Goal: Task Accomplishment & Management: Use online tool/utility

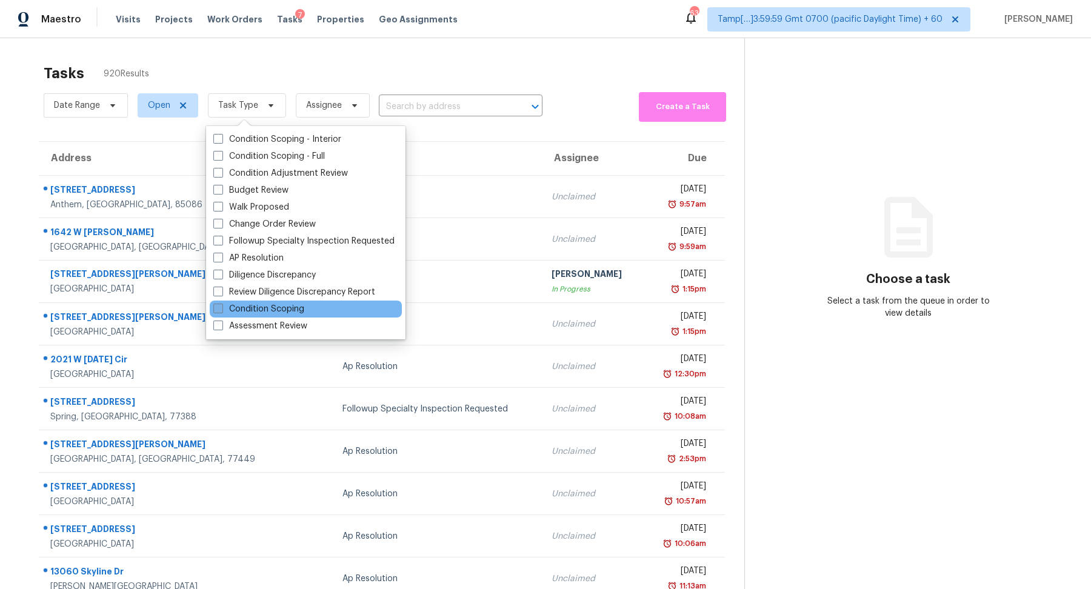
click at [276, 315] on label "Condition Scoping" at bounding box center [258, 309] width 91 height 12
click at [221, 311] on input "Condition Scoping" at bounding box center [217, 307] width 8 height 8
checkbox input "true"
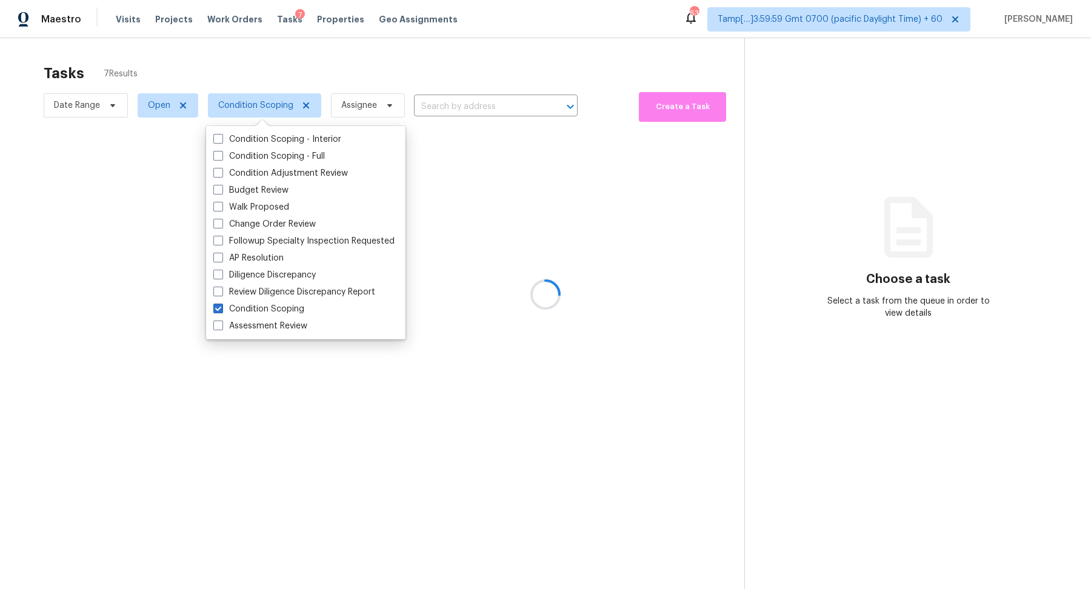
click at [560, 71] on div at bounding box center [545, 294] width 1091 height 589
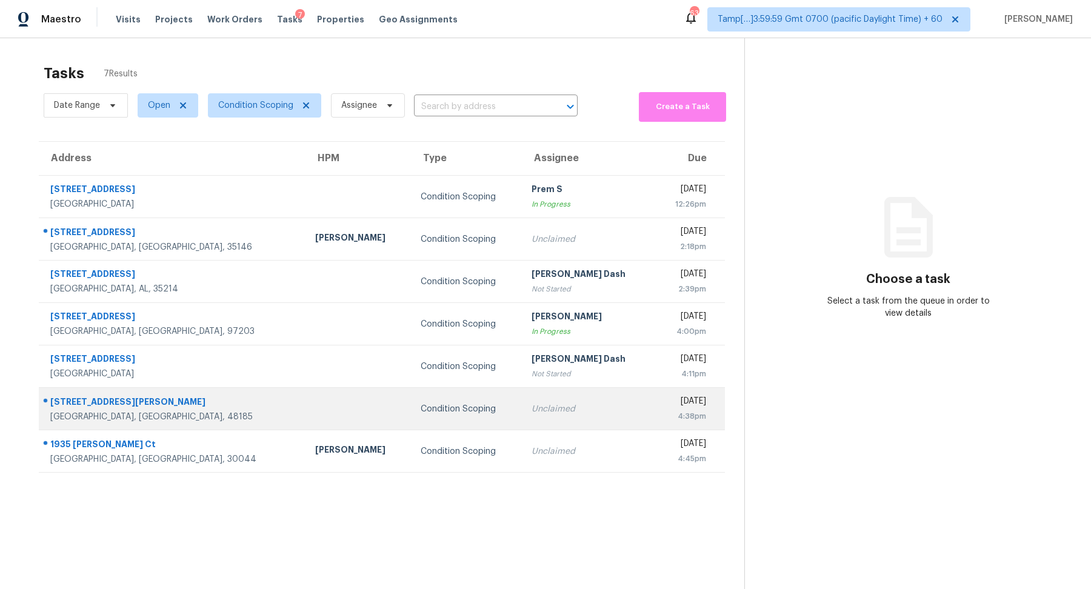
click at [570, 418] on td "Unclaimed" at bounding box center [588, 409] width 133 height 42
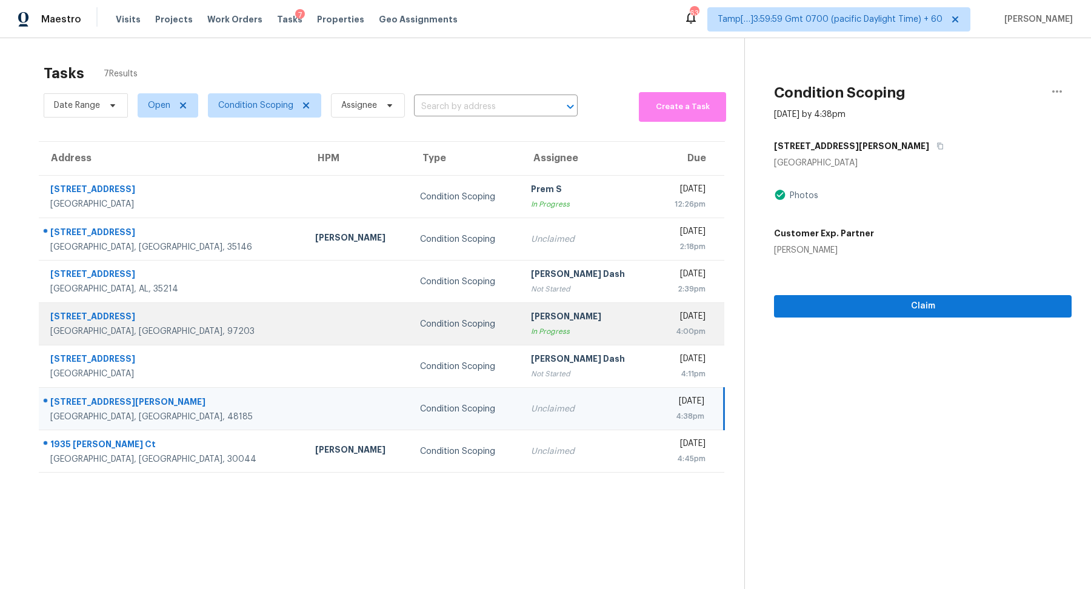
click at [554, 306] on td "Salma Ansari In Progress" at bounding box center [587, 324] width 133 height 42
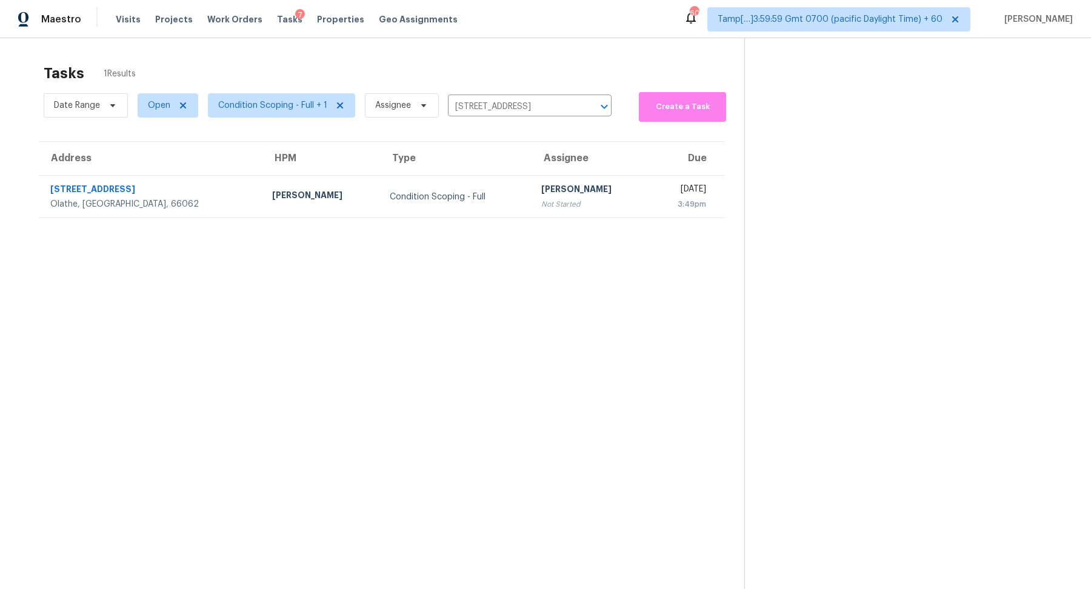
click at [541, 206] on div "Not Started" at bounding box center [590, 204] width 99 height 12
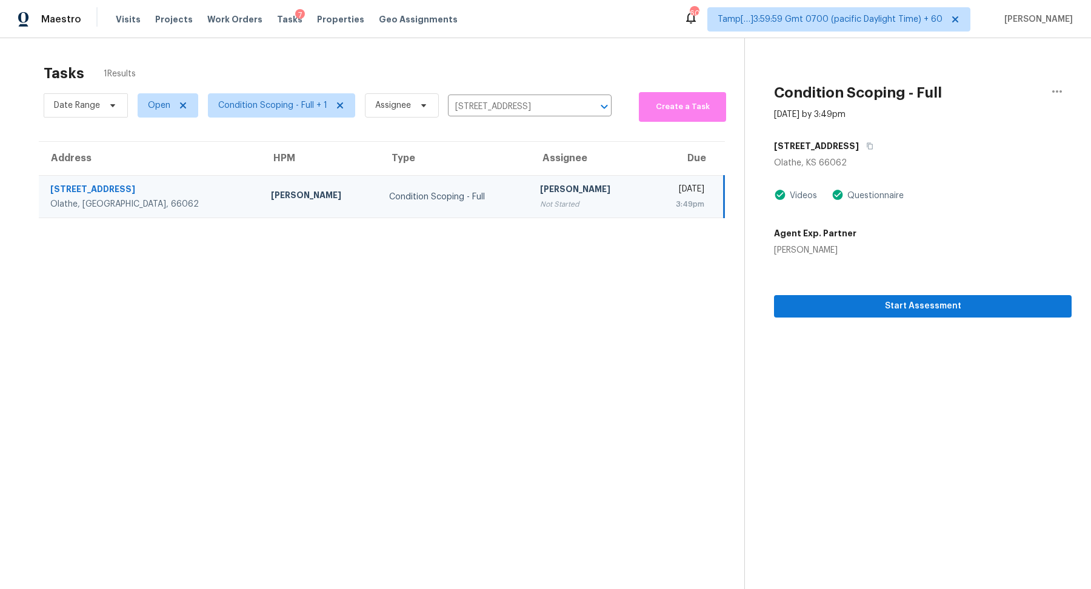
click at [883, 318] on section "Condition Scoping - Full [DATE] by 3:49pm [STREET_ADDRESS][PERSON_NAME] Videos …" at bounding box center [907, 332] width 327 height 589
click at [899, 302] on span "Start Assessment" at bounding box center [923, 306] width 278 height 15
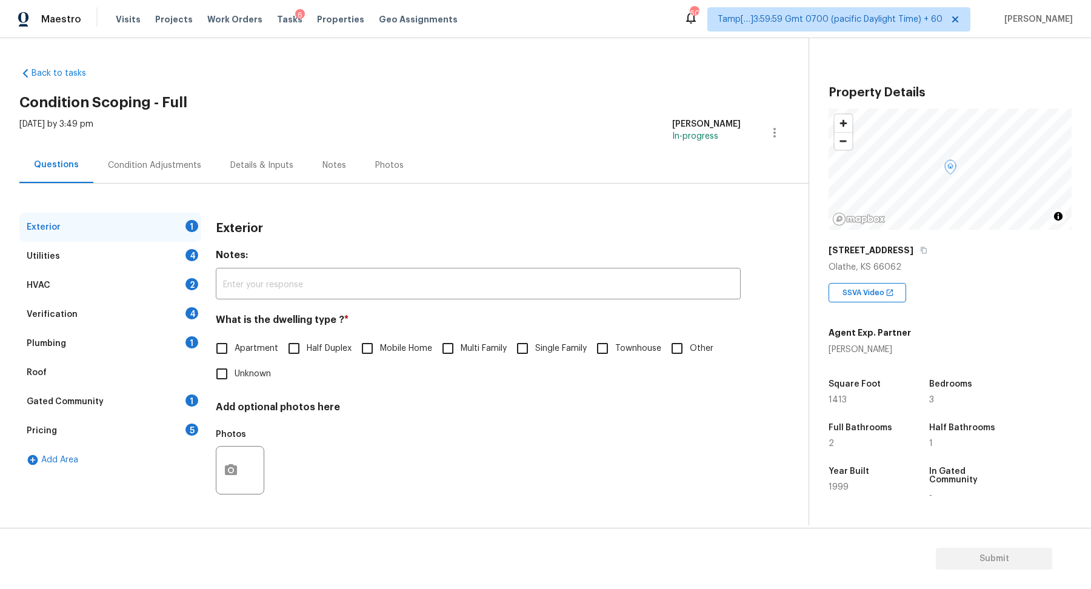
click at [912, 258] on div "[STREET_ADDRESS]" at bounding box center [950, 250] width 243 height 22
click at [918, 254] on button "button" at bounding box center [923, 250] width 11 height 11
click at [921, 250] on icon "button" at bounding box center [924, 250] width 6 height 7
click at [527, 347] on input "Single Family" at bounding box center [522, 348] width 25 height 25
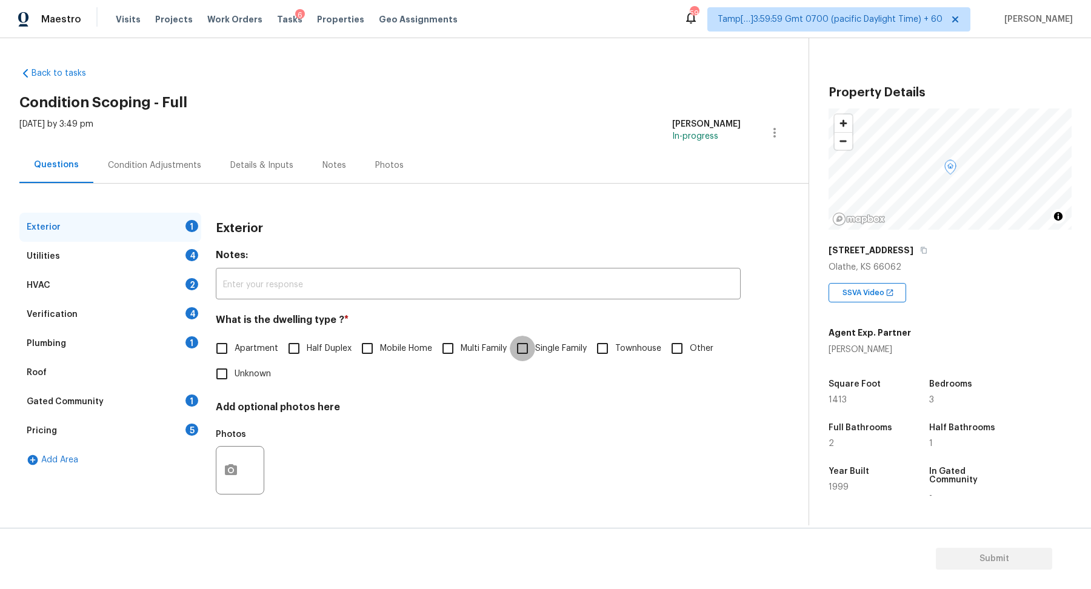
checkbox input "true"
click at [173, 239] on div "Exterior" at bounding box center [110, 227] width 182 height 29
click at [175, 253] on div "Utilities 4" at bounding box center [110, 256] width 182 height 29
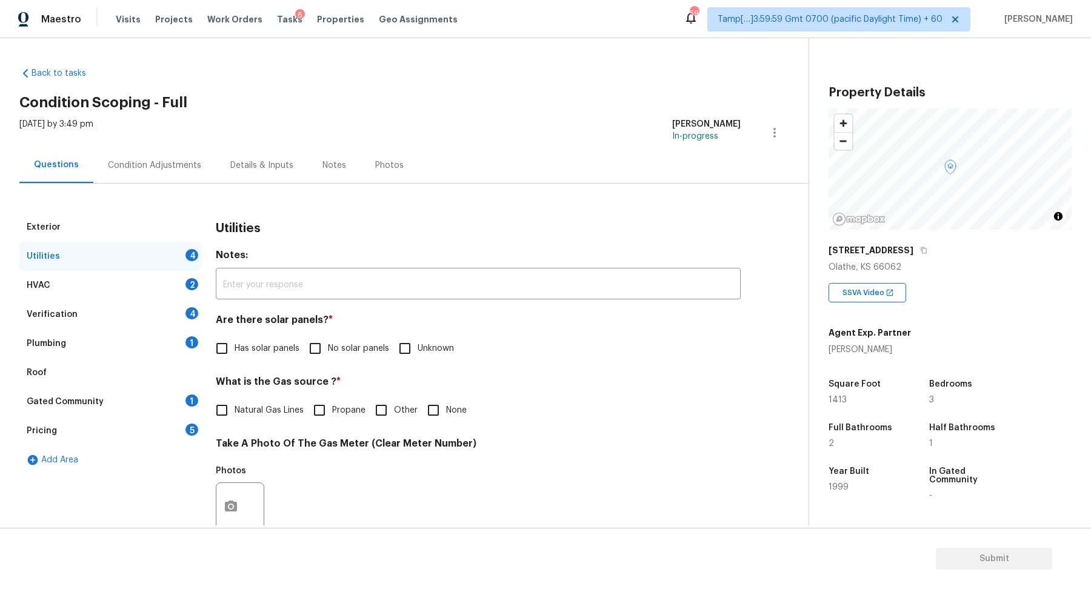
click at [335, 356] on label "No solar panels" at bounding box center [345, 348] width 87 height 25
click at [328, 356] on input "No solar panels" at bounding box center [314, 348] width 25 height 25
checkbox input "true"
click at [259, 423] on label "Natural Gas Lines" at bounding box center [256, 411] width 95 height 25
click at [235, 423] on input "Natural Gas Lines" at bounding box center [221, 411] width 25 height 25
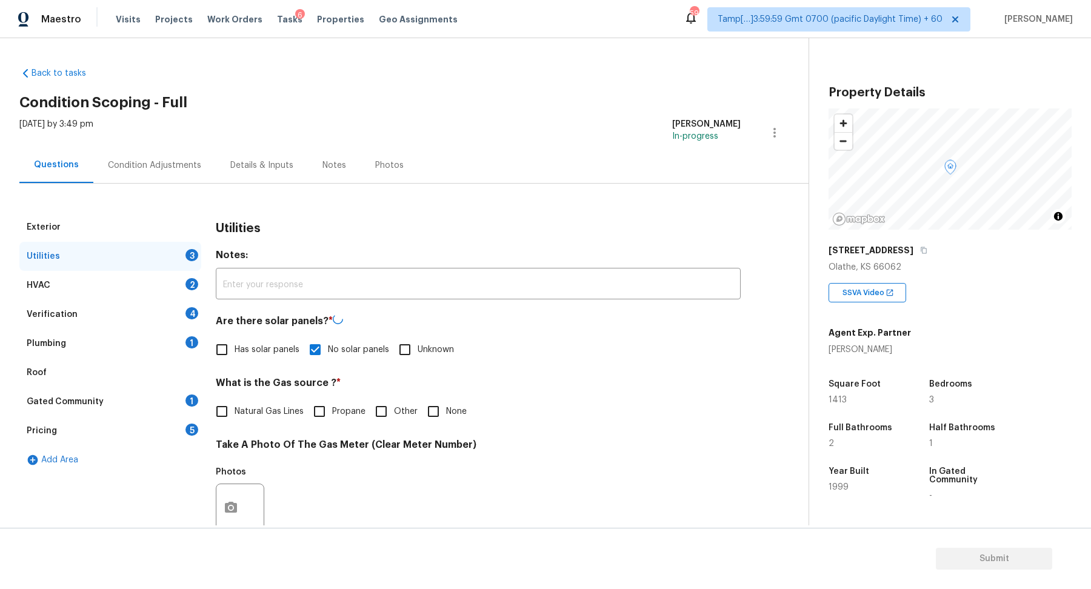
checkbox input "true"
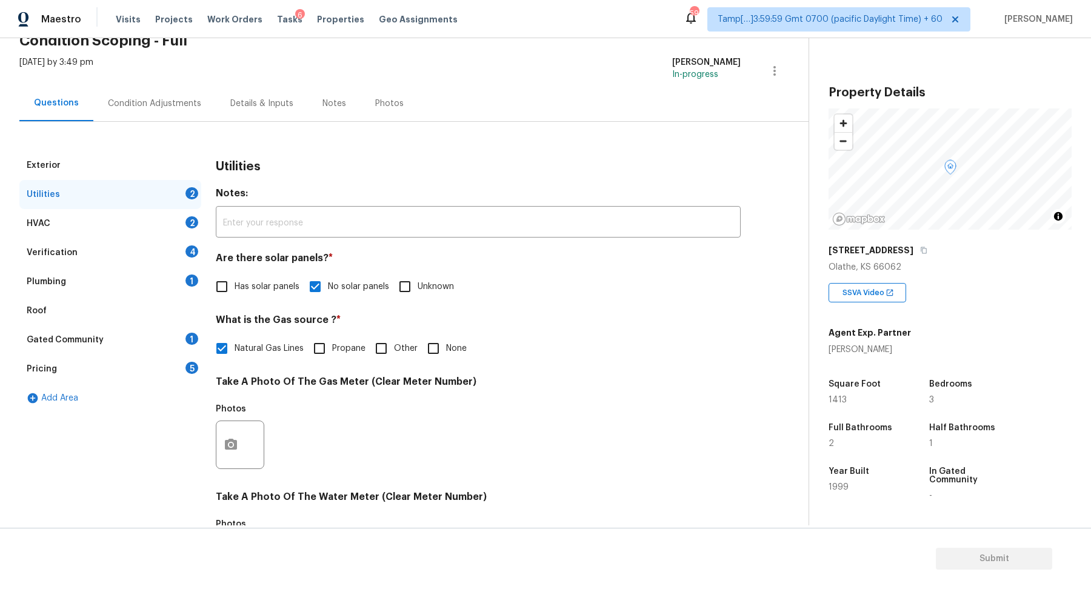
scroll to position [129, 0]
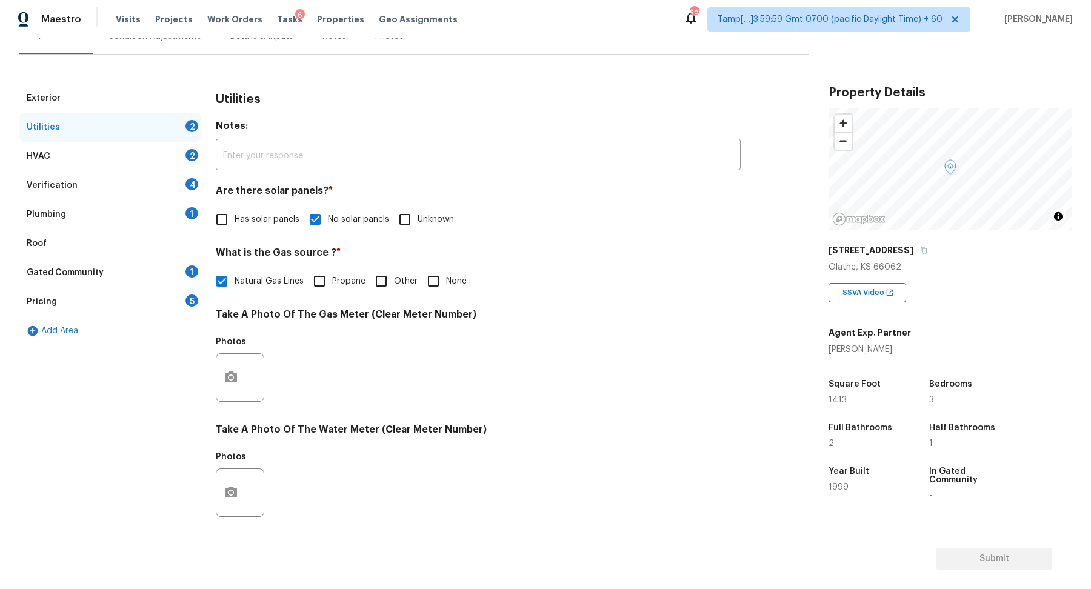
click at [441, 280] on input "None" at bounding box center [433, 281] width 25 height 25
checkbox input "true"
checkbox input "false"
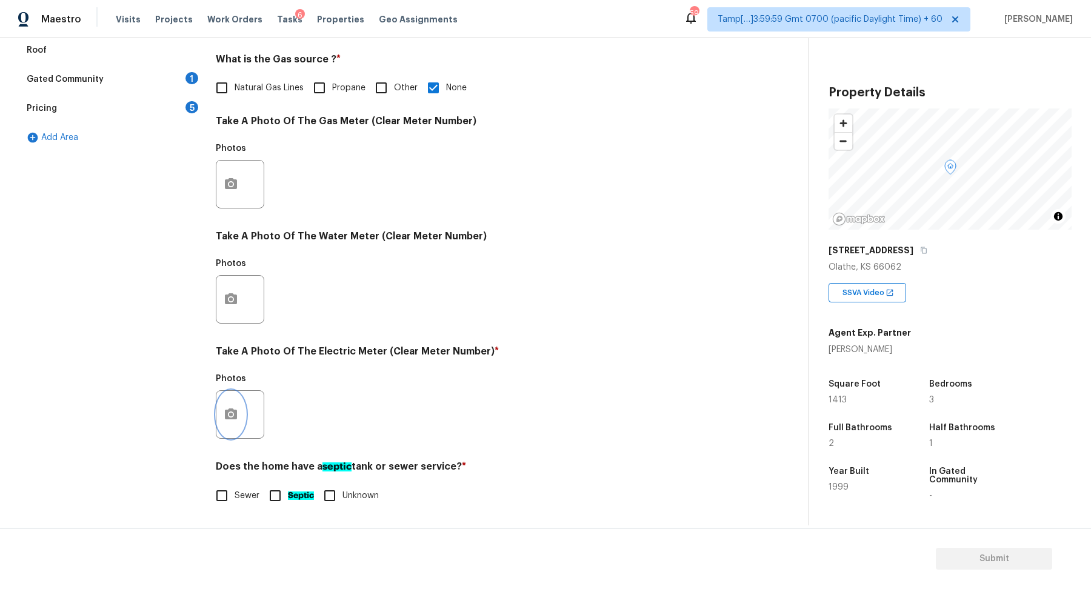
click at [233, 416] on icon "button" at bounding box center [231, 414] width 12 height 11
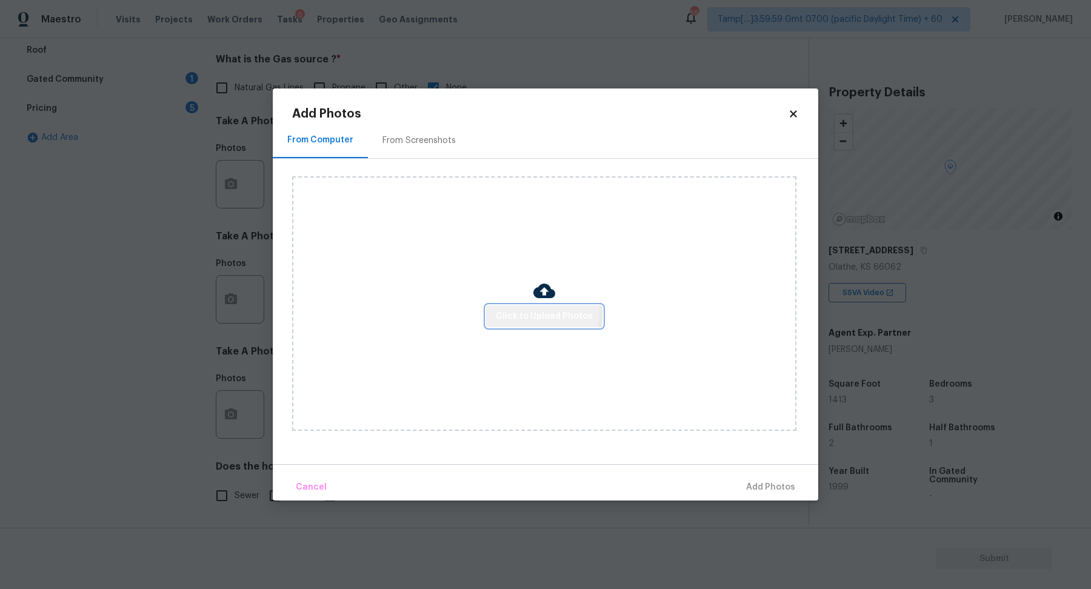
click at [520, 310] on span "Click to Upload Photos" at bounding box center [544, 316] width 97 height 15
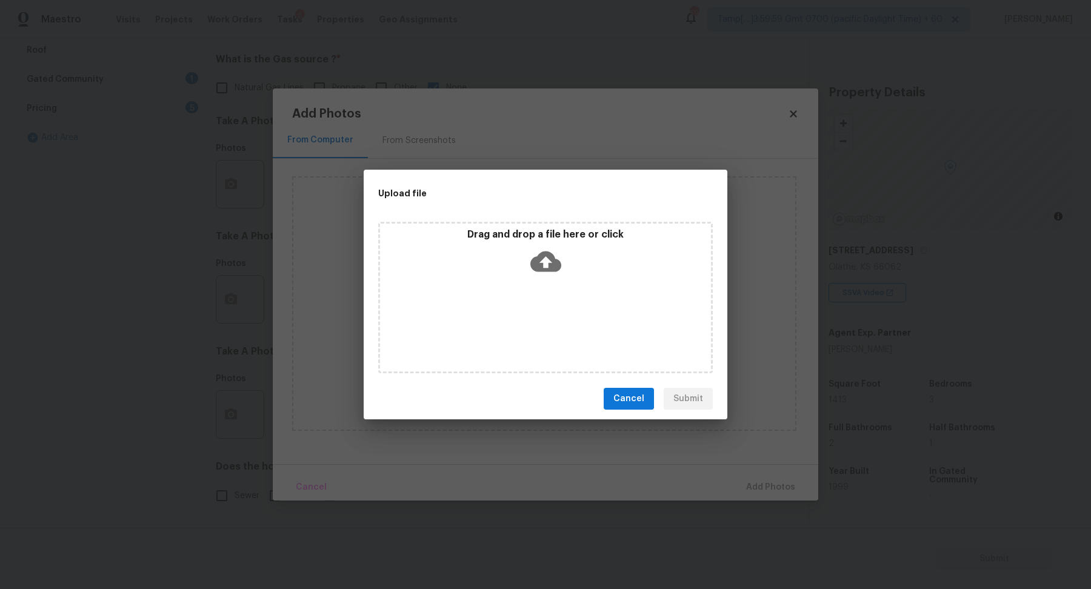
click at [532, 291] on div "Drag and drop a file here or click" at bounding box center [545, 298] width 335 height 152
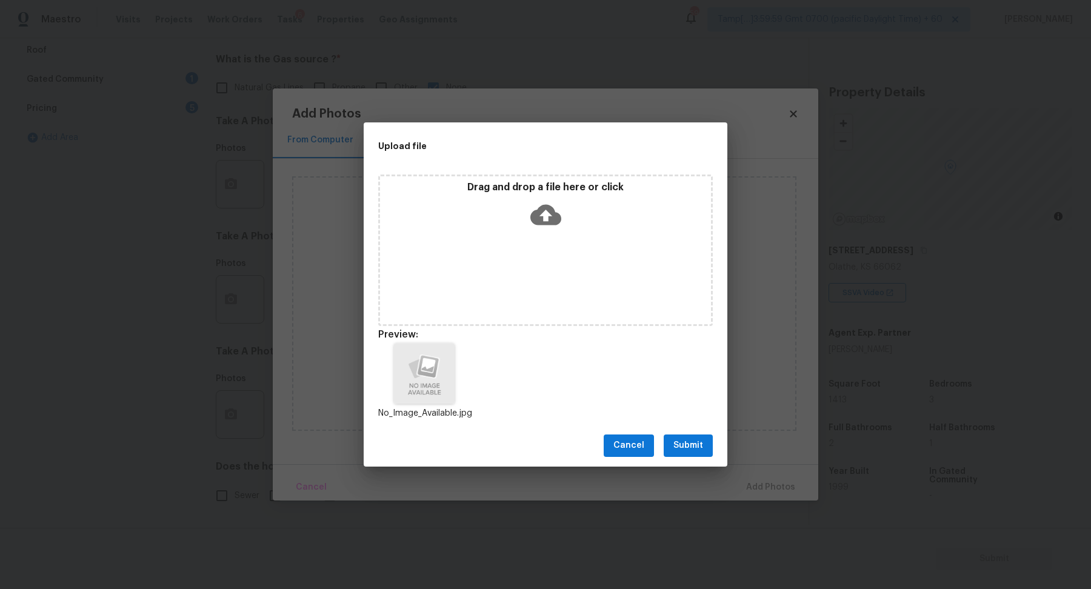
click at [695, 450] on span "Submit" at bounding box center [688, 445] width 30 height 15
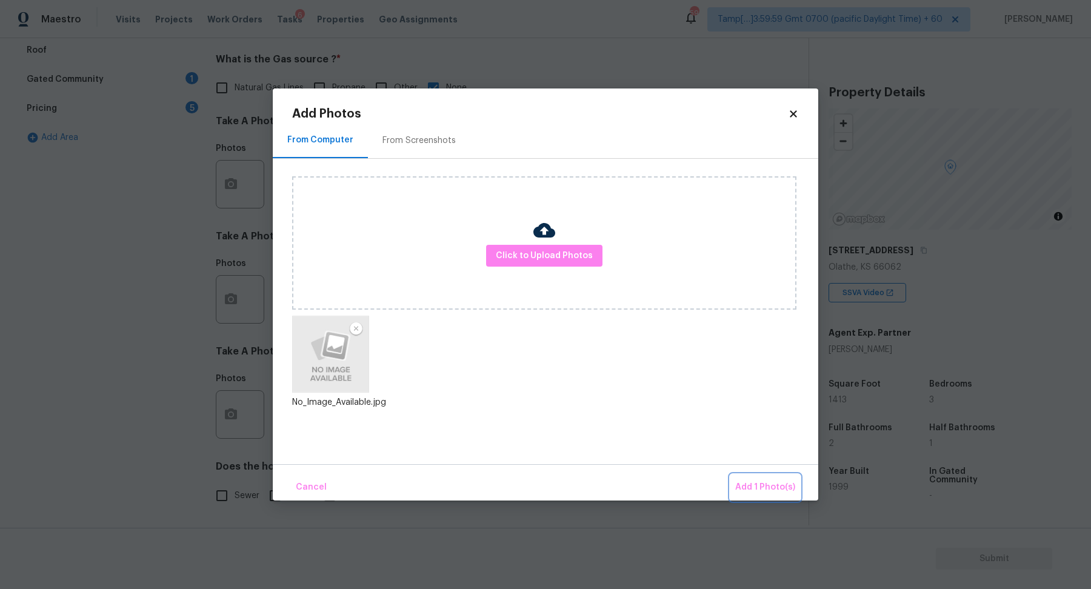
click at [739, 481] on span "Add 1 Photo(s)" at bounding box center [765, 487] width 60 height 15
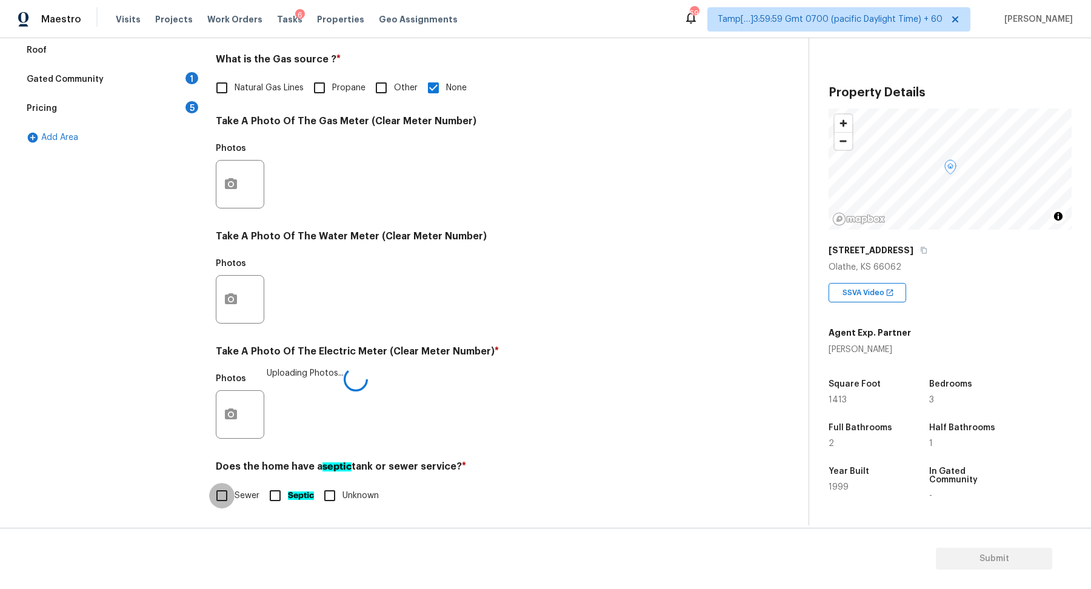
click at [223, 501] on input "Sewer" at bounding box center [221, 495] width 25 height 25
checkbox input "true"
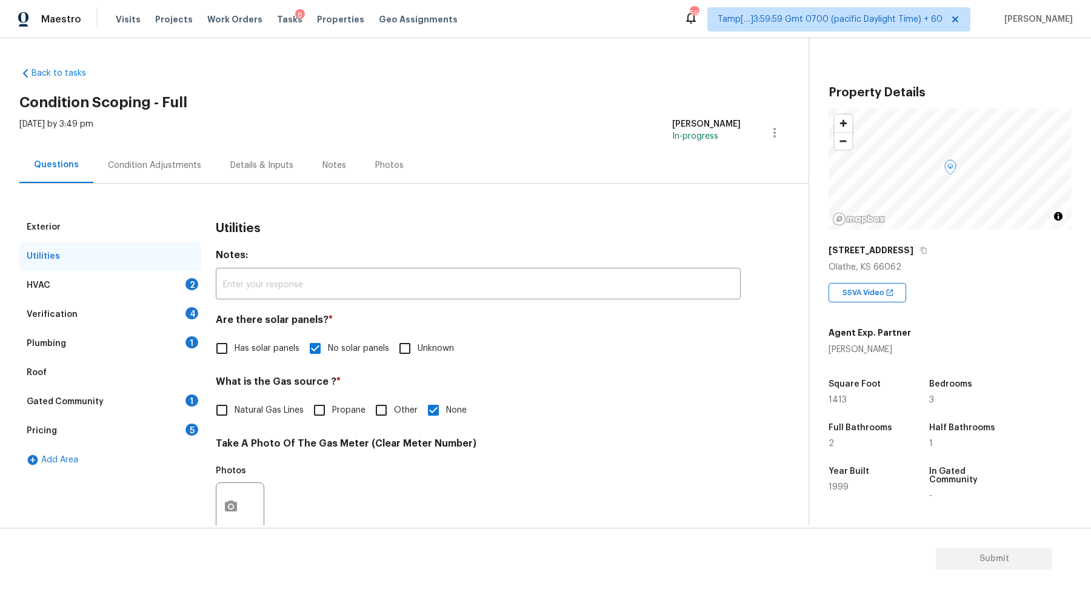
click at [148, 273] on div "HVAC 2" at bounding box center [110, 285] width 182 height 29
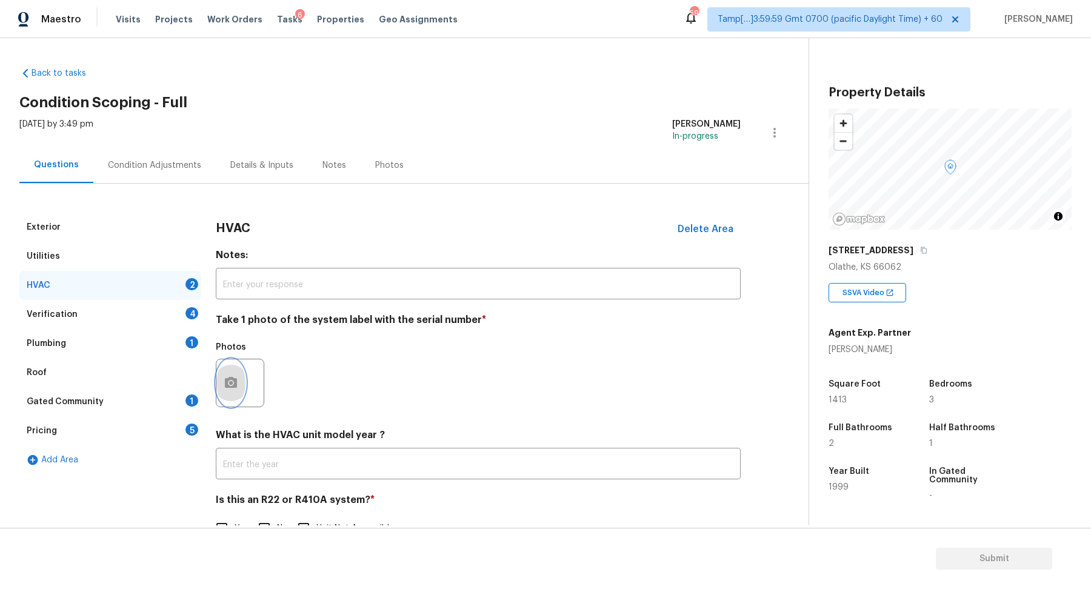
click at [225, 386] on icon "button" at bounding box center [231, 382] width 12 height 11
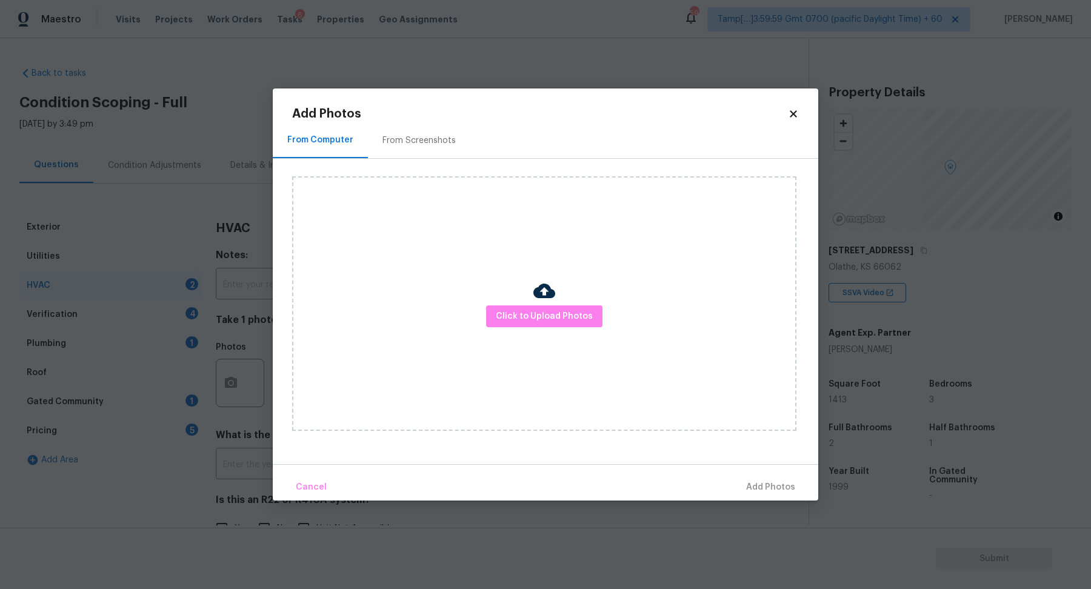
click at [472, 450] on div "From Computer From Screenshots Click to Upload Photos" at bounding box center [545, 293] width 545 height 342
click at [569, 297] on div "Click to Upload Photos" at bounding box center [544, 303] width 504 height 255
click at [564, 317] on span "Click to Upload Photos" at bounding box center [544, 316] width 97 height 15
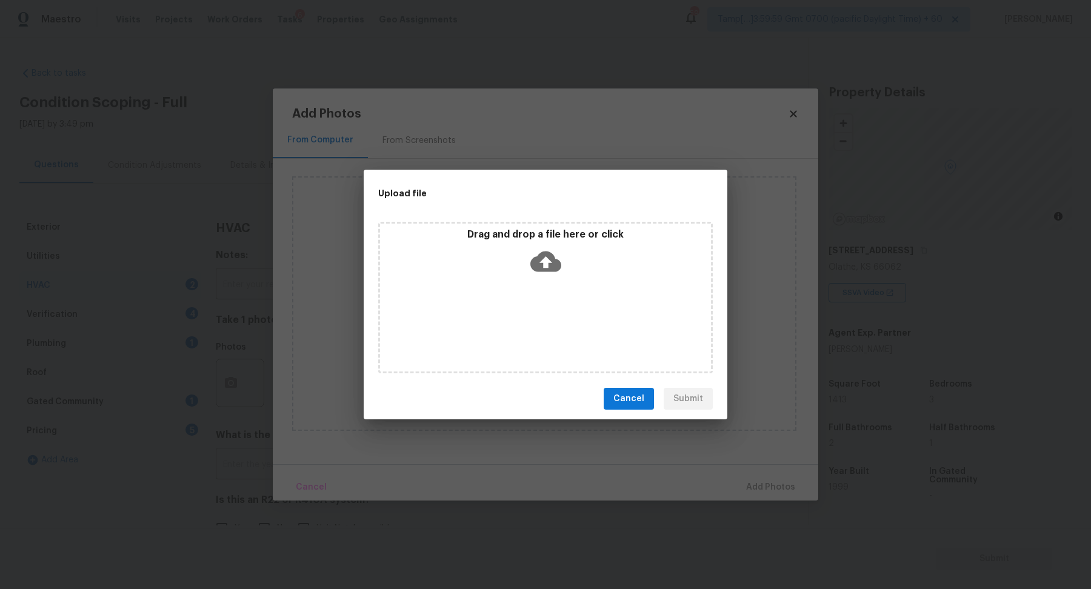
click at [562, 271] on div "Drag and drop a file here or click" at bounding box center [545, 254] width 331 height 52
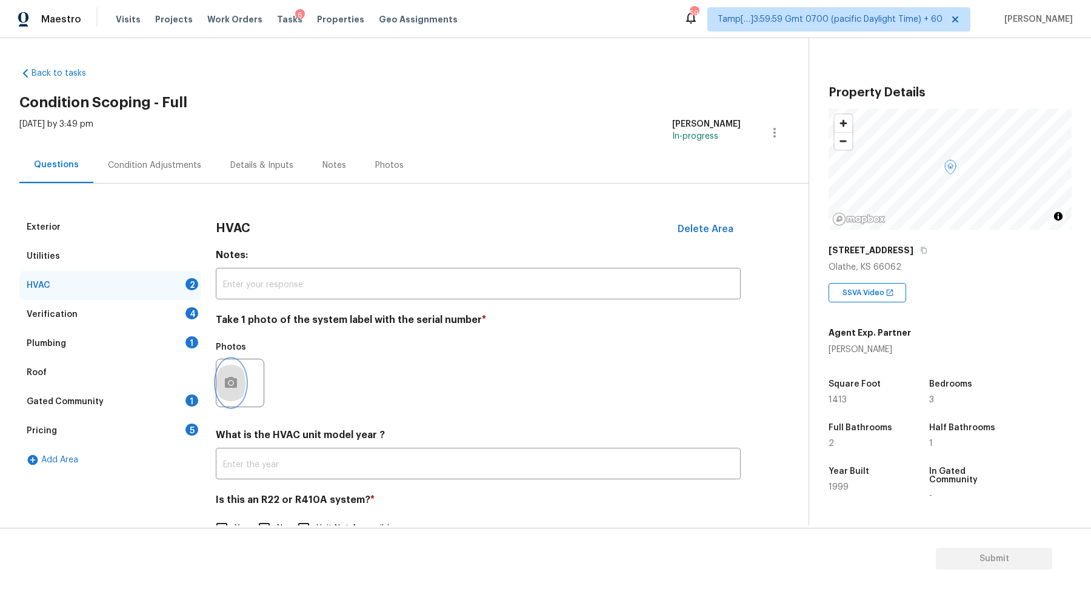
click at [232, 385] on icon "button" at bounding box center [231, 382] width 12 height 11
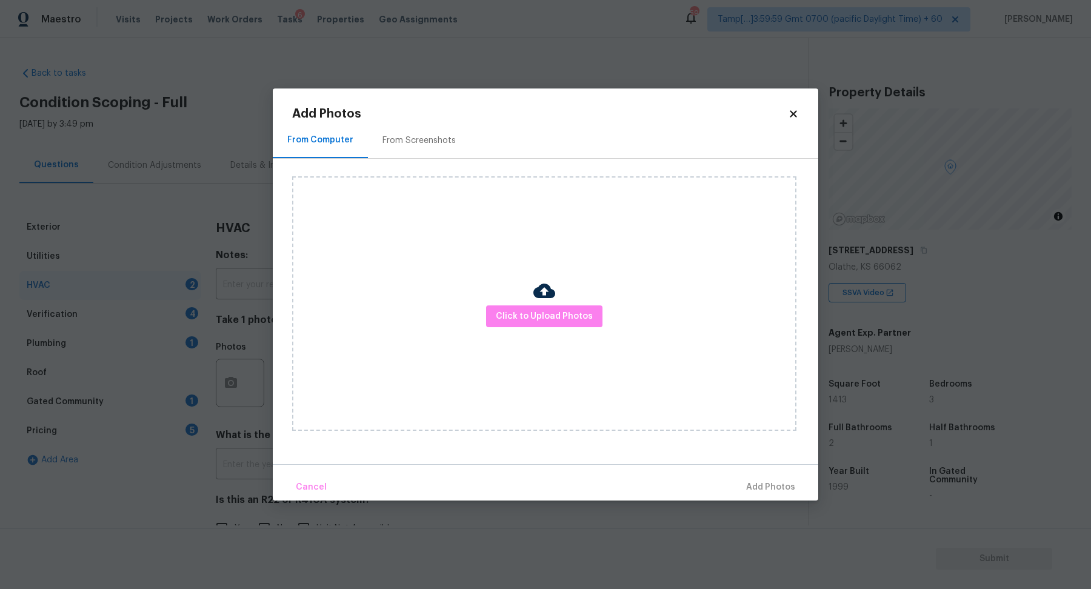
click at [531, 332] on div "Click to Upload Photos" at bounding box center [544, 303] width 504 height 255
click at [561, 305] on div "Click to Upload Photos" at bounding box center [544, 303] width 504 height 255
click at [561, 306] on button "Click to Upload Photos" at bounding box center [544, 316] width 116 height 22
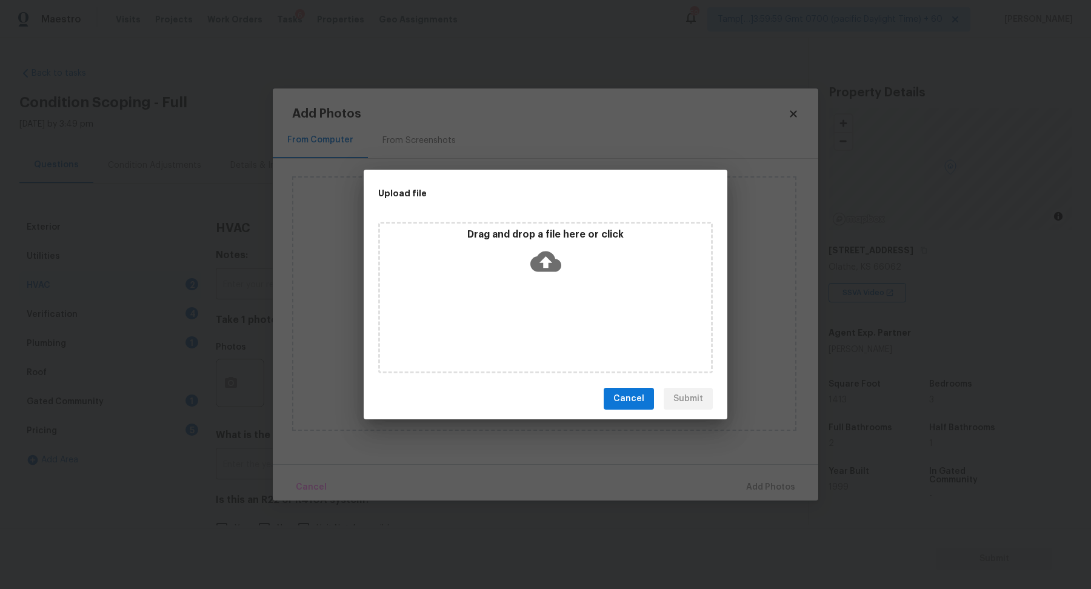
click at [584, 263] on div "Drag and drop a file here or click" at bounding box center [545, 254] width 331 height 52
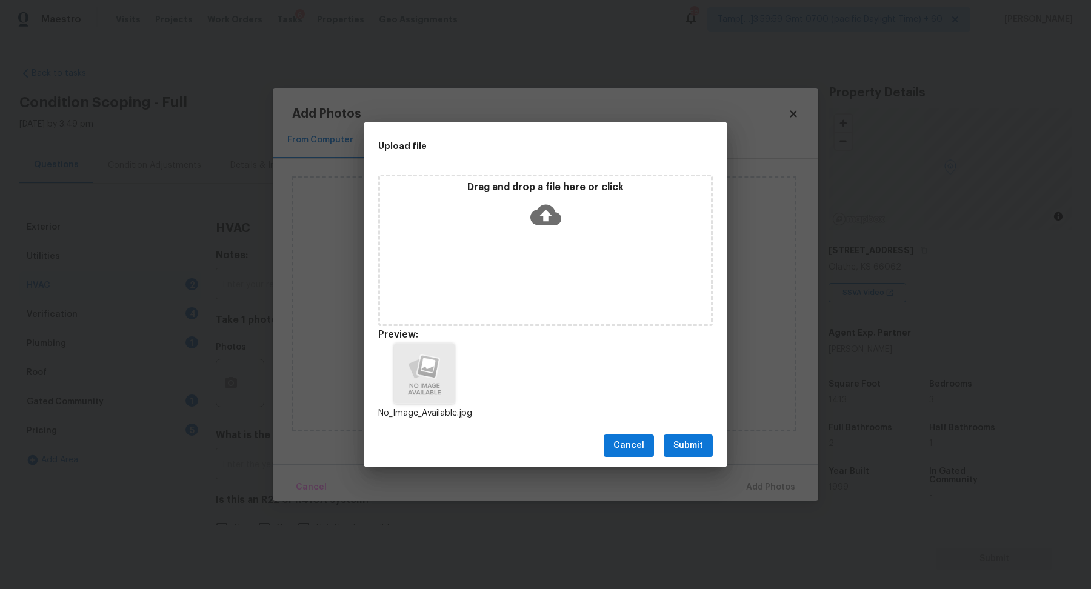
click at [695, 442] on span "Submit" at bounding box center [688, 445] width 30 height 15
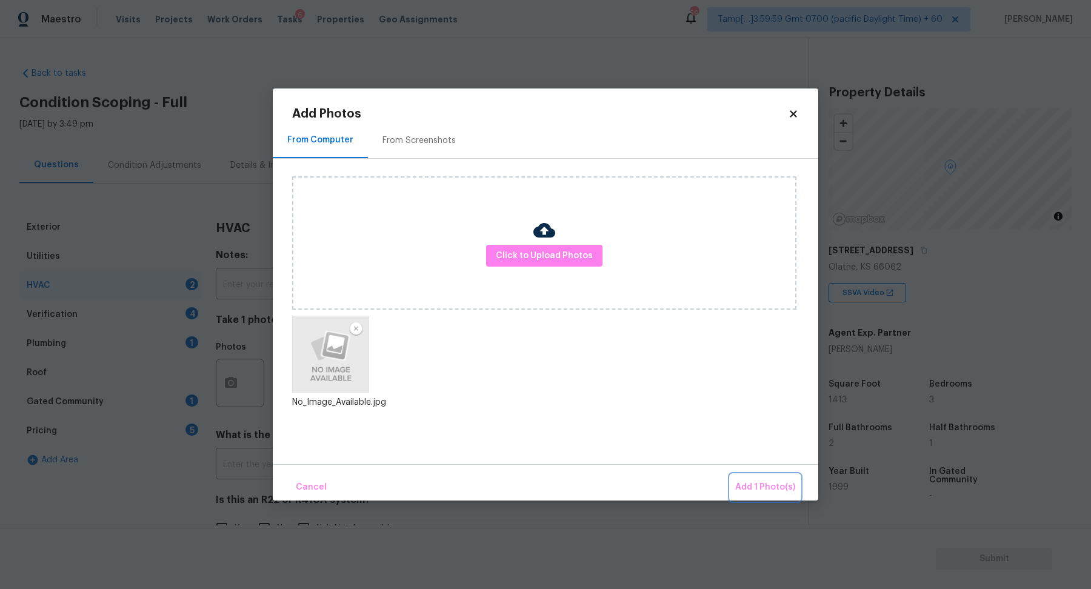
click at [755, 492] on span "Add 1 Photo(s)" at bounding box center [765, 487] width 60 height 15
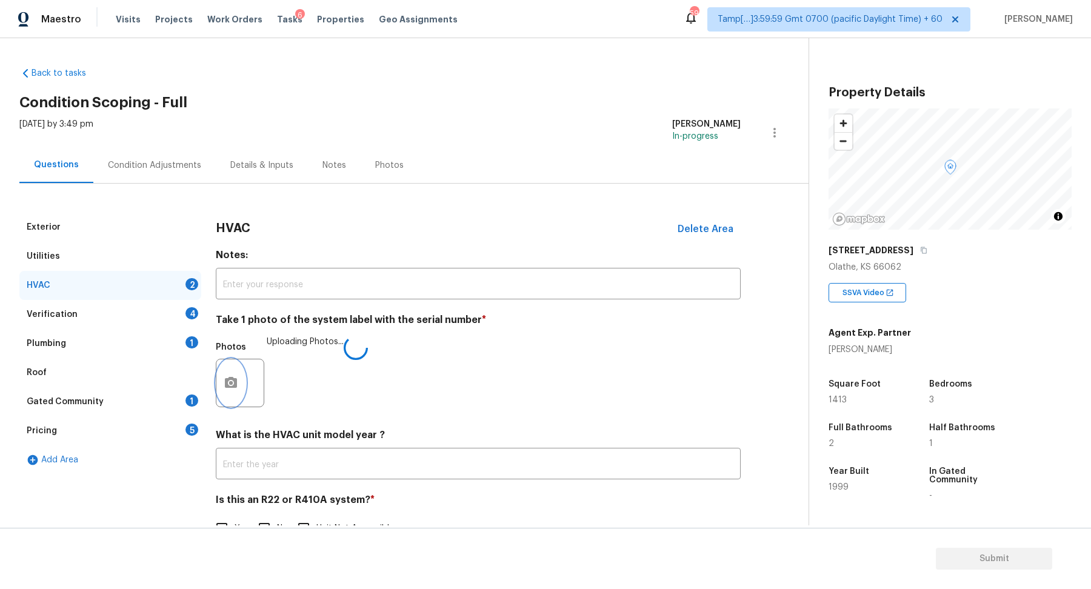
scroll to position [33, 0]
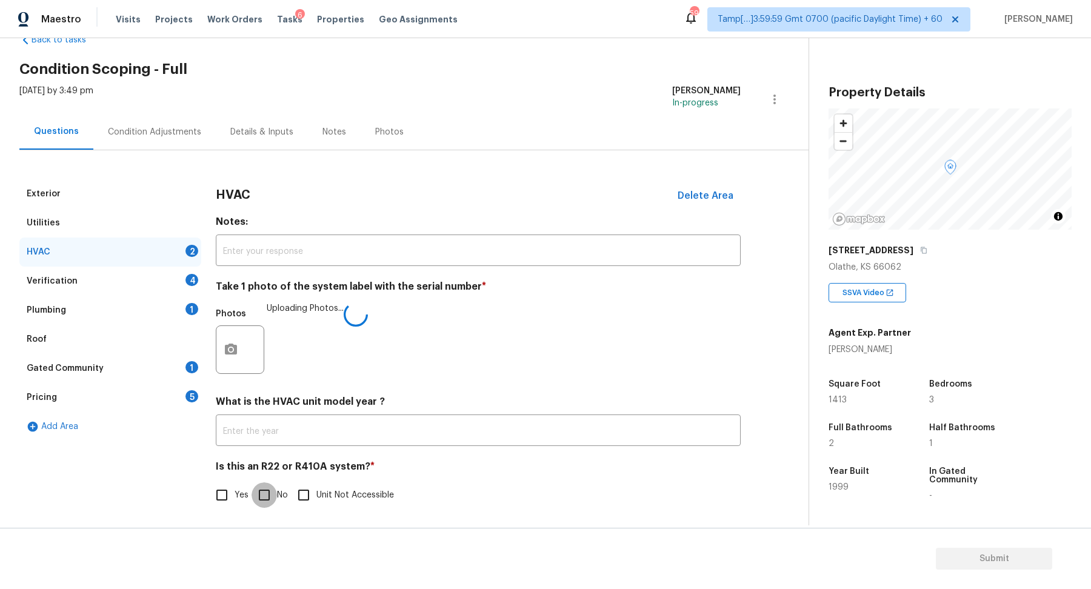
click at [276, 487] on input "No" at bounding box center [264, 494] width 25 height 25
checkbox input "true"
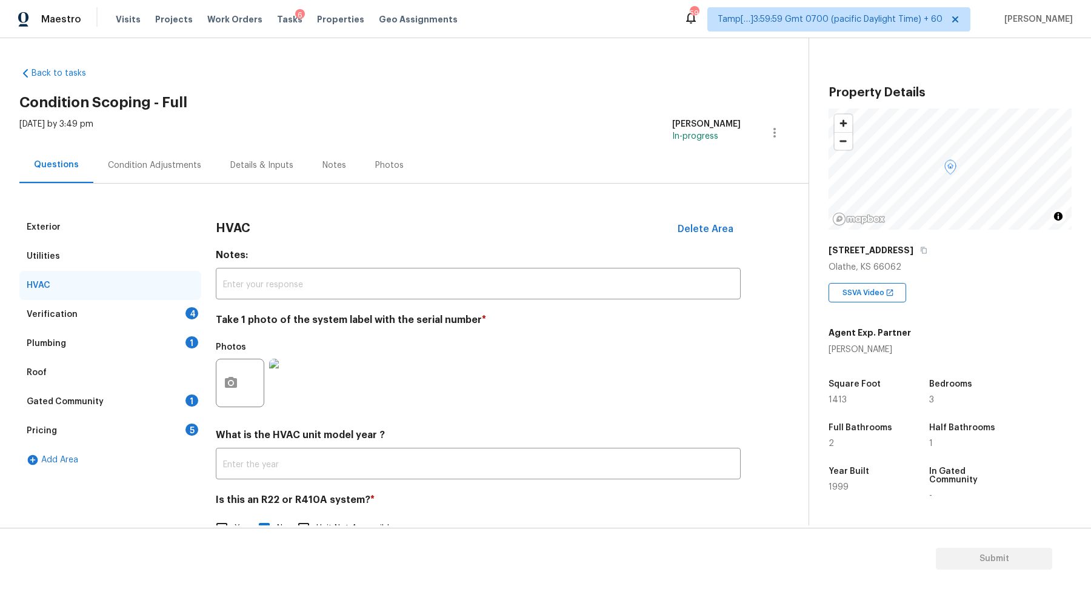
click at [179, 308] on div "Verification 4" at bounding box center [110, 314] width 182 height 29
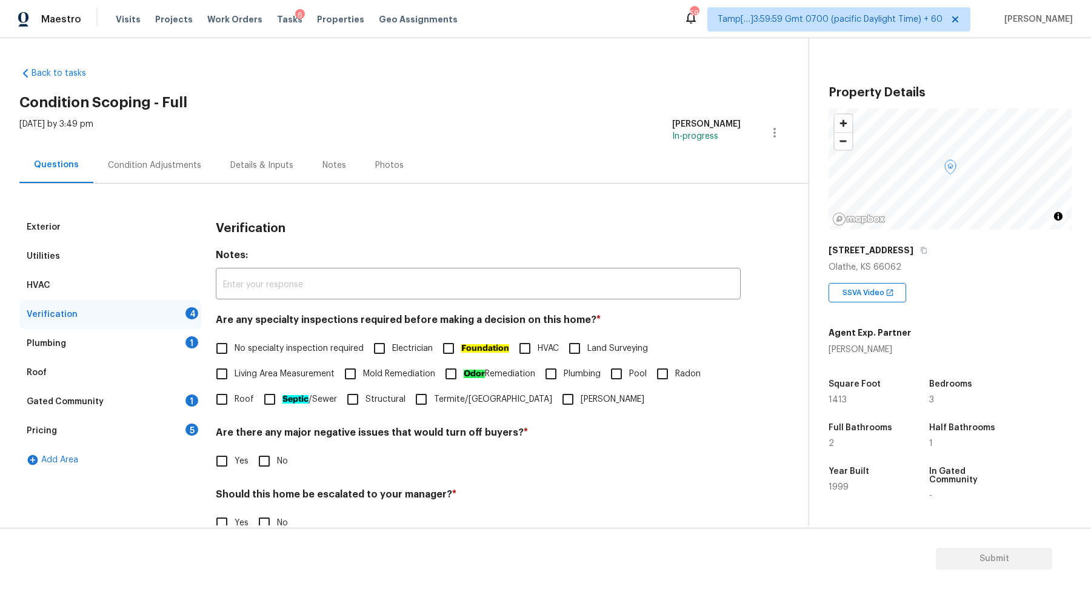
click at [243, 353] on span "No specialty inspection required" at bounding box center [299, 348] width 129 height 13
click at [235, 353] on input "No specialty inspection required" at bounding box center [221, 348] width 25 height 25
checkbox input "true"
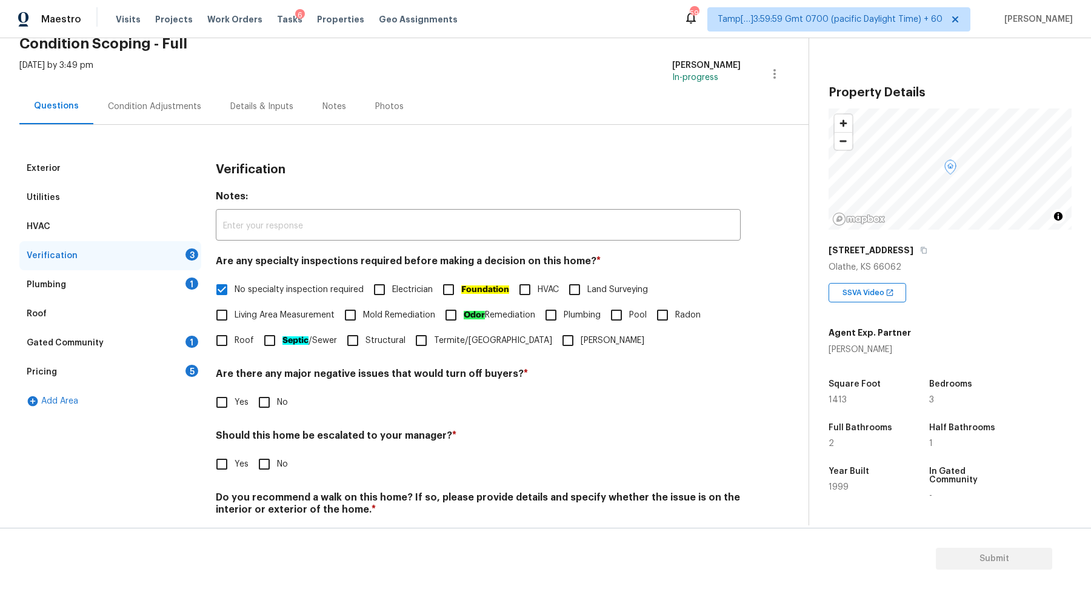
scroll to position [101, 0]
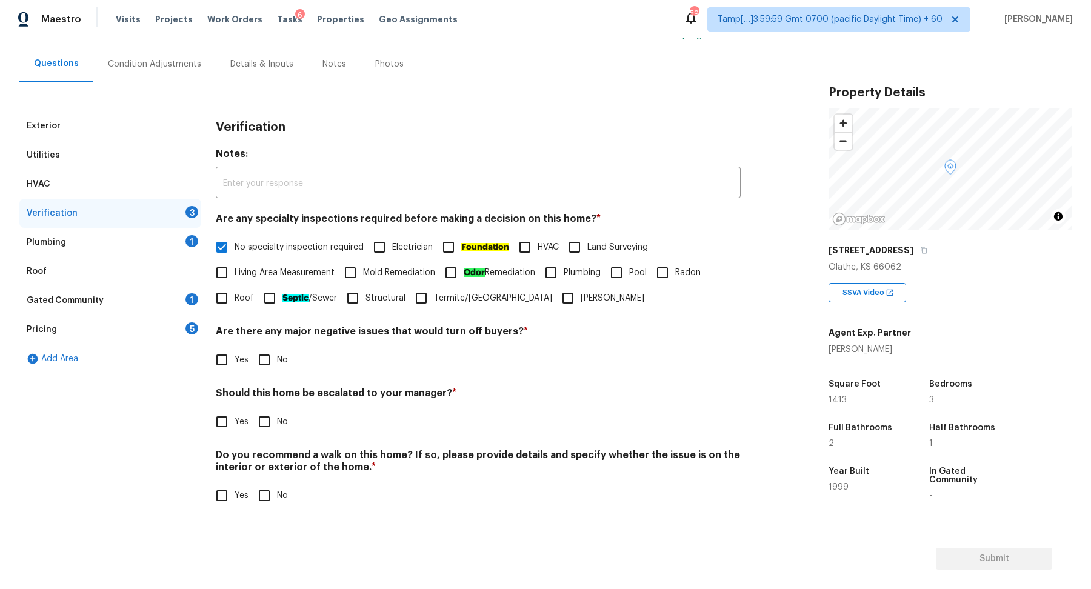
click at [267, 364] on input "No" at bounding box center [264, 359] width 25 height 25
checkbox input "true"
click at [267, 399] on h4 "Should this home be escalated to your manager? *" at bounding box center [478, 397] width 525 height 17
click at [267, 422] on input "No" at bounding box center [264, 421] width 25 height 25
checkbox input "true"
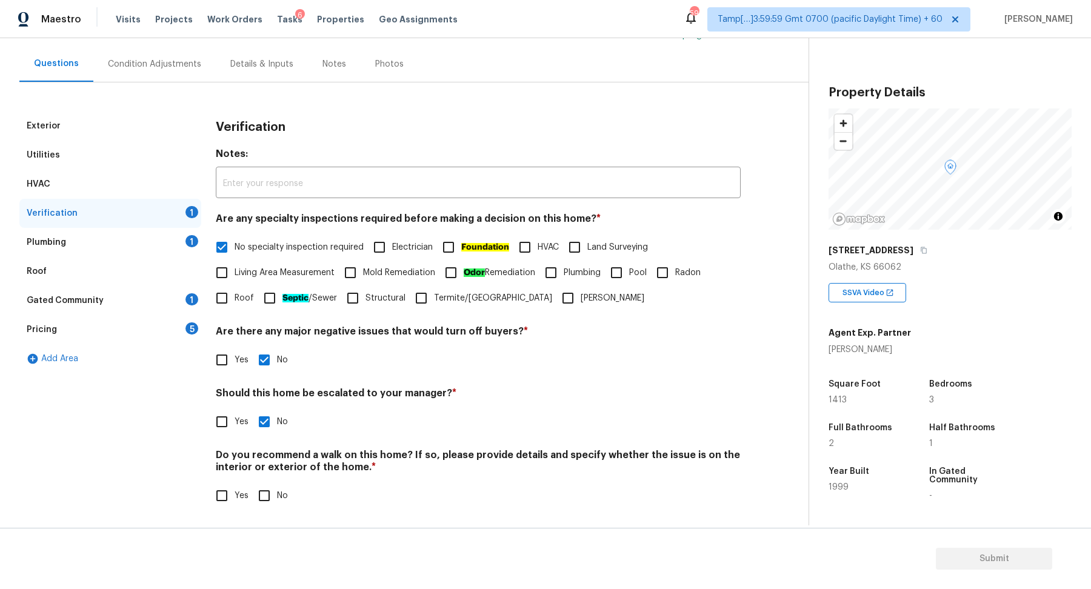
click at [267, 495] on input "No" at bounding box center [264, 495] width 25 height 25
checkbox input "true"
click at [167, 228] on div "Plumbing 1" at bounding box center [110, 242] width 182 height 29
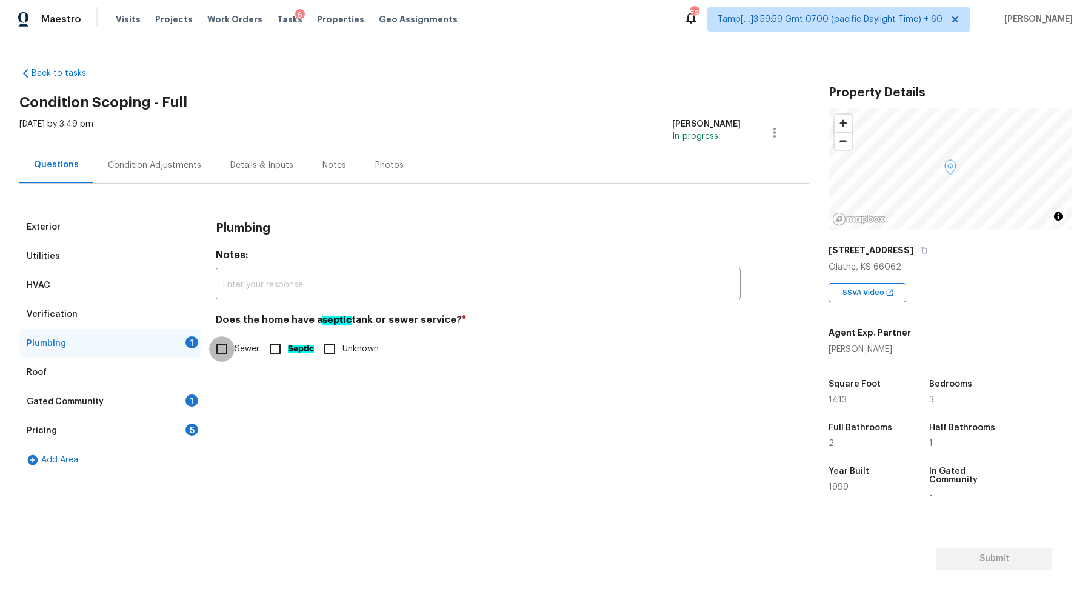
click at [233, 345] on input "Sewer" at bounding box center [221, 348] width 25 height 25
checkbox input "true"
click at [165, 414] on div "Gated Community 1" at bounding box center [110, 401] width 182 height 29
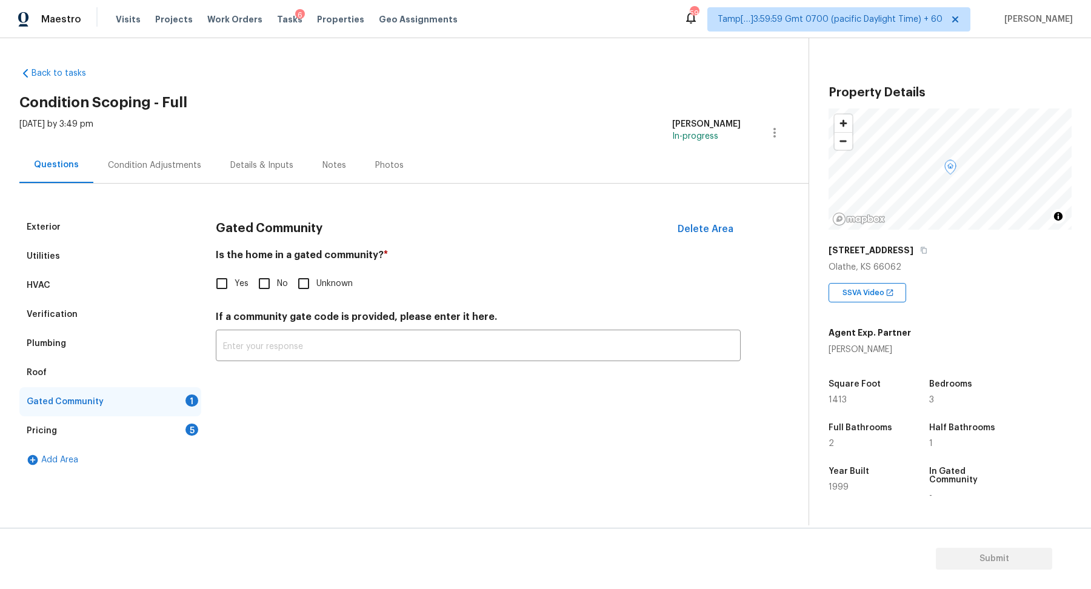
click at [272, 292] on input "No" at bounding box center [264, 283] width 25 height 25
checkbox input "true"
click at [189, 435] on div "Pricing 5" at bounding box center [110, 430] width 182 height 29
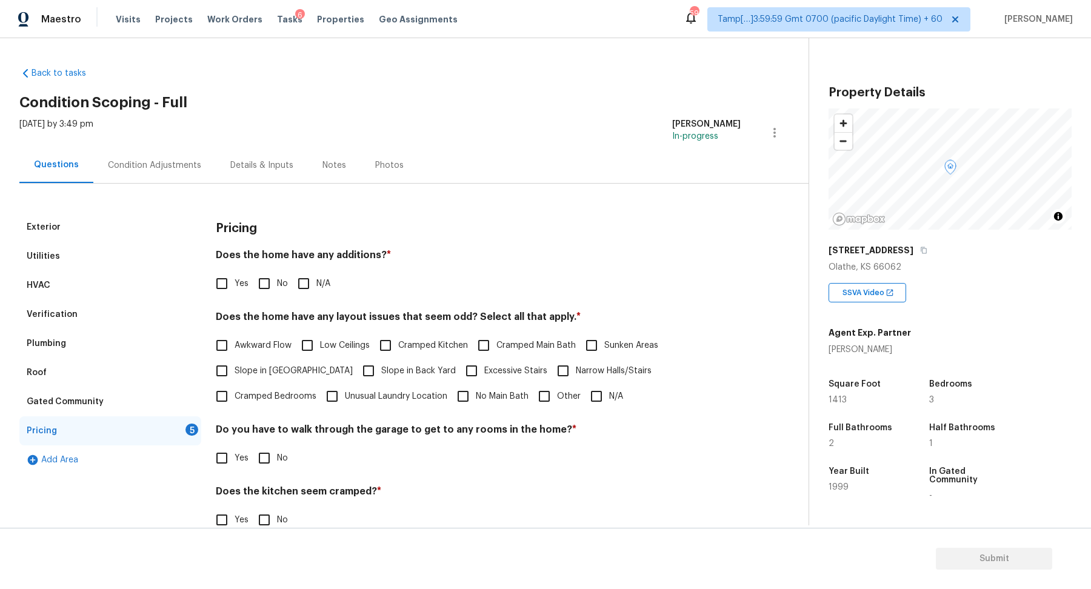
click at [278, 285] on span "No" at bounding box center [282, 284] width 11 height 13
click at [277, 285] on input "No" at bounding box center [264, 283] width 25 height 25
checkbox input "true"
click at [267, 369] on span "Slope in [GEOGRAPHIC_DATA]" at bounding box center [294, 372] width 118 height 13
click at [235, 369] on input "Slope in [GEOGRAPHIC_DATA]" at bounding box center [221, 371] width 25 height 25
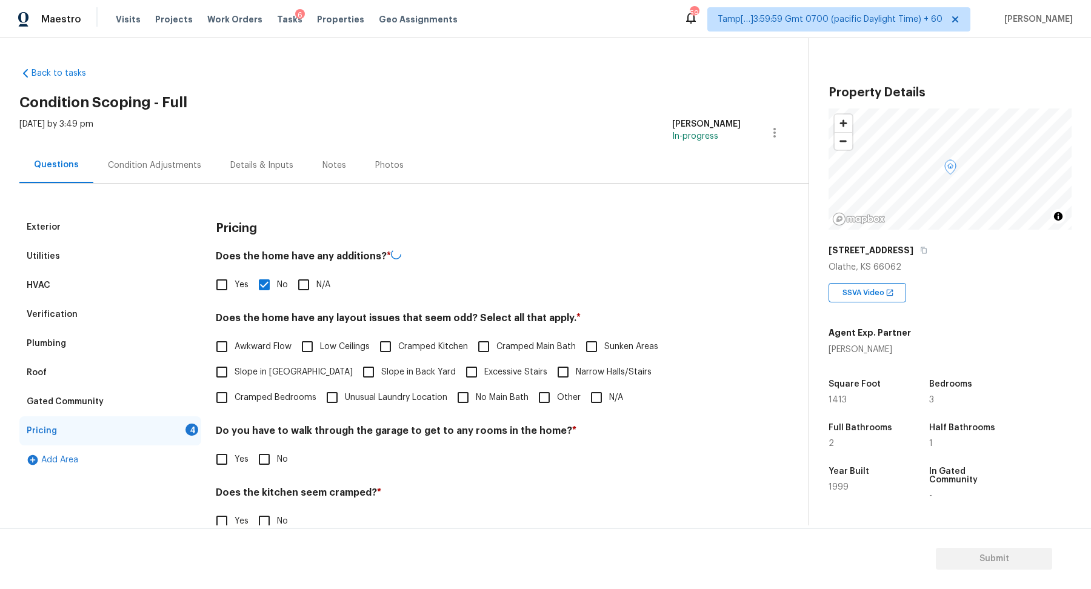
checkbox input "true"
click at [381, 368] on span "Slope in Back Yard" at bounding box center [418, 372] width 75 height 13
click at [356, 368] on input "Slope in Back Yard" at bounding box center [368, 371] width 25 height 25
checkbox input "true"
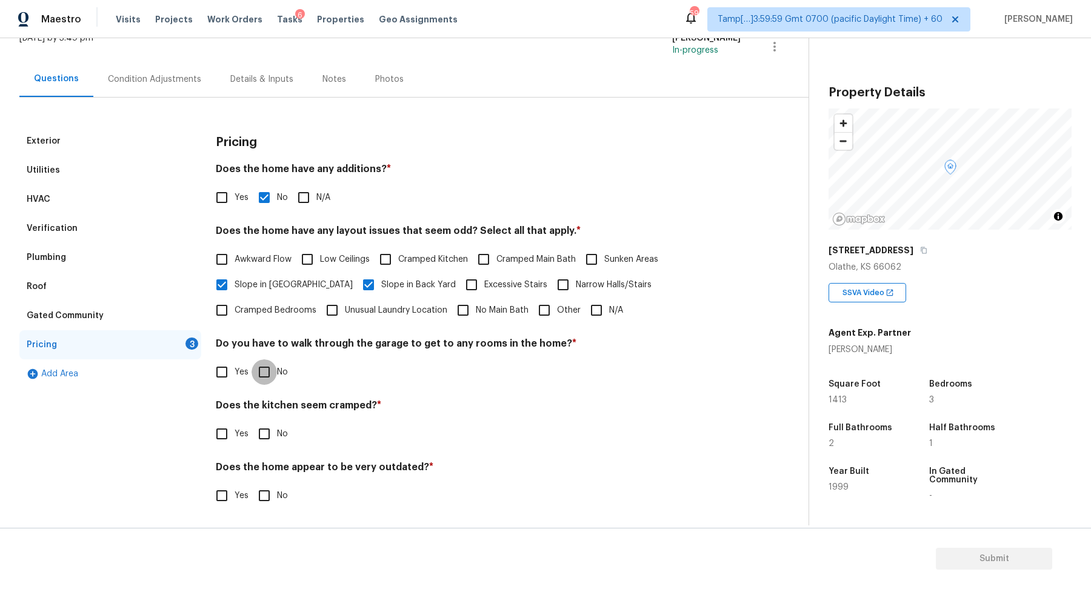
click at [270, 373] on input "No" at bounding box center [264, 371] width 25 height 25
checkbox input "true"
click at [270, 439] on input "No" at bounding box center [264, 433] width 25 height 25
checkbox input "true"
click at [270, 504] on input "No" at bounding box center [264, 496] width 25 height 25
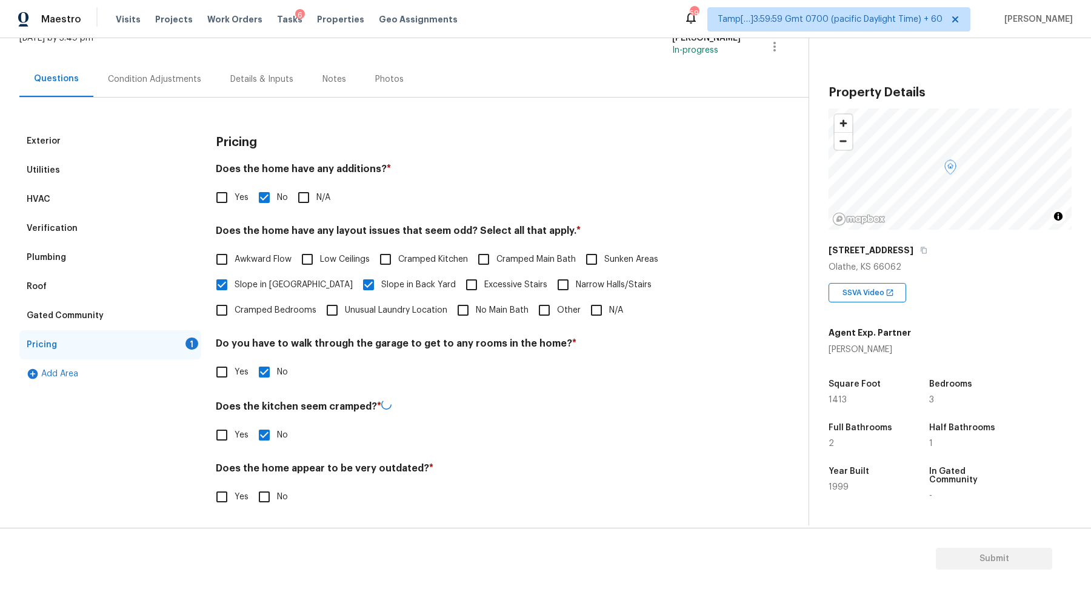
checkbox input "true"
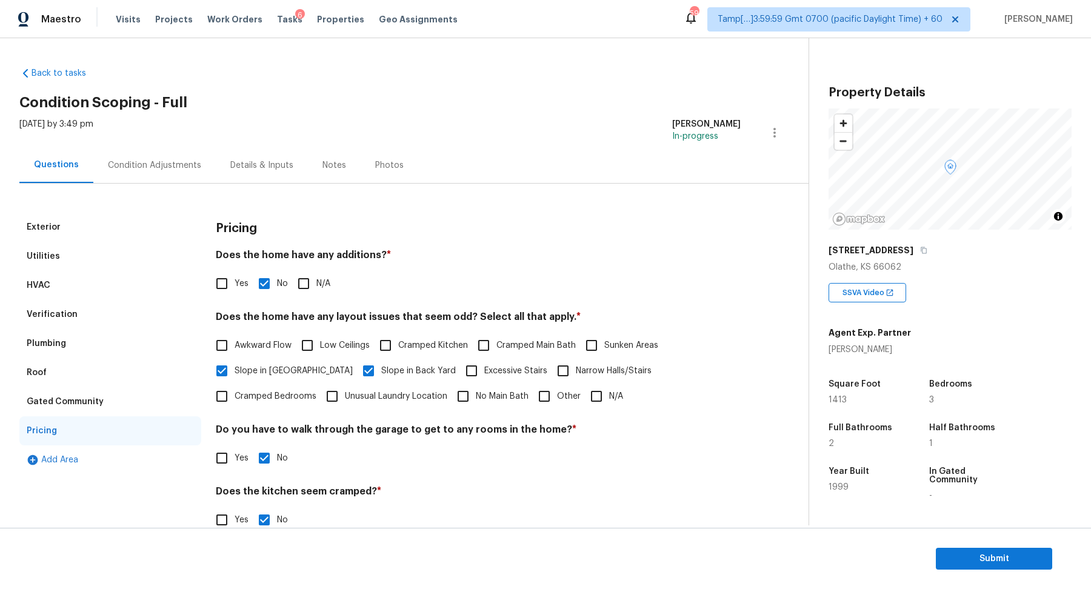
click at [136, 162] on div "Condition Adjustments" at bounding box center [154, 165] width 93 height 12
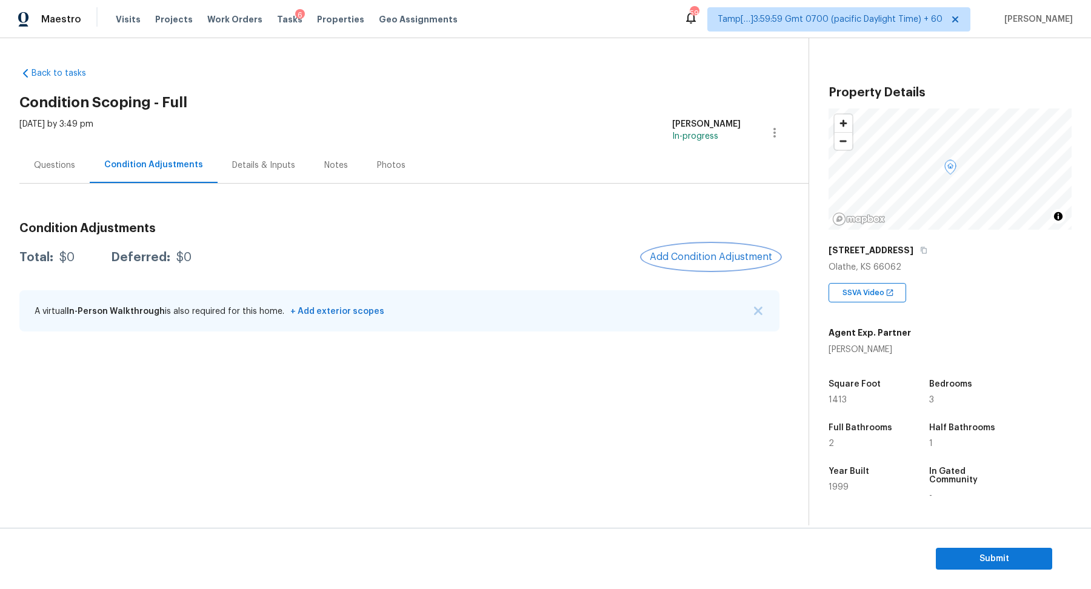
click at [720, 259] on span "Add Condition Adjustment" at bounding box center [711, 257] width 122 height 11
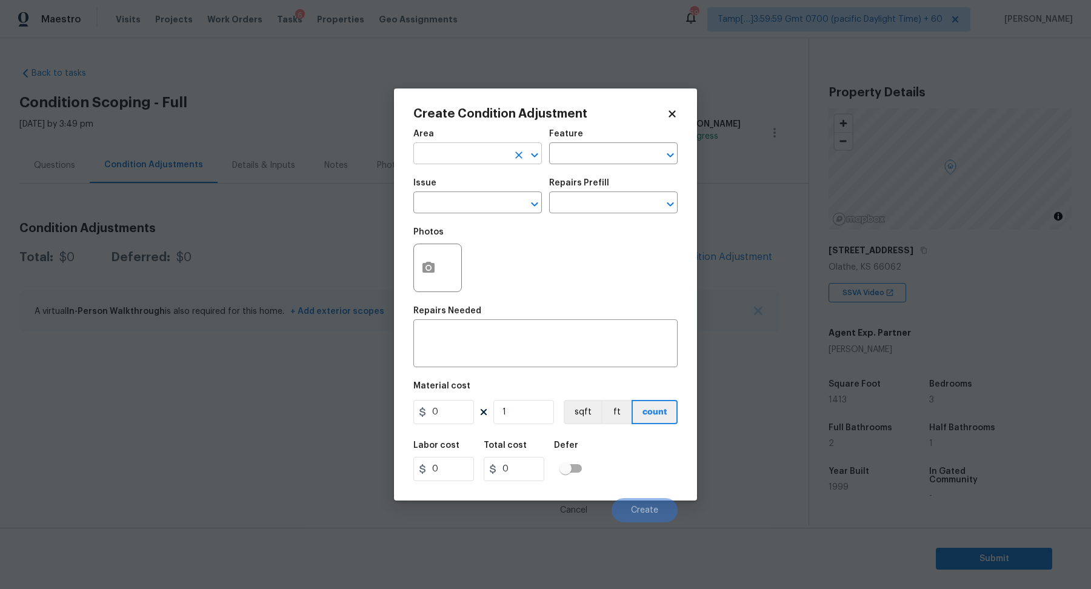
click at [474, 159] on input "text" at bounding box center [460, 154] width 95 height 19
click at [479, 213] on ul "Interior Addition Interior Overall" at bounding box center [477, 192] width 128 height 50
click at [471, 210] on li "Interior Overall" at bounding box center [477, 202] width 128 height 20
type input "Interior Overall"
click at [471, 210] on input "text" at bounding box center [460, 204] width 95 height 19
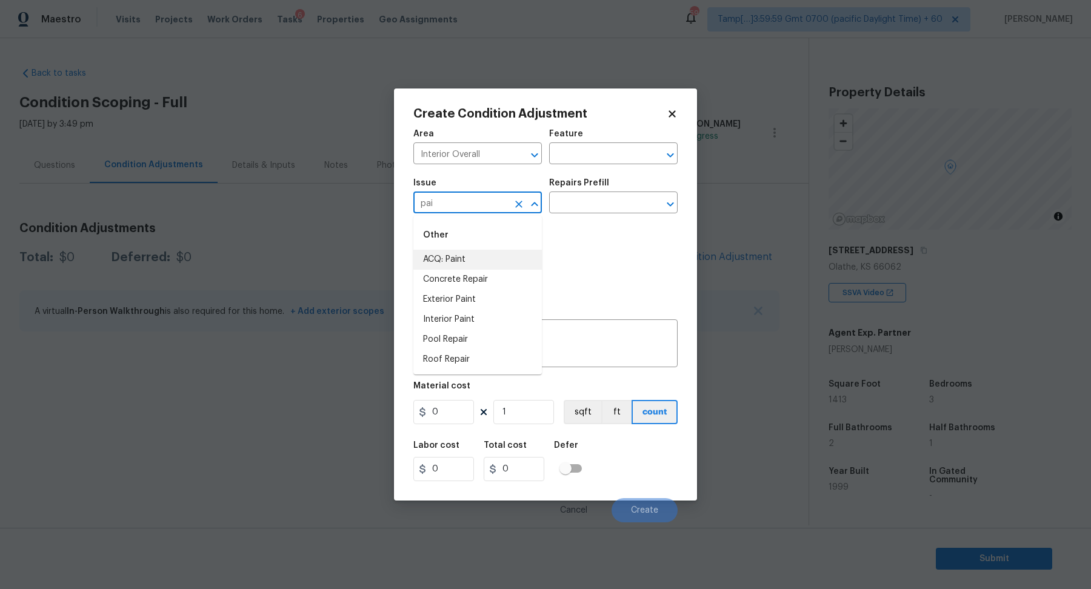
click at [529, 256] on li "ACQ: Paint" at bounding box center [477, 260] width 128 height 20
type input "ACQ: Paint"
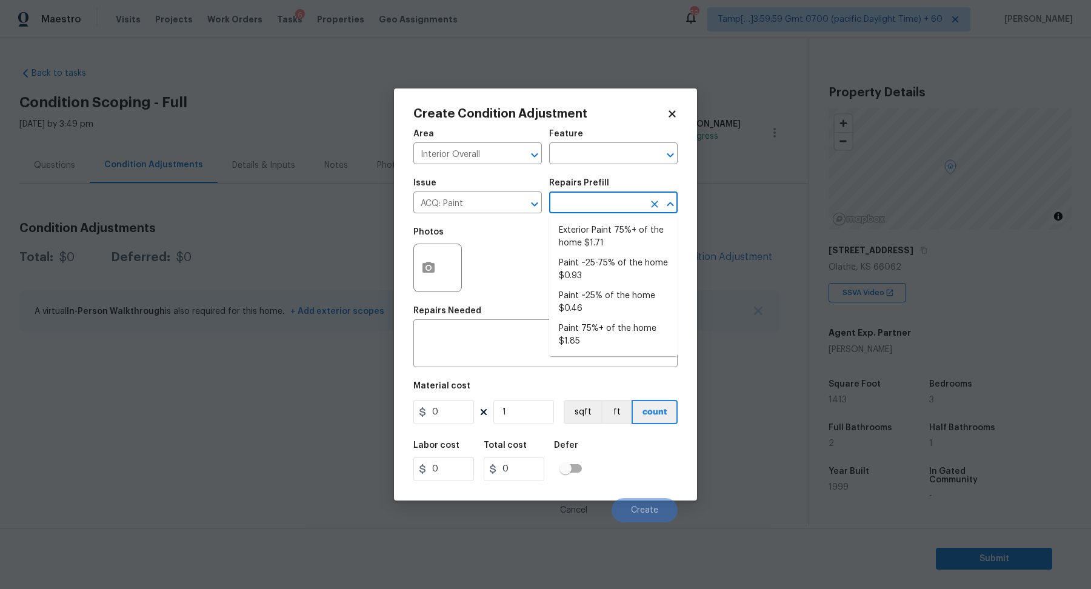
click at [592, 205] on input "text" at bounding box center [596, 204] width 95 height 19
click at [613, 276] on li "Paint ~25-75% of the home $0.93" at bounding box center [613, 269] width 128 height 33
type input "Acquisition"
type textarea "Acquisition Scope: ~25 - 75% of the home needs interior paint"
type input "0.93"
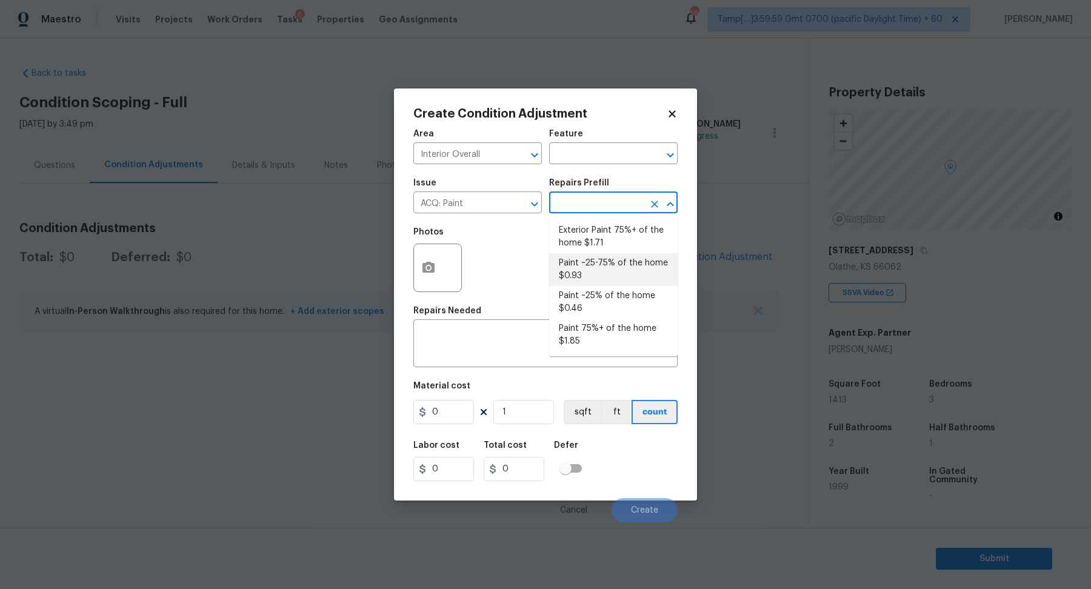
type input "0.93"
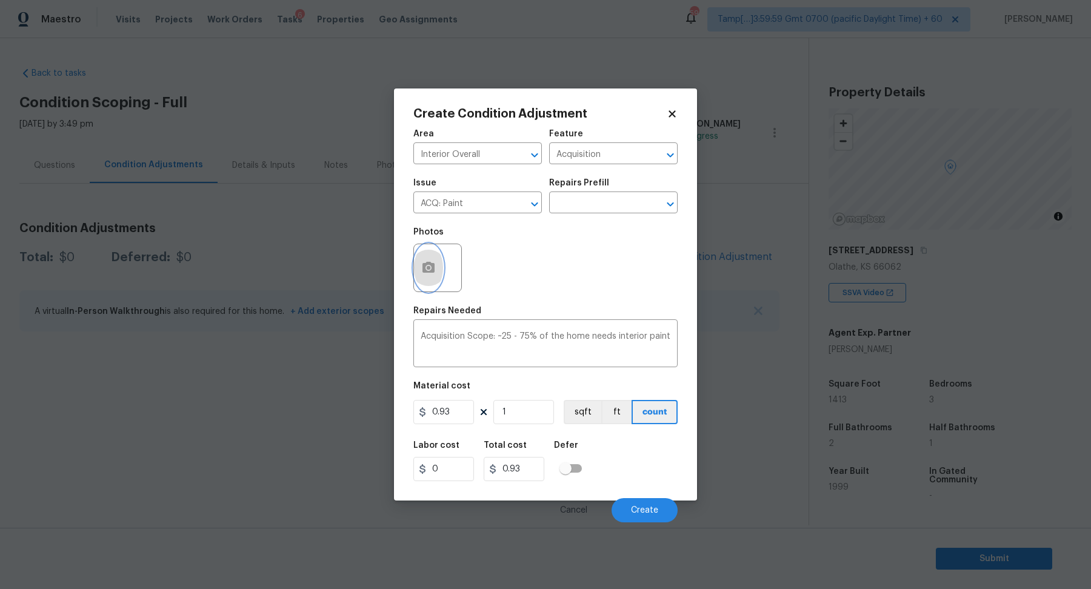
click at [433, 259] on button "button" at bounding box center [428, 267] width 29 height 47
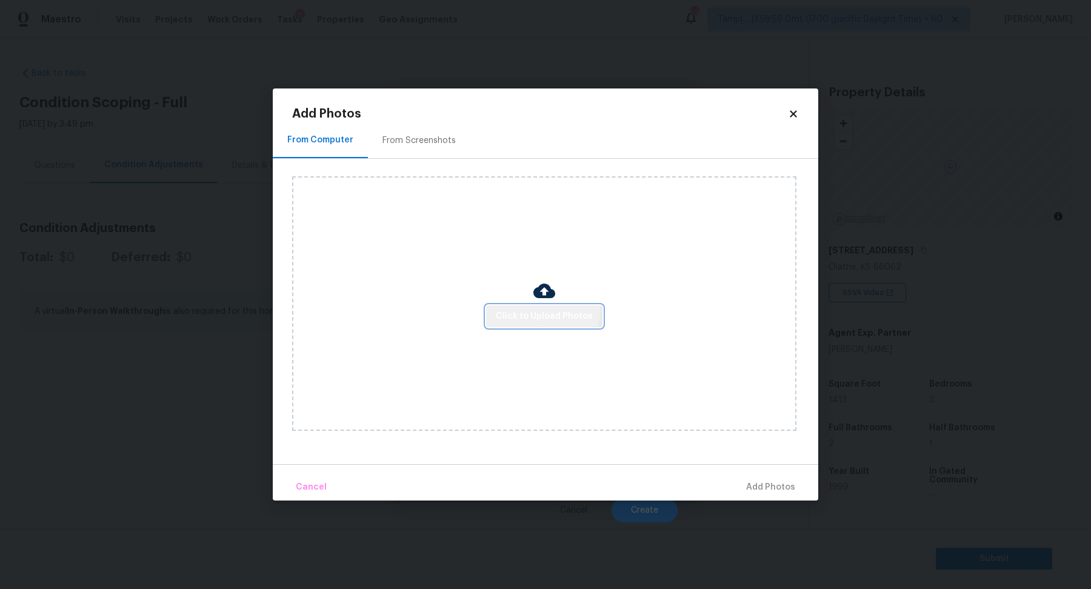
click at [516, 305] on button "Click to Upload Photos" at bounding box center [544, 316] width 116 height 22
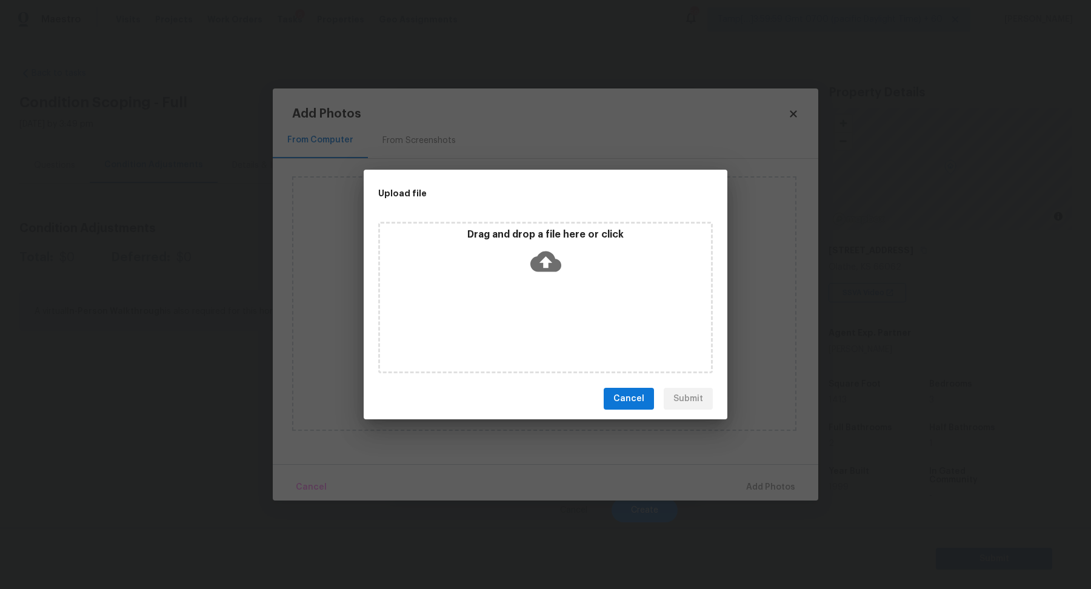
click at [567, 267] on div "Drag and drop a file here or click" at bounding box center [545, 254] width 331 height 52
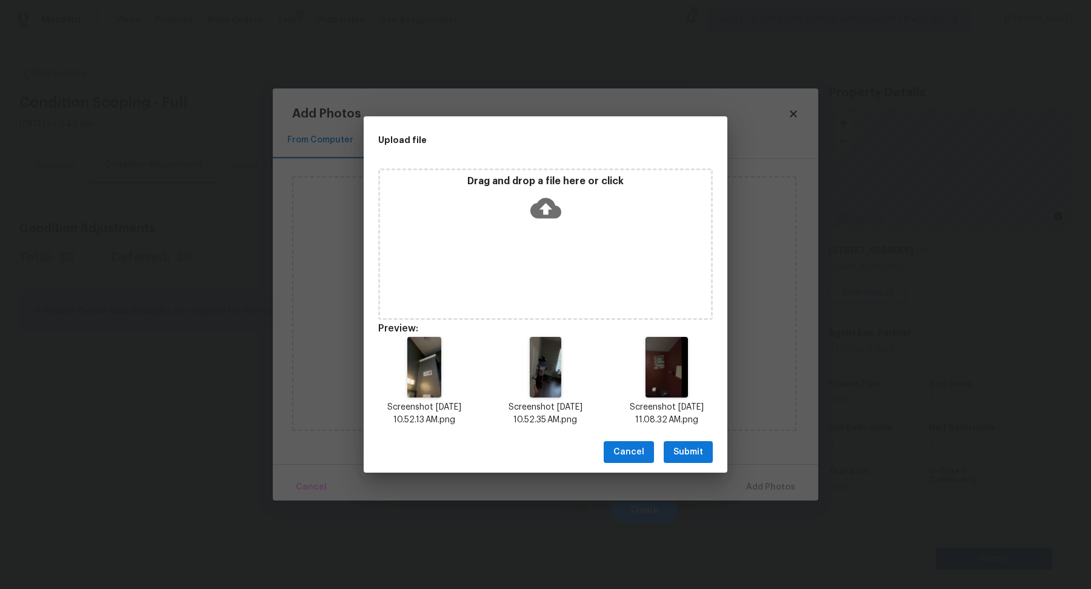
click at [705, 456] on button "Submit" at bounding box center [688, 452] width 49 height 22
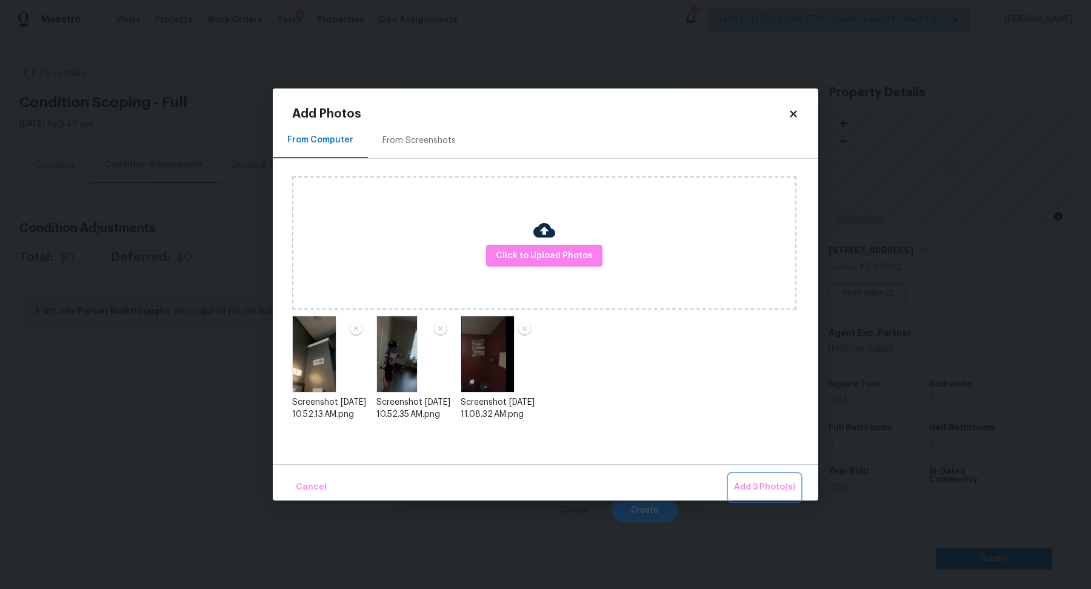
click at [749, 480] on span "Add 3 Photo(s)" at bounding box center [764, 487] width 61 height 15
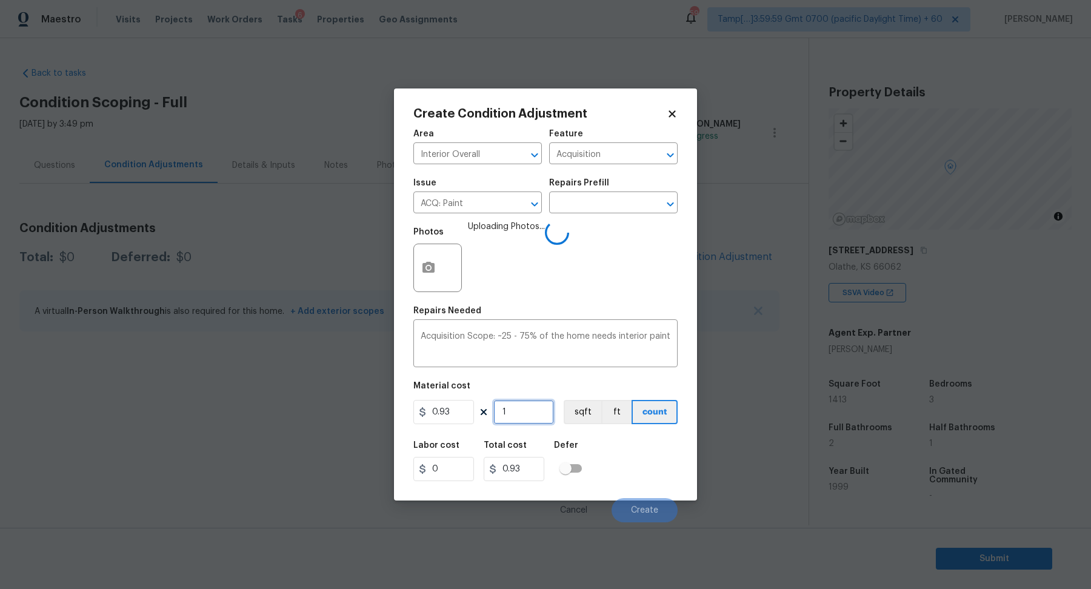
click at [531, 407] on input "1" at bounding box center [523, 412] width 61 height 24
type input "14"
type input "13.02"
type input "141"
type input "131.13"
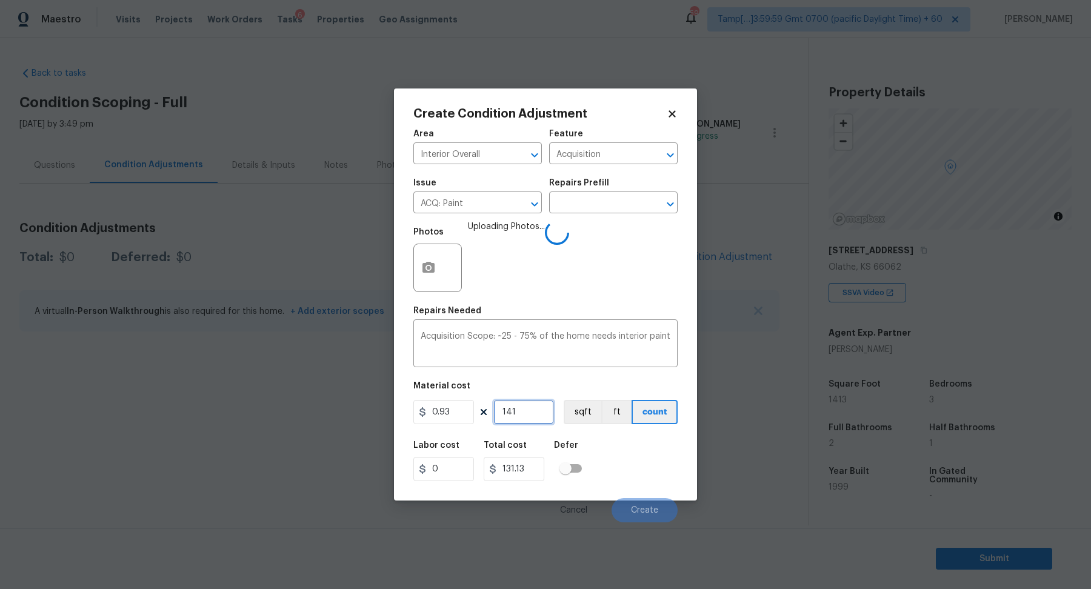
type input "1413"
type input "1314.09"
type input "1413"
click at [642, 458] on div "Labor cost 0 Total cost 1314.09 Defer" at bounding box center [545, 461] width 264 height 55
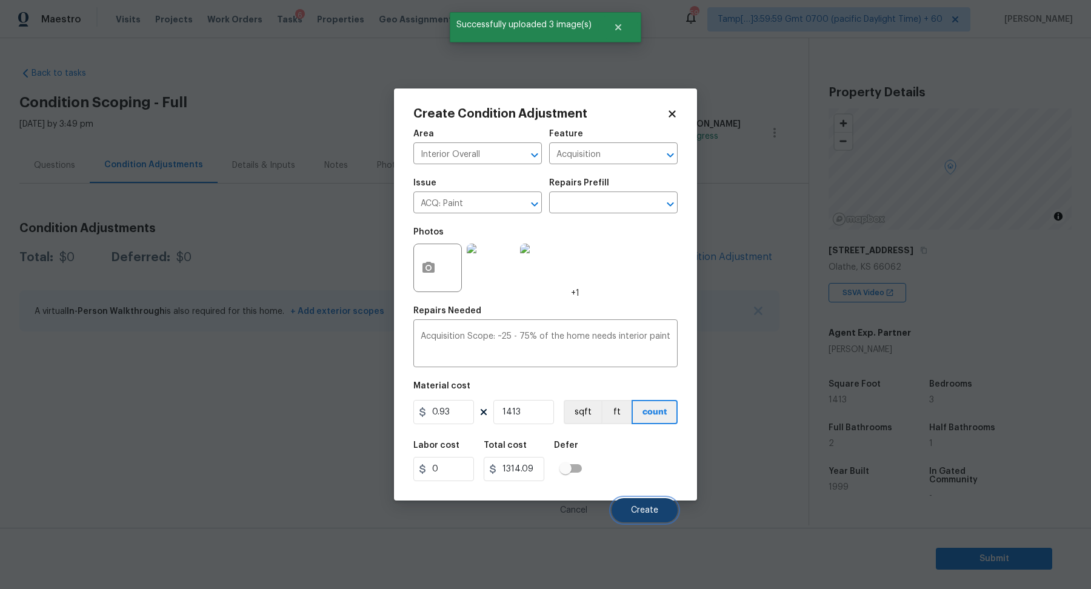
click at [644, 515] on button "Create" at bounding box center [645, 510] width 66 height 24
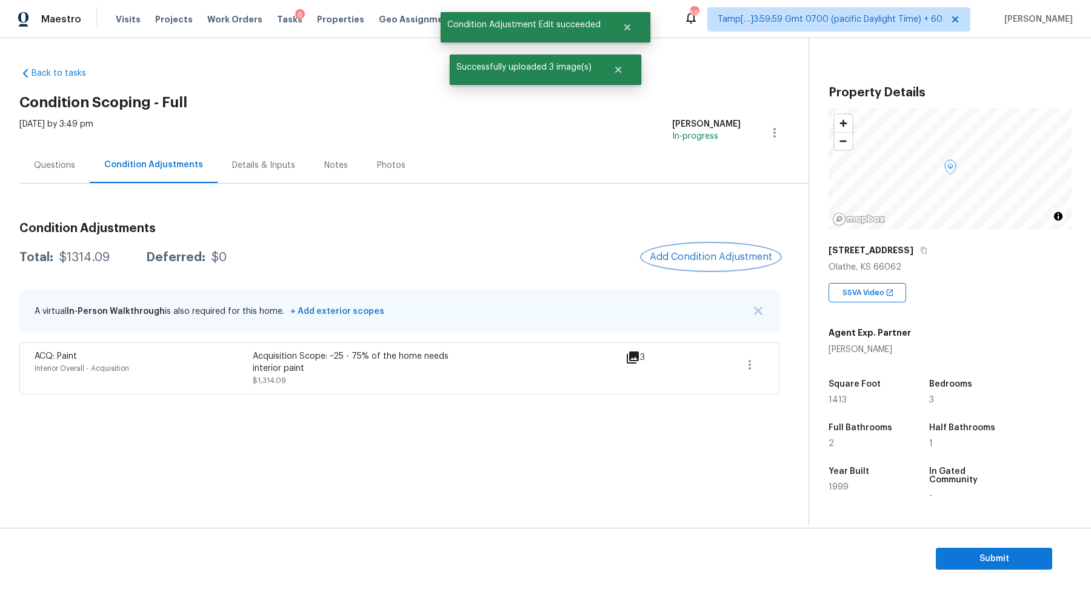
click at [700, 247] on button "Add Condition Adjustment" at bounding box center [710, 256] width 137 height 25
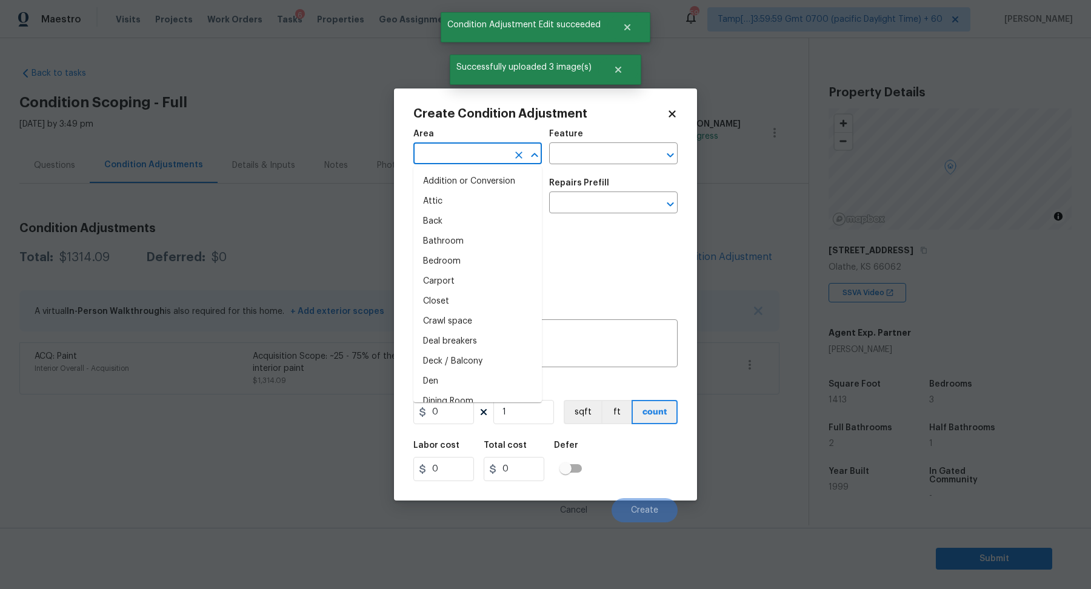
click at [478, 156] on input "text" at bounding box center [460, 154] width 95 height 19
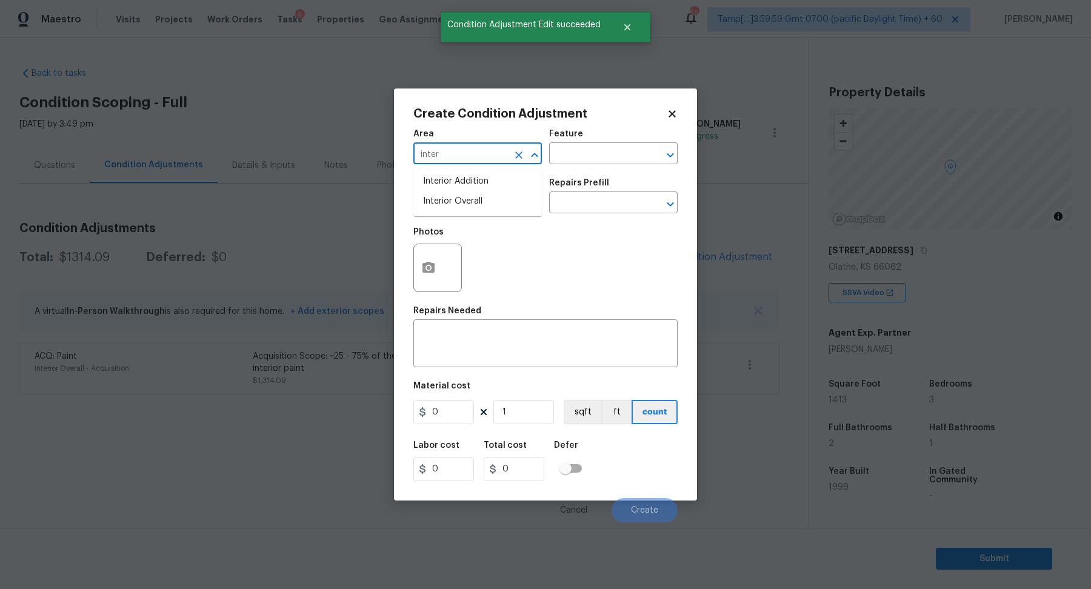
click at [467, 208] on li "Interior Overall" at bounding box center [477, 202] width 128 height 20
type input "Interior Overall"
click at [467, 208] on input "text" at bounding box center [460, 204] width 95 height 19
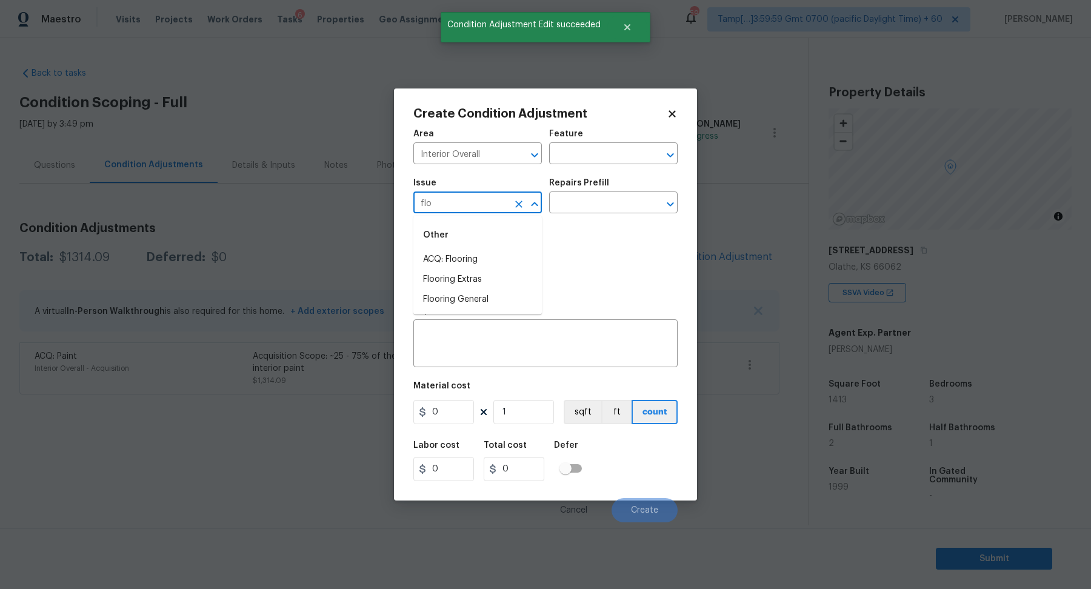
click at [457, 250] on li "ACQ: Flooring" at bounding box center [477, 260] width 128 height 20
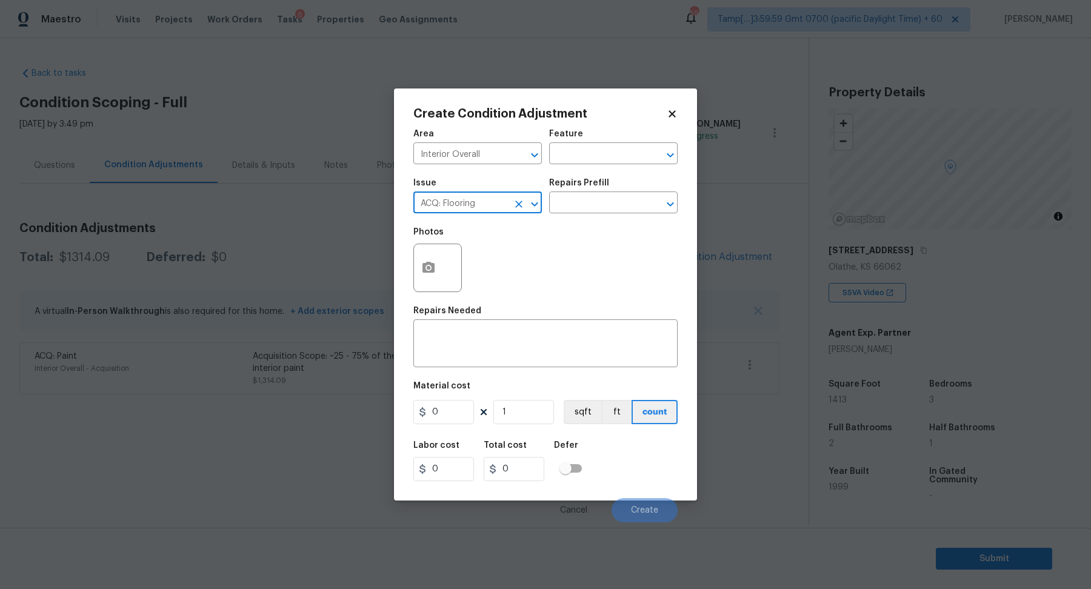
type input "ACQ: Flooring"
click at [641, 185] on div "Repairs Prefill" at bounding box center [613, 187] width 128 height 16
click at [612, 207] on input "text" at bounding box center [596, 204] width 95 height 19
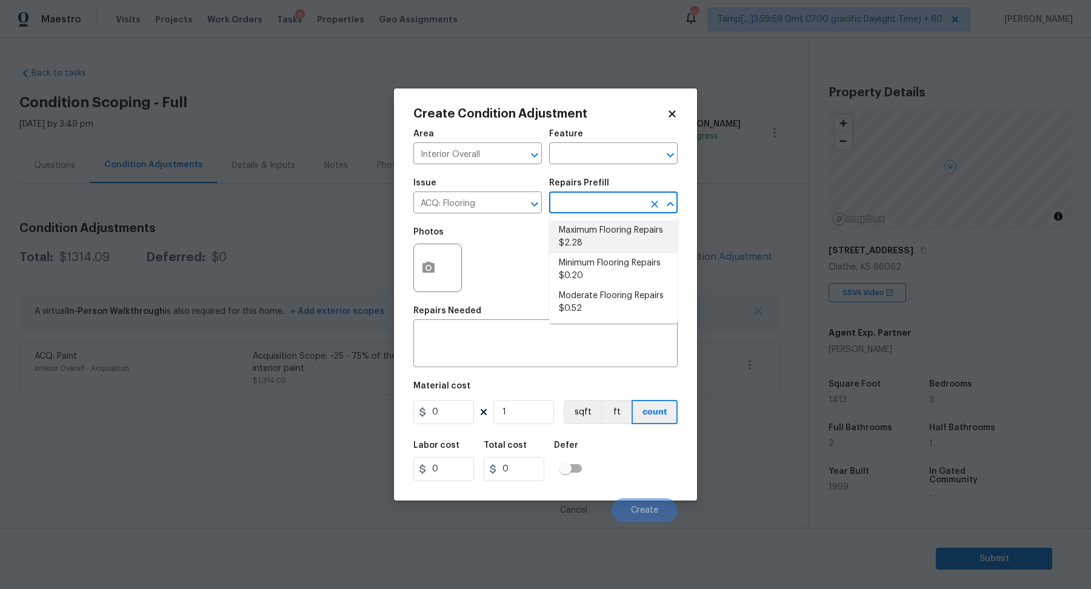
click at [610, 252] on li "Maximum Flooring Repairs $2.28" at bounding box center [613, 237] width 128 height 33
type input "Acquisition"
type textarea "Acquisition Scope: Maximum flooring repairs"
type input "2.28"
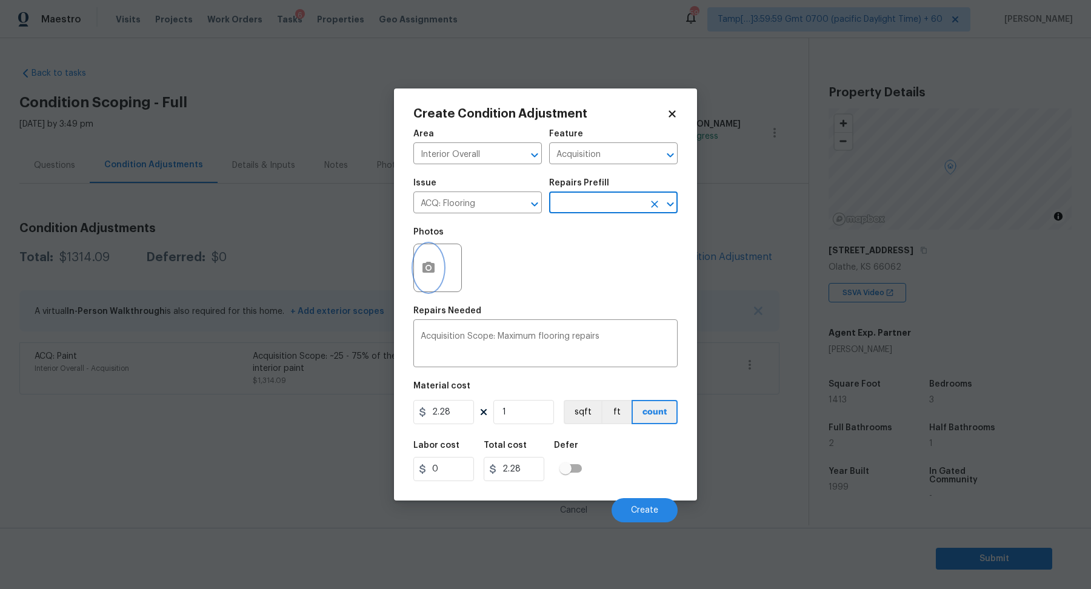
click at [427, 269] on circle "button" at bounding box center [429, 268] width 4 height 4
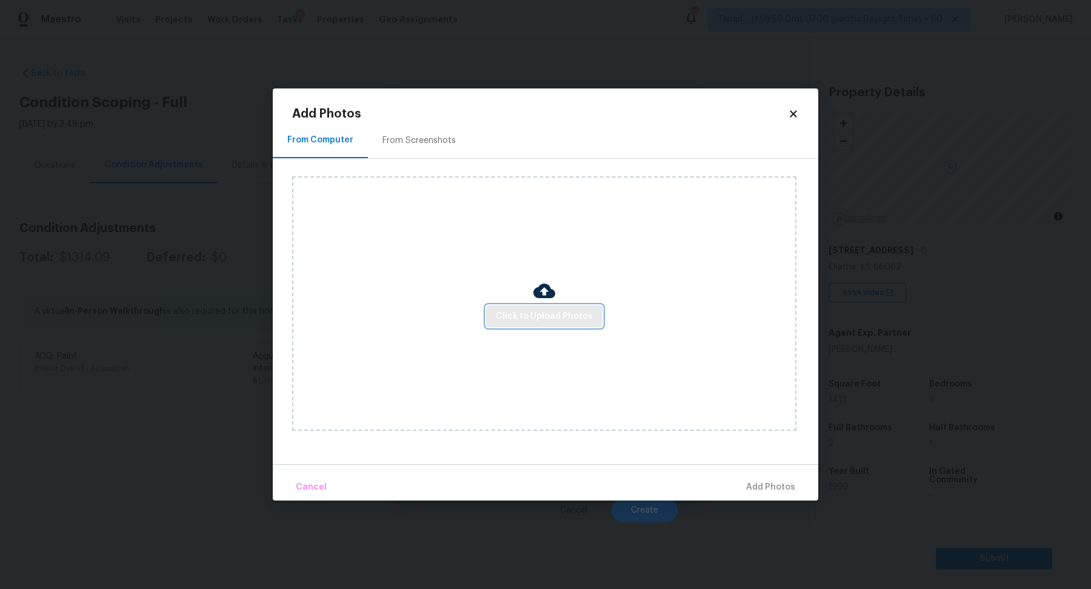
click at [520, 305] on button "Click to Upload Photos" at bounding box center [544, 316] width 116 height 22
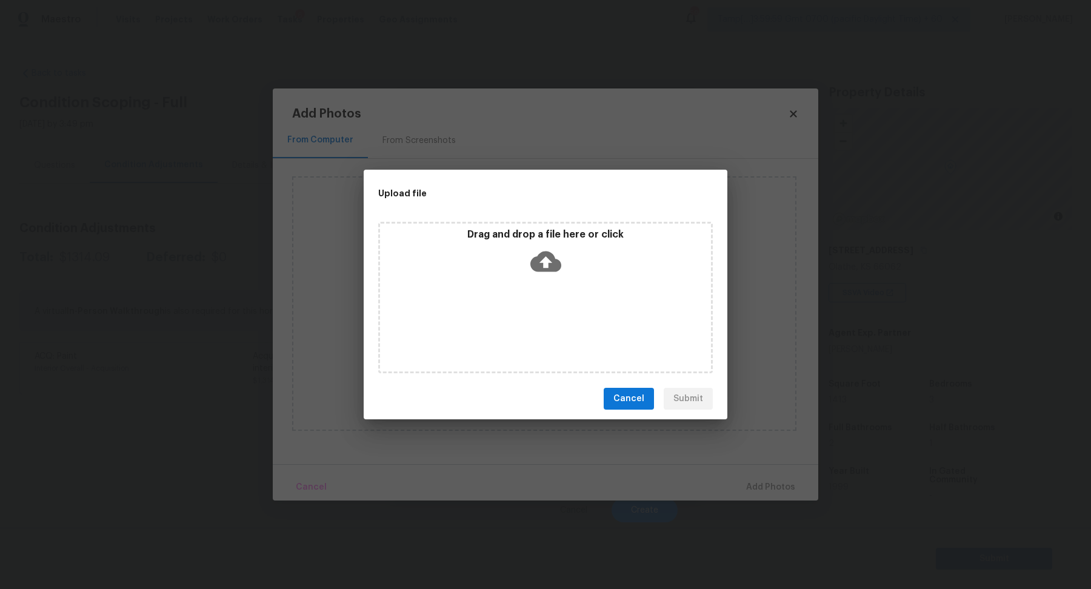
click at [552, 267] on icon at bounding box center [545, 262] width 31 height 21
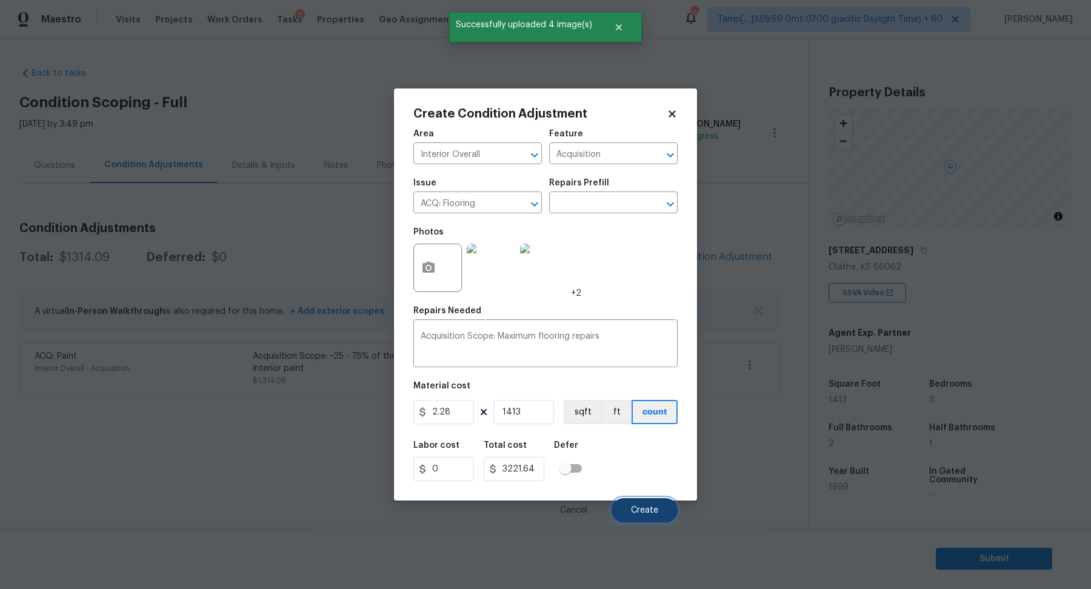
click at [636, 503] on button "Create" at bounding box center [645, 510] width 66 height 24
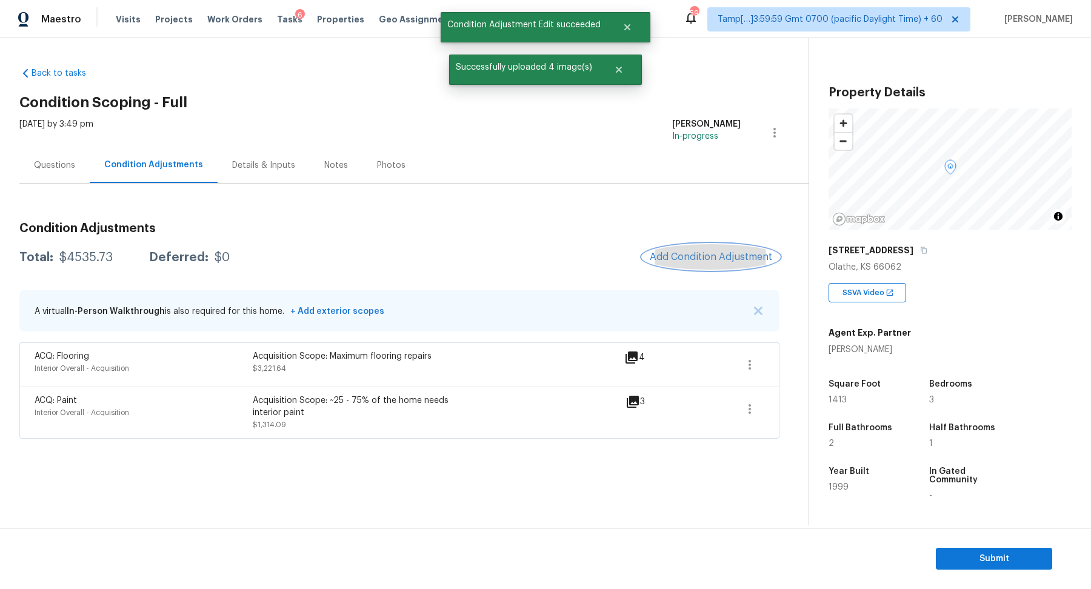
click at [712, 262] on button "Add Condition Adjustment" at bounding box center [710, 256] width 137 height 25
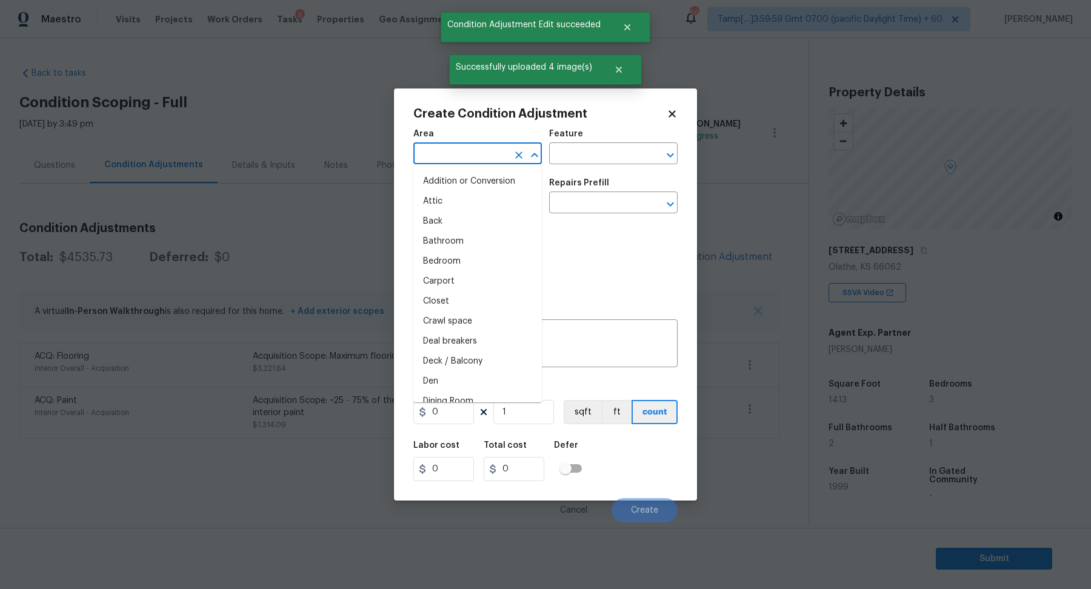
click at [467, 162] on input "text" at bounding box center [460, 154] width 95 height 19
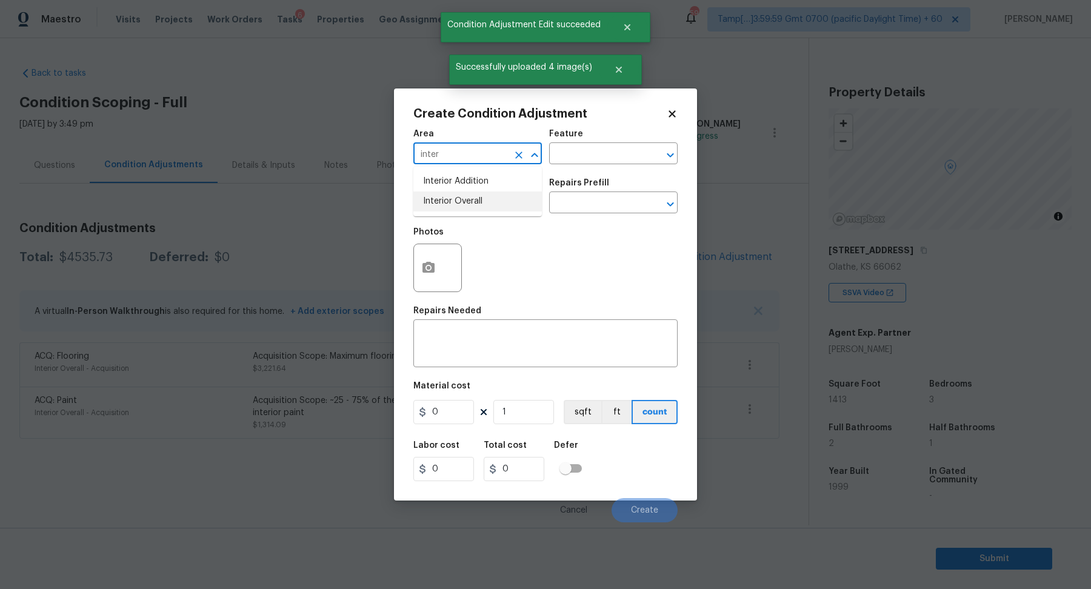
click at [491, 195] on li "Interior Overall" at bounding box center [477, 202] width 128 height 20
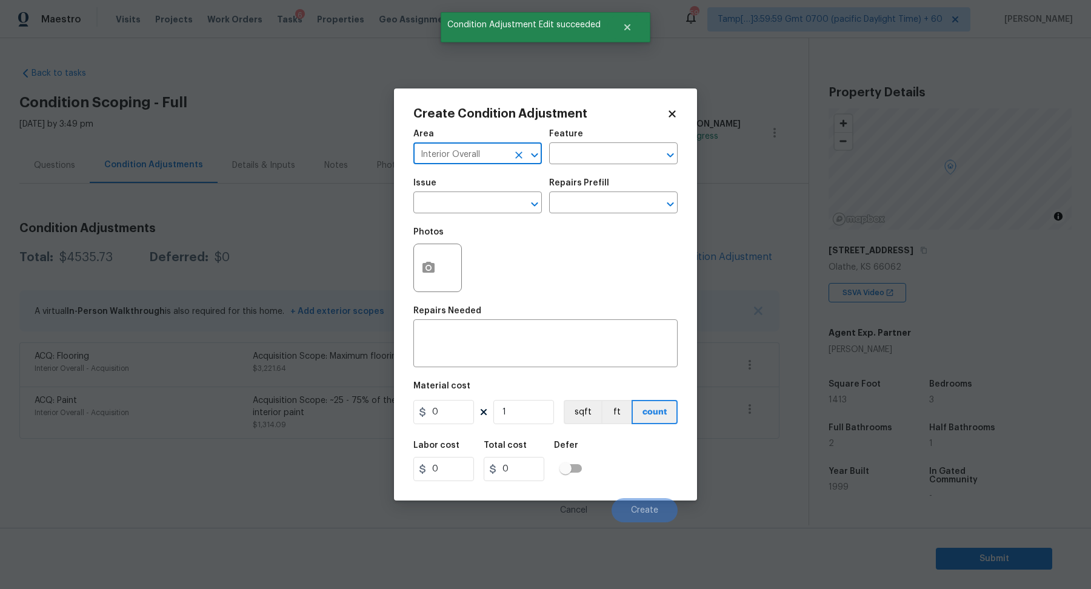
type input "Interior Overall"
click at [491, 195] on input "text" at bounding box center [460, 204] width 95 height 19
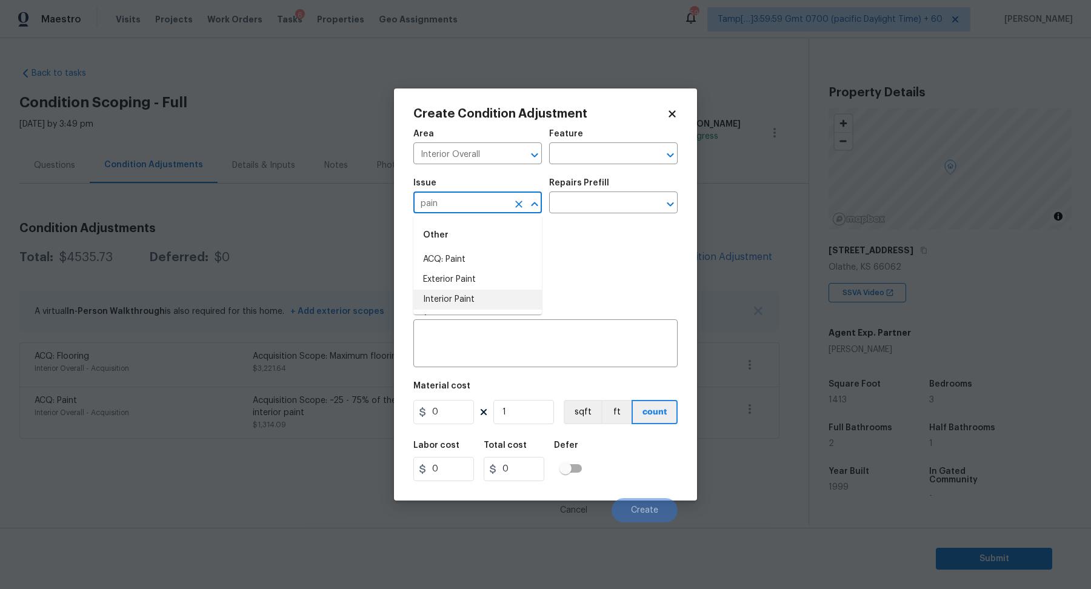
click at [501, 292] on li "Interior Paint" at bounding box center [477, 300] width 128 height 20
type input "Interior Paint"
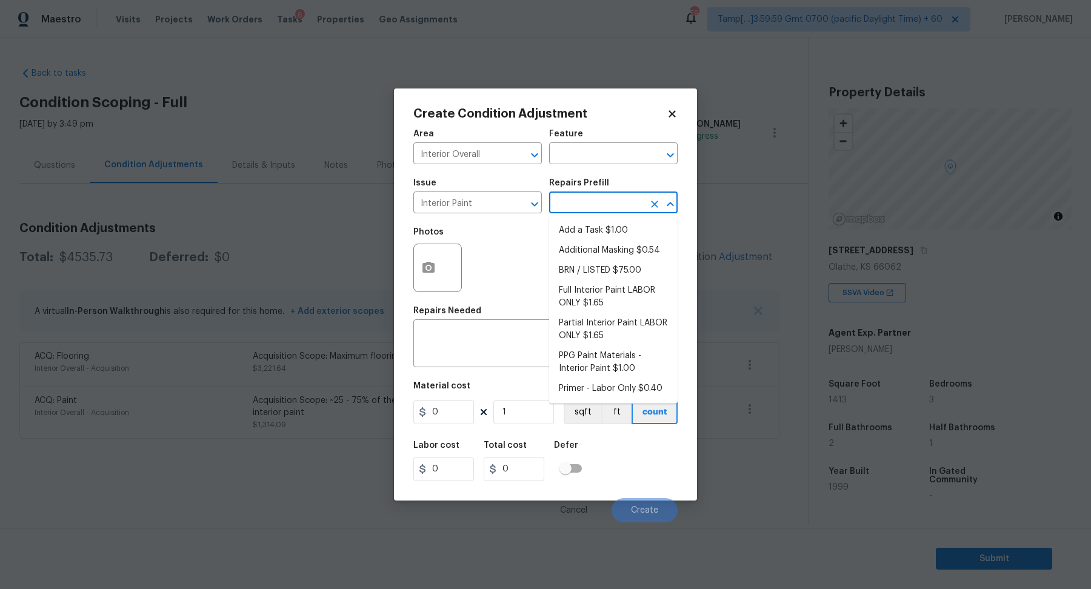
click at [583, 201] on input "text" at bounding box center [596, 204] width 95 height 19
type input "pri"
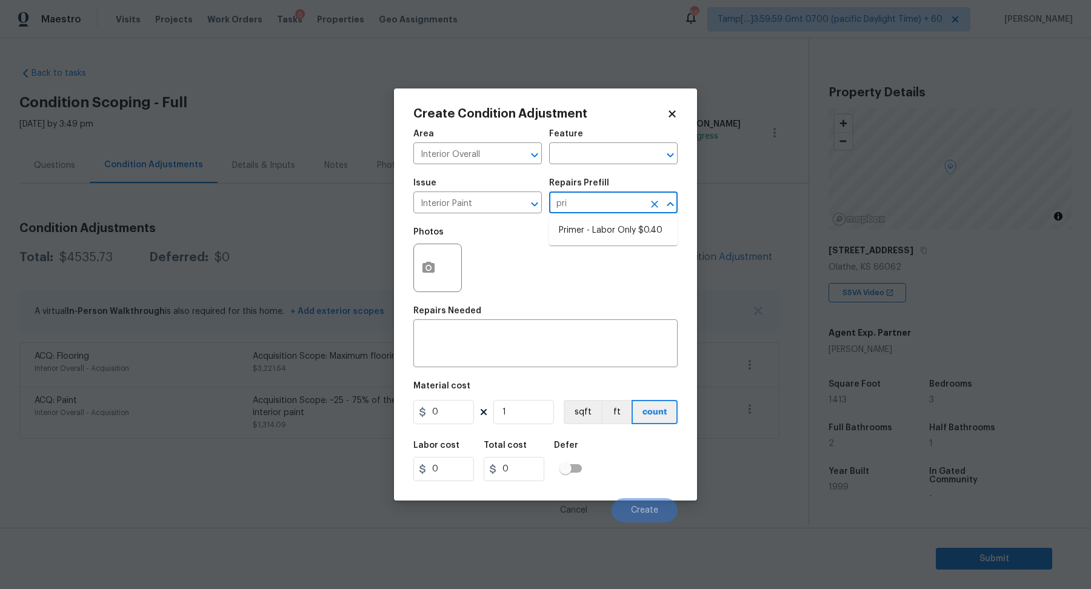
click at [606, 243] on ul "Primer - Labor Only $0.40" at bounding box center [613, 231] width 128 height 30
click at [602, 236] on li "Primer - Labor Only $0.40" at bounding box center [613, 231] width 128 height 20
type input "Overall Paint"
type textarea "Interior primer - PRIMER PROVIDED BY OPENDOOR - All nails, screws, drywall anch…"
type input "0.4"
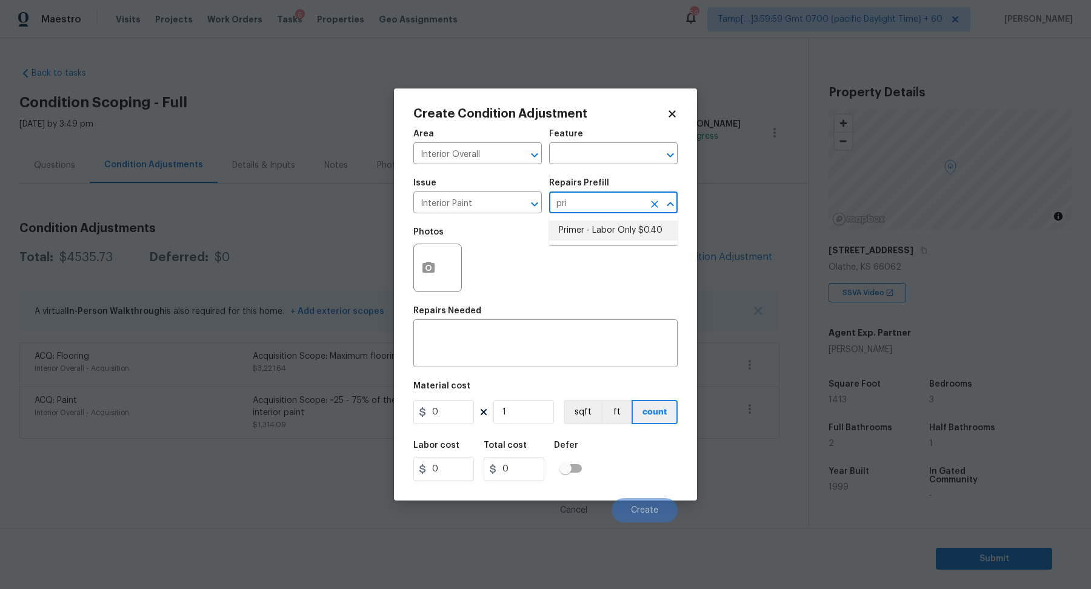
type input "0.4"
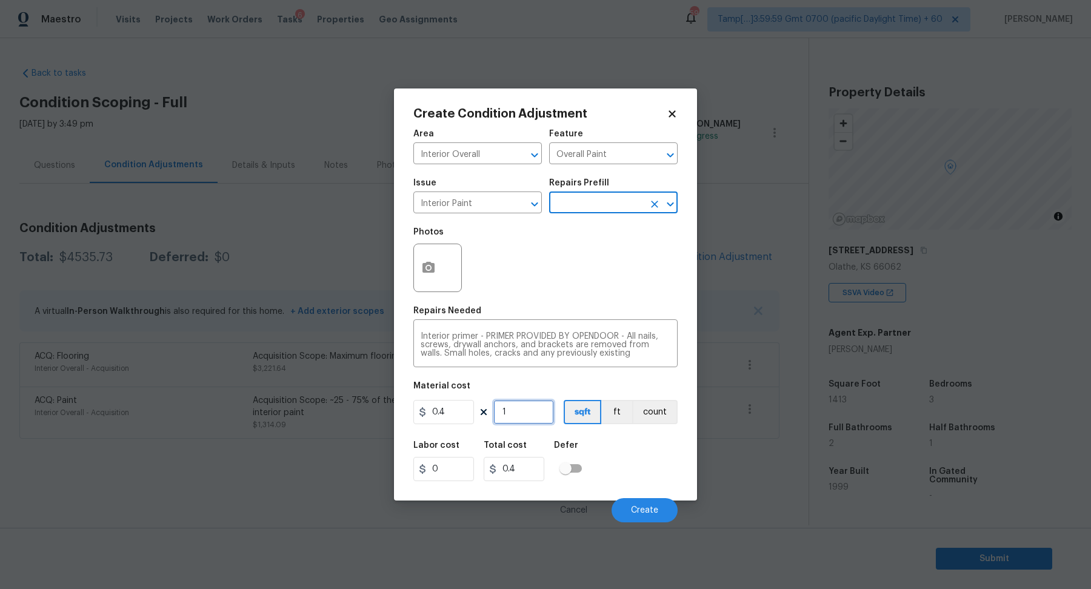
click at [544, 408] on input "1" at bounding box center [523, 412] width 61 height 24
type input "0"
type input "8"
type input "3.2"
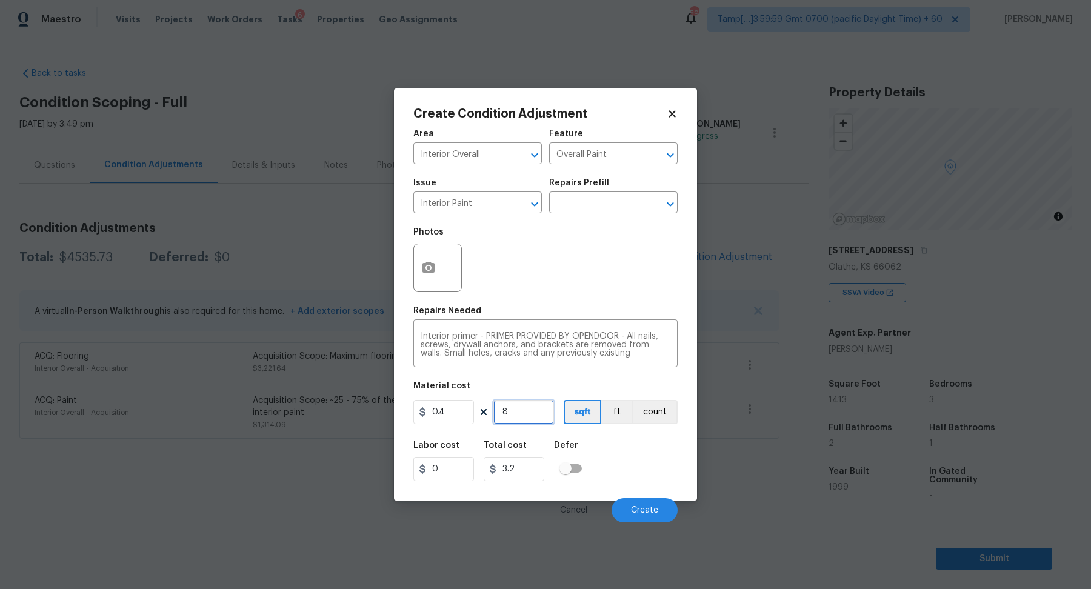
type input "80"
type input "32"
type input "800"
type input "320"
type input "800"
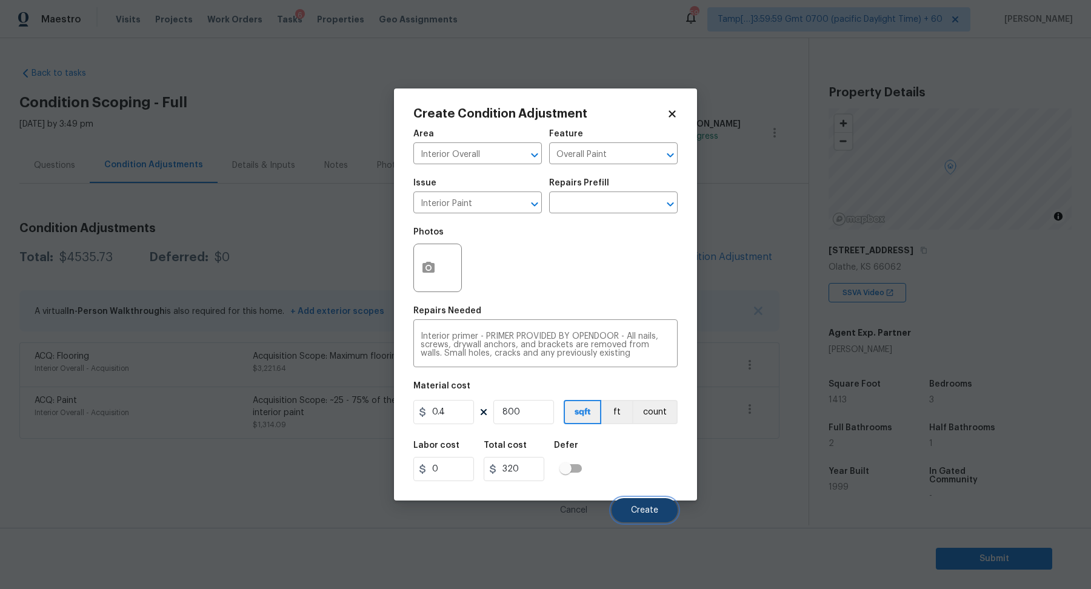
click at [656, 509] on span "Create" at bounding box center [644, 510] width 27 height 9
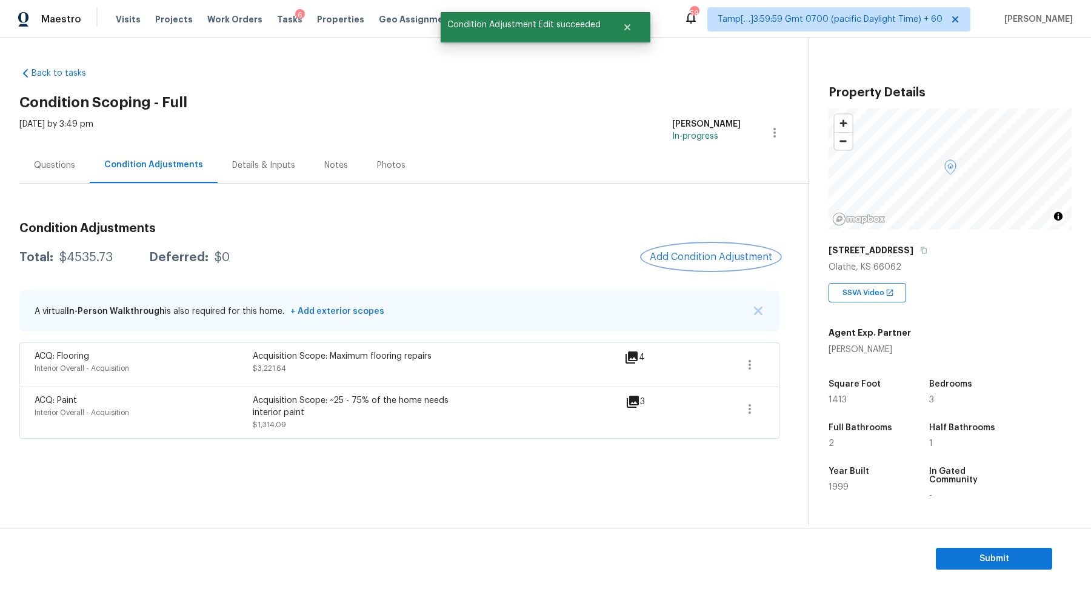
click at [743, 262] on span "Add Condition Adjustment" at bounding box center [711, 257] width 122 height 11
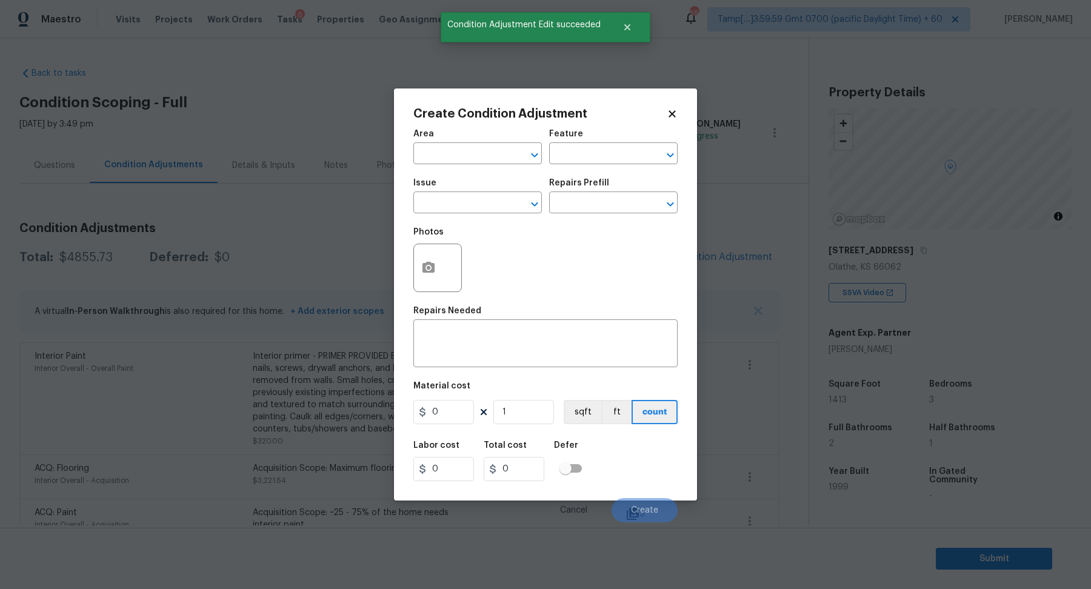
click at [479, 164] on span "Area ​" at bounding box center [477, 146] width 128 height 49
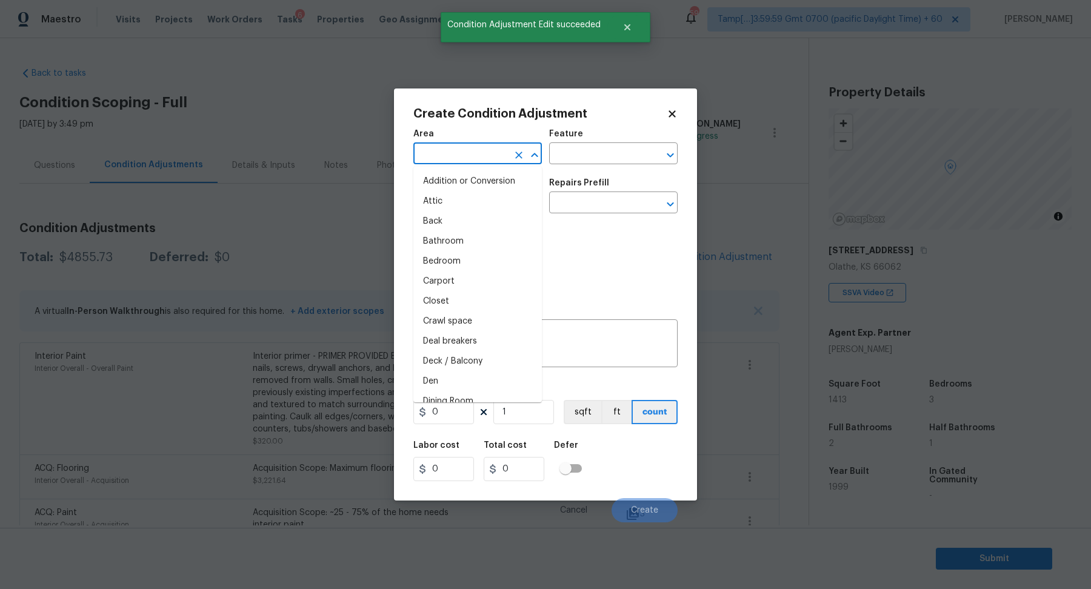
click at [477, 161] on input "text" at bounding box center [460, 154] width 95 height 19
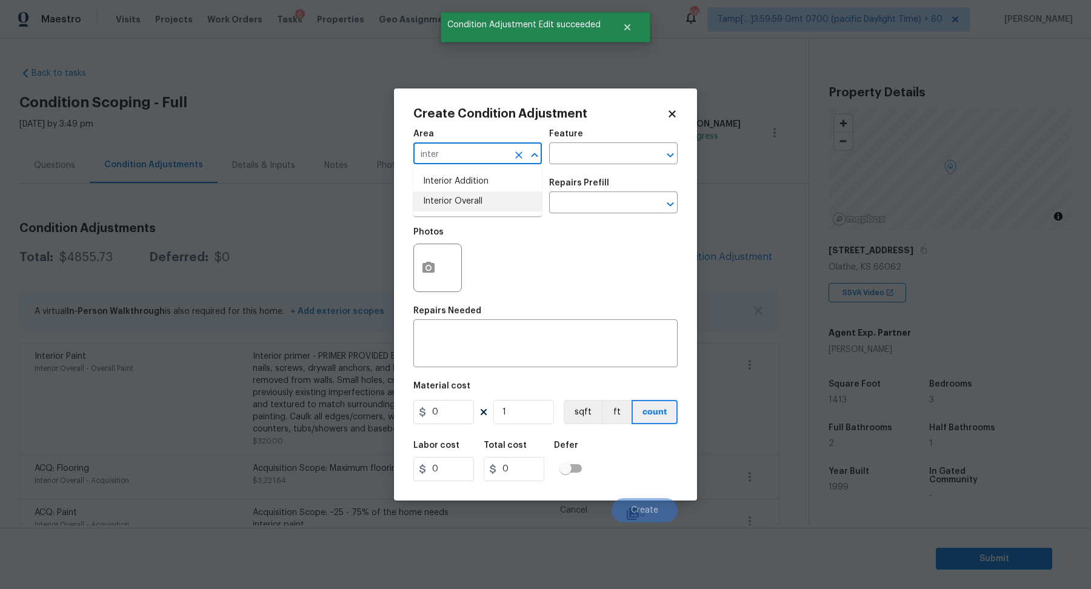
click at [505, 206] on li "Interior Overall" at bounding box center [477, 202] width 128 height 20
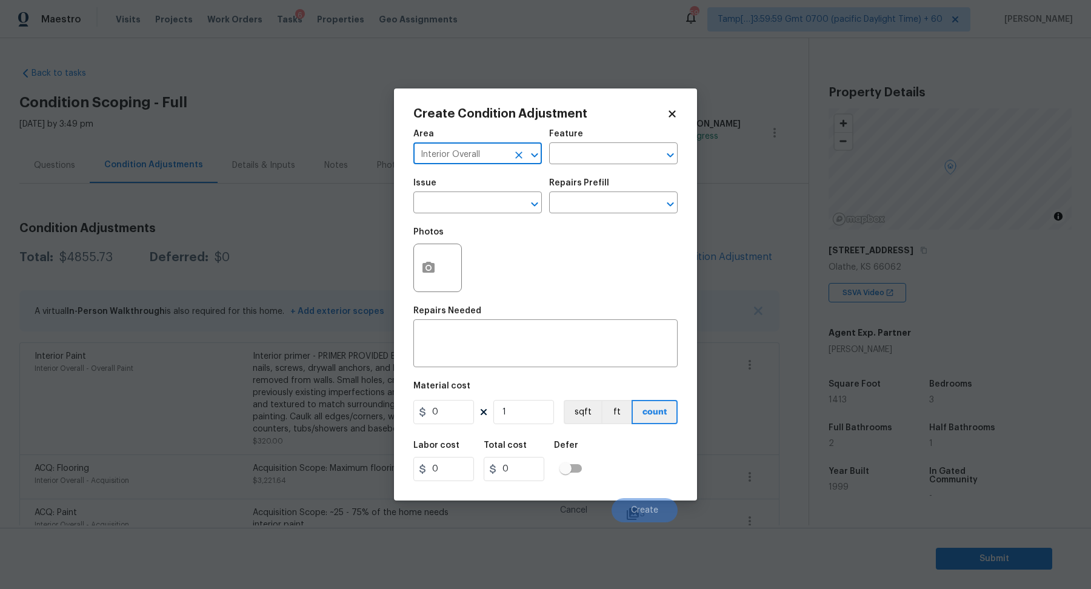
type input "Interior Overall"
click at [466, 213] on span "Issue ​" at bounding box center [477, 196] width 128 height 49
click at [480, 211] on input "text" at bounding box center [460, 204] width 95 height 19
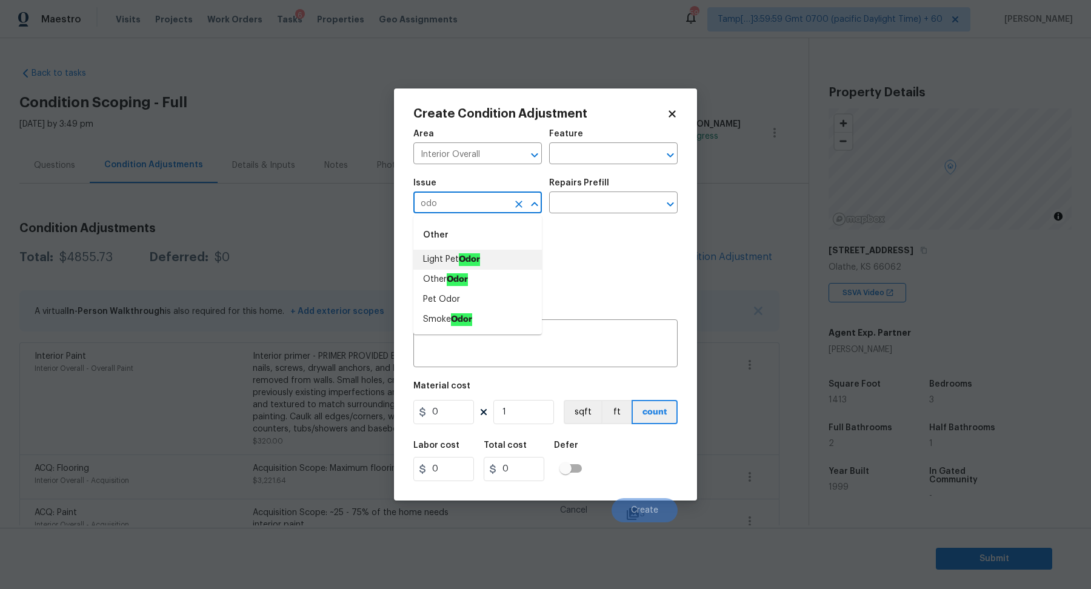
click at [494, 255] on li "Light Pet Odor" at bounding box center [477, 260] width 128 height 20
type input "Light Pet Odor"
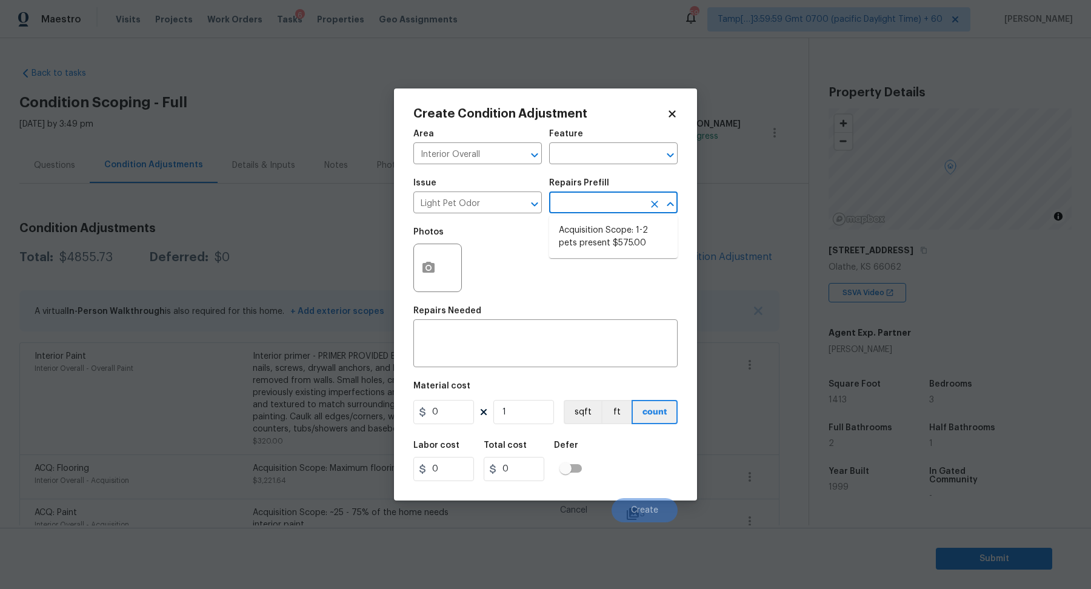
click at [578, 206] on input "text" at bounding box center [596, 204] width 95 height 19
click at [609, 242] on li "Acquisition Scope: 1-2 pets present $575.00" at bounding box center [613, 237] width 128 height 33
type textarea "Acquisition Scope: 1-2 pets present"
type input "575"
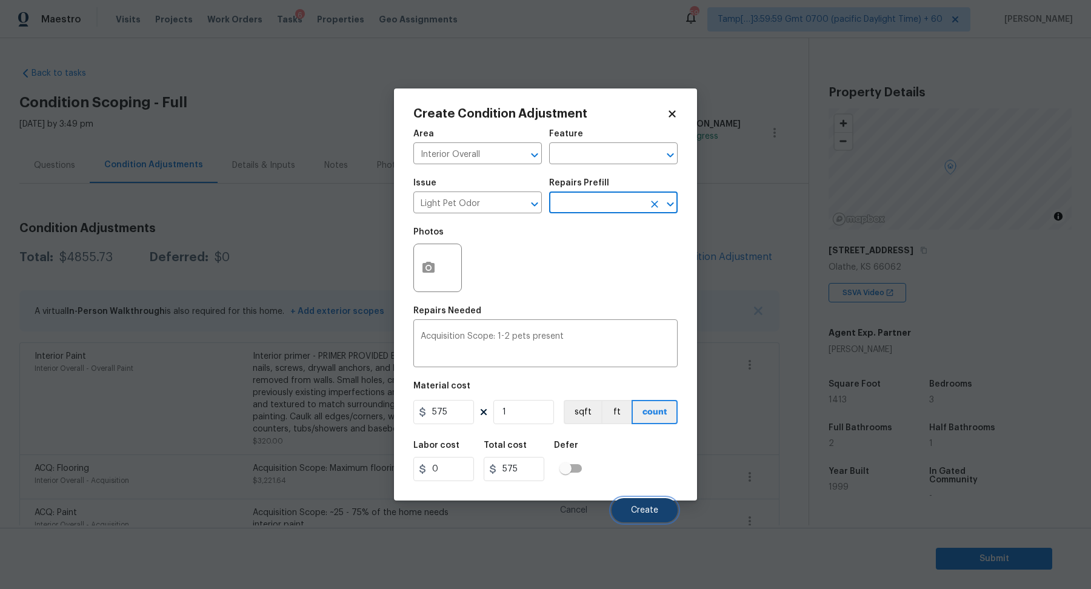
click at [647, 502] on button "Create" at bounding box center [645, 510] width 66 height 24
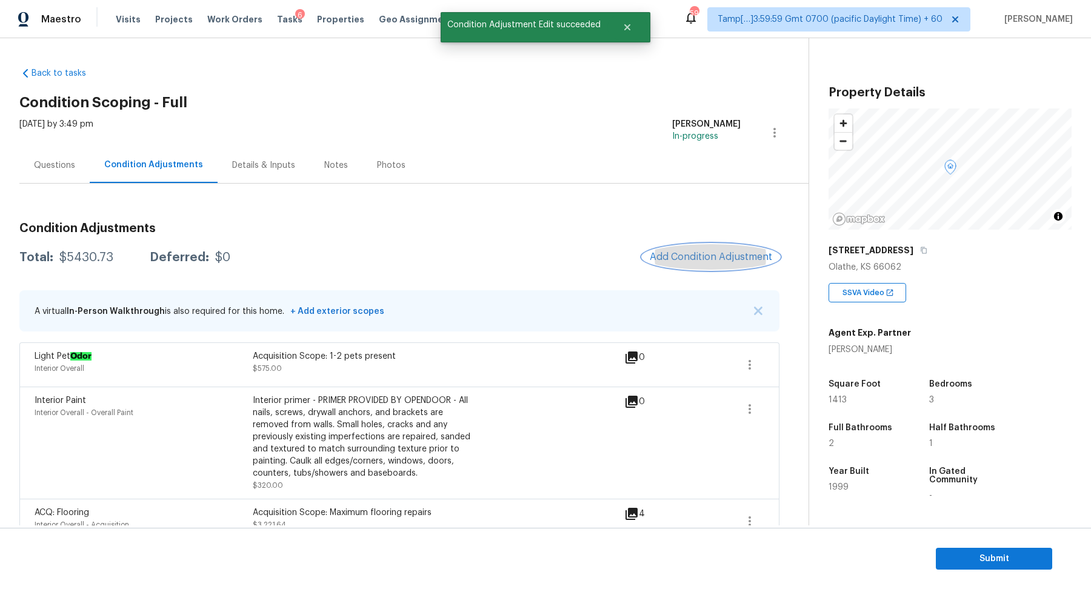
click at [724, 253] on span "Add Condition Adjustment" at bounding box center [711, 257] width 122 height 11
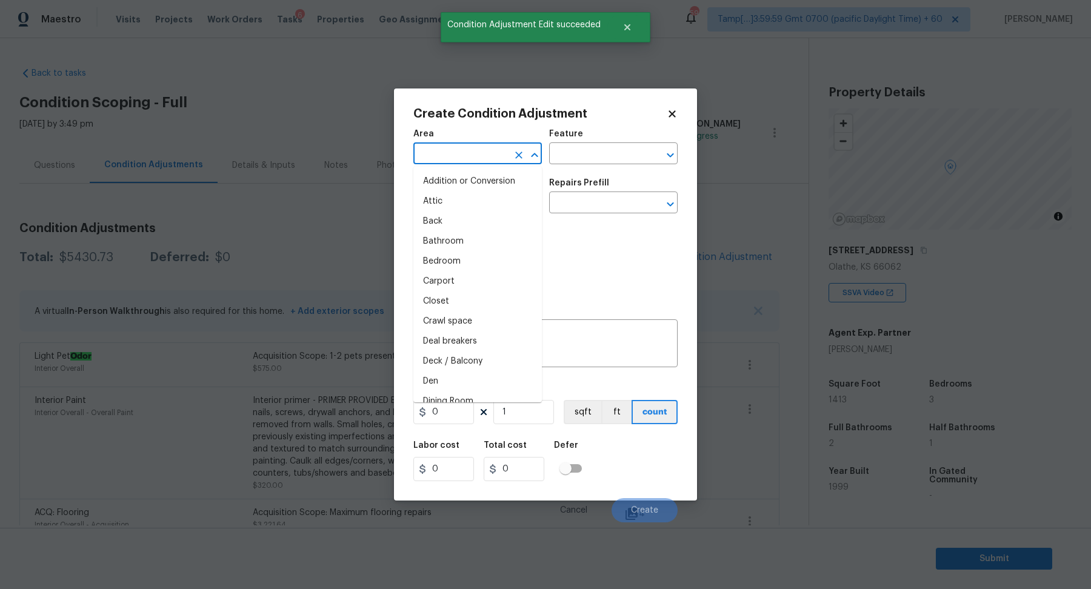
click at [487, 159] on input "text" at bounding box center [460, 154] width 95 height 19
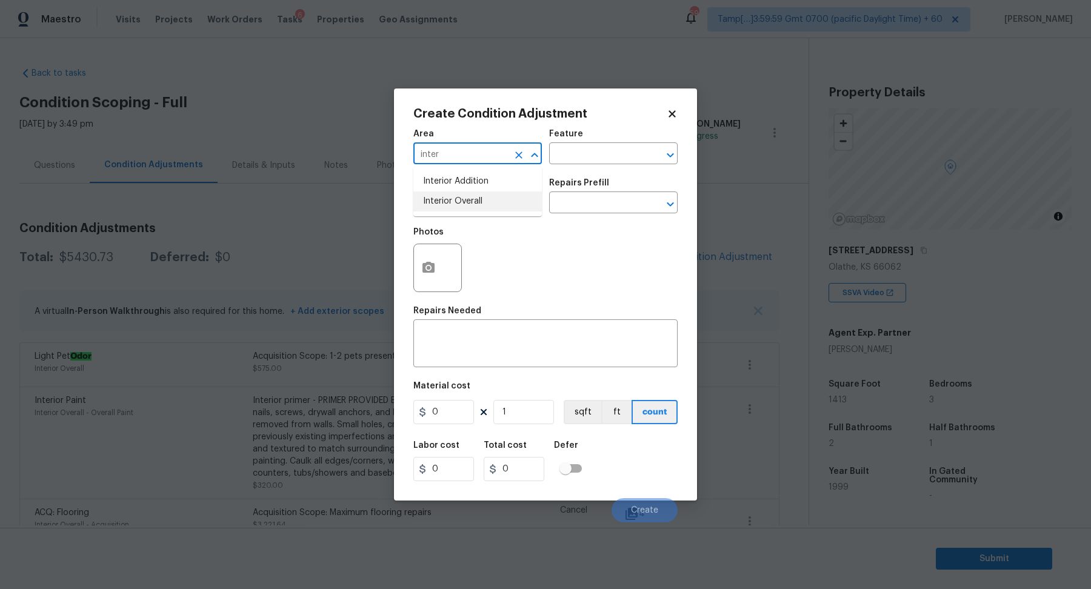
click at [464, 210] on li "Interior Overall" at bounding box center [477, 202] width 128 height 20
type input "Interior Overall"
click at [464, 210] on input "text" at bounding box center [460, 204] width 95 height 19
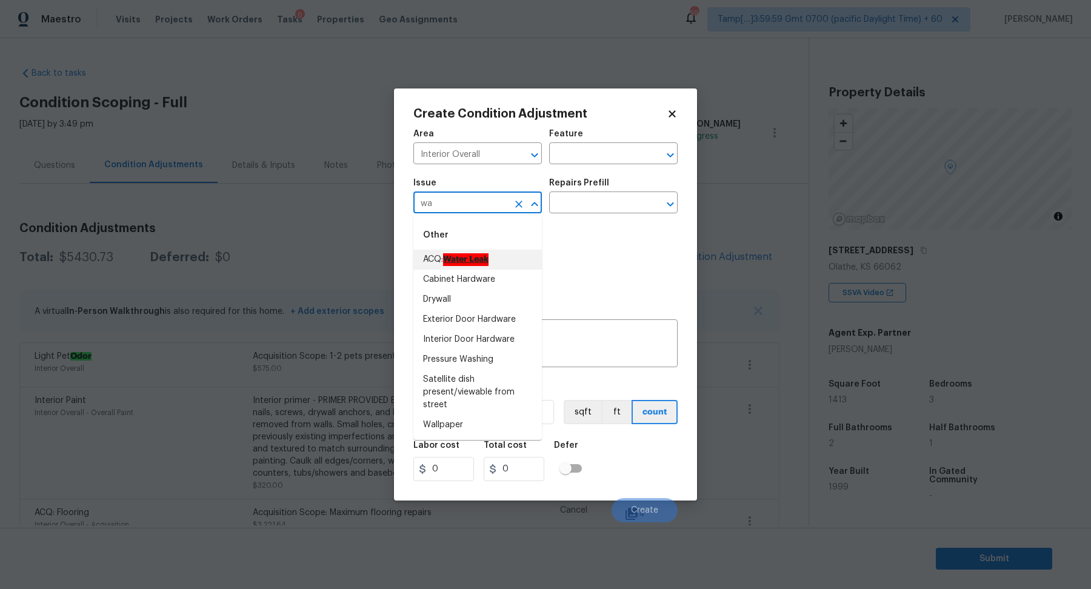
click at [468, 262] on ah_el_jm_1744356582284 "Water Leak" at bounding box center [465, 259] width 45 height 13
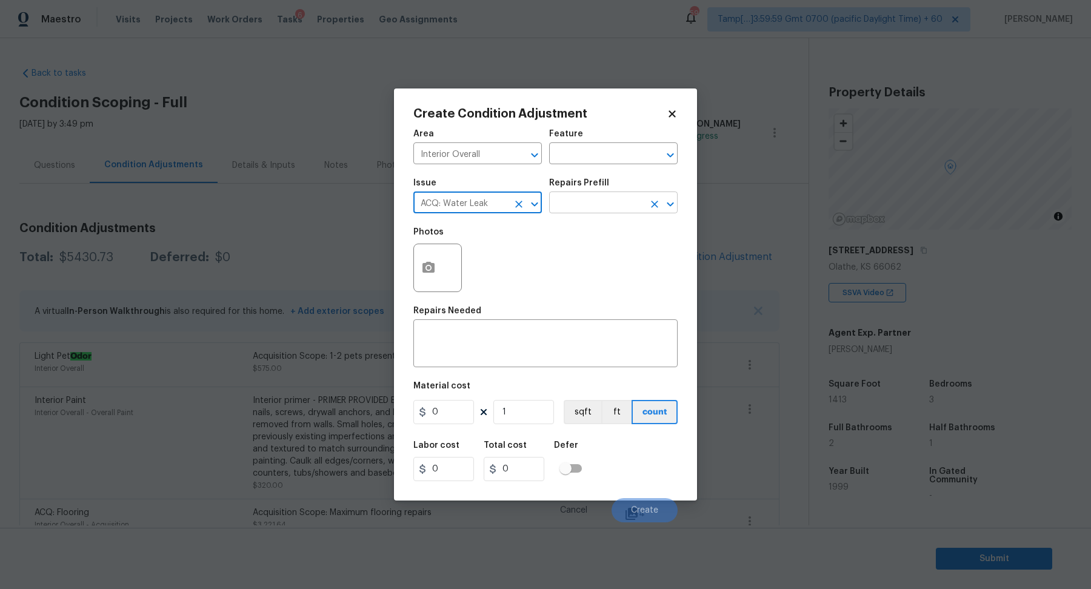
type input "ACQ: Water Leak"
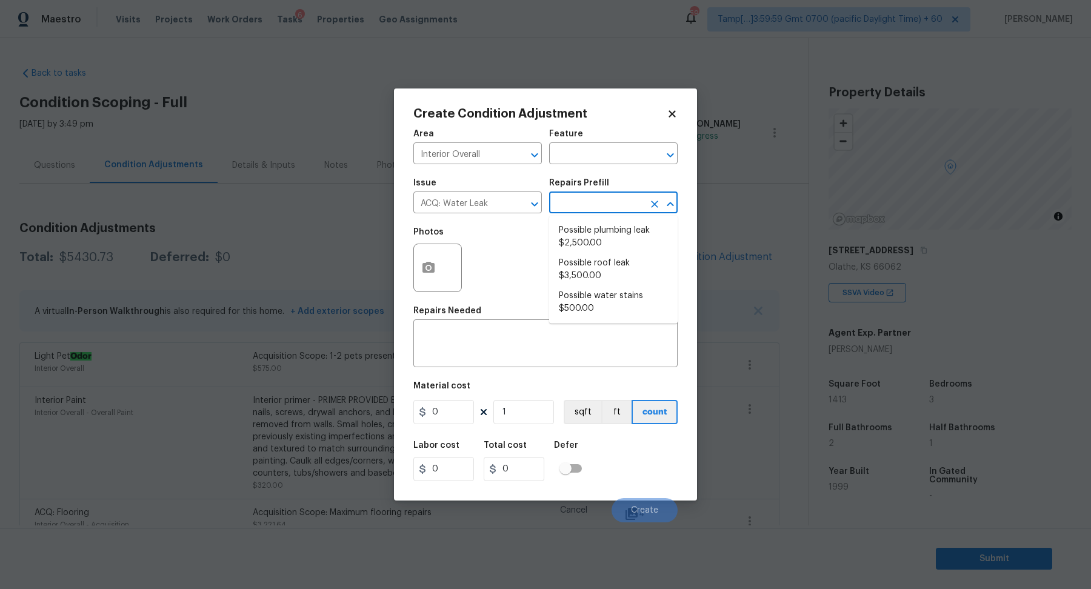
click at [596, 199] on input "text" at bounding box center [596, 204] width 95 height 19
click at [612, 248] on li "Possible plumbing leak $2,500.00" at bounding box center [613, 237] width 128 height 33
type input "Acquisition"
type textarea "Acquisition Scope: Possible plumbing leak"
type input "2500"
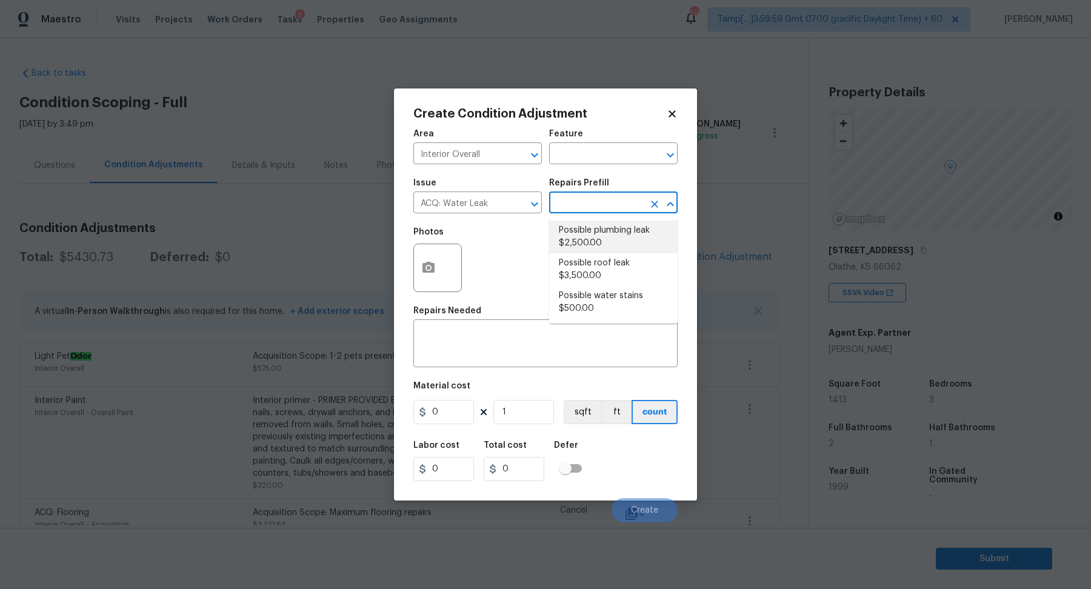
type input "2500"
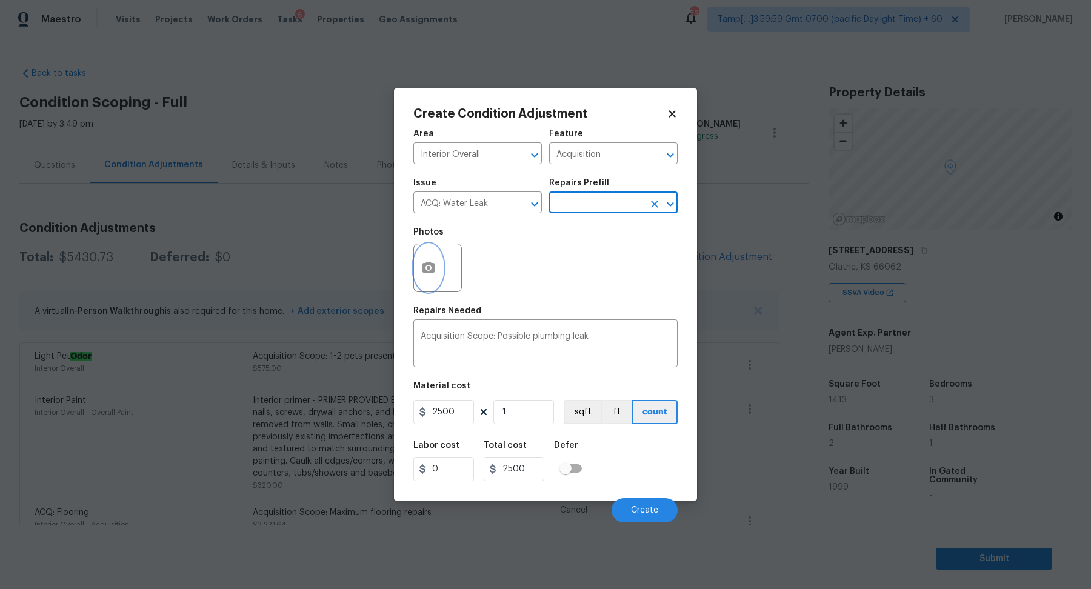
click at [423, 276] on button "button" at bounding box center [428, 267] width 29 height 47
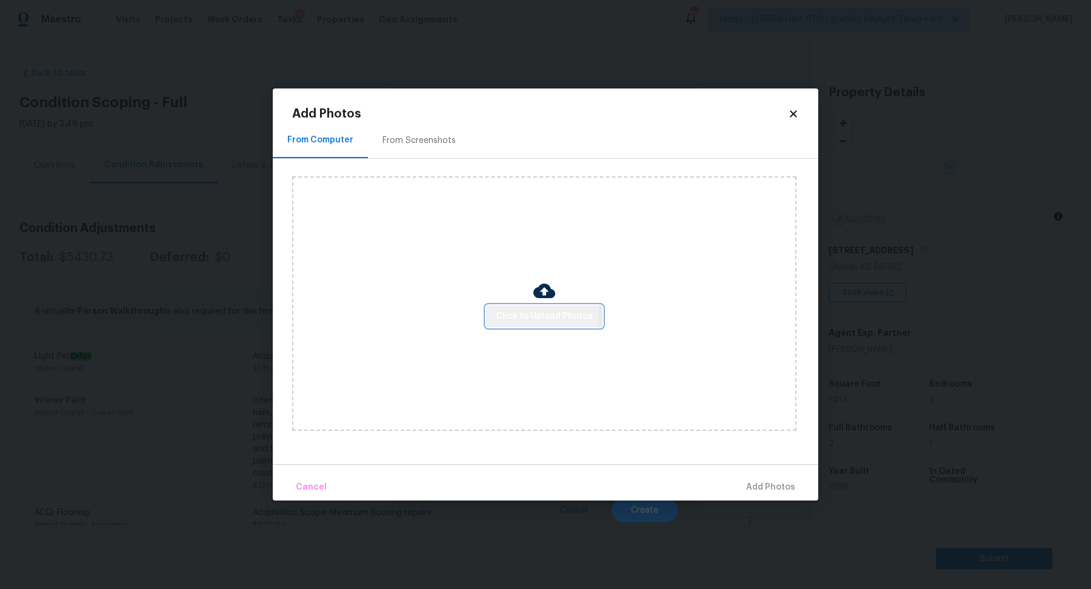
click at [518, 314] on span "Click to Upload Photos" at bounding box center [544, 316] width 97 height 15
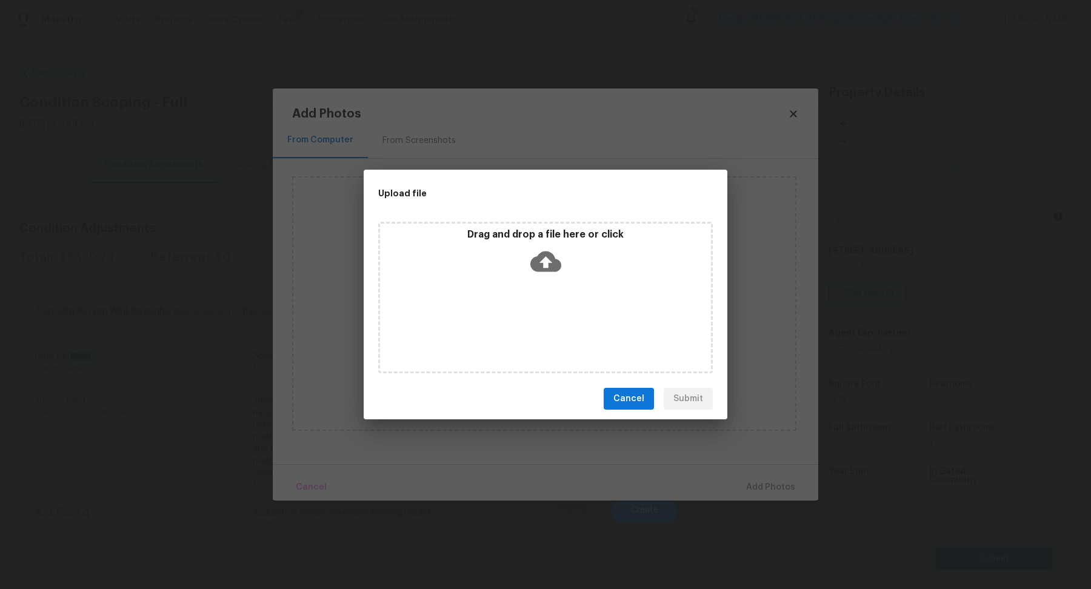
click at [624, 264] on div "Drag and drop a file here or click" at bounding box center [545, 254] width 331 height 52
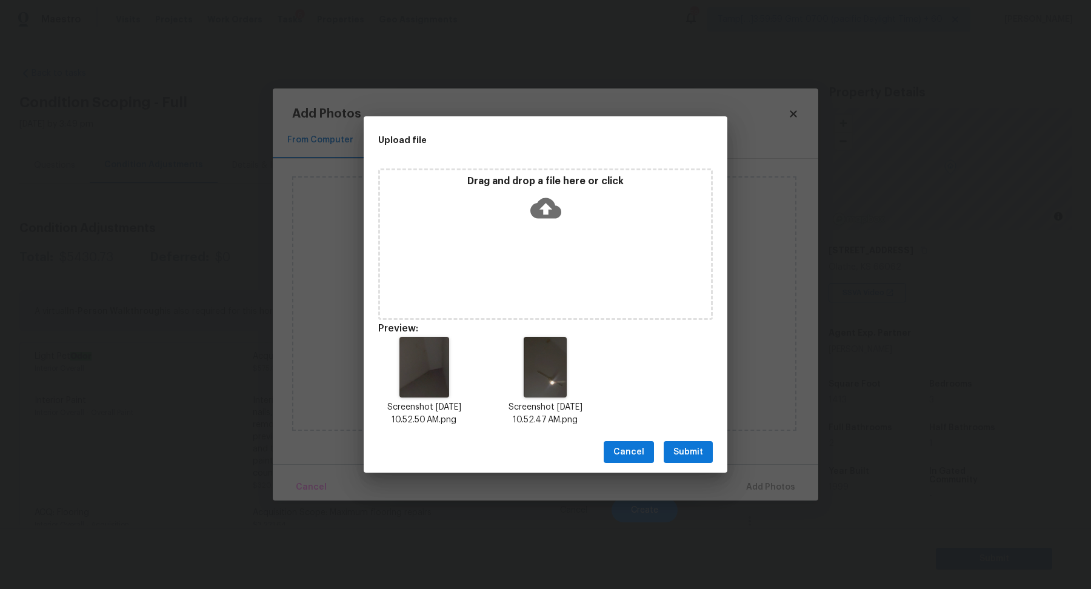
click at [696, 464] on div "Cancel Submit" at bounding box center [546, 453] width 364 height 42
click at [699, 457] on span "Submit" at bounding box center [688, 452] width 30 height 15
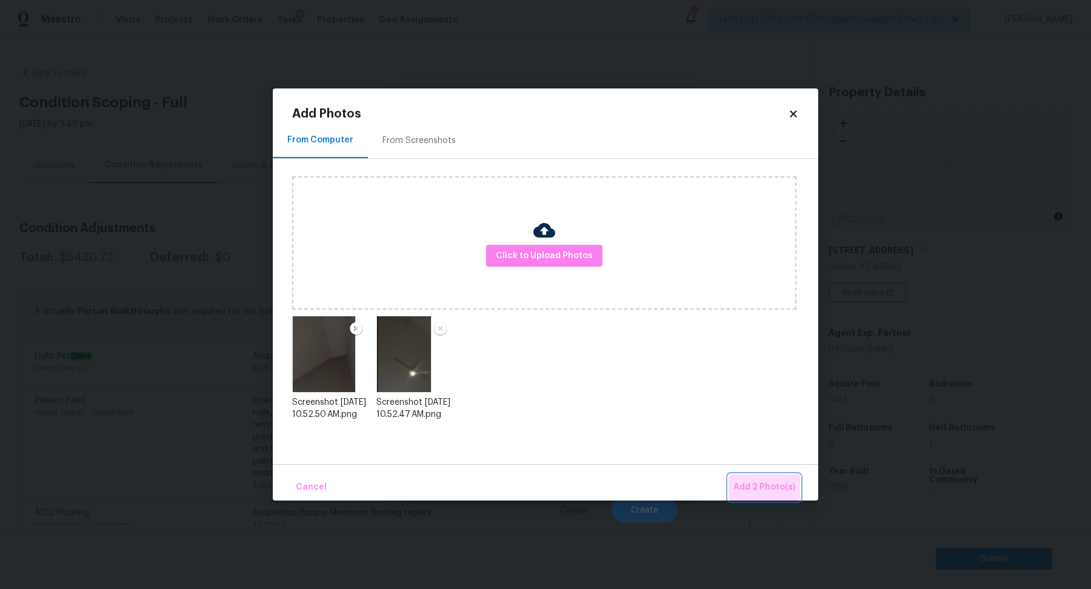
click at [767, 495] on span "Add 2 Photo(s)" at bounding box center [764, 487] width 62 height 15
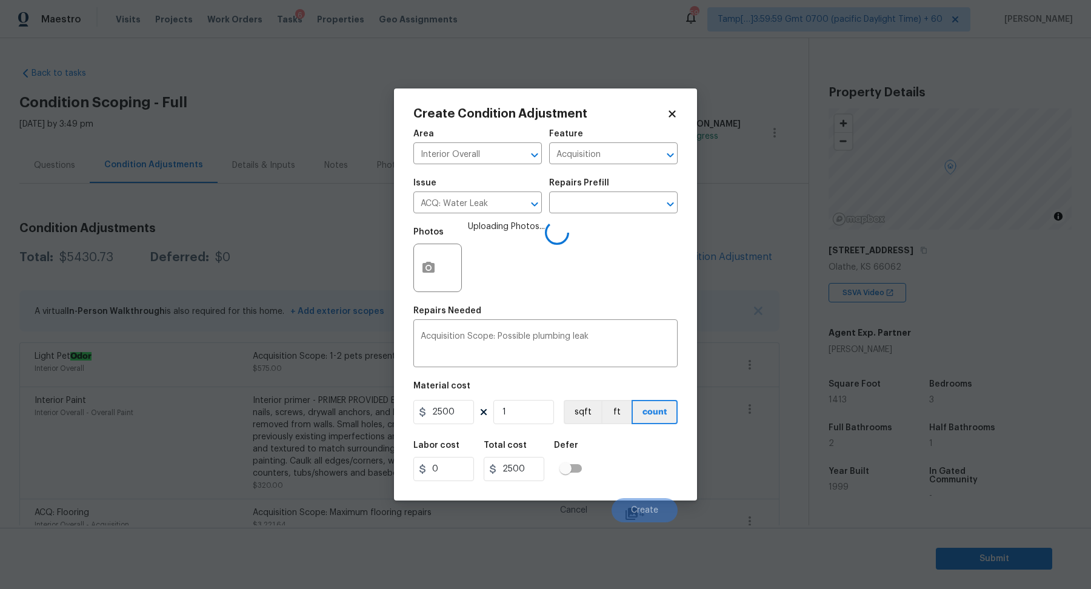
click at [611, 193] on div "Repairs Prefill" at bounding box center [613, 187] width 128 height 16
click at [612, 213] on body "Maestro Visits Projects Work Orders Tasks 6 Properties Geo Assignments 590 Tamp…" at bounding box center [545, 294] width 1091 height 589
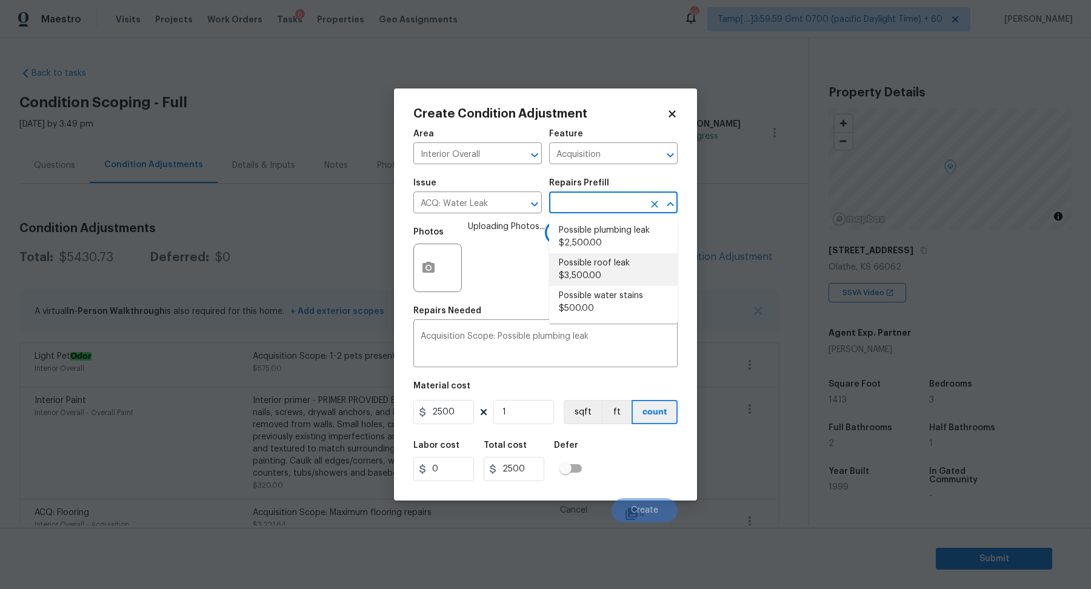
click at [616, 269] on li "Possible roof leak $3,500.00" at bounding box center [613, 269] width 128 height 33
type textarea "Acquisition Scope: Possible roof leak"
type input "3500"
click at [644, 464] on div "Labor cost 0 Total cost 3500 Defer" at bounding box center [545, 461] width 264 height 55
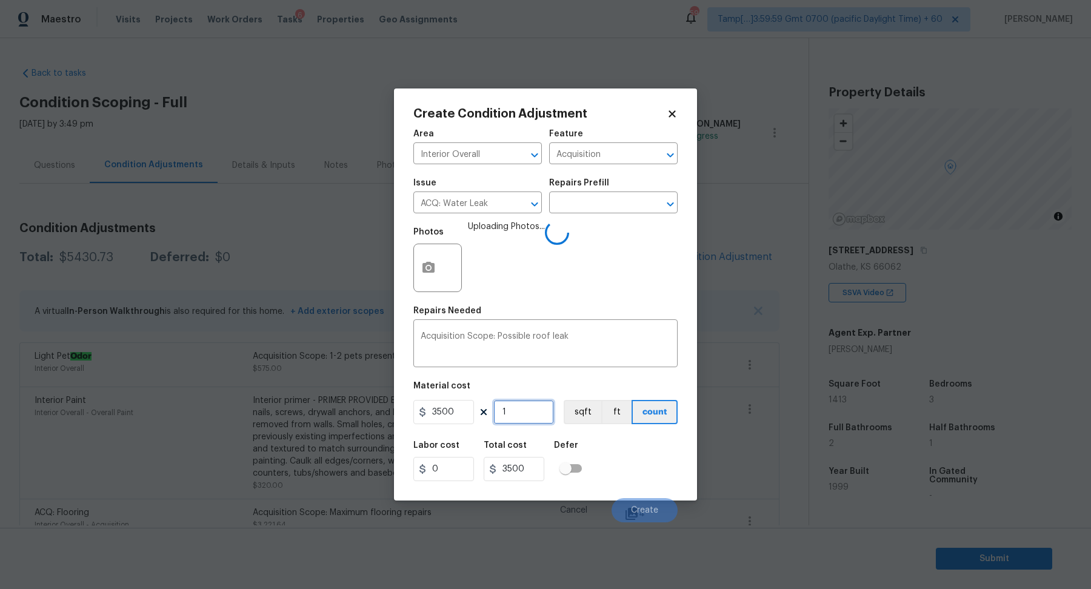
click at [507, 413] on input "1" at bounding box center [523, 412] width 61 height 24
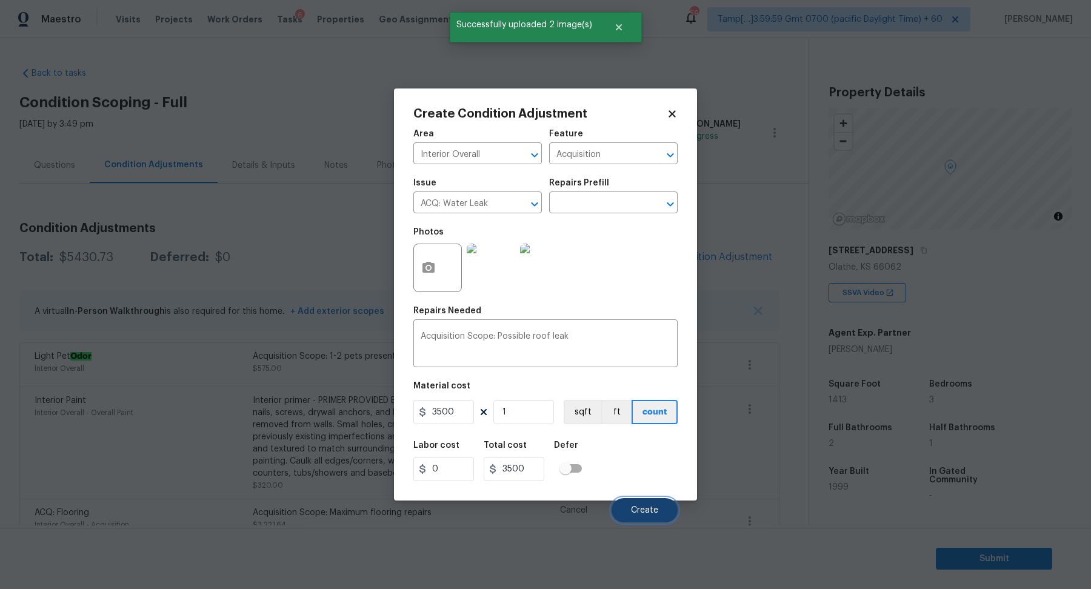
click at [637, 502] on button "Create" at bounding box center [645, 510] width 66 height 24
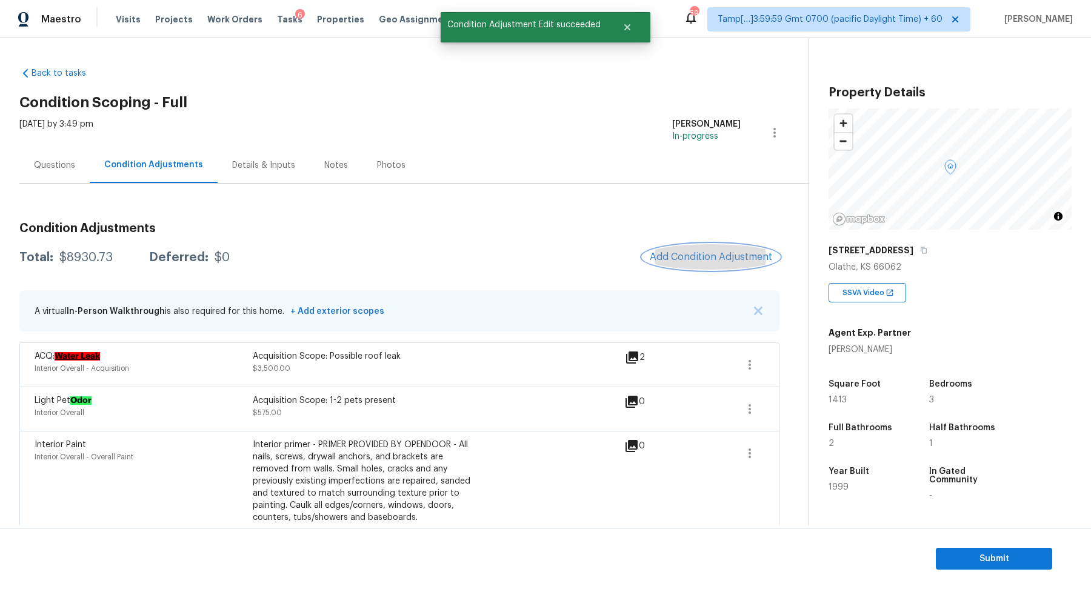
click at [750, 253] on span "Add Condition Adjustment" at bounding box center [711, 257] width 122 height 11
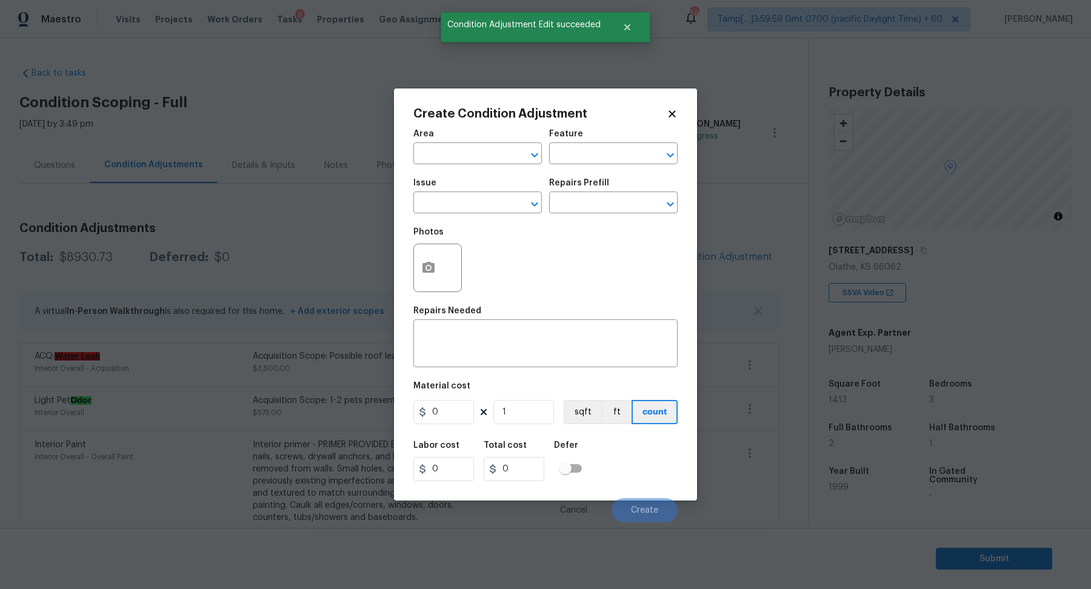
click at [471, 170] on span "Area ​" at bounding box center [477, 146] width 128 height 49
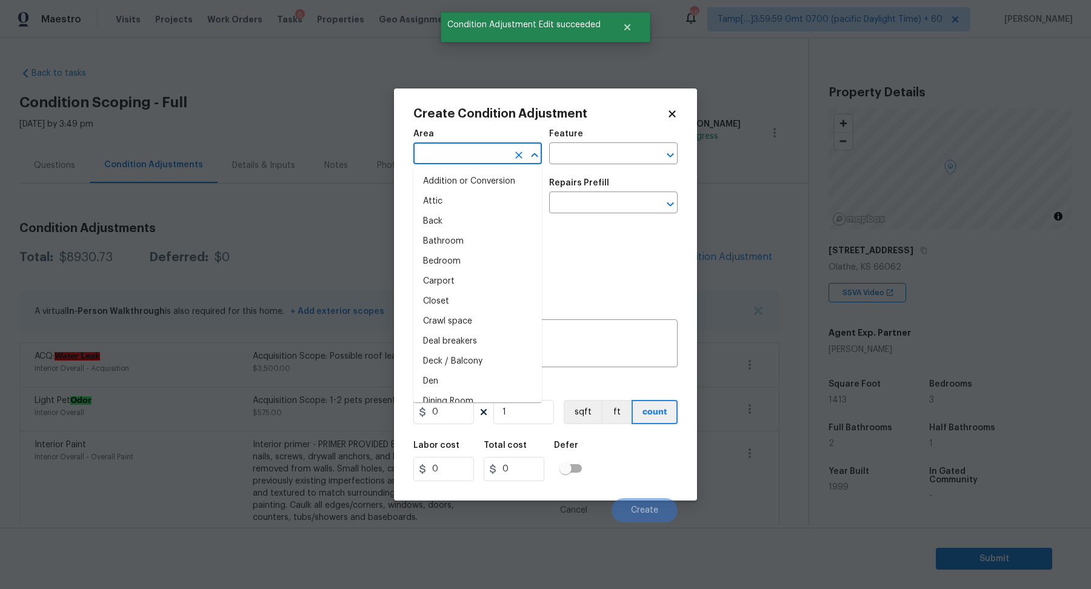
click at [471, 162] on input "text" at bounding box center [460, 154] width 95 height 19
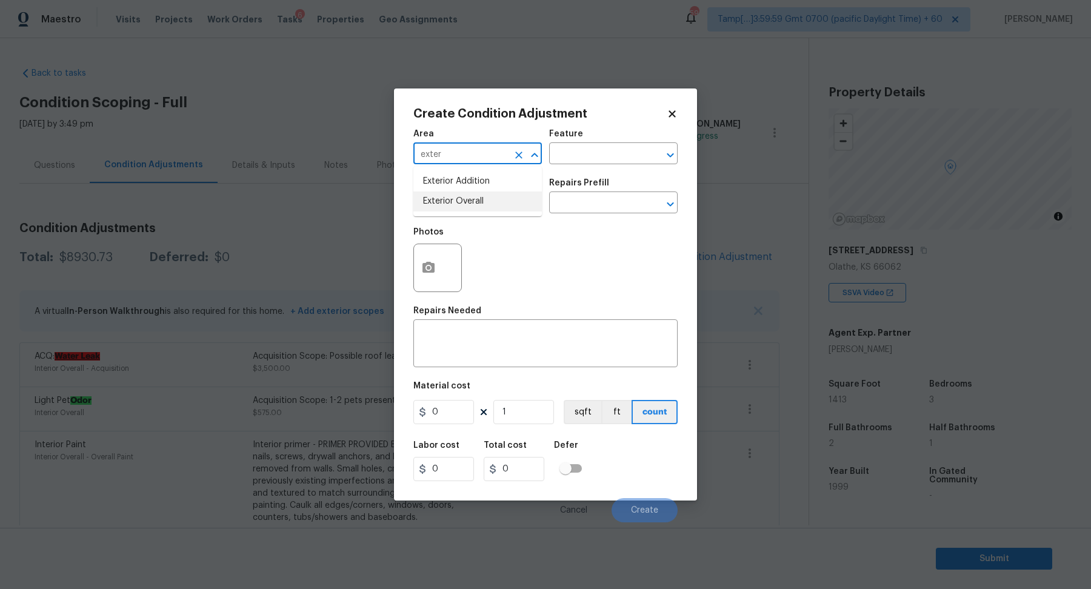
click at [476, 210] on li "Exterior Overall" at bounding box center [477, 202] width 128 height 20
type input "Exterior Overall"
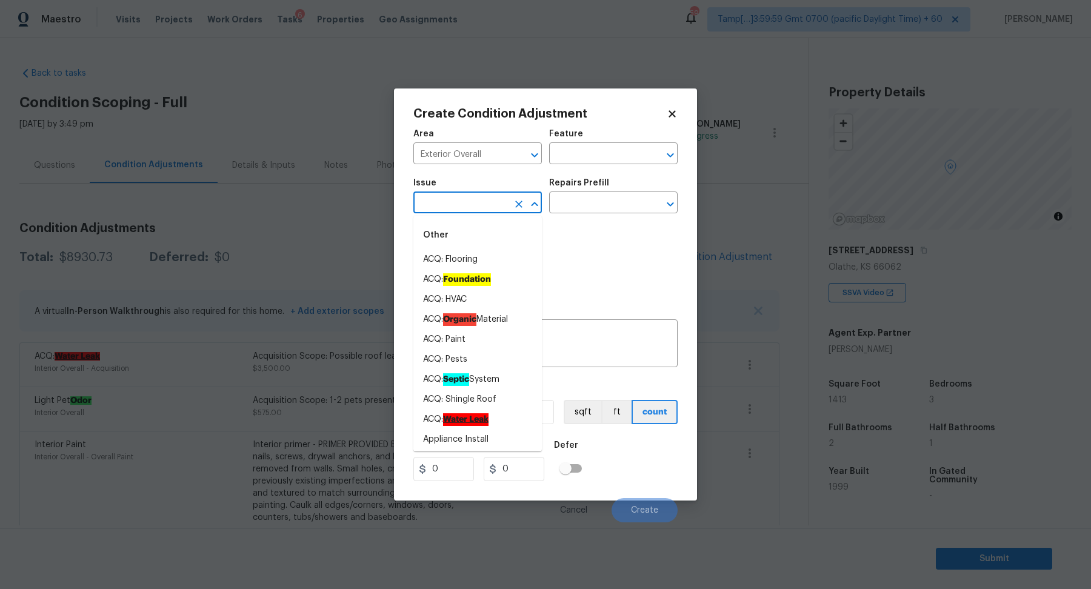
click at [476, 210] on input "text" at bounding box center [460, 204] width 95 height 19
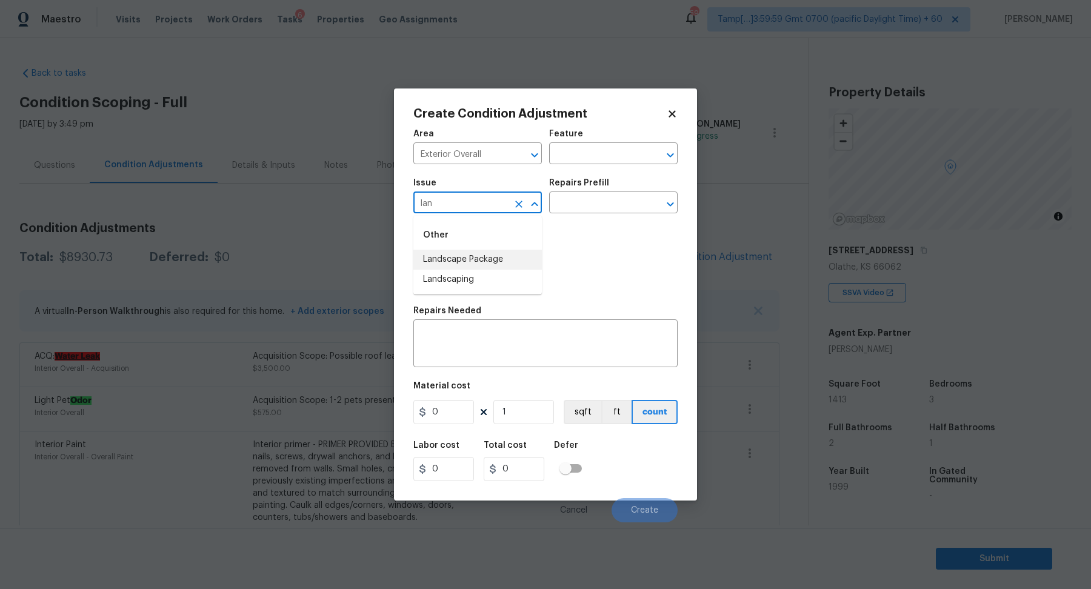
click at [497, 251] on li "Landscape Package" at bounding box center [477, 260] width 128 height 20
type input "Landscape Package"
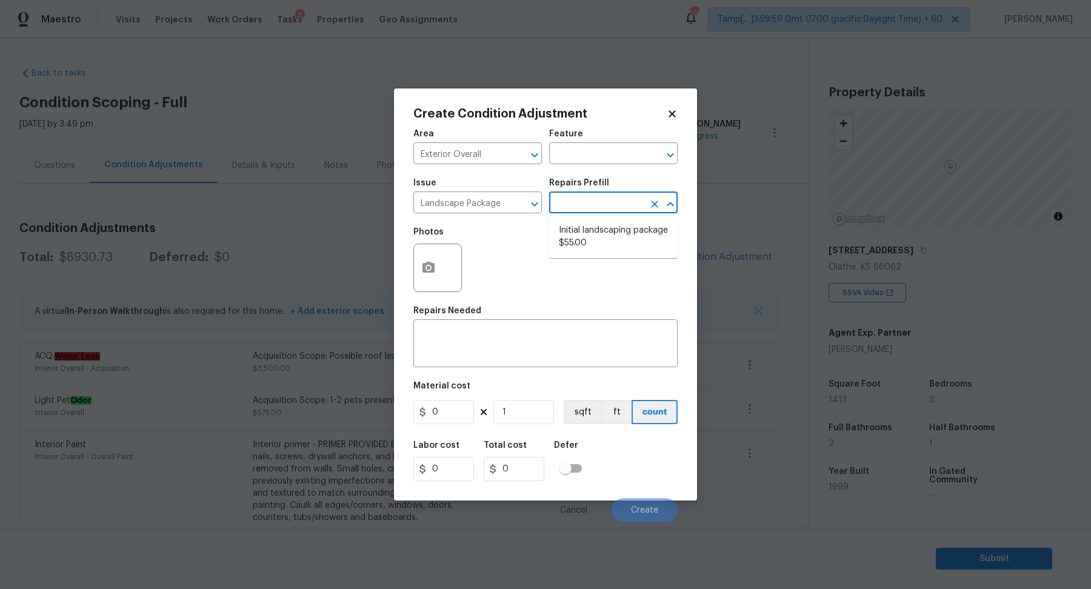
click at [605, 199] on input "text" at bounding box center [596, 204] width 95 height 19
click at [604, 244] on li "Initial landscaping package $55.00" at bounding box center [613, 237] width 128 height 33
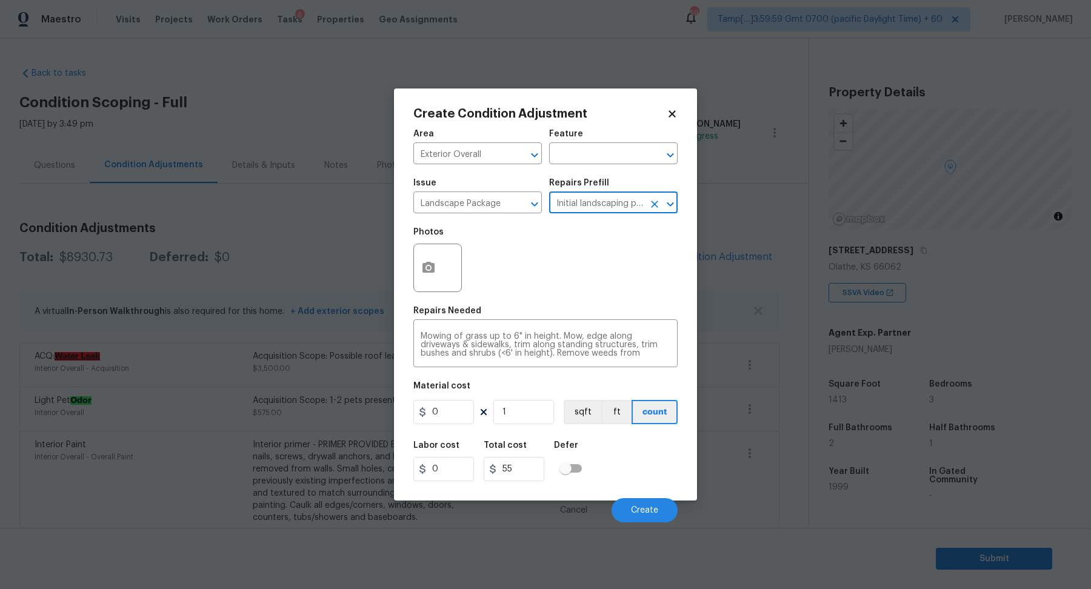
type input "Home Readiness Packages"
type textarea "Mowing of grass up to 6" in height. Mow, edge along driveways & sidewalks, trim…"
type input "55"
click at [418, 260] on button "button" at bounding box center [428, 267] width 29 height 47
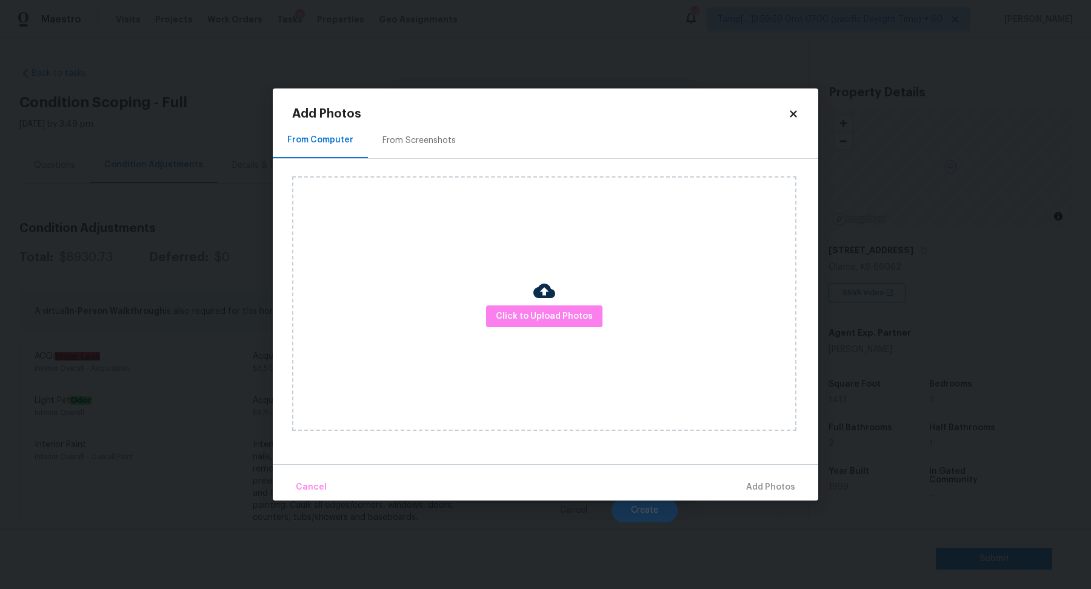
click at [512, 300] on div "Click to Upload Photos" at bounding box center [544, 303] width 504 height 255
click at [516, 315] on span "Click to Upload Photos" at bounding box center [544, 316] width 97 height 15
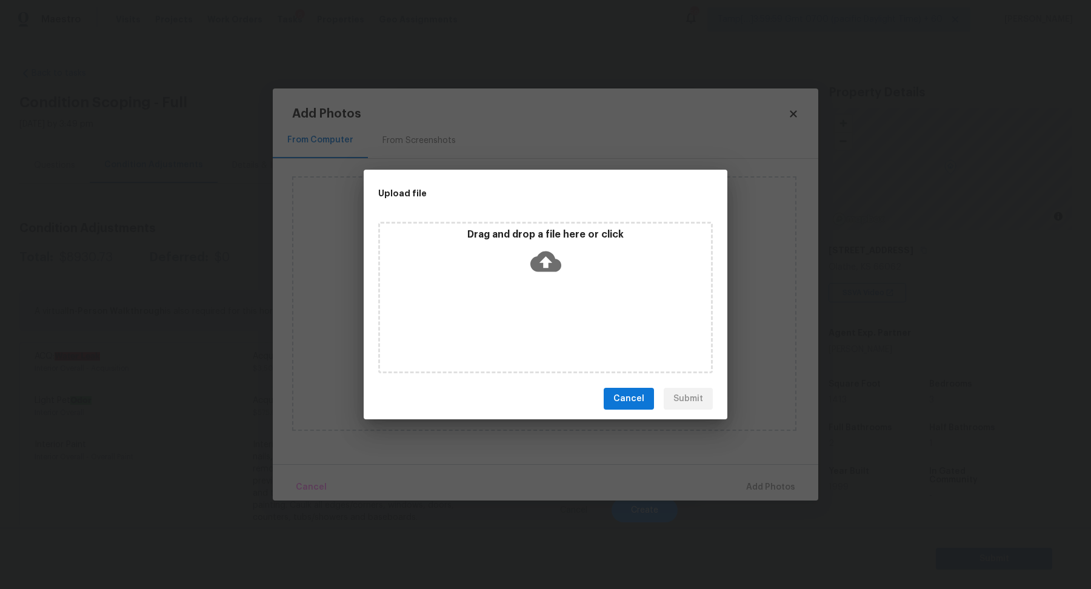
click at [541, 277] on div "Drag and drop a file here or click" at bounding box center [545, 254] width 331 height 52
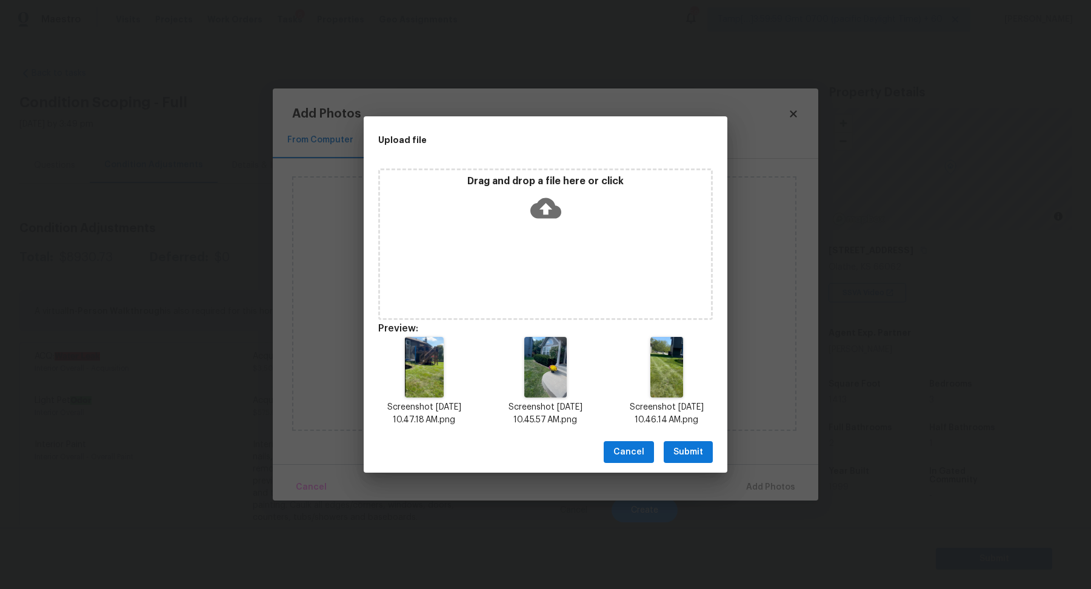
click at [686, 455] on span "Submit" at bounding box center [688, 452] width 30 height 15
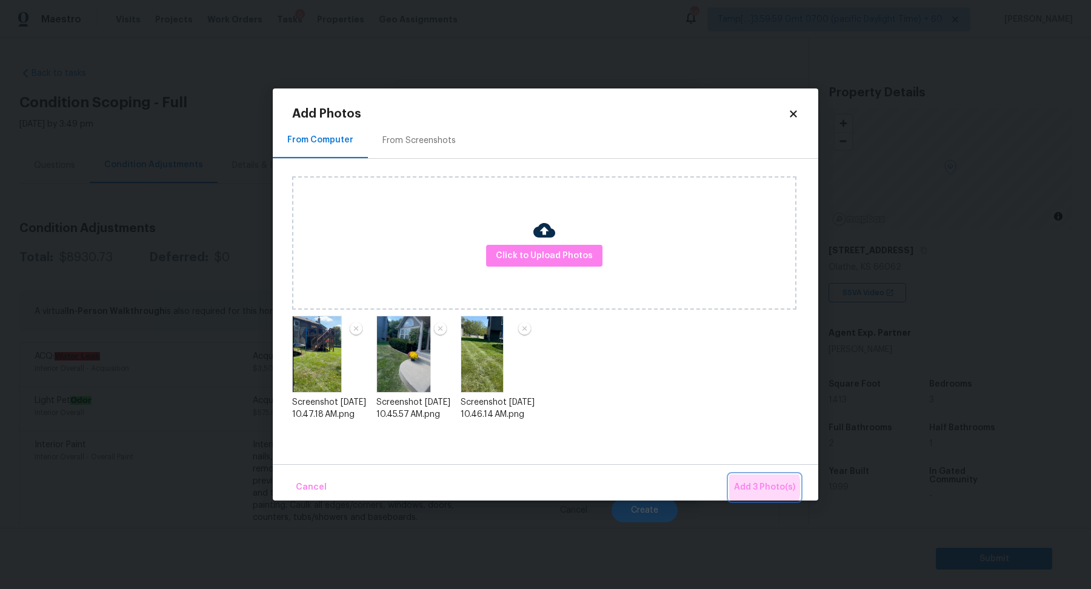
click at [756, 487] on span "Add 3 Photo(s)" at bounding box center [764, 487] width 61 height 15
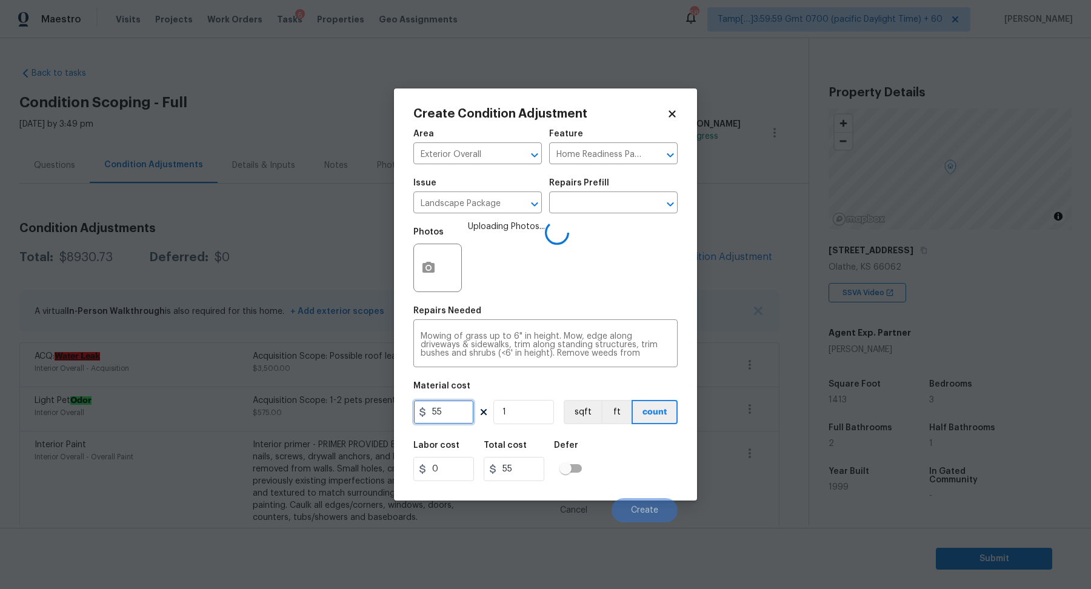
click at [439, 408] on input "55" at bounding box center [443, 412] width 61 height 24
type input "500"
click at [620, 450] on div "Labor cost 0 Total cost 500 Defer" at bounding box center [545, 461] width 264 height 55
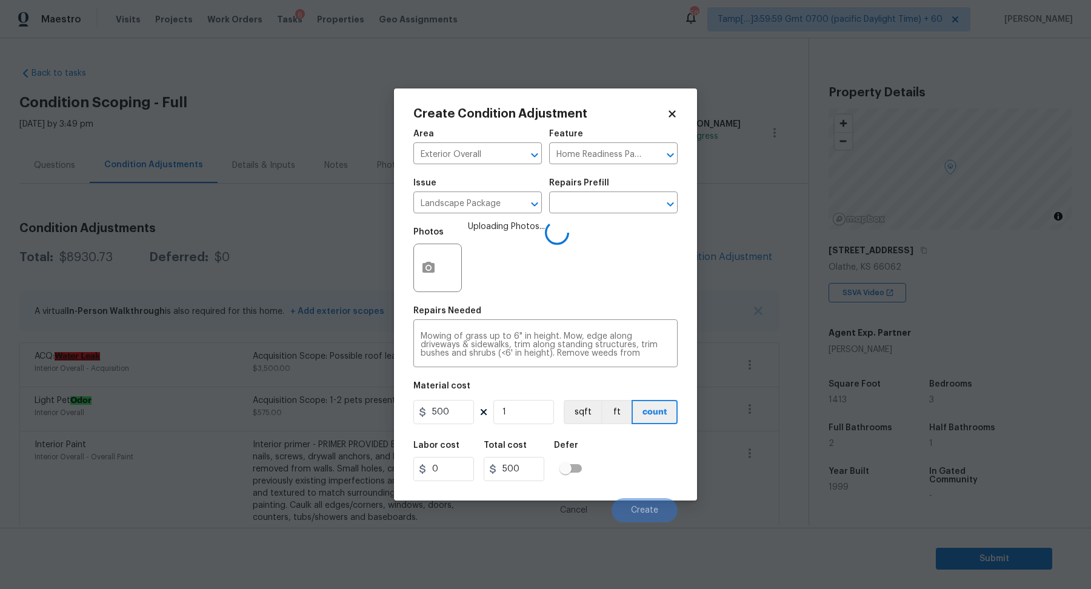
click at [646, 459] on div "Labor cost 0 Total cost 500 Defer" at bounding box center [545, 461] width 264 height 55
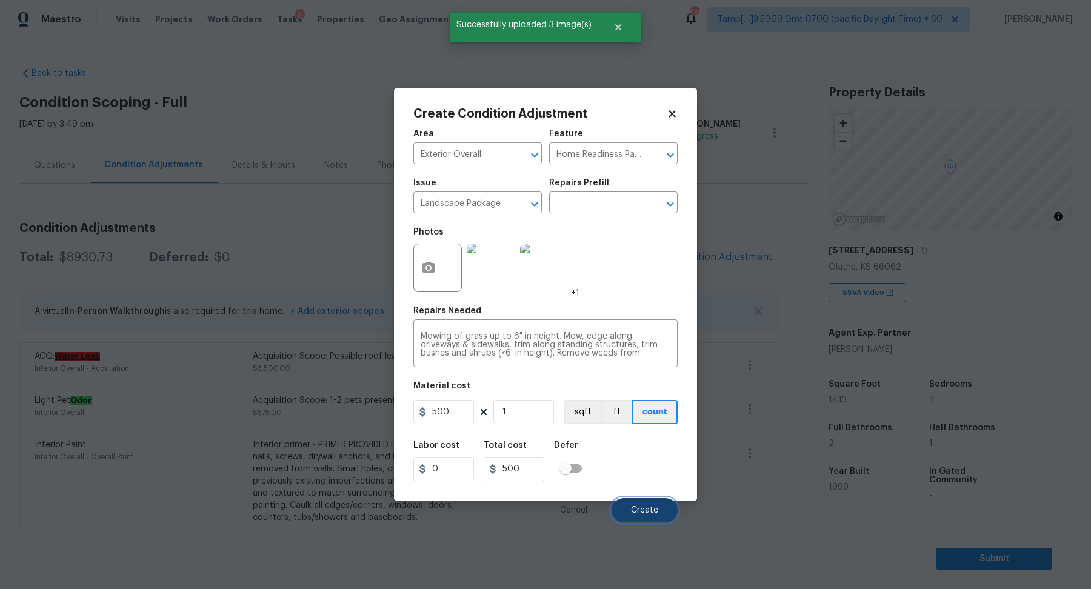
click at [655, 499] on button "Create" at bounding box center [645, 510] width 66 height 24
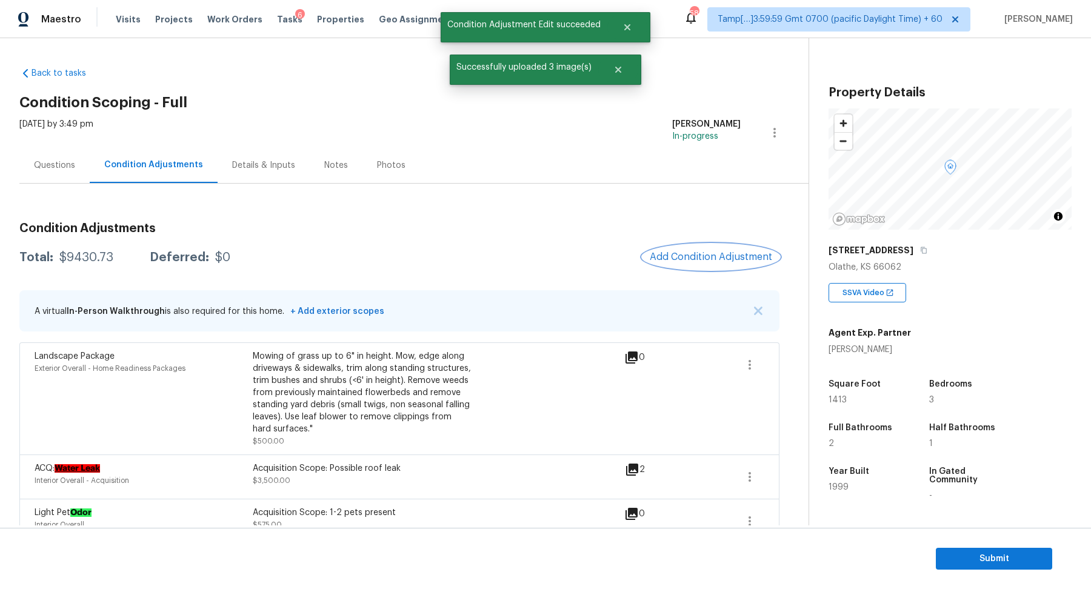
click at [678, 265] on button "Add Condition Adjustment" at bounding box center [710, 256] width 137 height 25
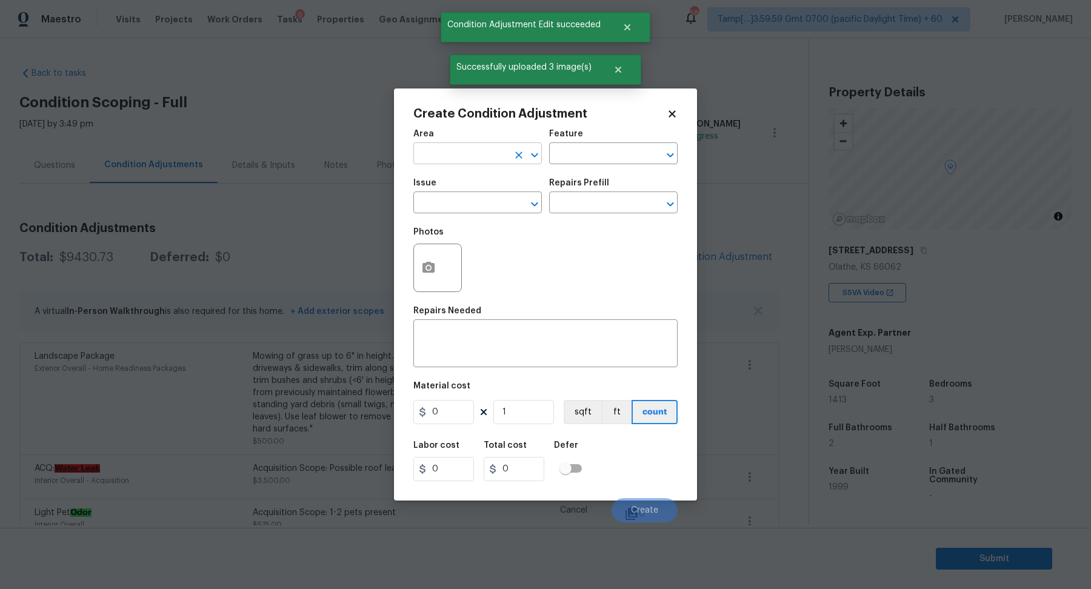
click at [453, 156] on input "text" at bounding box center [460, 154] width 95 height 19
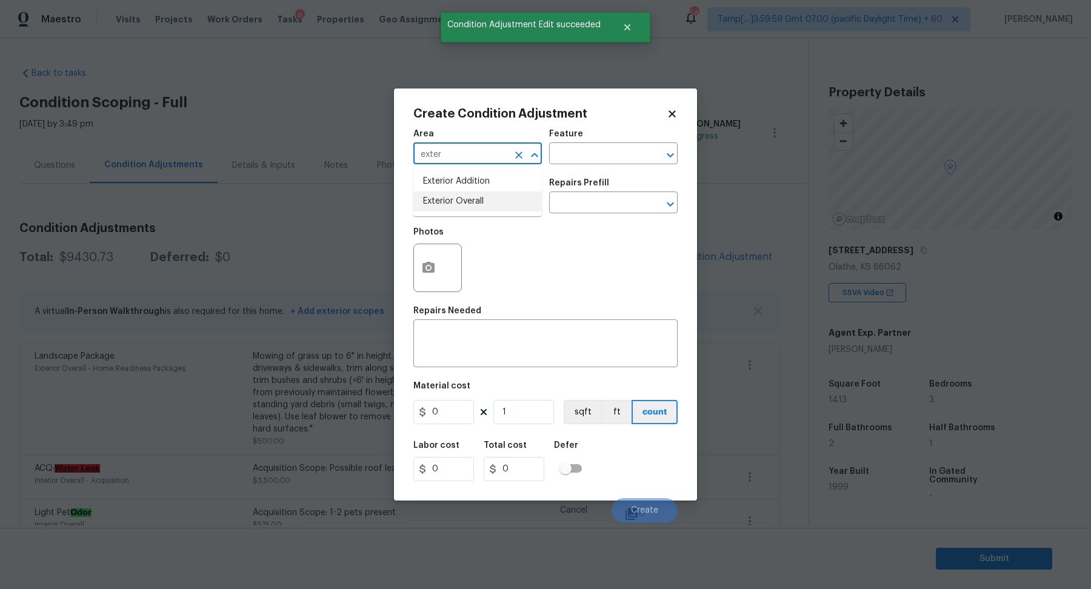
click at [455, 193] on li "Exterior Overall" at bounding box center [477, 202] width 128 height 20
type input "Exterior Overall"
click at [458, 197] on input "text" at bounding box center [460, 204] width 95 height 19
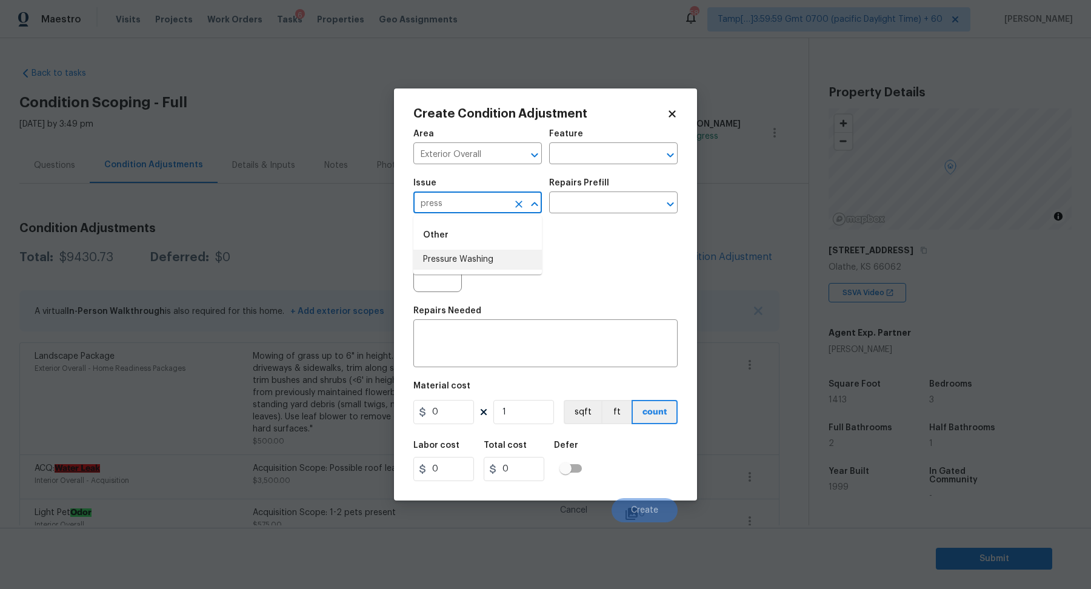
click at [446, 254] on li "Pressure Washing" at bounding box center [477, 260] width 128 height 20
click at [476, 210] on input "Pressure Washing" at bounding box center [460, 204] width 95 height 19
type input "Pressure Washing"
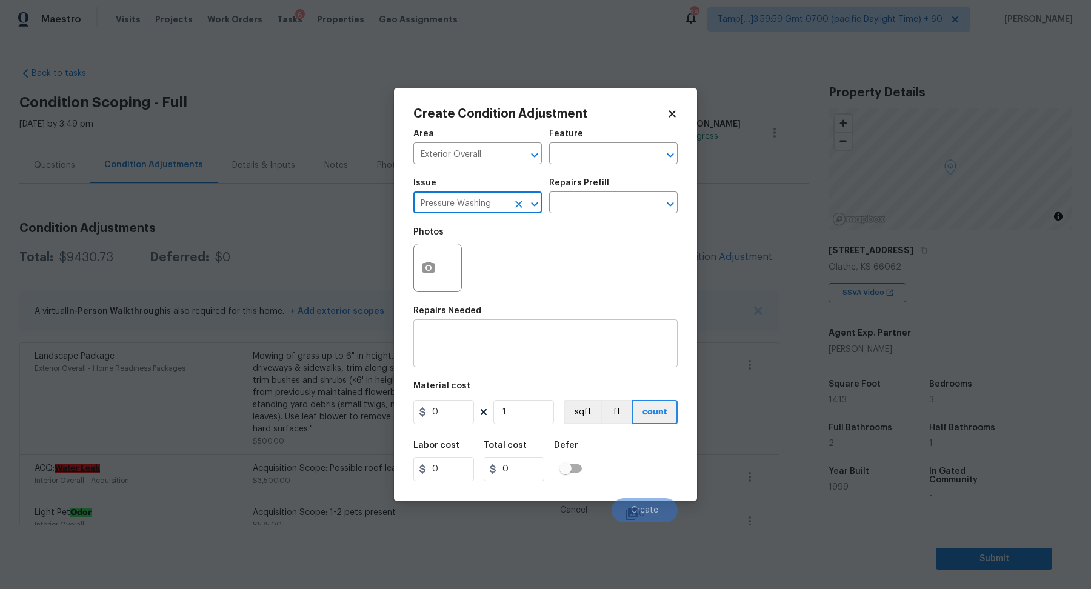
click at [495, 354] on textarea at bounding box center [546, 344] width 250 height 25
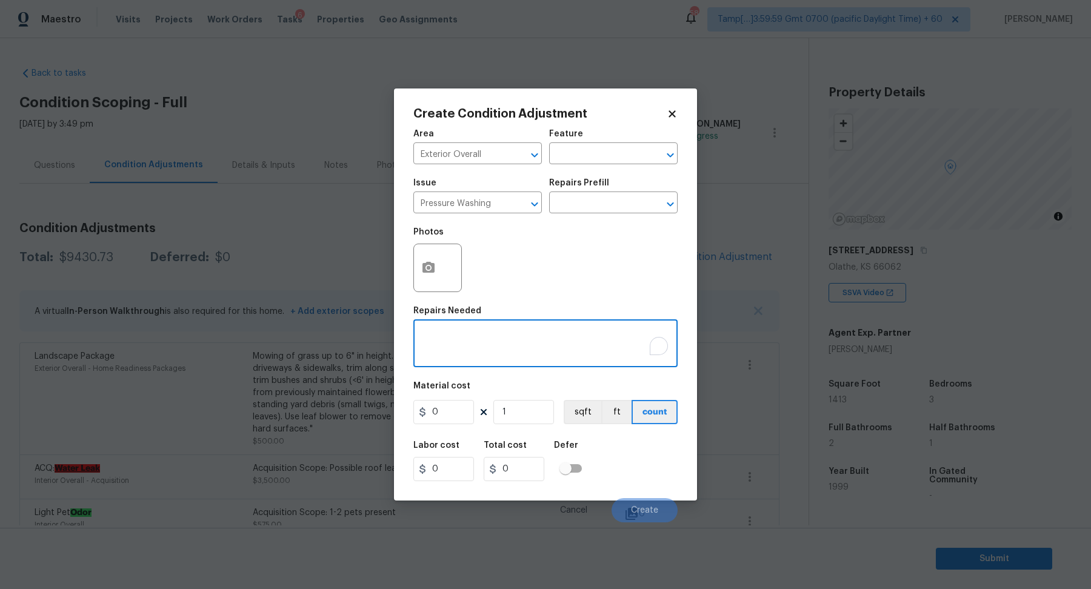
paste textarea "Pressure Washing"
type textarea "Pressure Washing"
click at [457, 404] on input "0" at bounding box center [443, 412] width 61 height 24
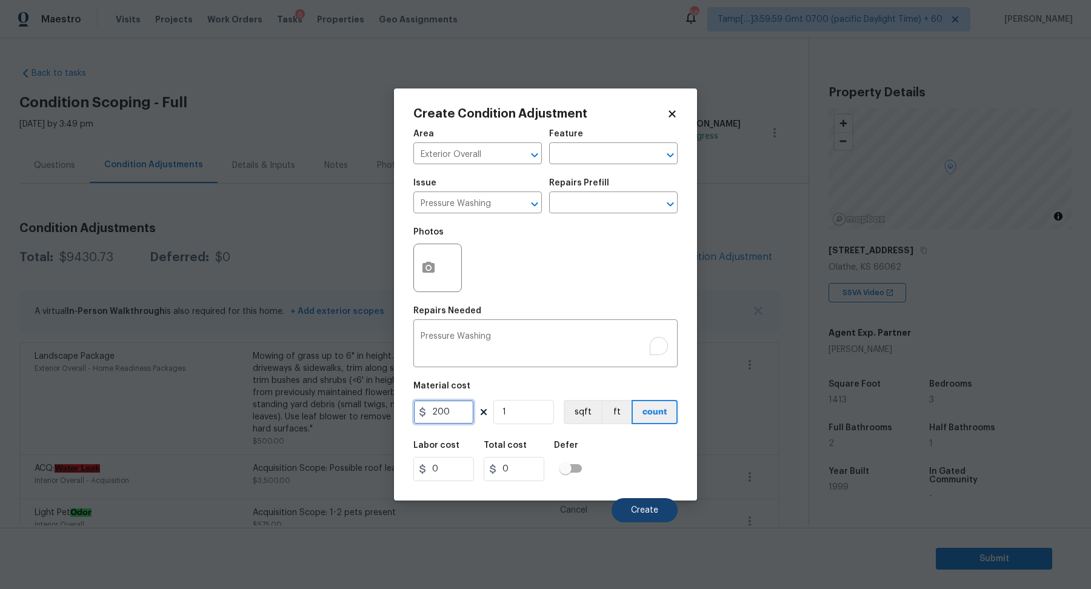
type input "200"
click at [636, 512] on span "Create" at bounding box center [644, 510] width 27 height 9
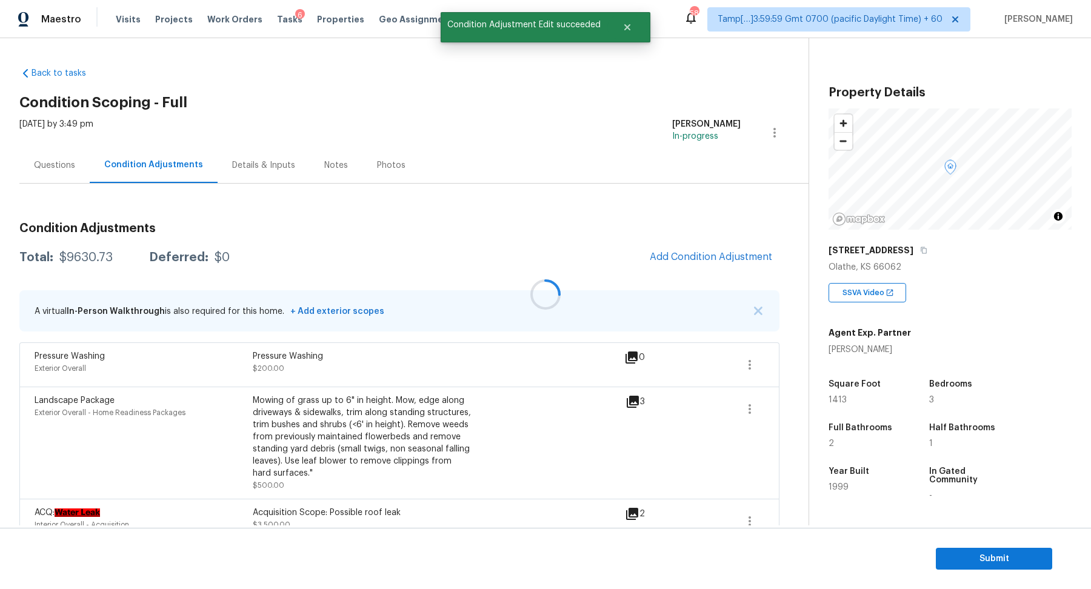
click at [718, 261] on div at bounding box center [545, 294] width 1091 height 589
click at [718, 261] on span "Add Condition Adjustment" at bounding box center [711, 257] width 122 height 11
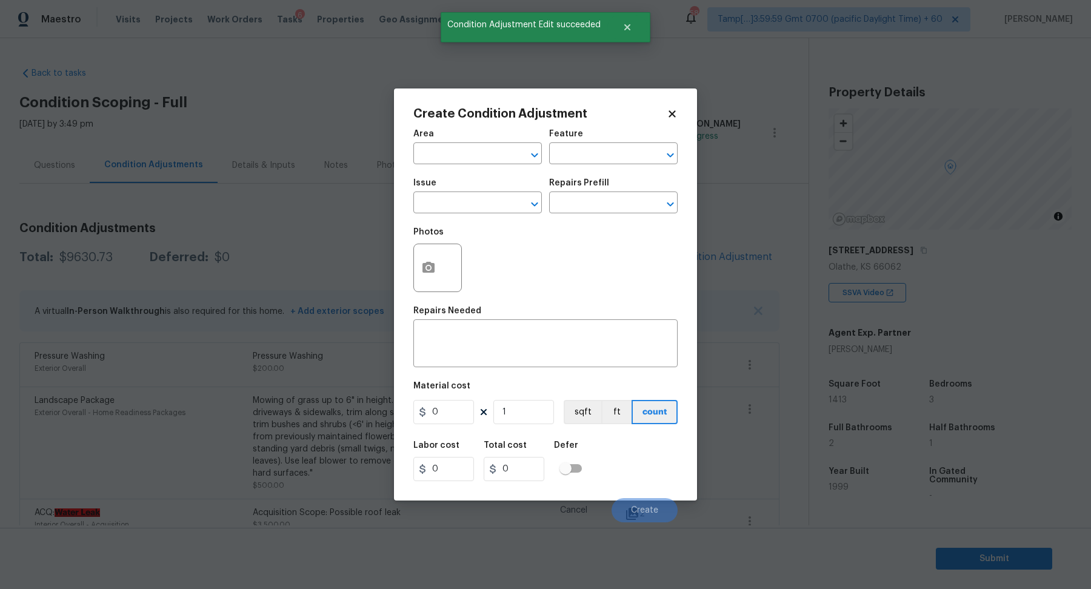
click at [472, 166] on span "Area ​" at bounding box center [477, 146] width 128 height 49
click at [461, 150] on input "text" at bounding box center [460, 154] width 95 height 19
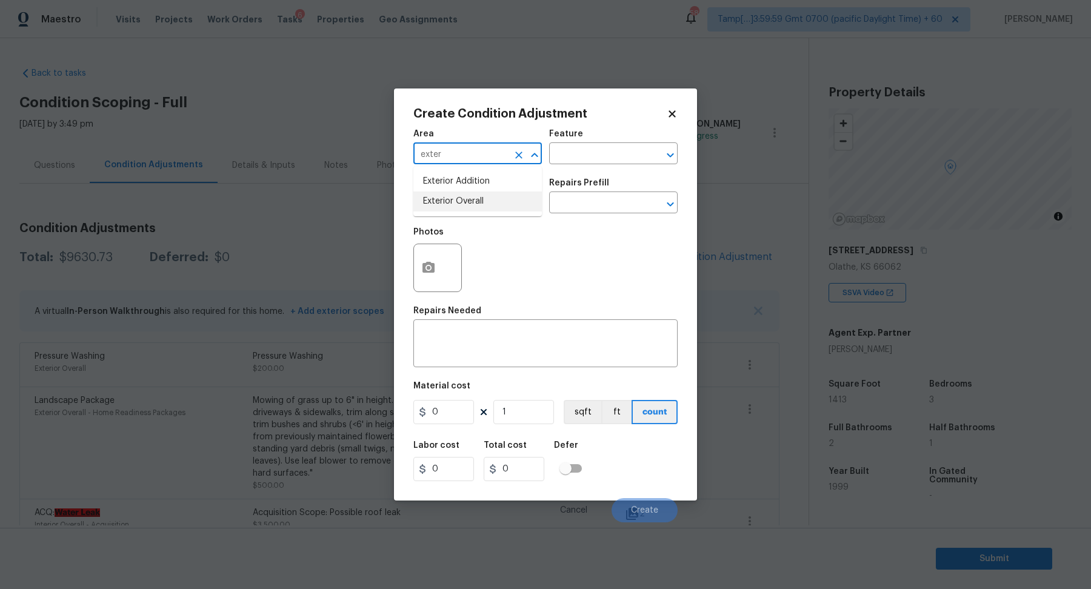
click at [449, 211] on li "Exterior Overall" at bounding box center [477, 202] width 128 height 20
type input "Exterior Overall"
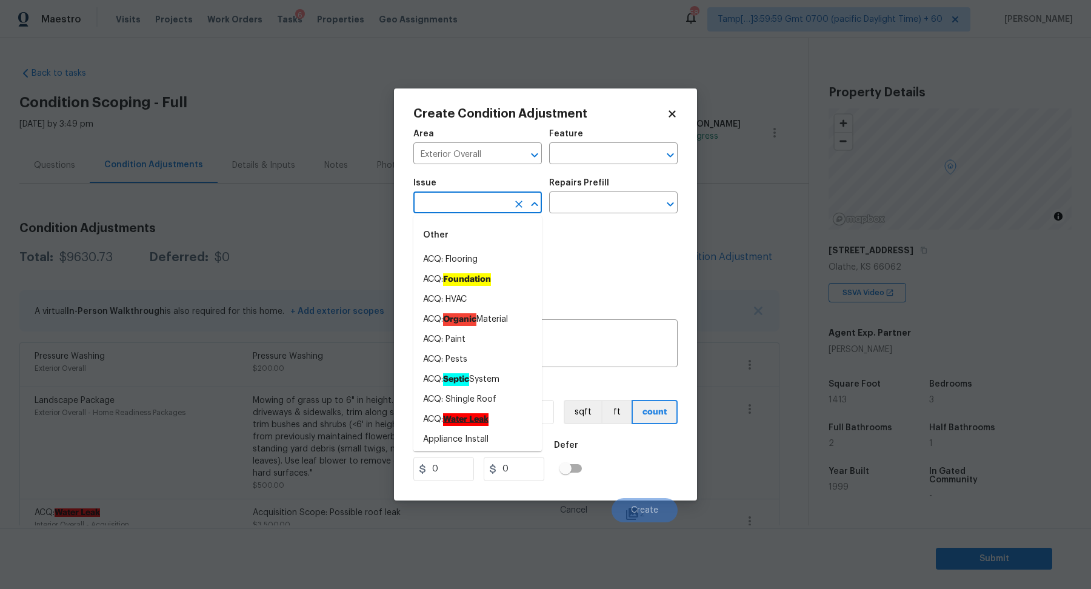
click at [449, 211] on input "text" at bounding box center [460, 204] width 95 height 19
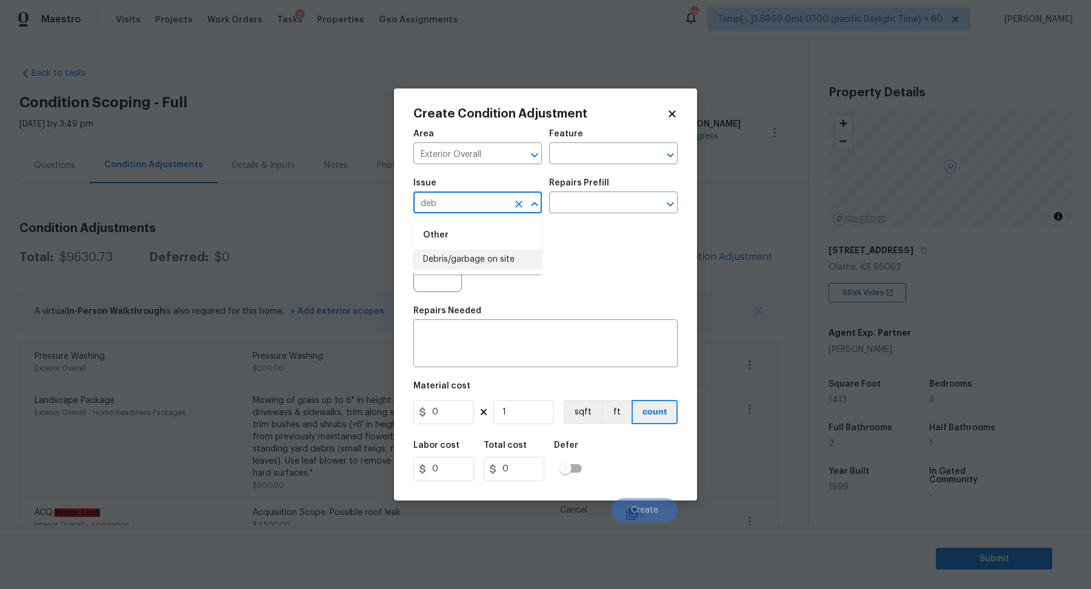
click at [439, 253] on li "Debris/garbage on site" at bounding box center [477, 260] width 128 height 20
type input "Debris/garbage on site"
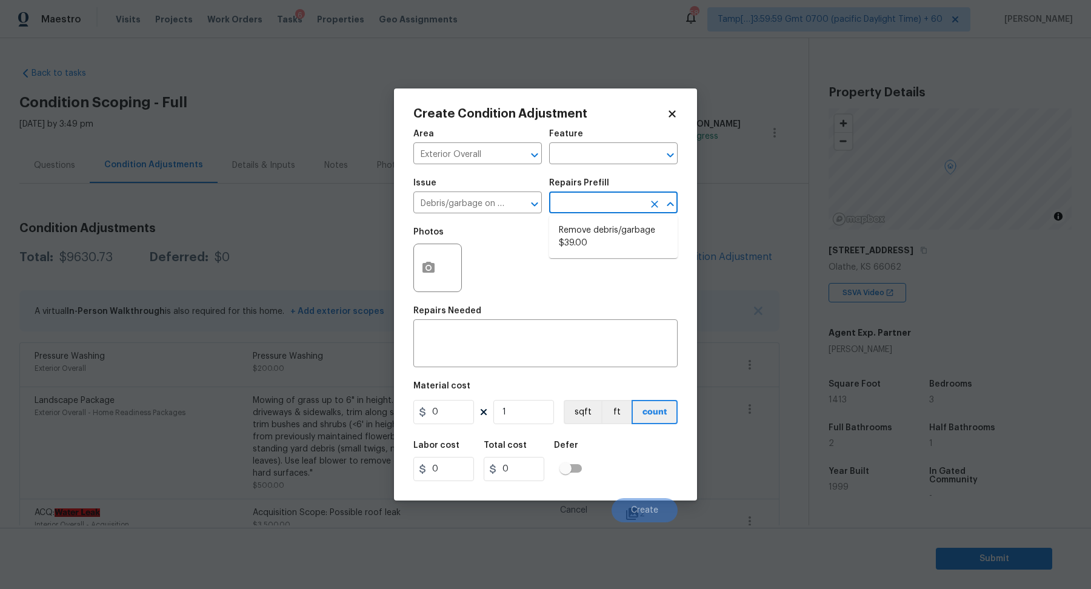
click at [604, 205] on input "text" at bounding box center [596, 204] width 95 height 19
click at [602, 237] on li "Remove debris/garbage $39.00" at bounding box center [613, 237] width 128 height 33
type textarea "Remove, haul off, and properly dispose of any debris left by seller to offsite …"
type input "39"
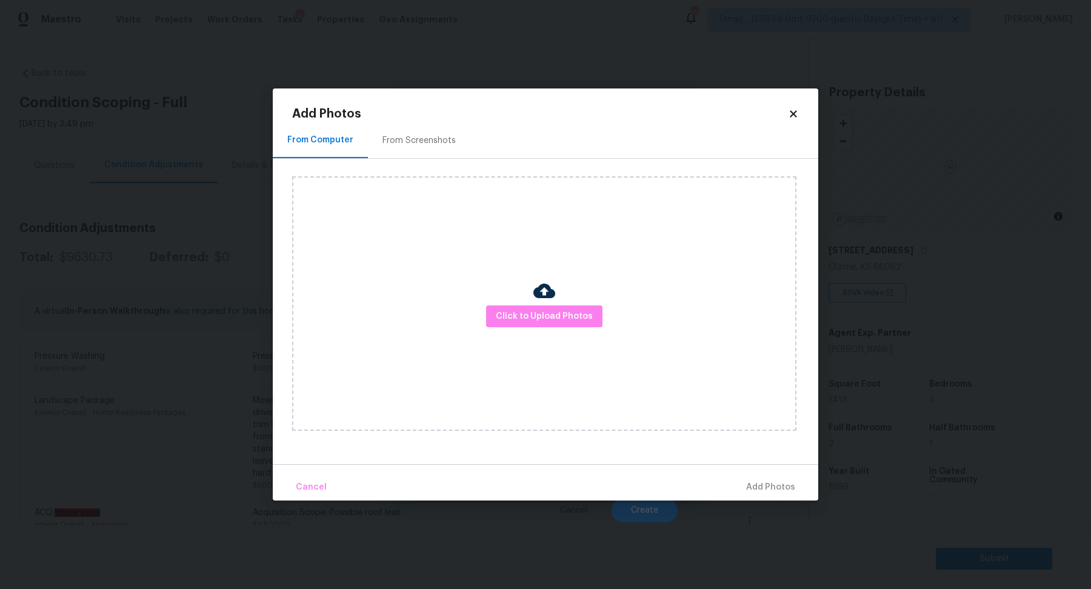
click at [501, 298] on div "Click to Upload Photos" at bounding box center [544, 303] width 504 height 255
click at [503, 313] on span "Click to Upload Photos" at bounding box center [544, 316] width 97 height 15
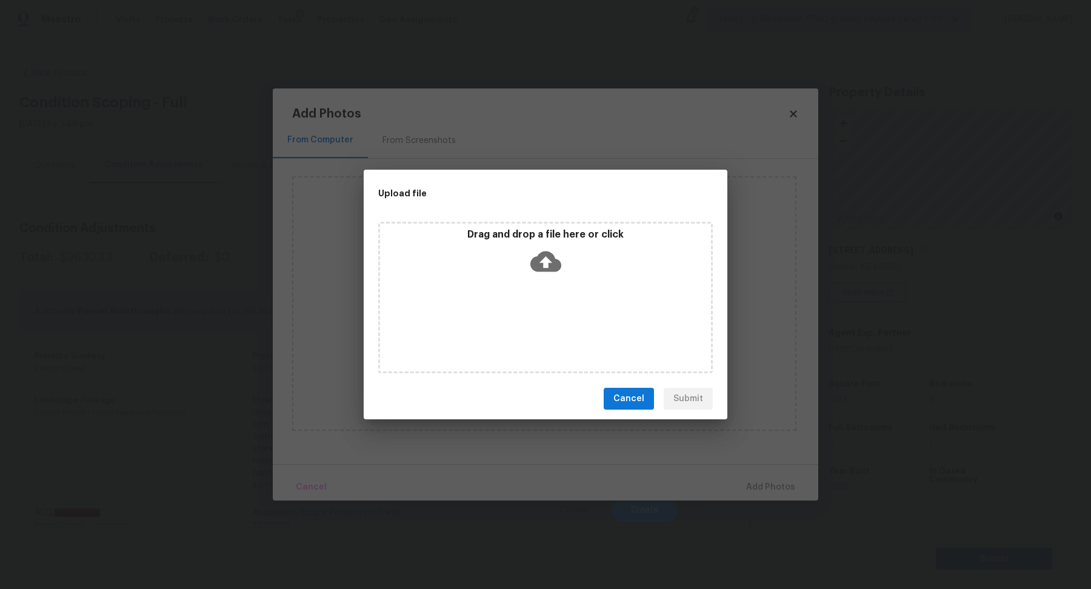
click at [540, 278] on div "Drag and drop a file here or click" at bounding box center [545, 254] width 331 height 52
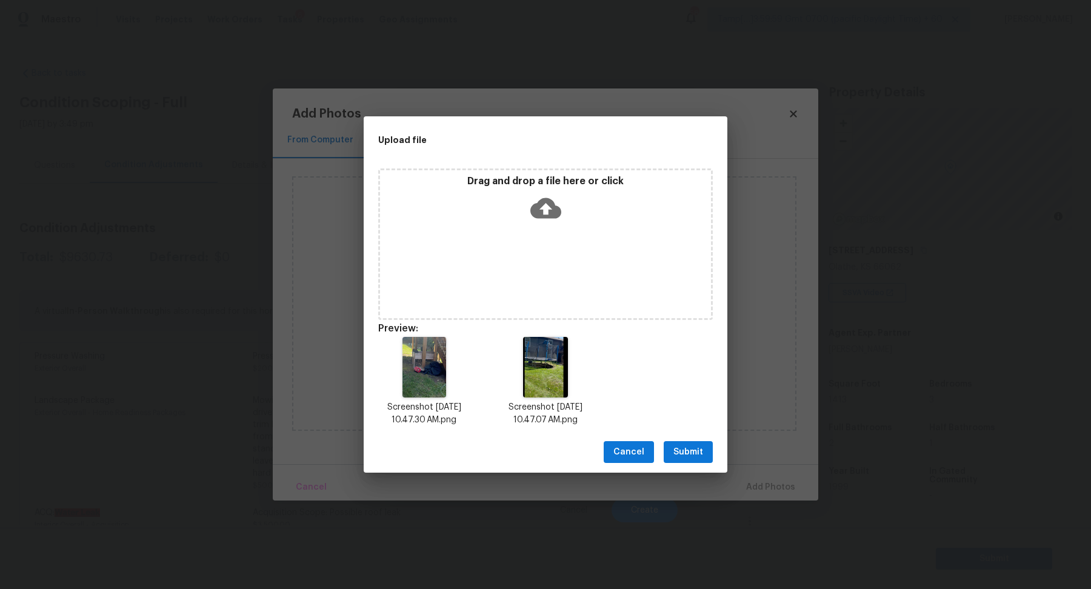
click at [701, 456] on span "Submit" at bounding box center [688, 452] width 30 height 15
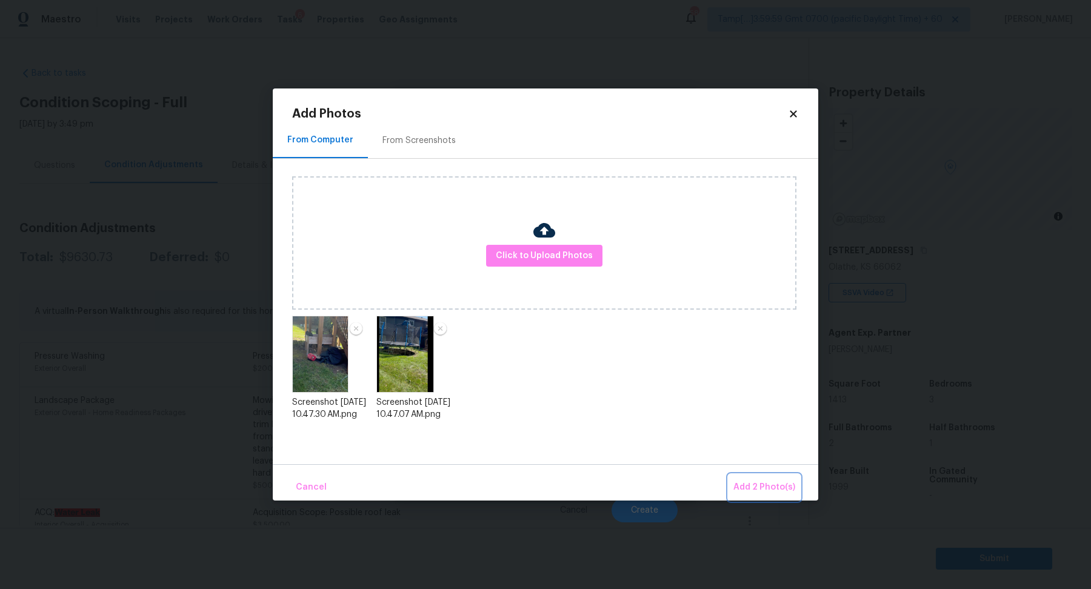
click at [756, 476] on button "Add 2 Photo(s)" at bounding box center [765, 488] width 72 height 26
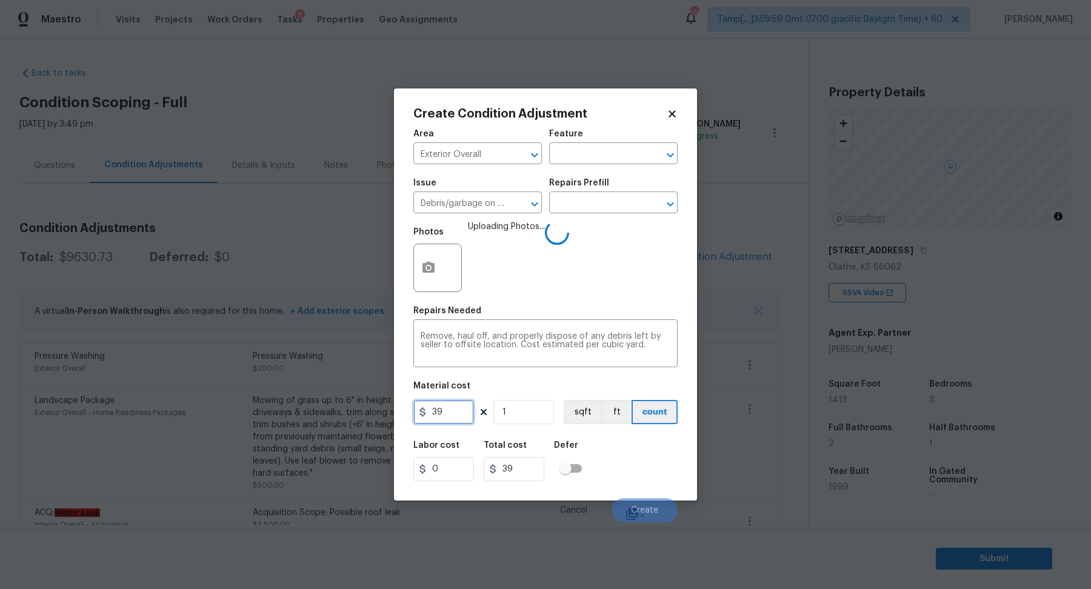
click at [463, 422] on input "39" at bounding box center [443, 412] width 61 height 24
type input "500"
click at [630, 478] on div "Labor cost 0 Total cost 500 Defer" at bounding box center [545, 461] width 264 height 55
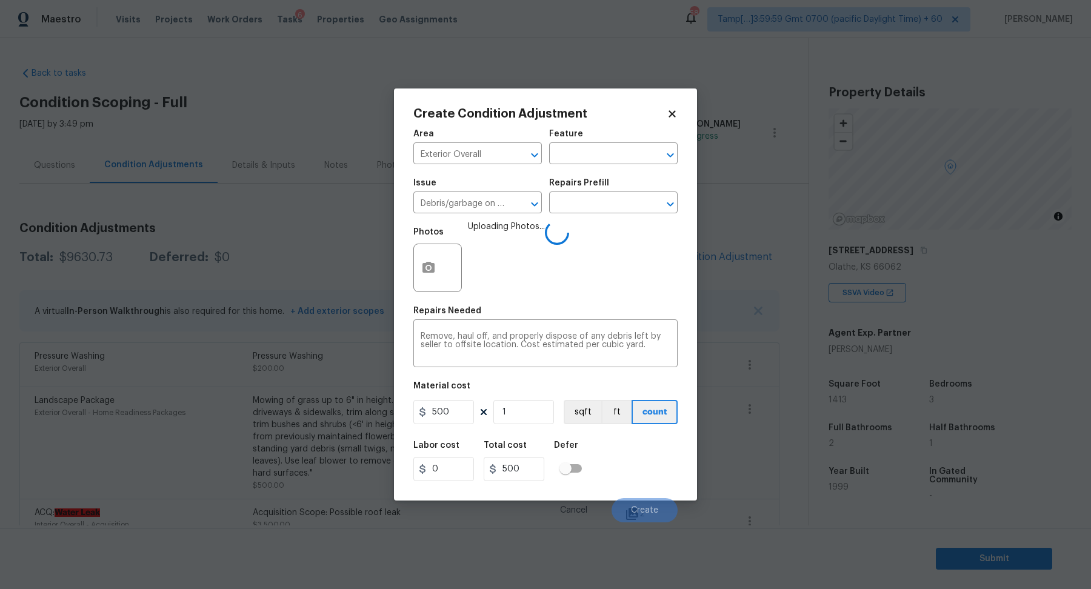
click at [630, 479] on div "Labor cost 0 Total cost 500 Defer" at bounding box center [545, 461] width 264 height 55
click at [538, 418] on input "1" at bounding box center [523, 412] width 61 height 24
click at [602, 450] on div "Labor cost 0 Total cost 500 Defer" at bounding box center [545, 461] width 264 height 55
click at [618, 455] on div "Labor cost 0 Total cost 500 Defer" at bounding box center [545, 461] width 264 height 55
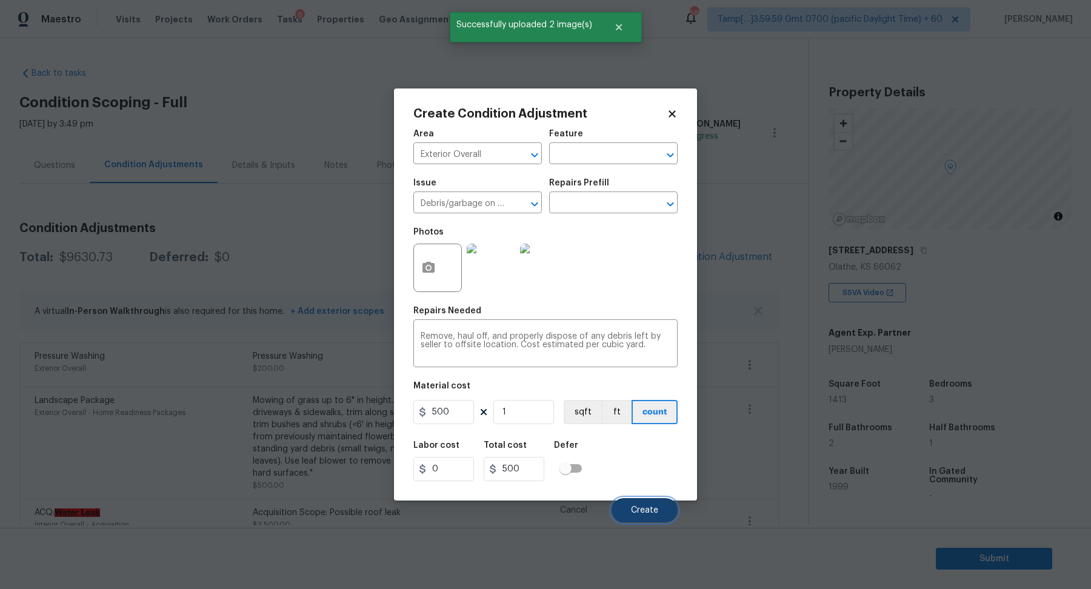
click at [638, 502] on button "Create" at bounding box center [645, 510] width 66 height 24
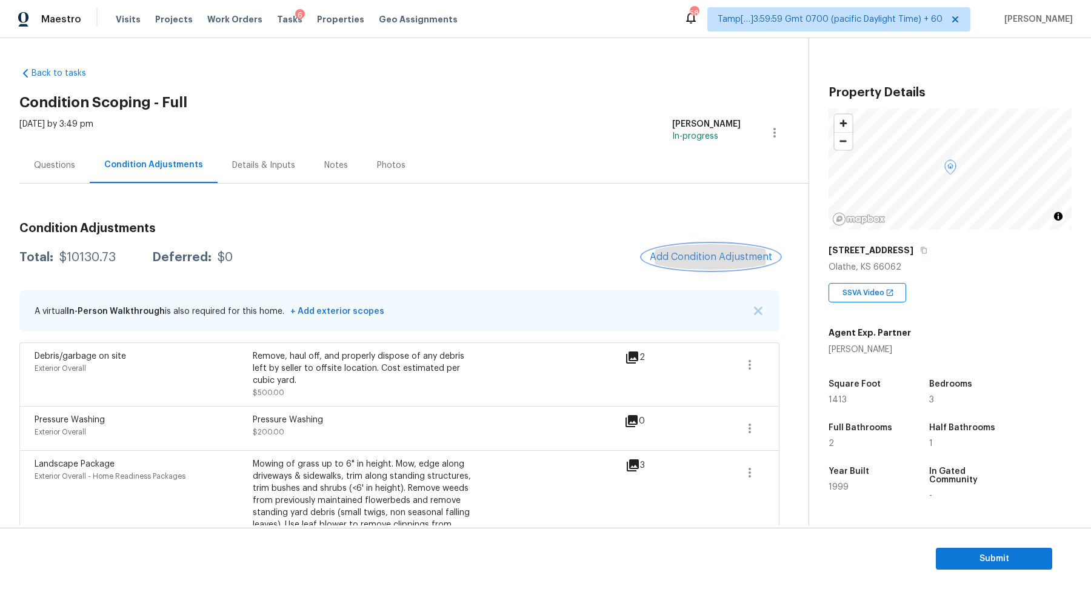
click at [685, 256] on span "Add Condition Adjustment" at bounding box center [711, 257] width 122 height 11
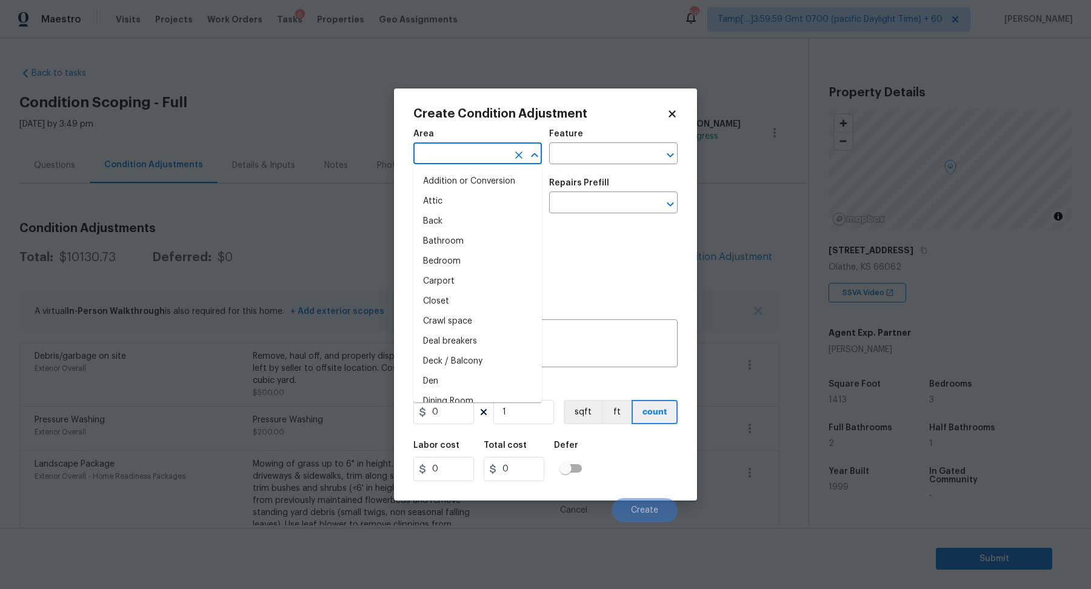
click at [454, 162] on input "text" at bounding box center [460, 154] width 95 height 19
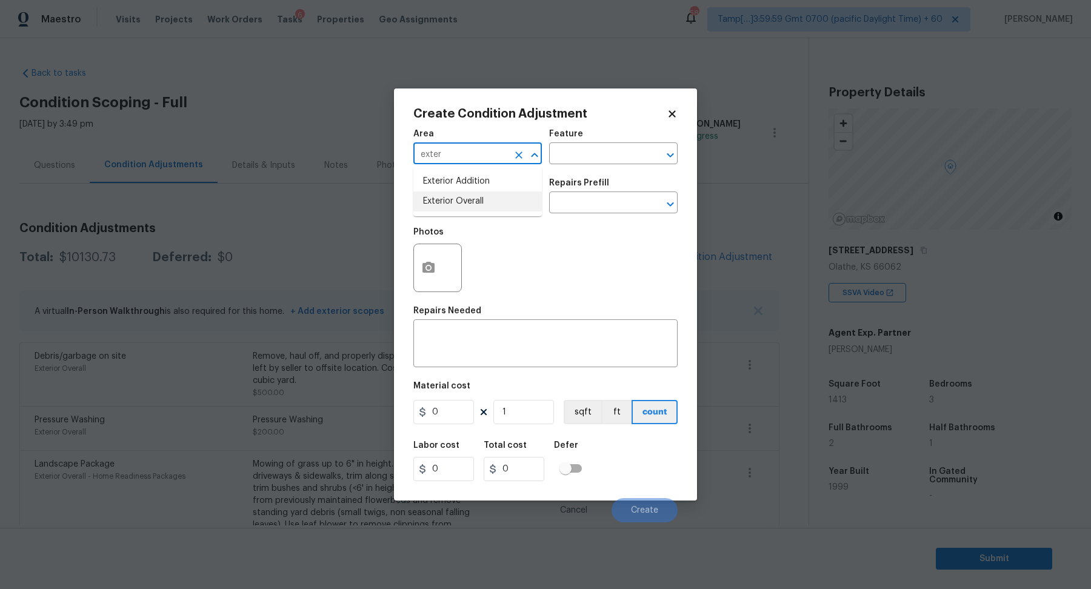
click at [466, 204] on li "Exterior Overall" at bounding box center [477, 202] width 128 height 20
type input "Exterior Overall"
click at [466, 204] on input "text" at bounding box center [460, 204] width 95 height 19
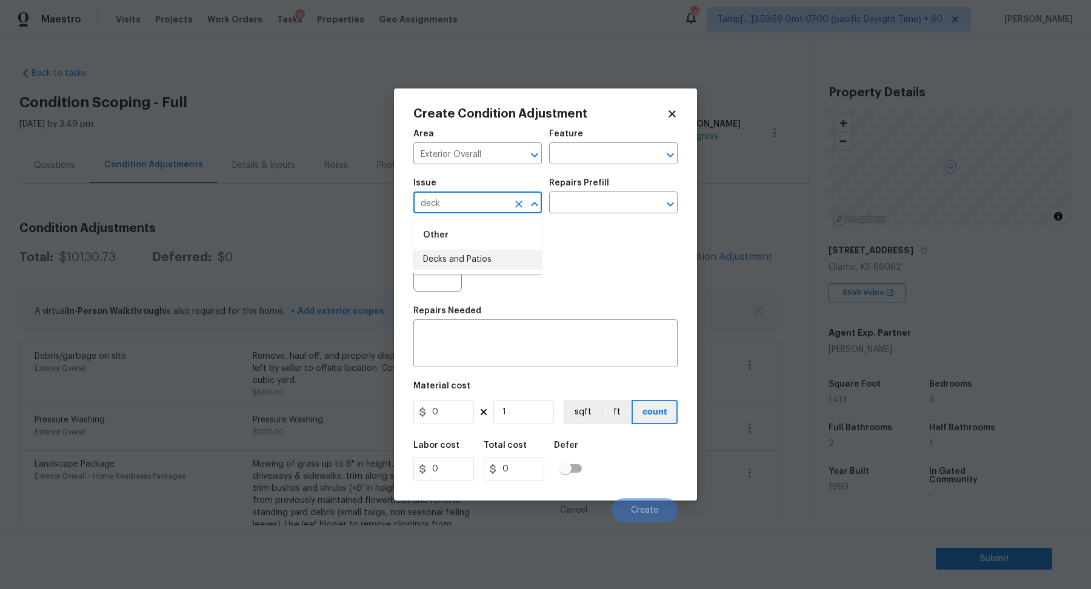
click at [485, 260] on li "Decks and Patios" at bounding box center [477, 260] width 128 height 20
type input "Decks and Patios"
click at [450, 269] on div at bounding box center [437, 268] width 48 height 48
click at [438, 269] on button "button" at bounding box center [428, 267] width 29 height 47
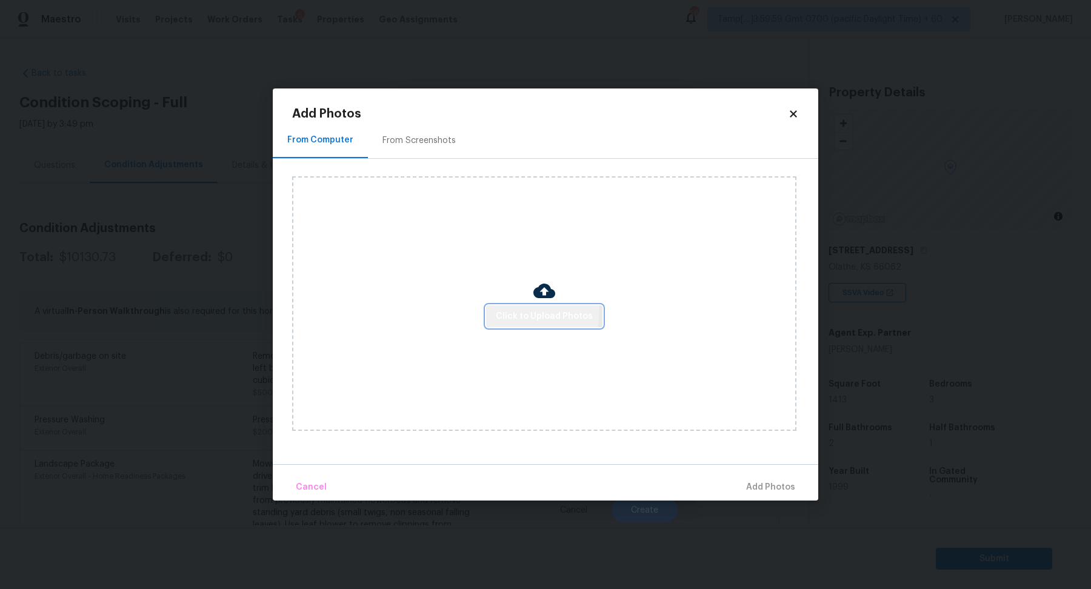
click at [516, 310] on span "Click to Upload Photos" at bounding box center [544, 316] width 97 height 15
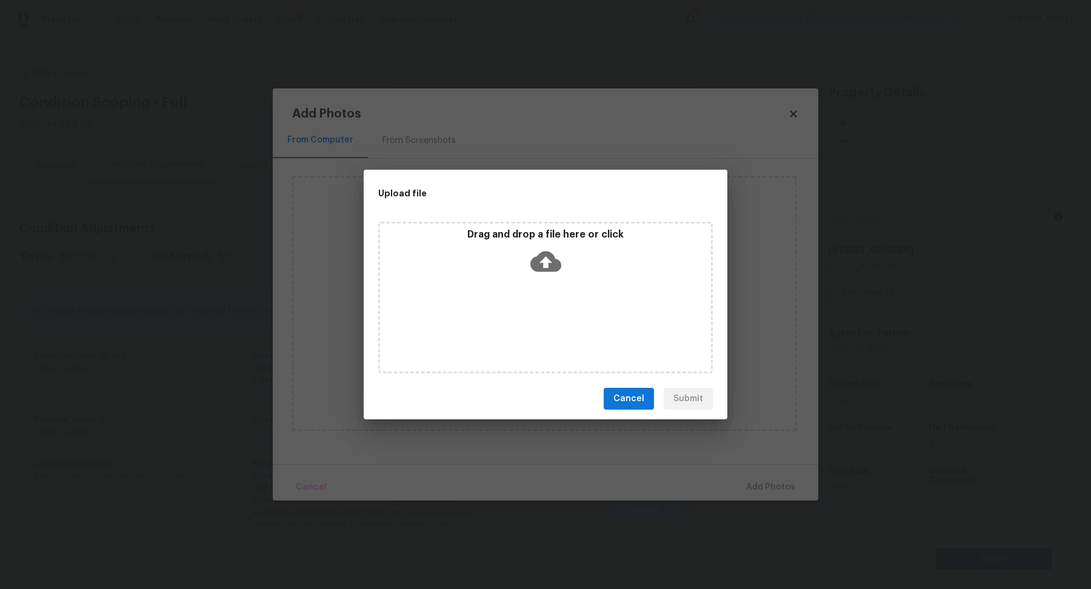
click at [561, 270] on div "Drag and drop a file here or click" at bounding box center [545, 254] width 331 height 52
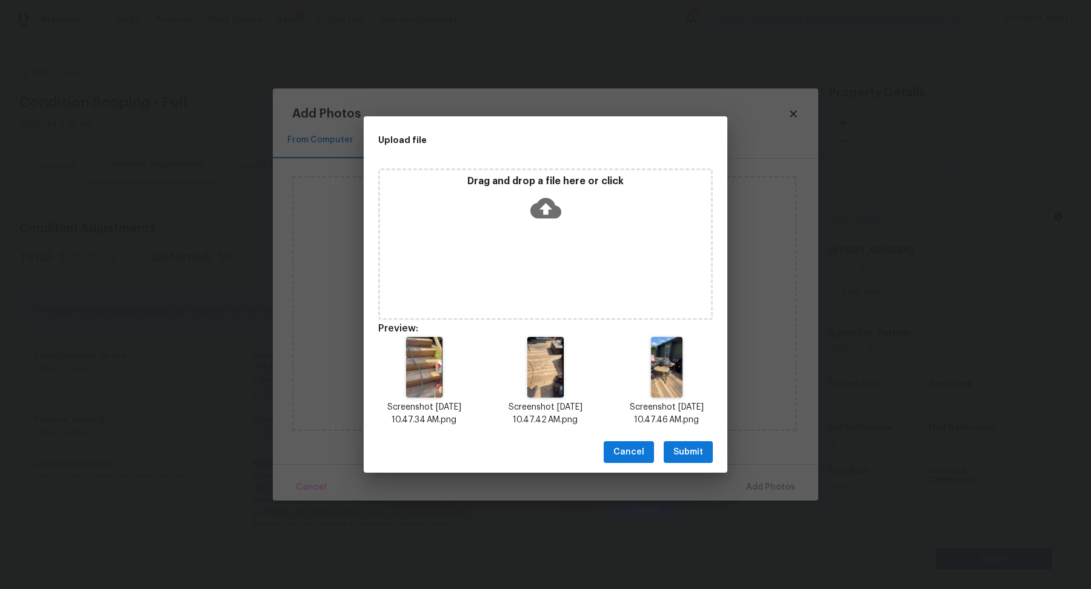
click at [689, 453] on span "Submit" at bounding box center [688, 452] width 30 height 15
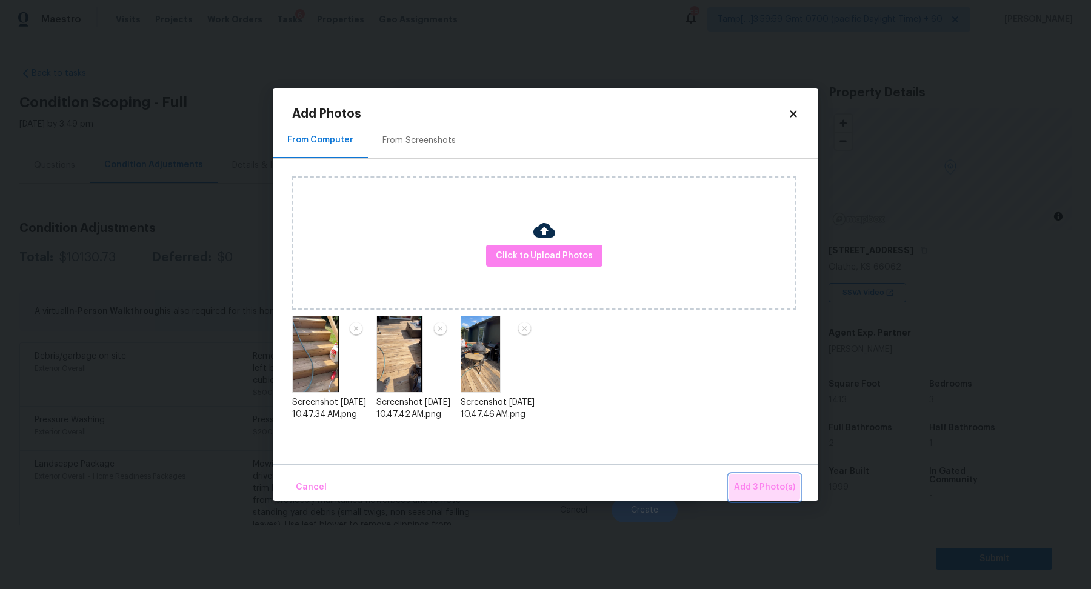
click at [741, 481] on span "Add 3 Photo(s)" at bounding box center [764, 487] width 61 height 15
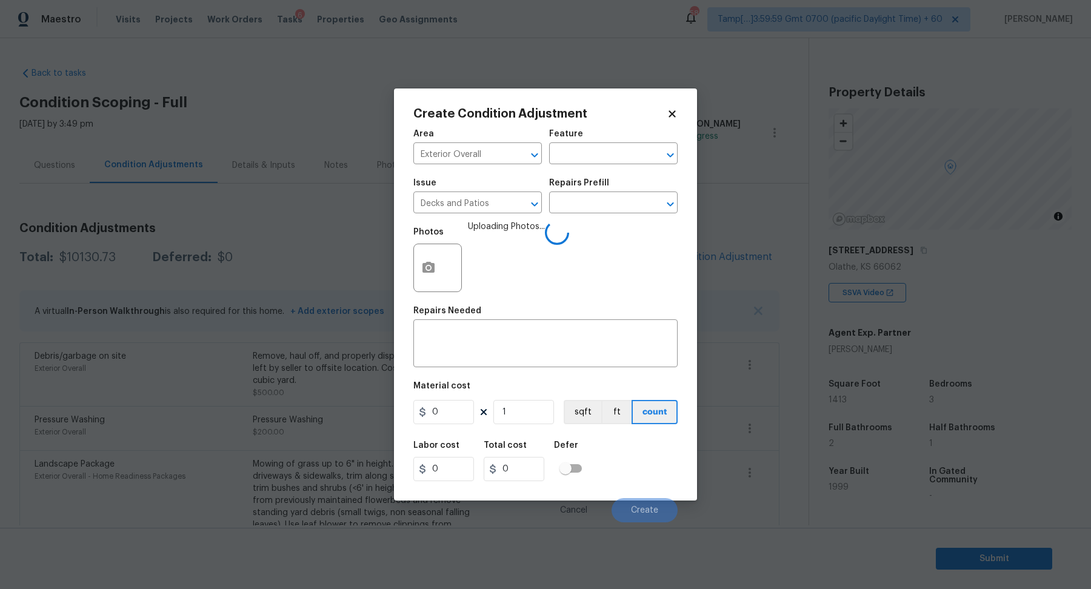
click at [598, 219] on div "Issue Decks and Patios ​ Repairs Prefill ​" at bounding box center [545, 196] width 264 height 49
click at [492, 342] on textarea at bounding box center [546, 344] width 250 height 25
type textarea "Repaint the decking"
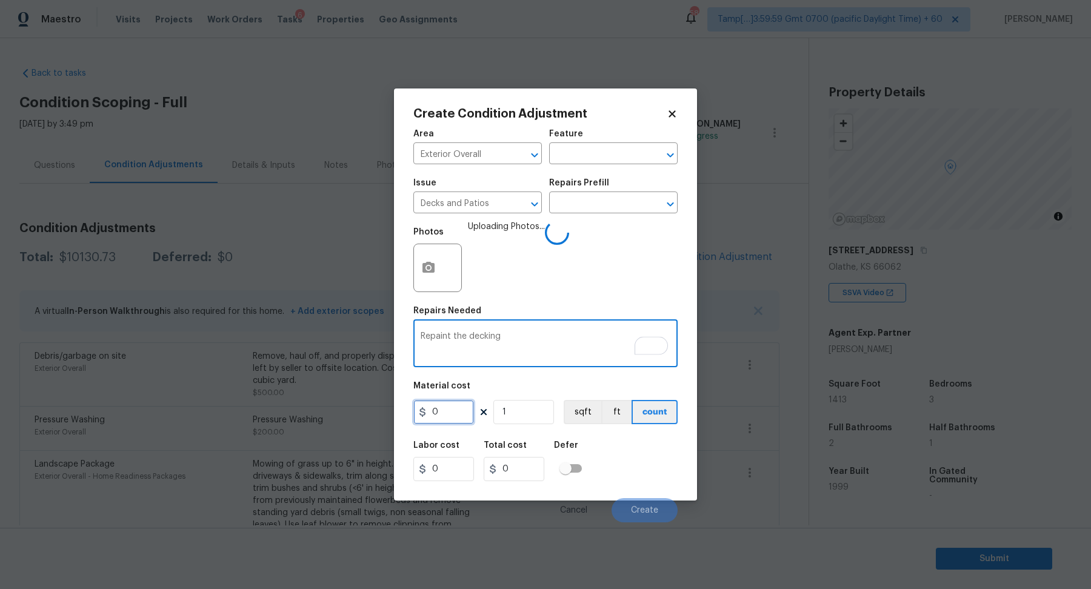
click at [464, 417] on input "0" at bounding box center [443, 412] width 61 height 24
type input "800"
click at [613, 464] on div "Labor cost 0 Total cost 800 Defer" at bounding box center [545, 461] width 264 height 55
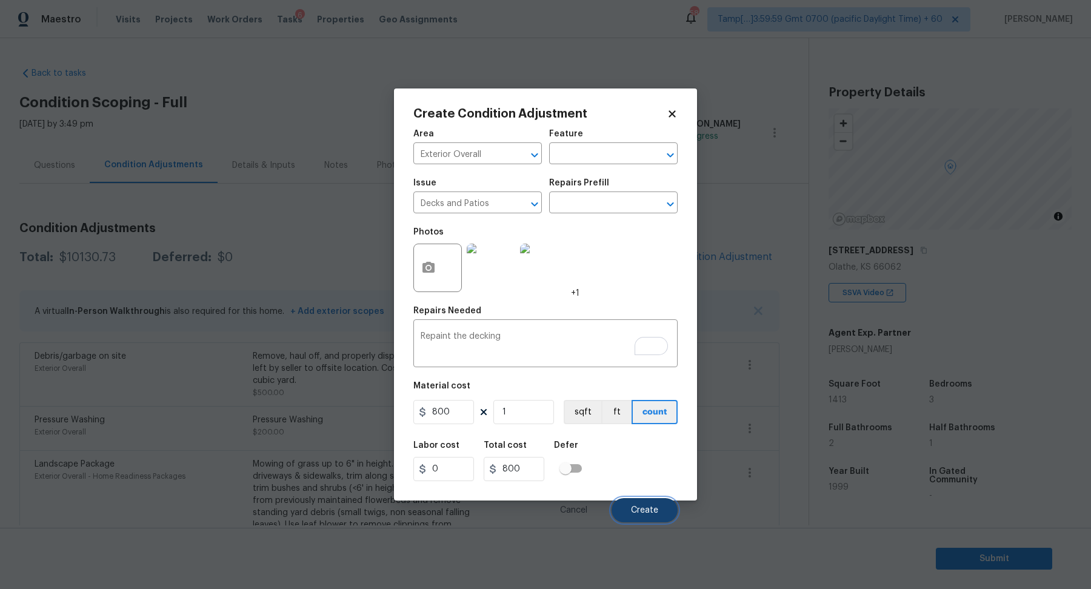
click at [649, 505] on button "Create" at bounding box center [645, 510] width 66 height 24
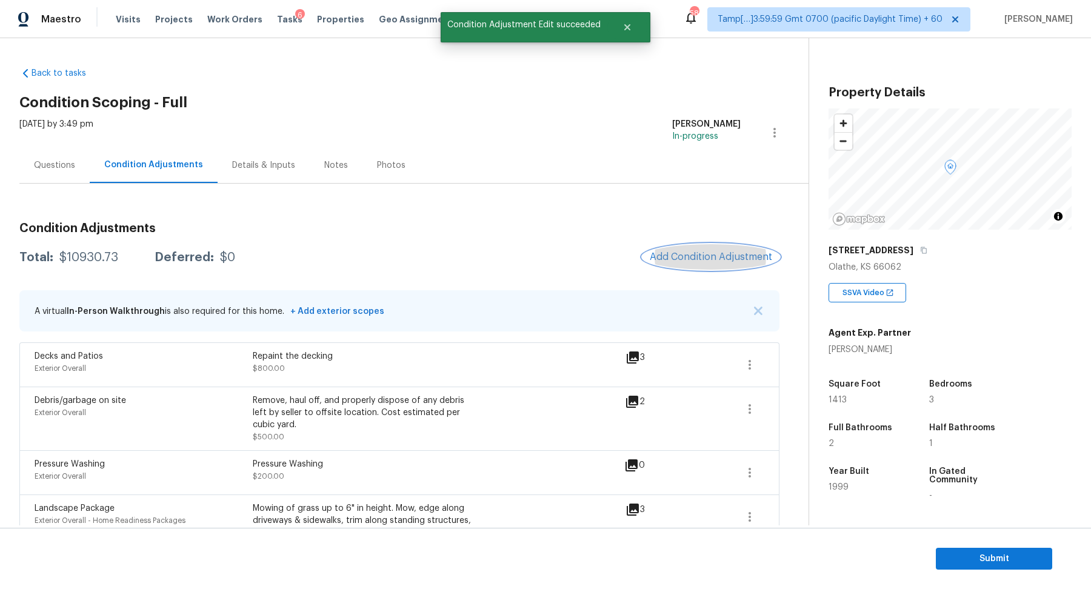
click at [682, 260] on span "Add Condition Adjustment" at bounding box center [711, 257] width 122 height 11
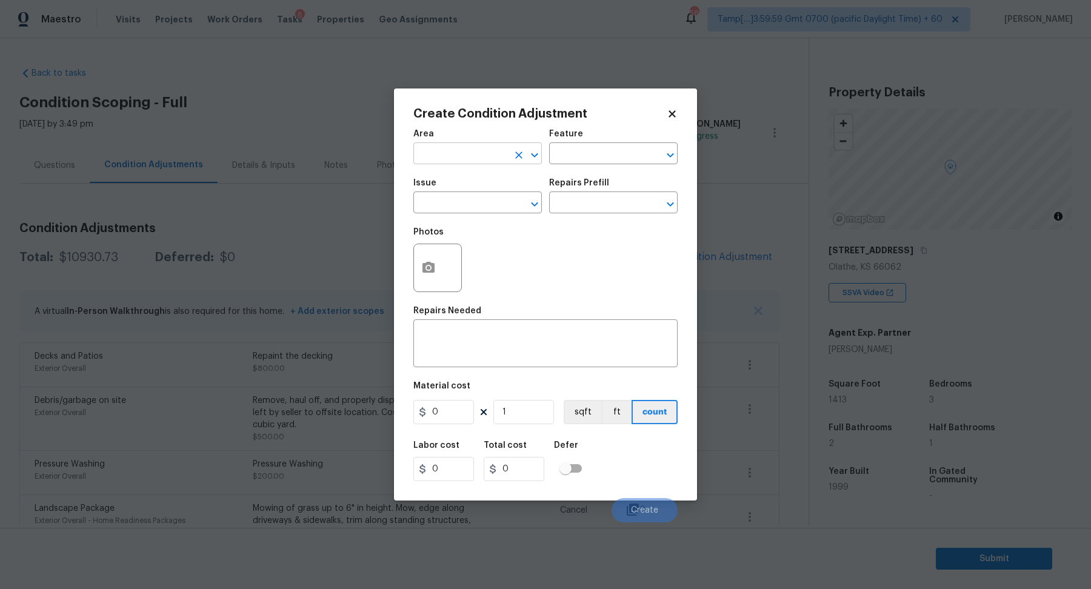
click at [479, 157] on input "text" at bounding box center [460, 154] width 95 height 19
click at [437, 204] on li "Exterior Overall" at bounding box center [477, 202] width 128 height 20
type input "Exterior Overall"
click at [437, 204] on input "text" at bounding box center [460, 204] width 95 height 19
click at [468, 266] on li "ACQ: Foundation" at bounding box center [477, 260] width 128 height 20
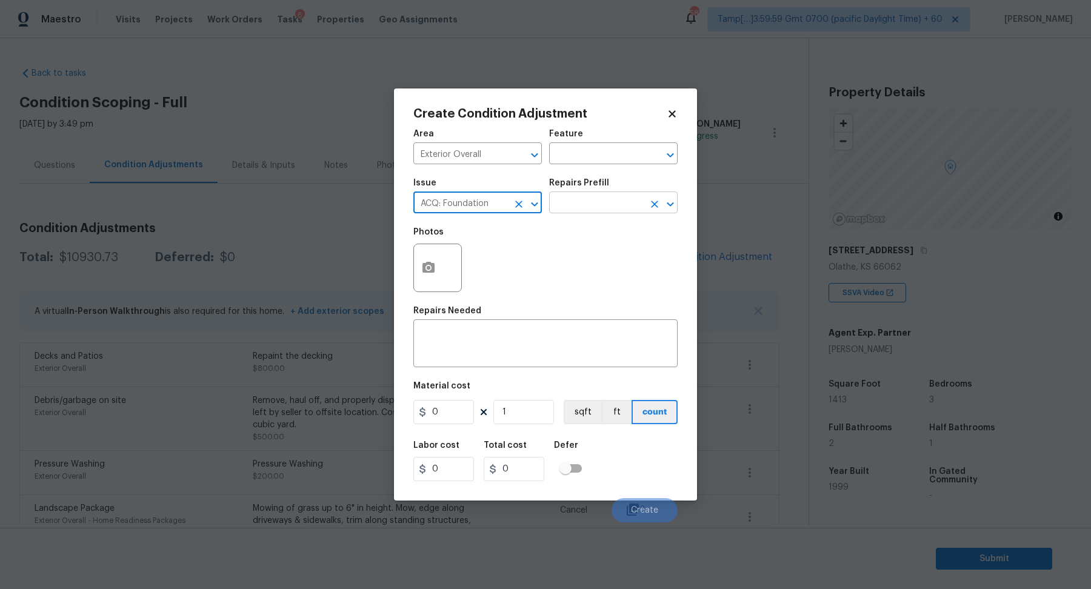
type input "ACQ: Foundation"
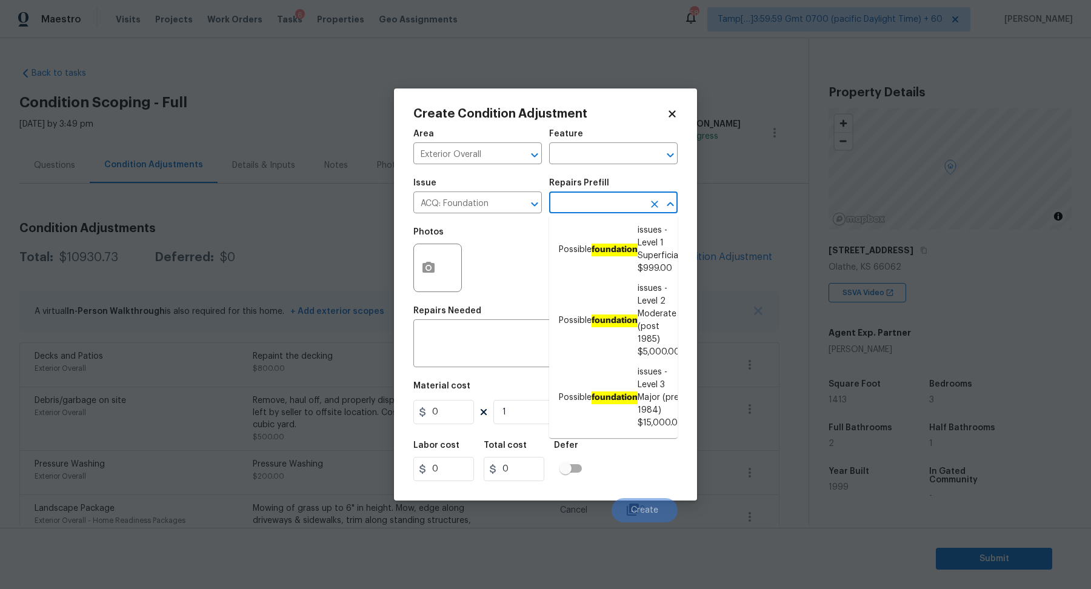
click at [609, 198] on input "text" at bounding box center [596, 204] width 95 height 19
click at [608, 237] on li "Possible foundation issues - Level 1 Superficial $999.00" at bounding box center [613, 250] width 128 height 58
type input "Acquisition"
type input "999"
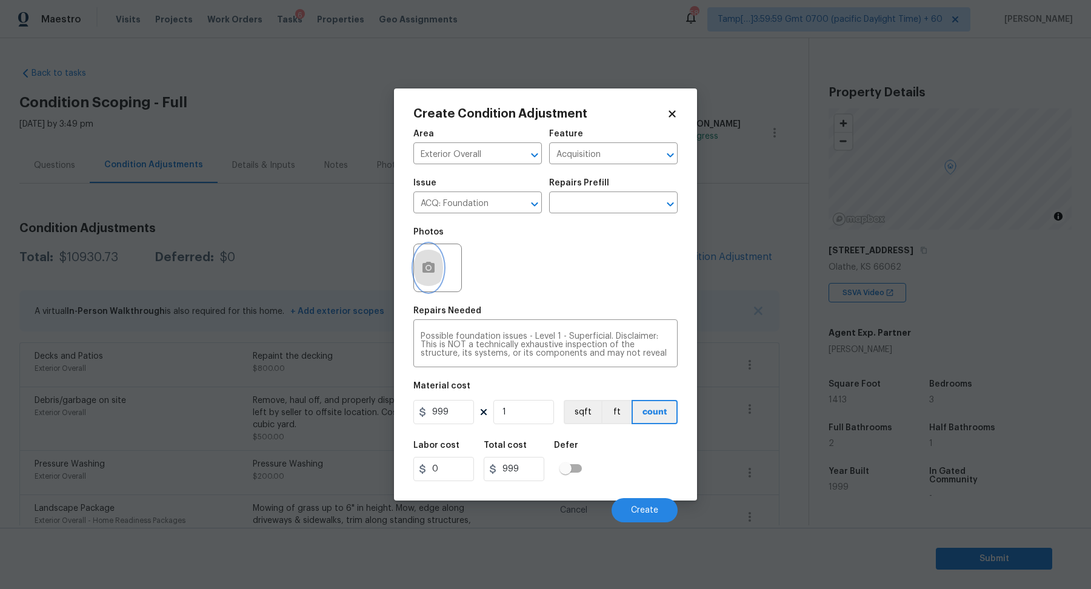
click at [425, 273] on icon "button" at bounding box center [428, 268] width 15 height 15
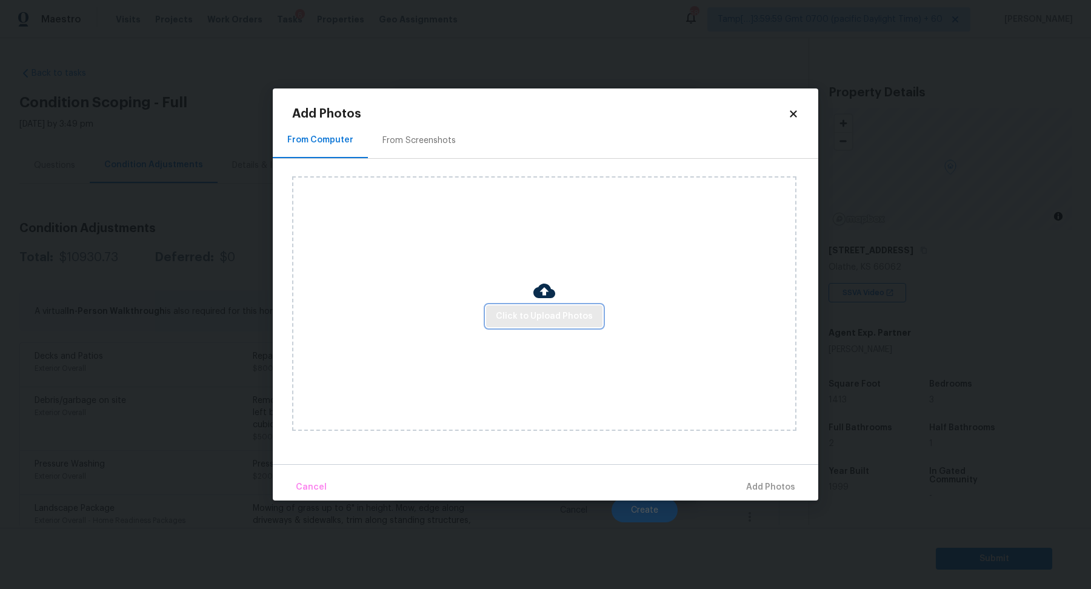
click at [505, 315] on span "Click to Upload Photos" at bounding box center [544, 316] width 97 height 15
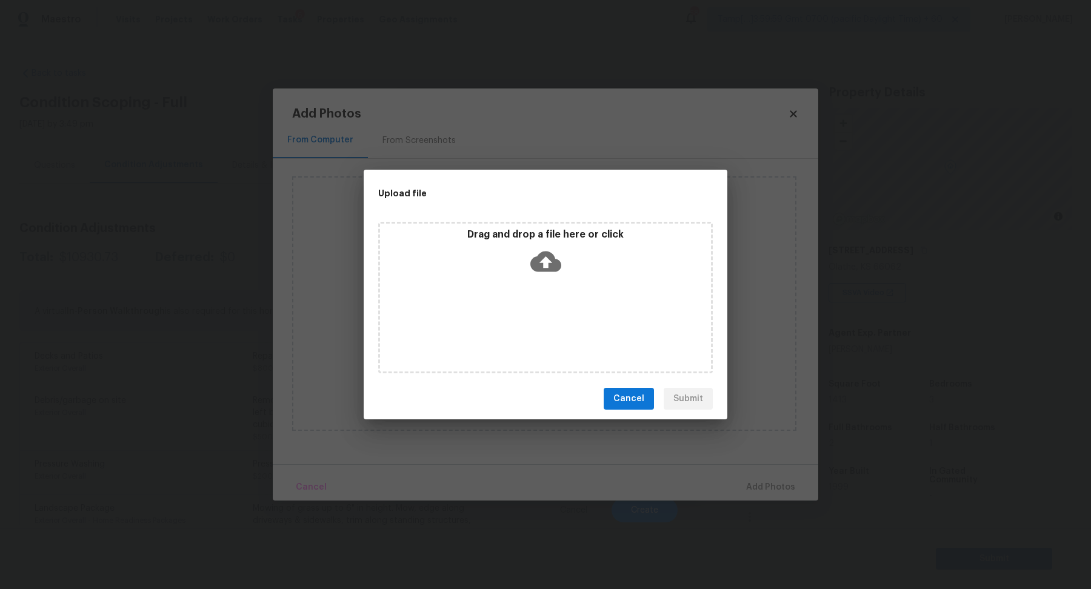
click at [559, 260] on icon at bounding box center [545, 261] width 31 height 31
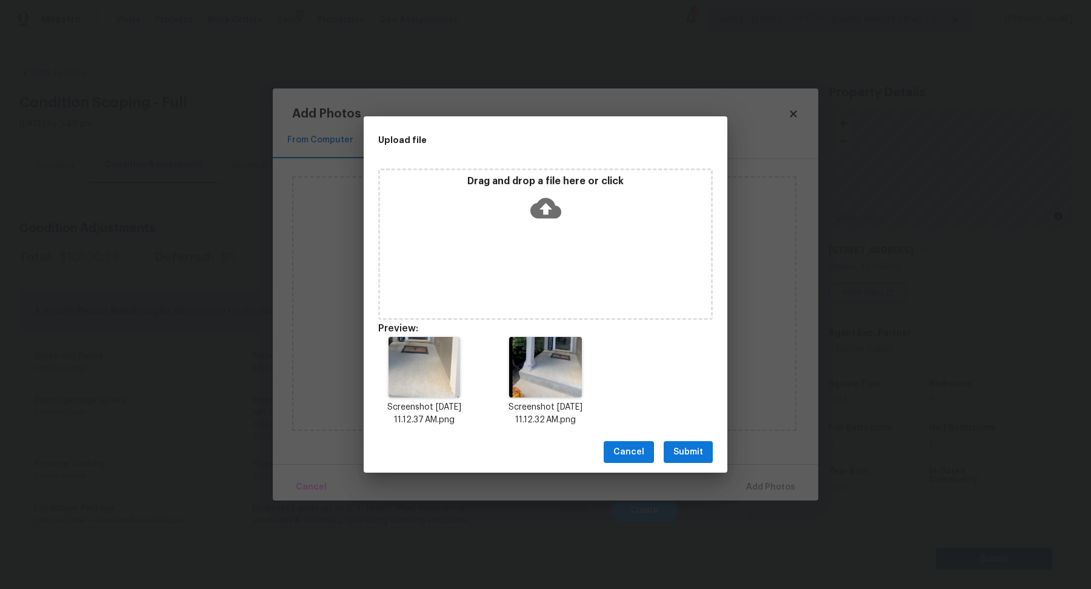
click at [705, 456] on button "Submit" at bounding box center [688, 452] width 49 height 22
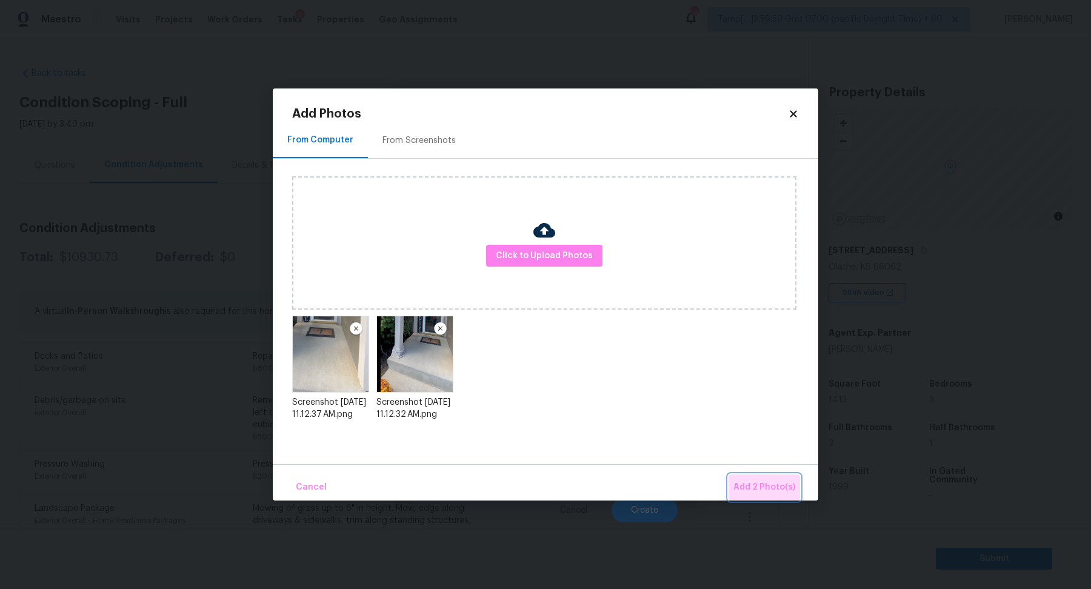
click at [759, 477] on button "Add 2 Photo(s)" at bounding box center [765, 488] width 72 height 26
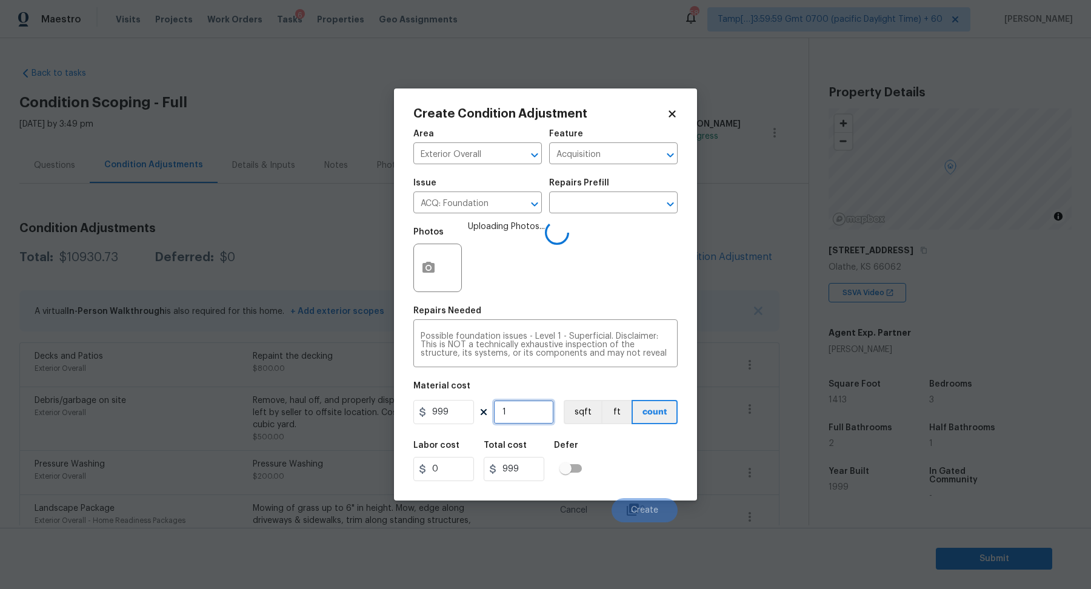
click at [509, 414] on input "1" at bounding box center [523, 412] width 61 height 24
click at [638, 459] on div "Labor cost 0 Total cost 999 Defer" at bounding box center [545, 461] width 264 height 55
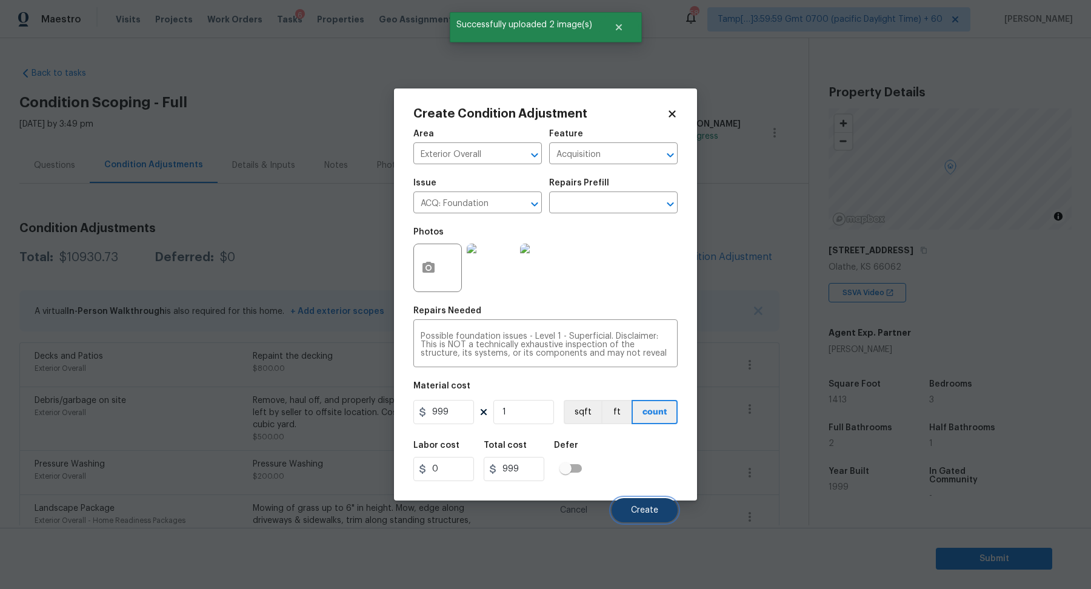
click at [633, 503] on button "Create" at bounding box center [645, 510] width 66 height 24
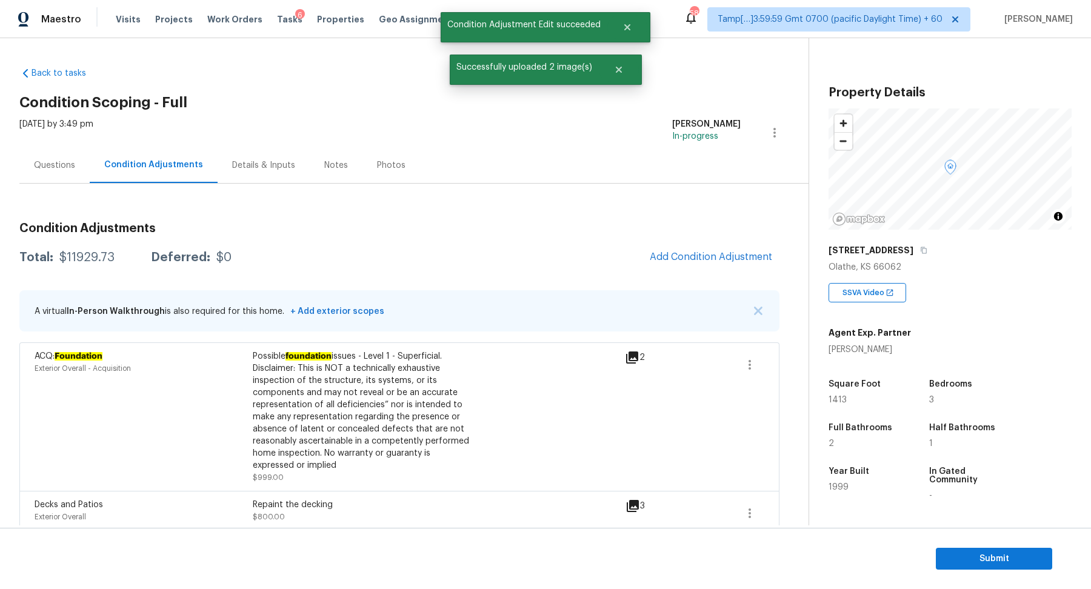
click at [84, 260] on div "$11929.73" at bounding box center [86, 258] width 55 height 12
copy div "$11929.73"
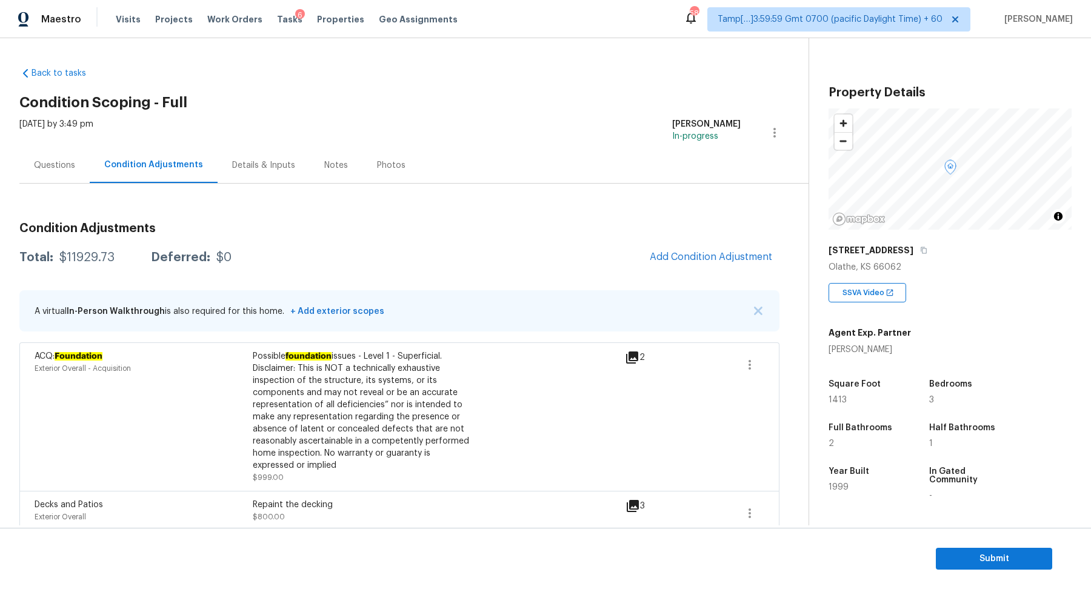
click at [81, 177] on div "Questions" at bounding box center [54, 165] width 70 height 36
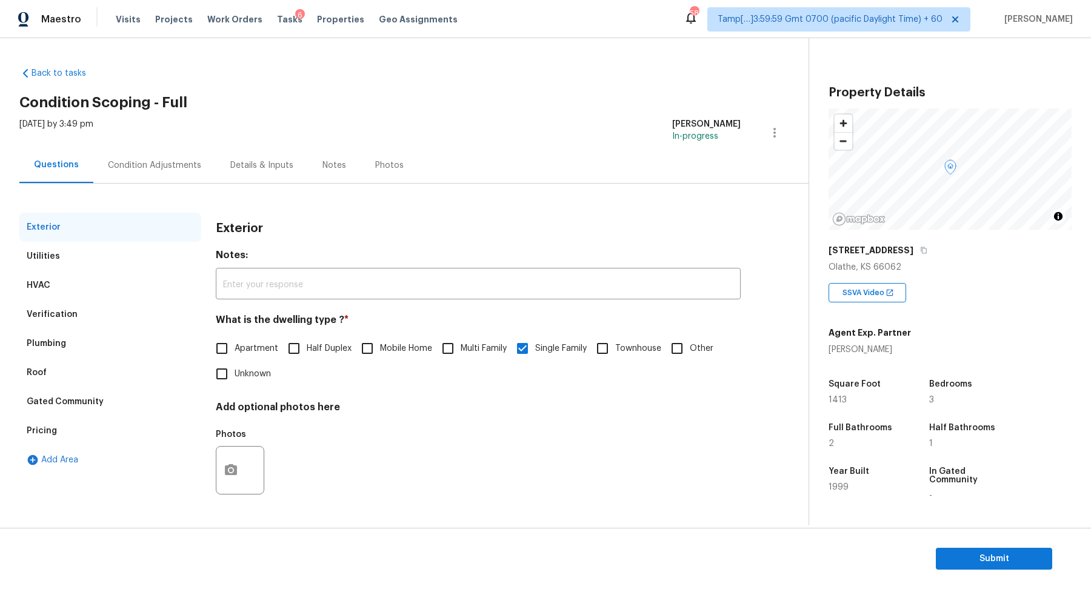
click at [78, 326] on div "Verification" at bounding box center [110, 314] width 182 height 29
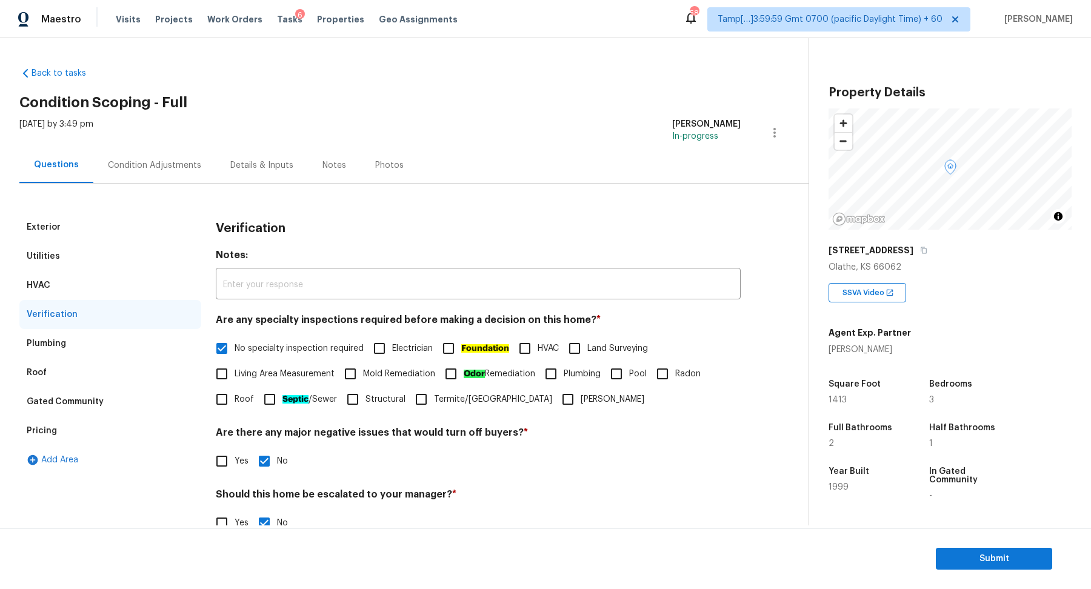
scroll to position [101, 0]
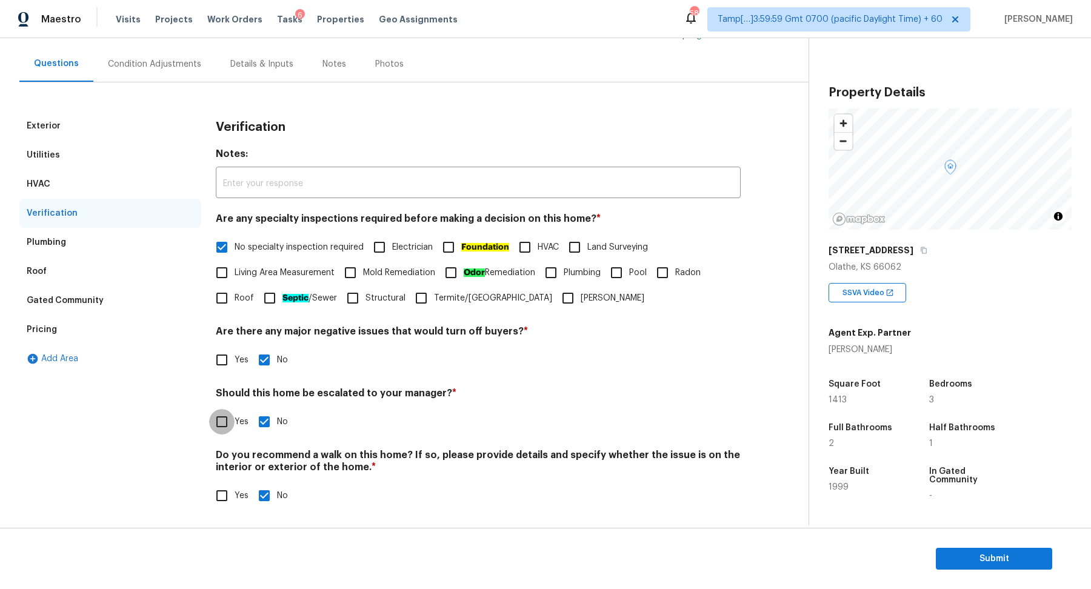
click at [219, 421] on input "Yes" at bounding box center [221, 421] width 25 height 25
checkbox input "true"
checkbox input "false"
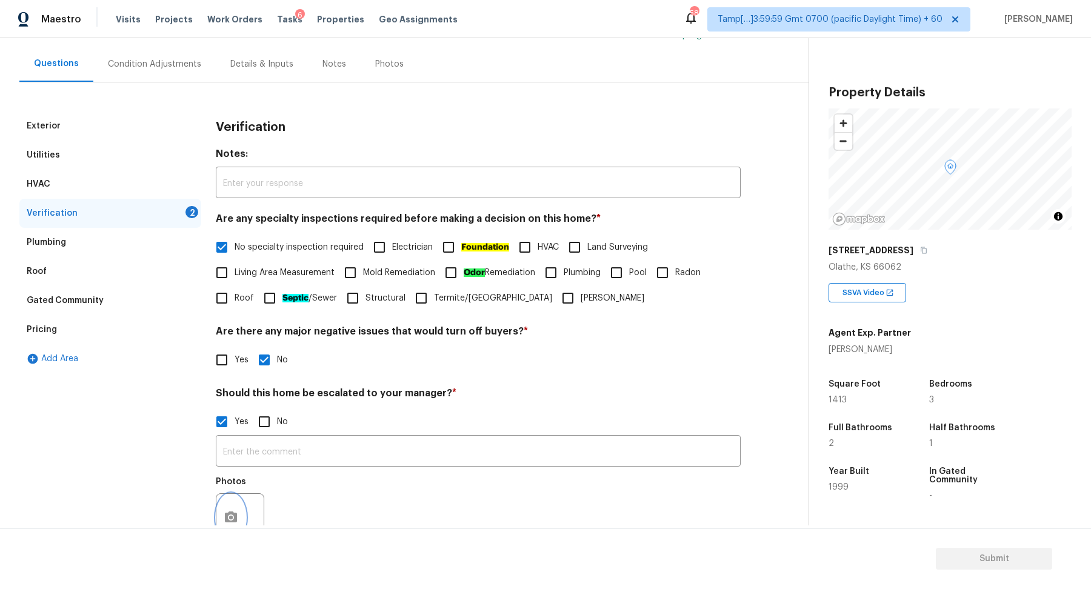
click at [230, 510] on icon "button" at bounding box center [231, 517] width 15 height 15
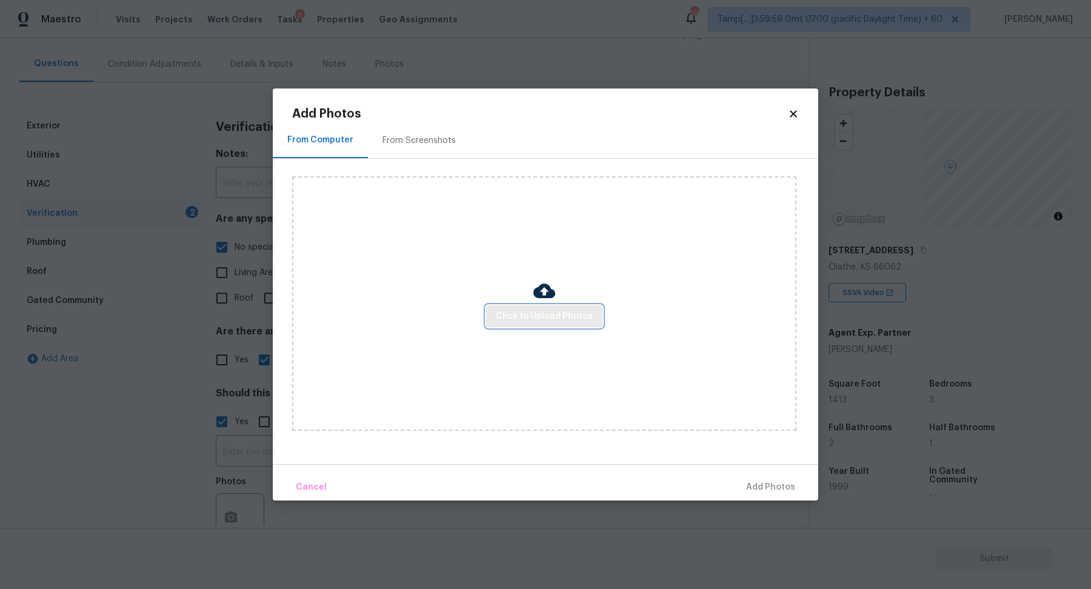
click at [562, 319] on span "Click to Upload Photos" at bounding box center [544, 316] width 97 height 15
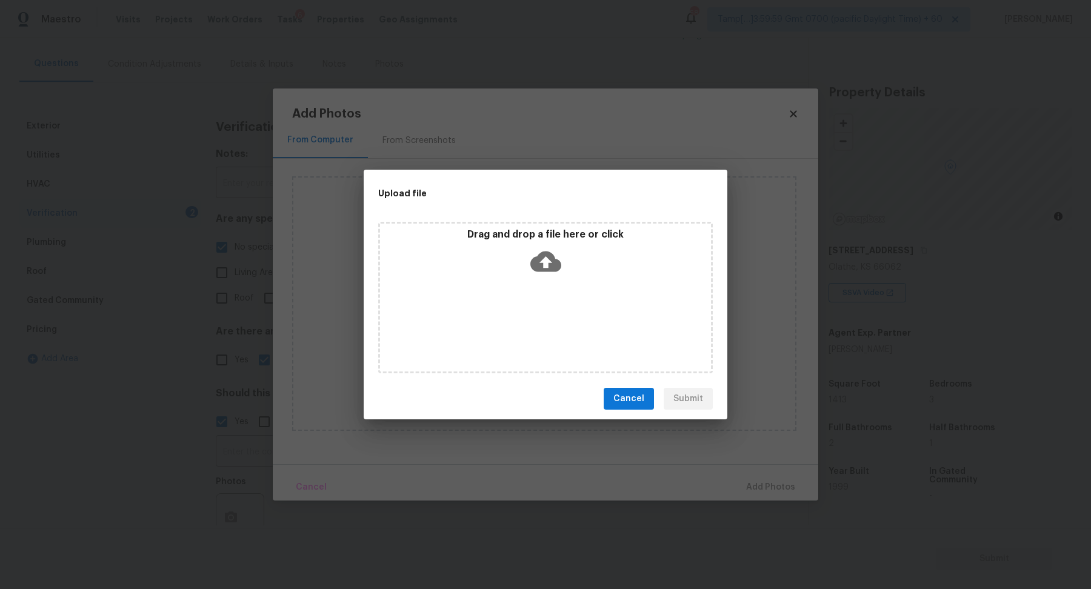
click at [566, 240] on p "Drag and drop a file here or click" at bounding box center [545, 234] width 331 height 13
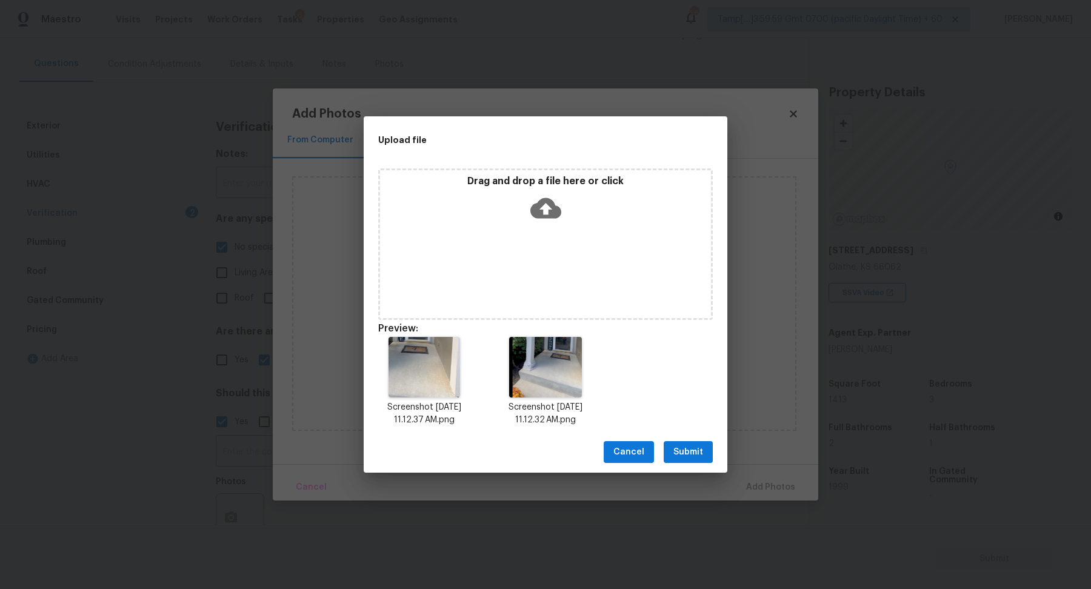
click at [692, 450] on span "Submit" at bounding box center [688, 452] width 30 height 15
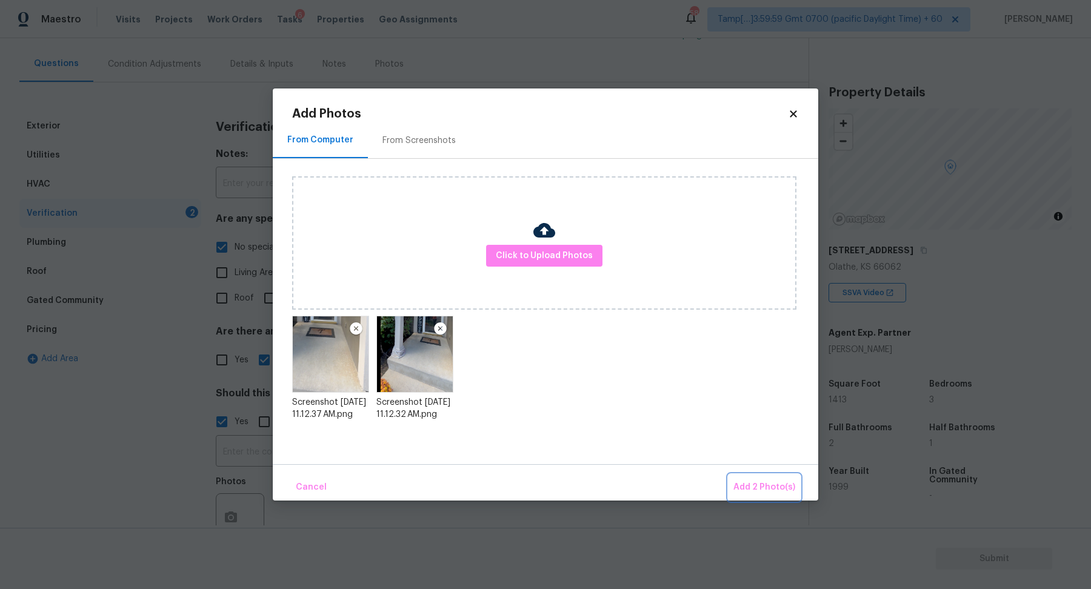
click at [772, 482] on span "Add 2 Photo(s)" at bounding box center [764, 487] width 62 height 15
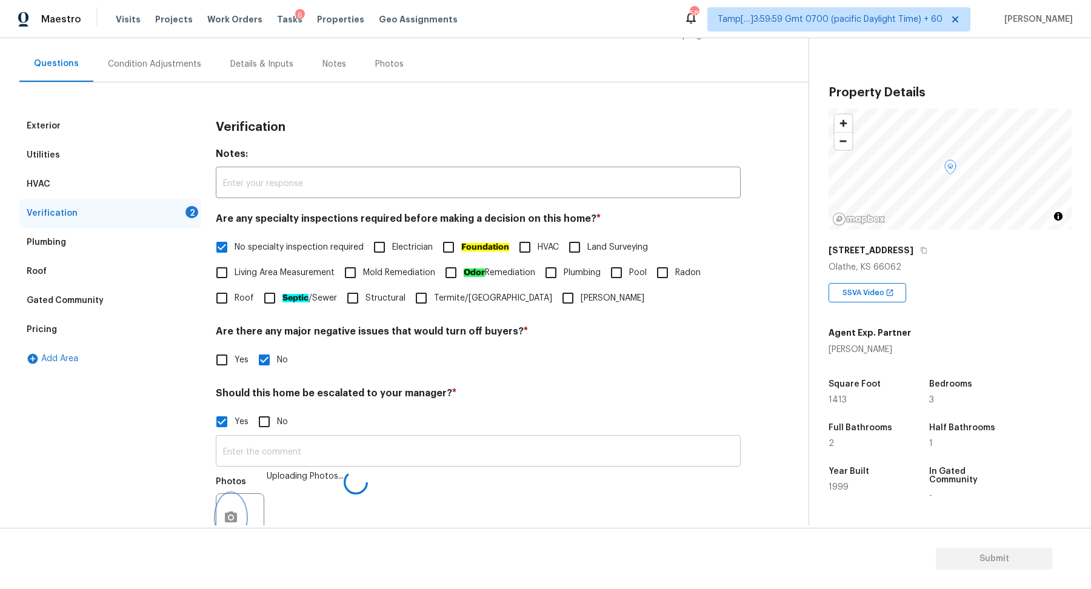
scroll to position [116, 0]
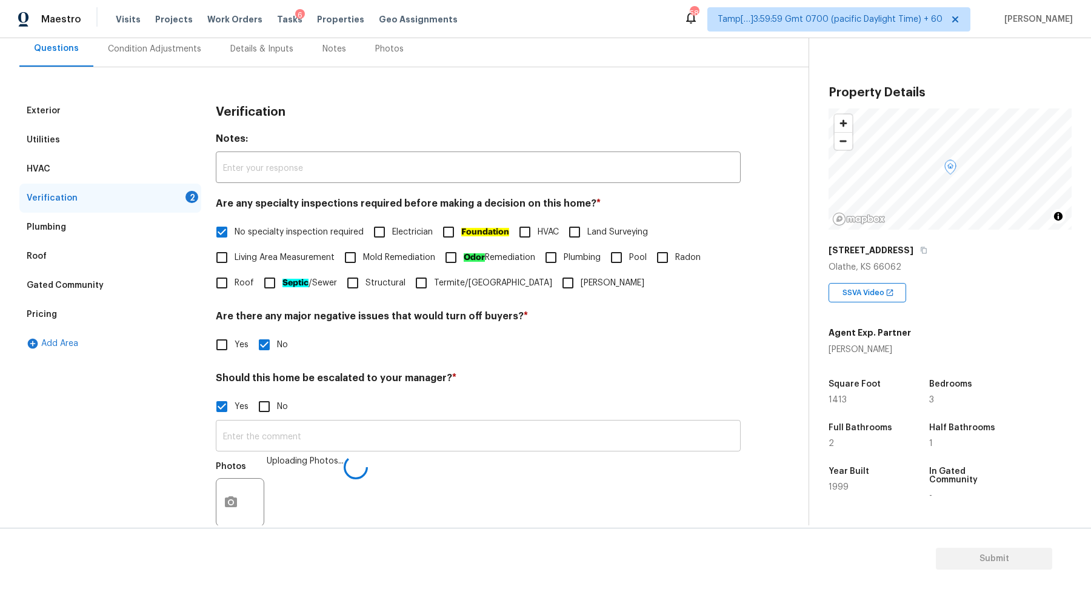
click at [478, 449] on input "text" at bounding box center [478, 437] width 525 height 28
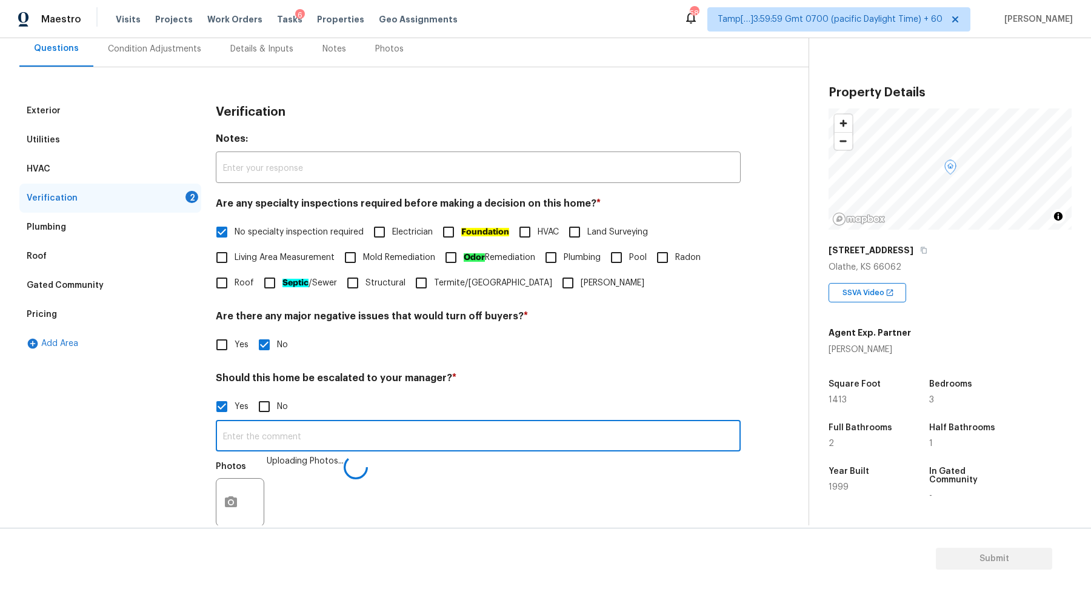
paste input "the house has a possible foundation issue."
click at [226, 438] on input "the house has a possible foundation issue." at bounding box center [478, 437] width 525 height 28
click at [453, 441] on input "The house has a possible foundation issue." at bounding box center [478, 438] width 525 height 28
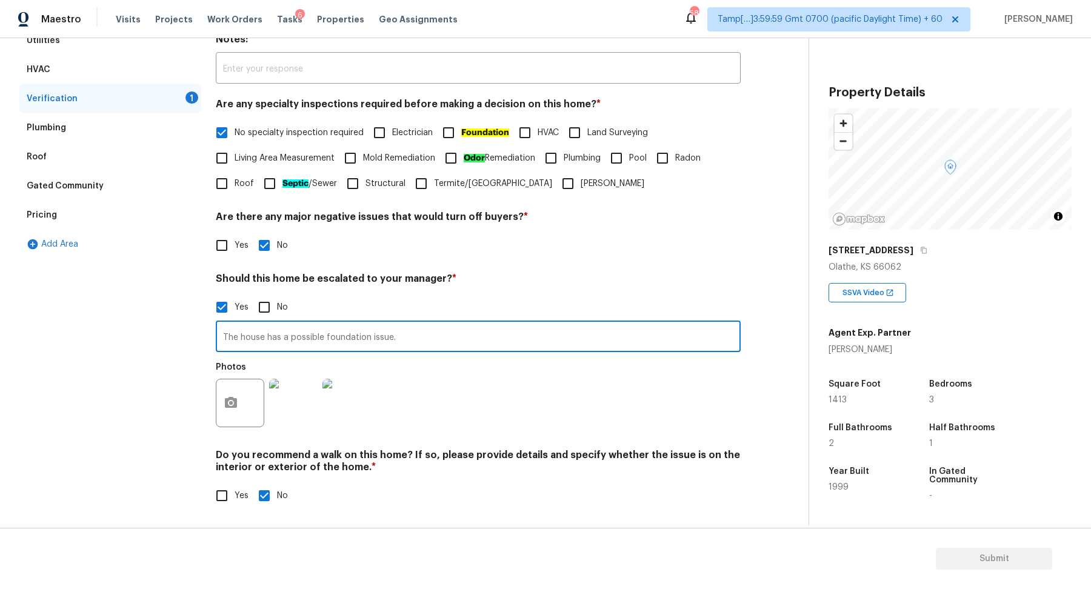
type input "The house has a possible foundation issue."
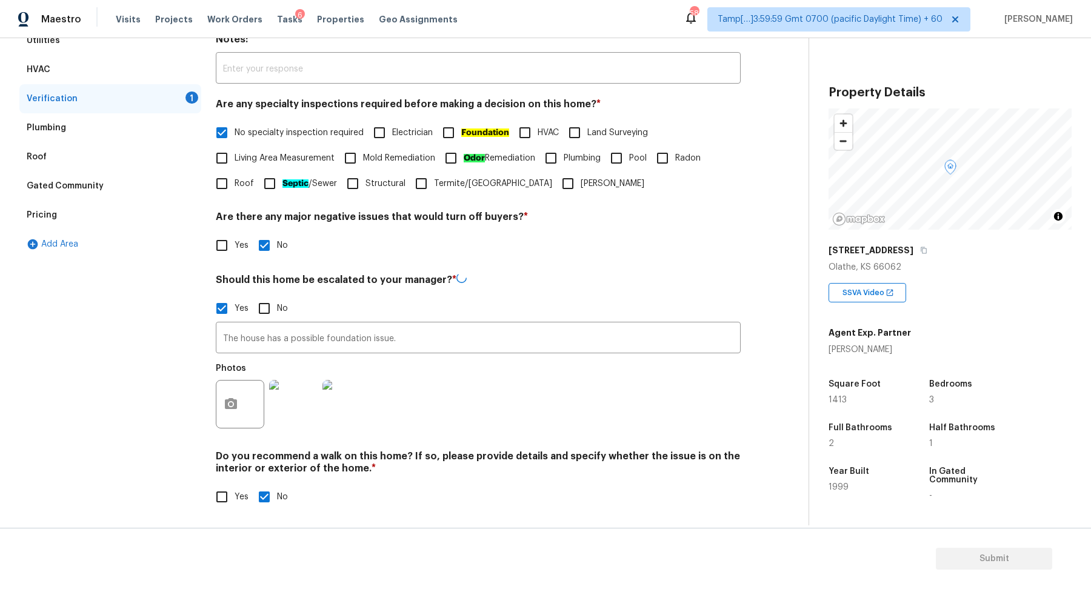
click at [475, 279] on h4 "Should this home be escalated to your manager? *" at bounding box center [478, 282] width 525 height 18
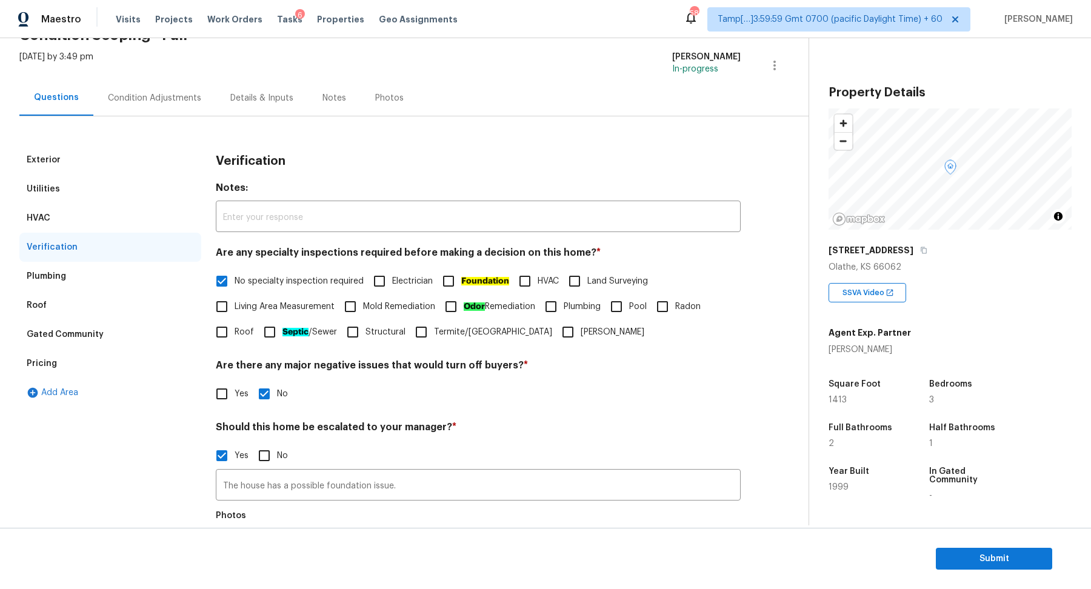
scroll to position [0, 0]
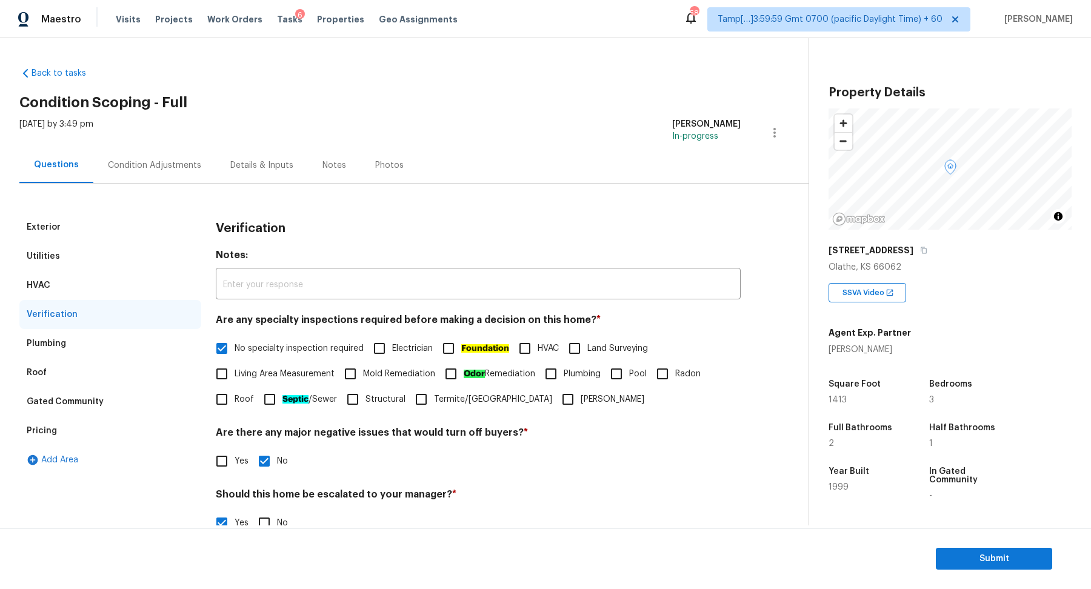
click at [166, 176] on div "Condition Adjustments" at bounding box center [154, 165] width 122 height 36
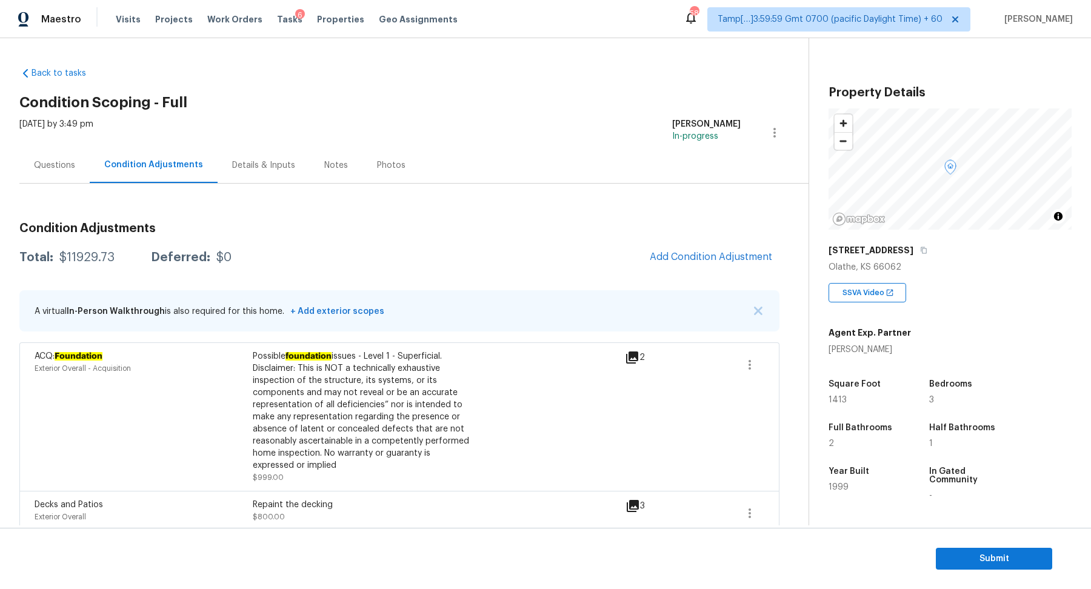
click at [92, 256] on div "$11929.73" at bounding box center [86, 258] width 55 height 12
copy div "$11929.73"
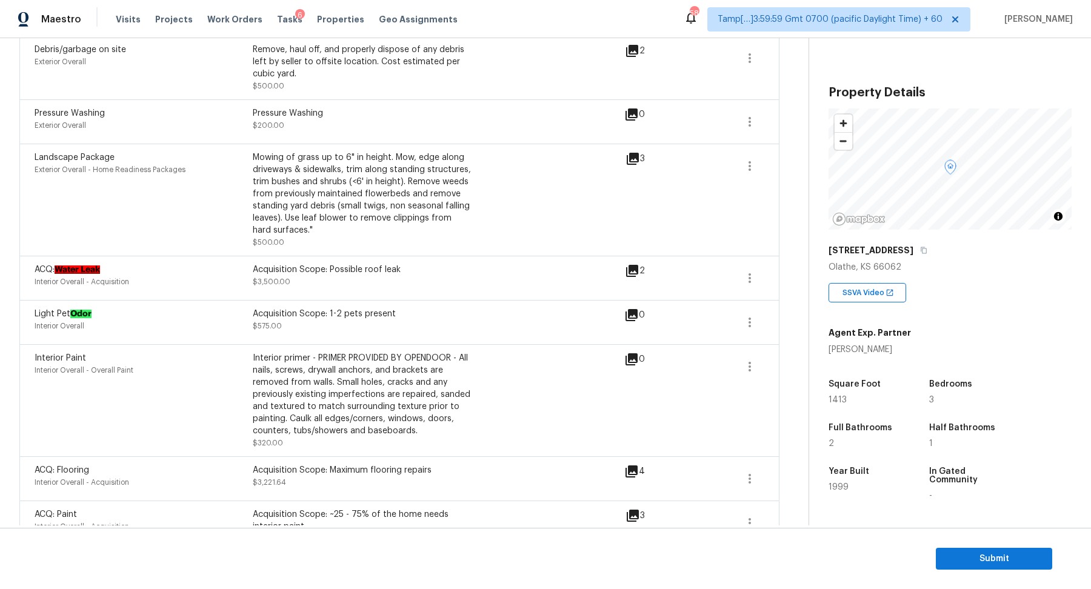
scroll to position [529, 0]
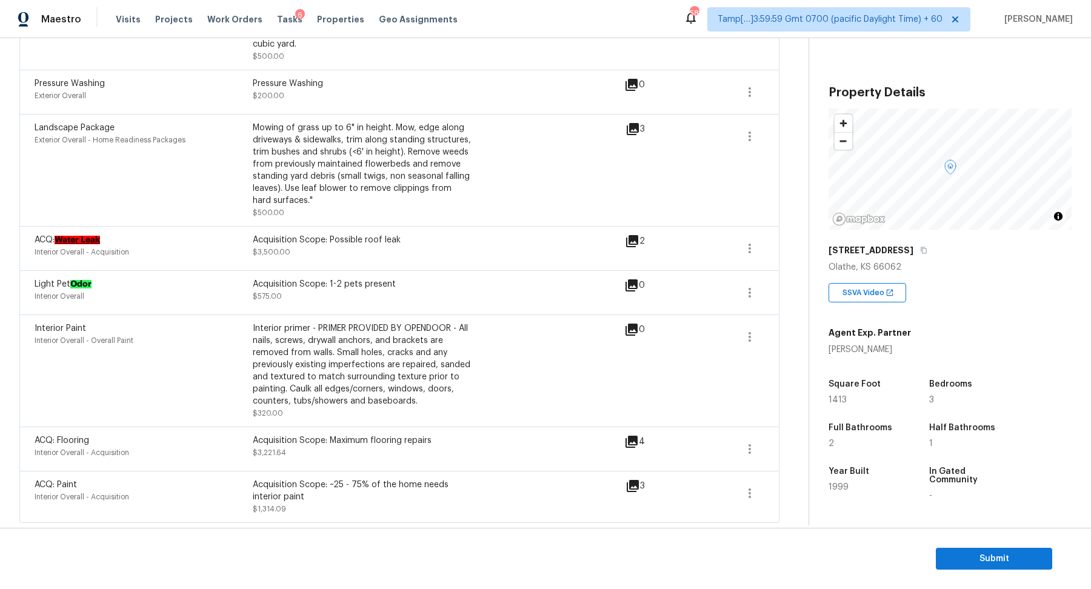
click at [636, 239] on icon at bounding box center [632, 241] width 12 height 12
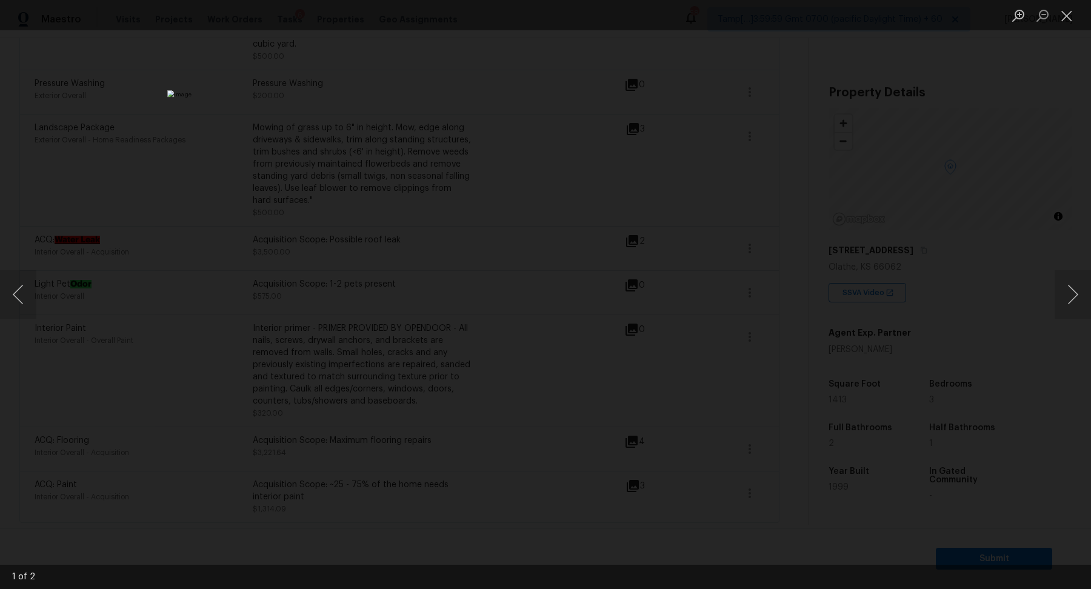
click at [944, 262] on div "Lightbox" at bounding box center [545, 294] width 1091 height 589
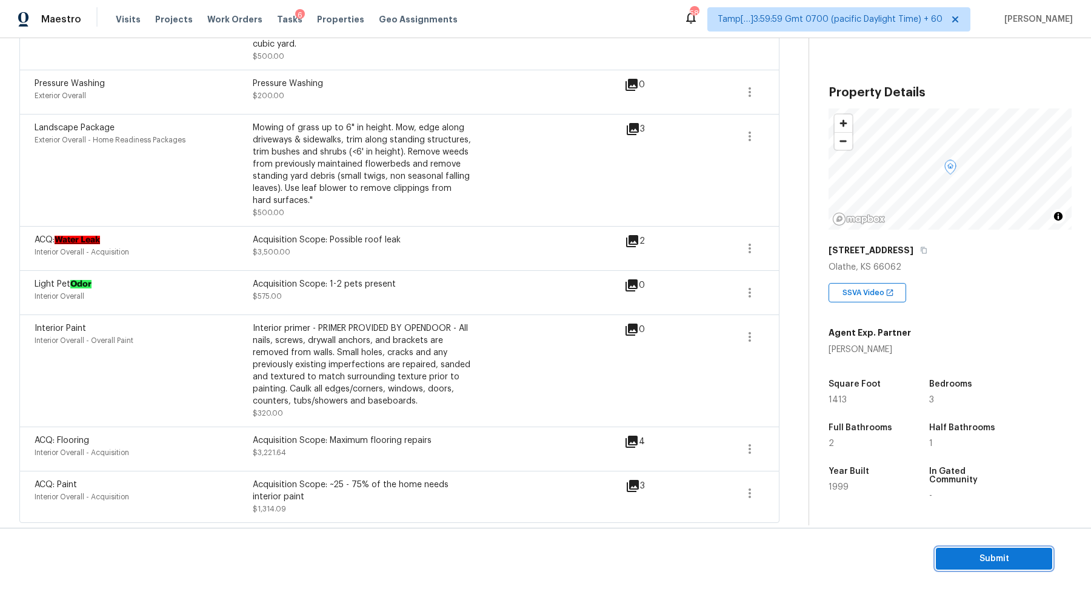
click at [1031, 553] on span "Submit" at bounding box center [994, 559] width 97 height 15
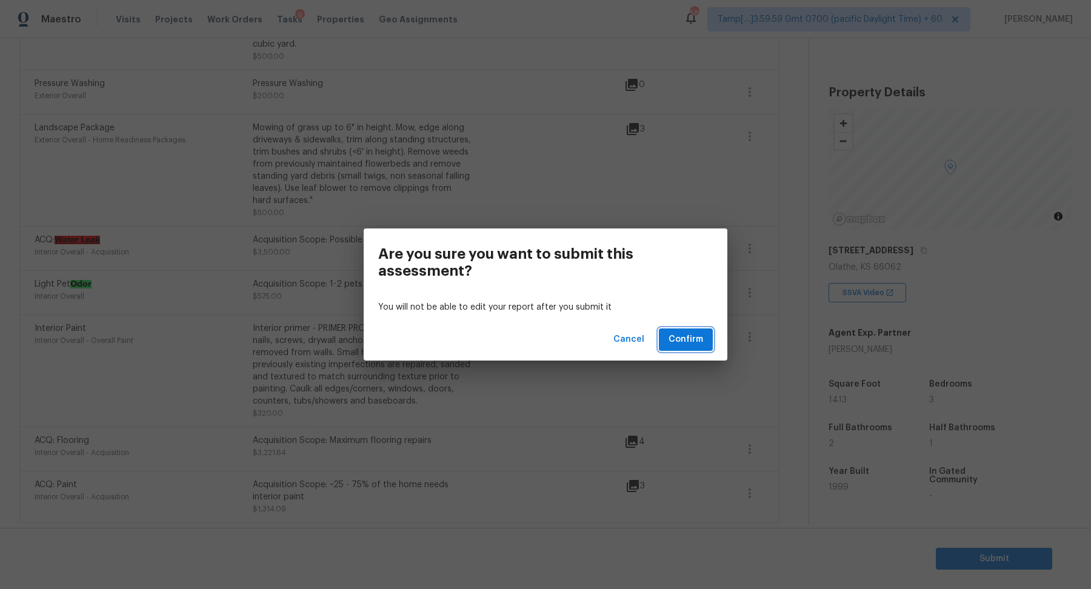
click at [695, 343] on span "Confirm" at bounding box center [686, 339] width 35 height 15
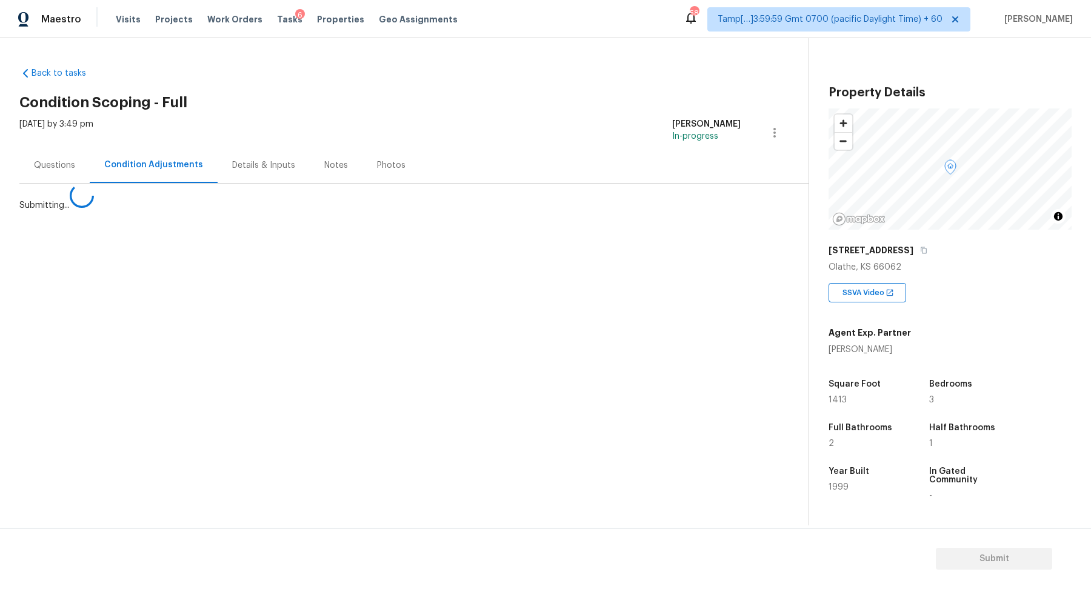
scroll to position [0, 0]
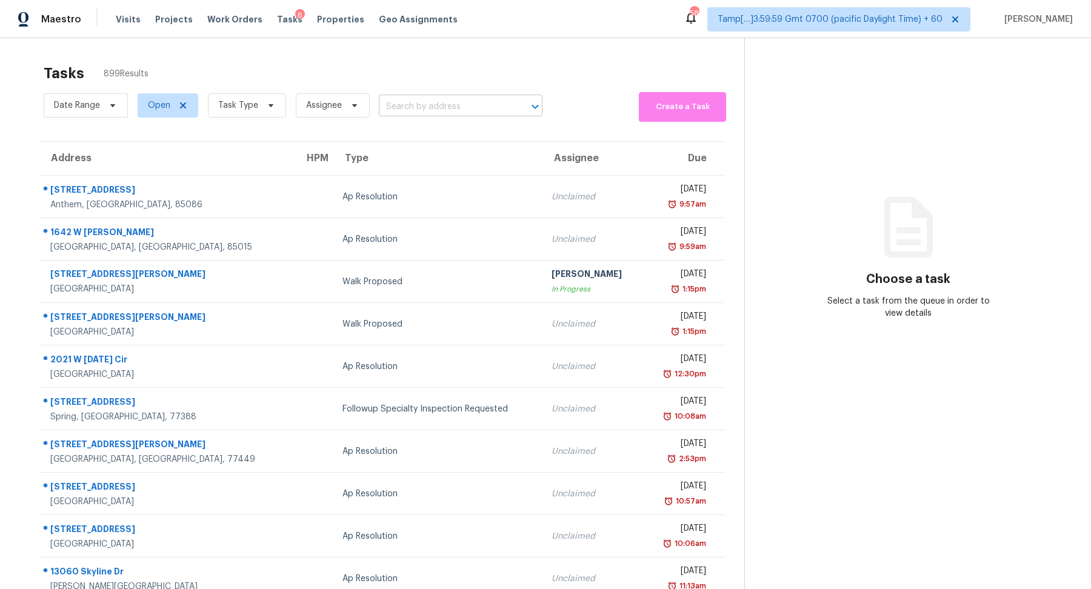
click at [420, 106] on input "text" at bounding box center [444, 107] width 130 height 19
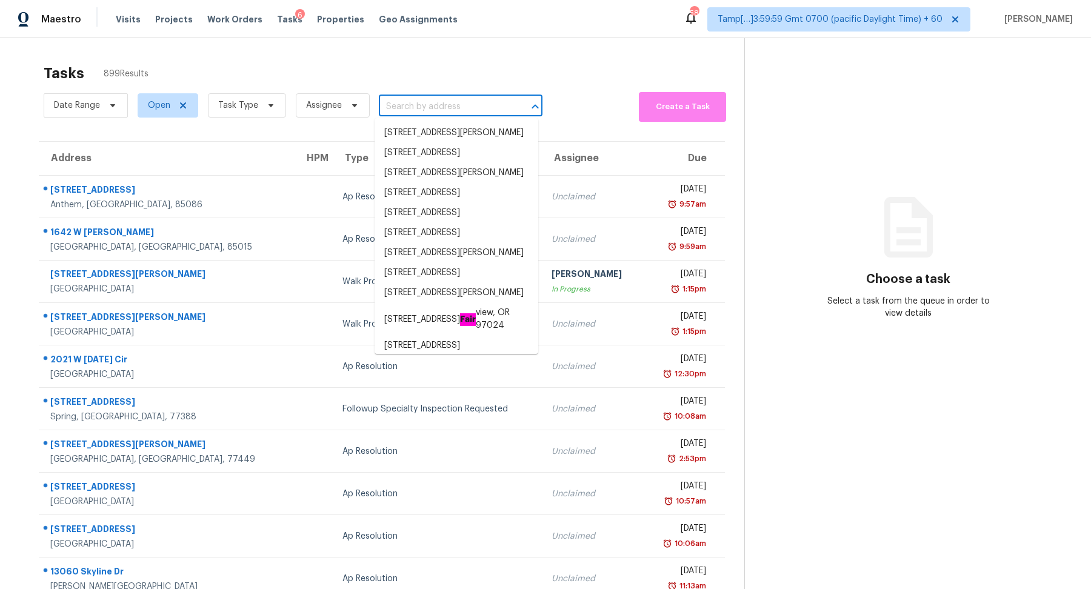
paste input "210 Hanarry Dr Lawrenceville, GA, 30046"
type input "210 Hanarry Dr Lawrenceville, GA, 30046"
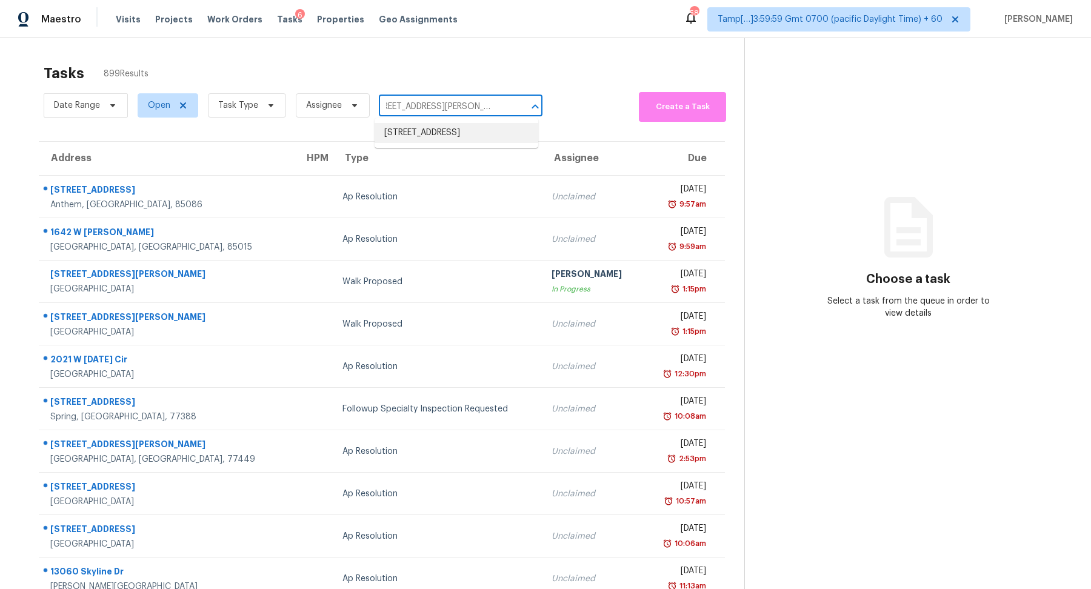
click at [456, 133] on li "[STREET_ADDRESS]" at bounding box center [457, 133] width 164 height 20
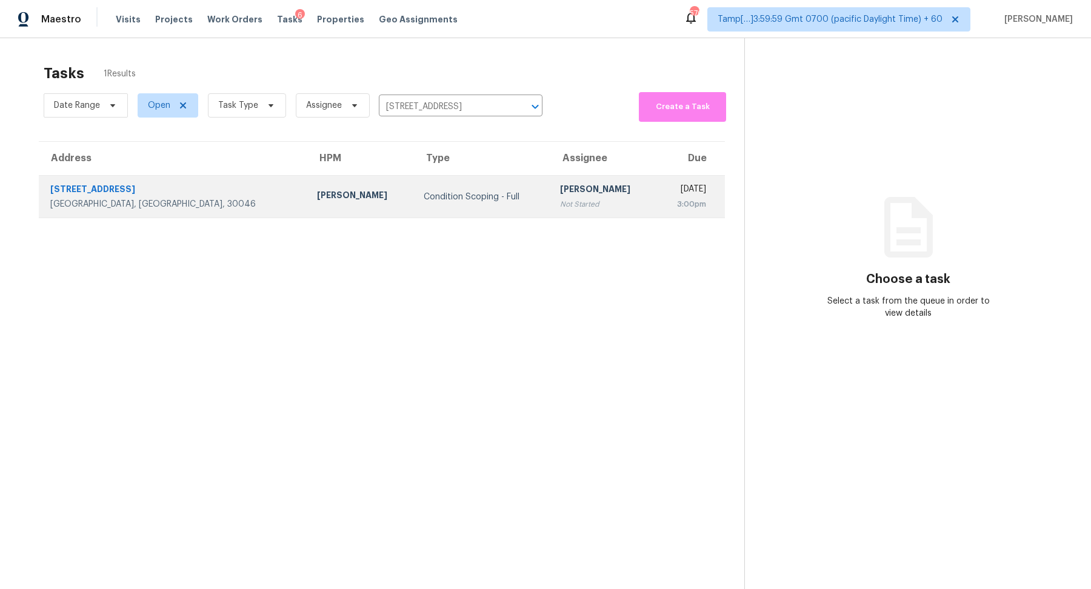
click at [436, 191] on div "Condition Scoping - Full" at bounding box center [482, 197] width 117 height 12
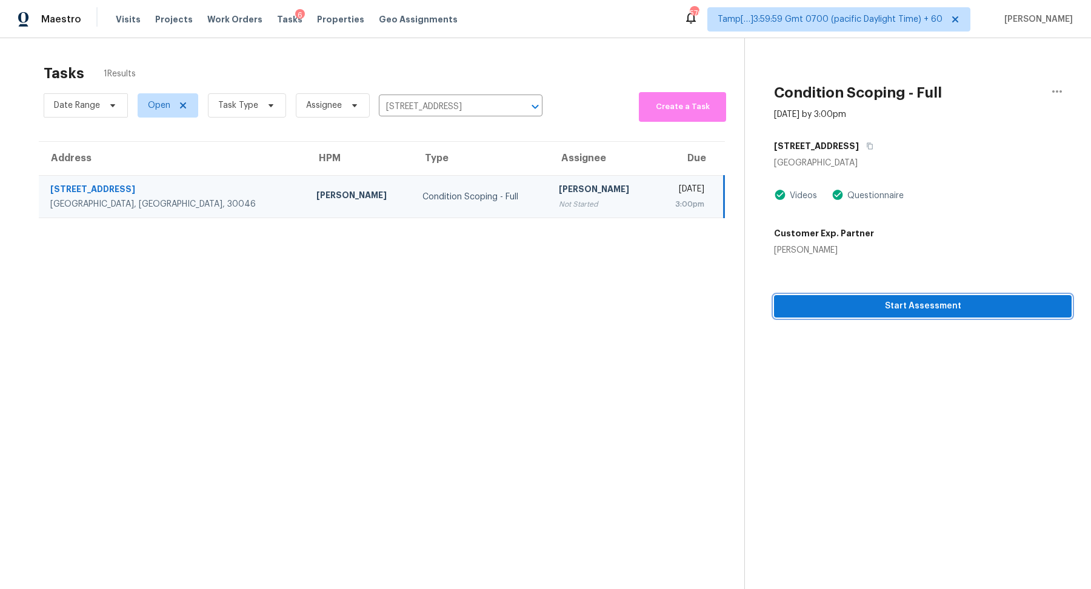
click at [895, 310] on span "Start Assessment" at bounding box center [923, 306] width 278 height 15
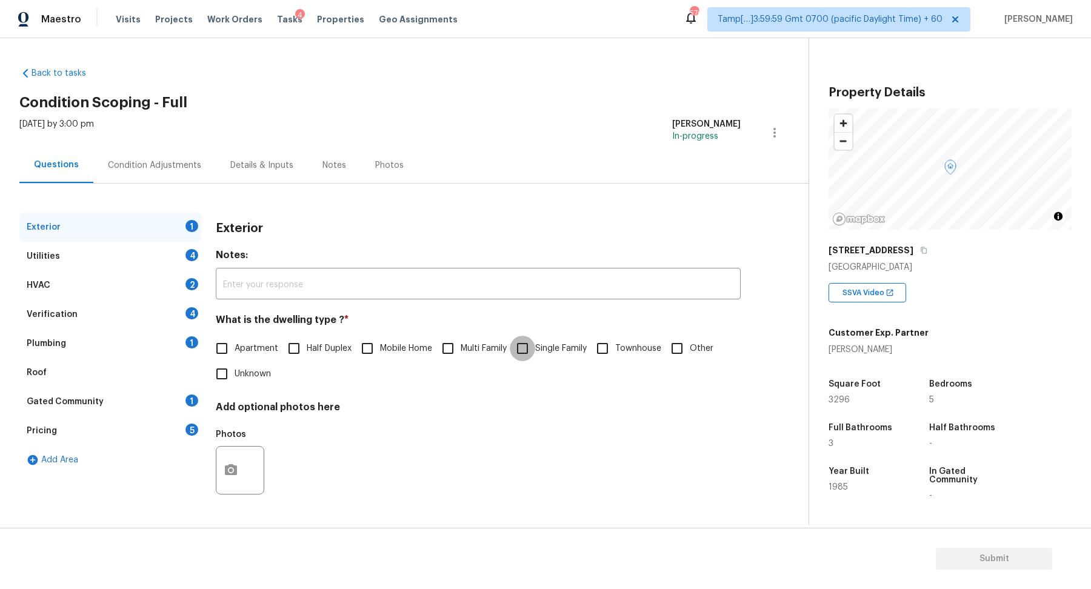
click at [528, 349] on input "Single Family" at bounding box center [522, 348] width 25 height 25
checkbox input "true"
click at [181, 249] on div "Utilities 4" at bounding box center [110, 256] width 182 height 29
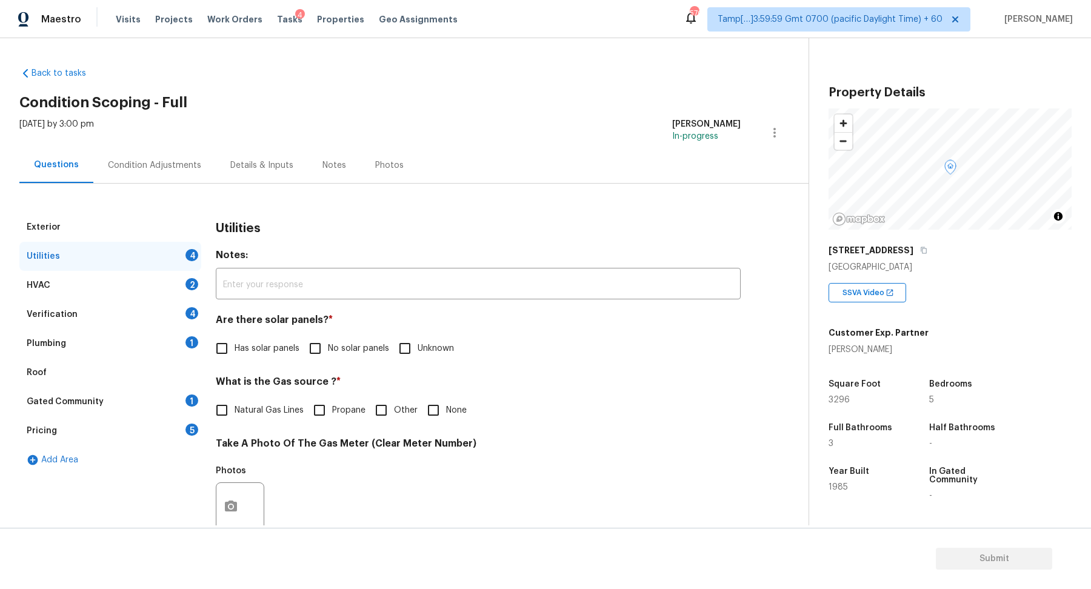
click at [345, 347] on span "No solar panels" at bounding box center [358, 348] width 61 height 13
click at [328, 347] on input "No solar panels" at bounding box center [314, 348] width 25 height 25
checkbox input "true"
click at [262, 411] on span "Natural Gas Lines" at bounding box center [269, 410] width 69 height 13
click at [235, 411] on input "Natural Gas Lines" at bounding box center [221, 410] width 25 height 25
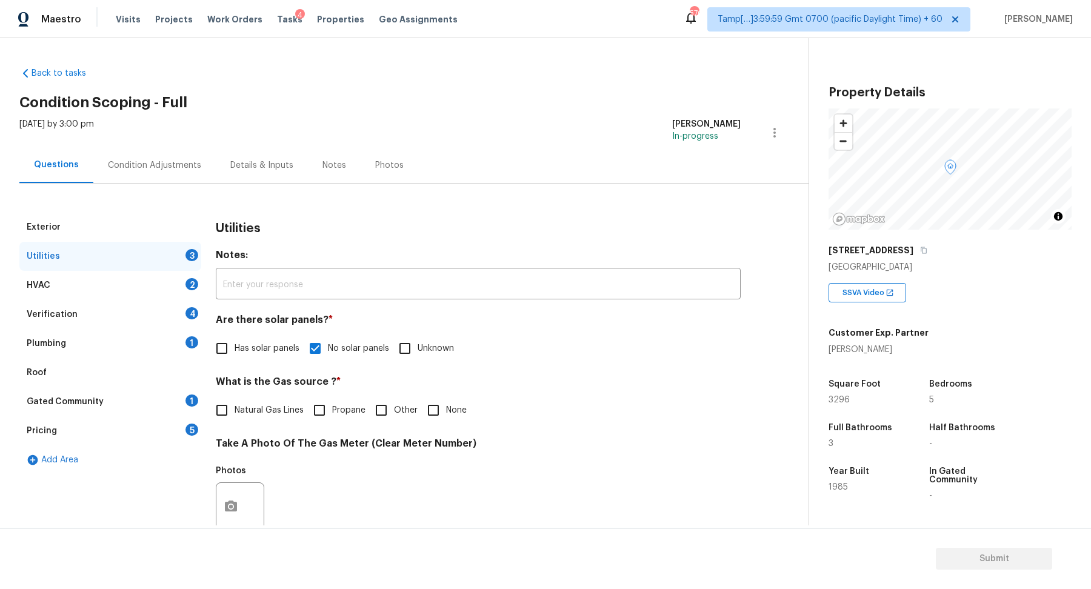
checkbox input "true"
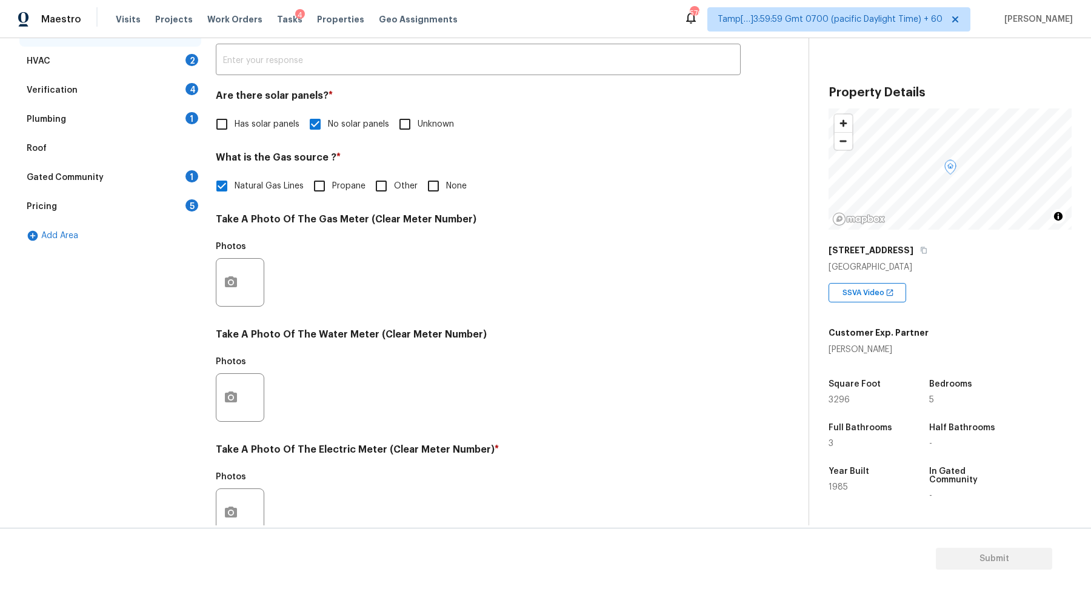
scroll to position [311, 0]
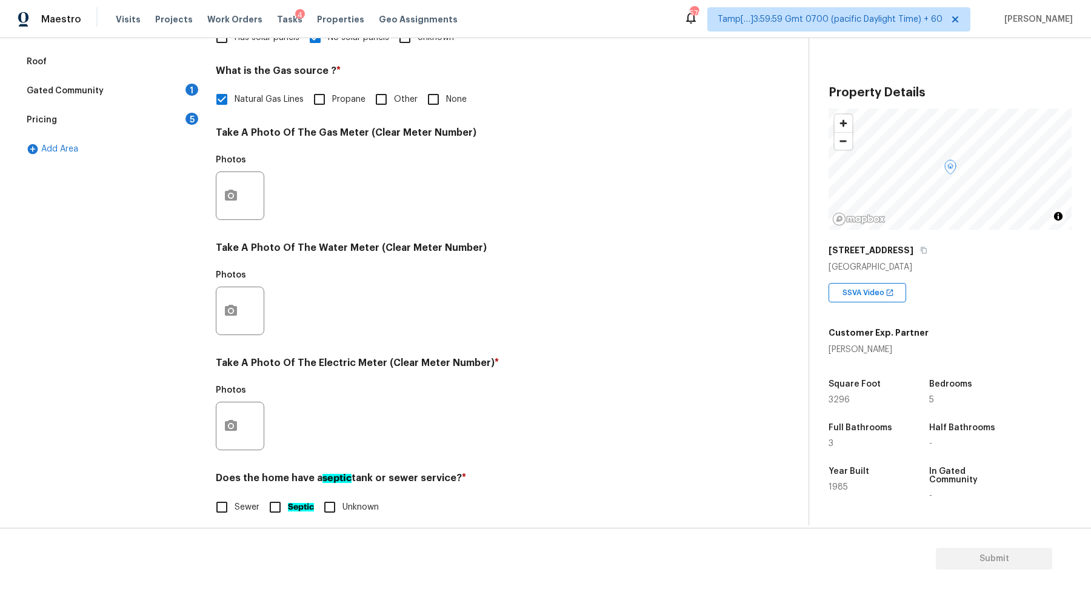
click at [425, 101] on input "None" at bounding box center [433, 99] width 25 height 25
checkbox input "true"
checkbox input "false"
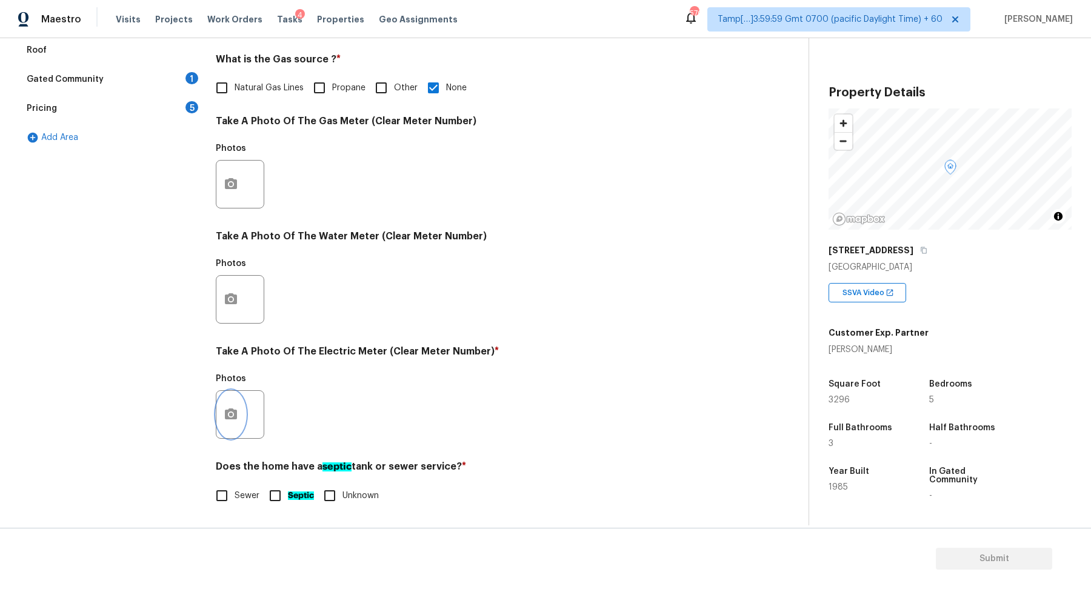
click at [235, 414] on icon "button" at bounding box center [231, 414] width 12 height 11
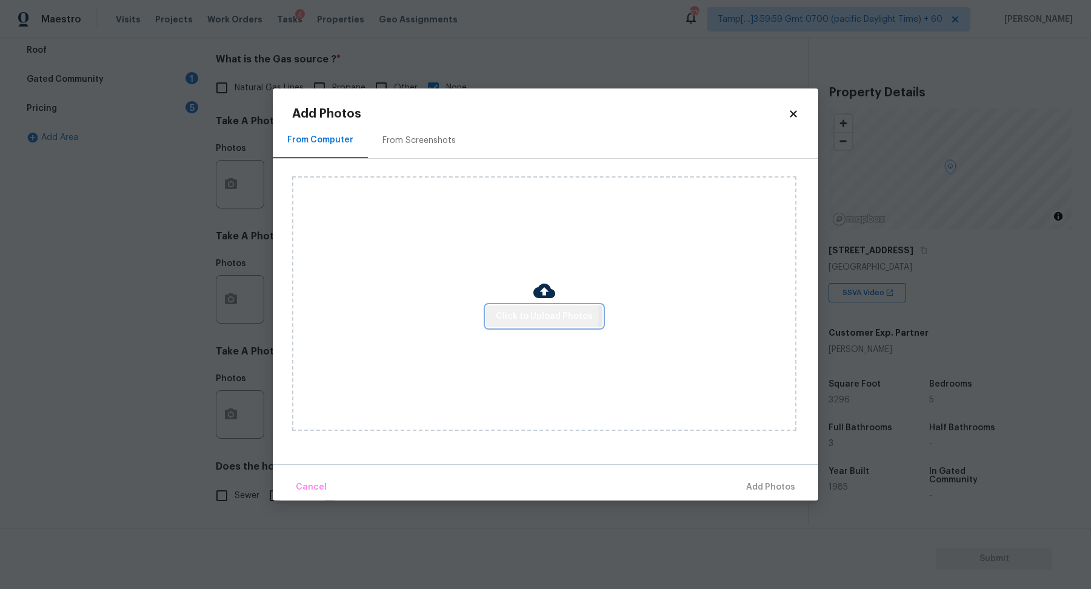
click at [542, 315] on span "Click to Upload Photos" at bounding box center [544, 316] width 97 height 15
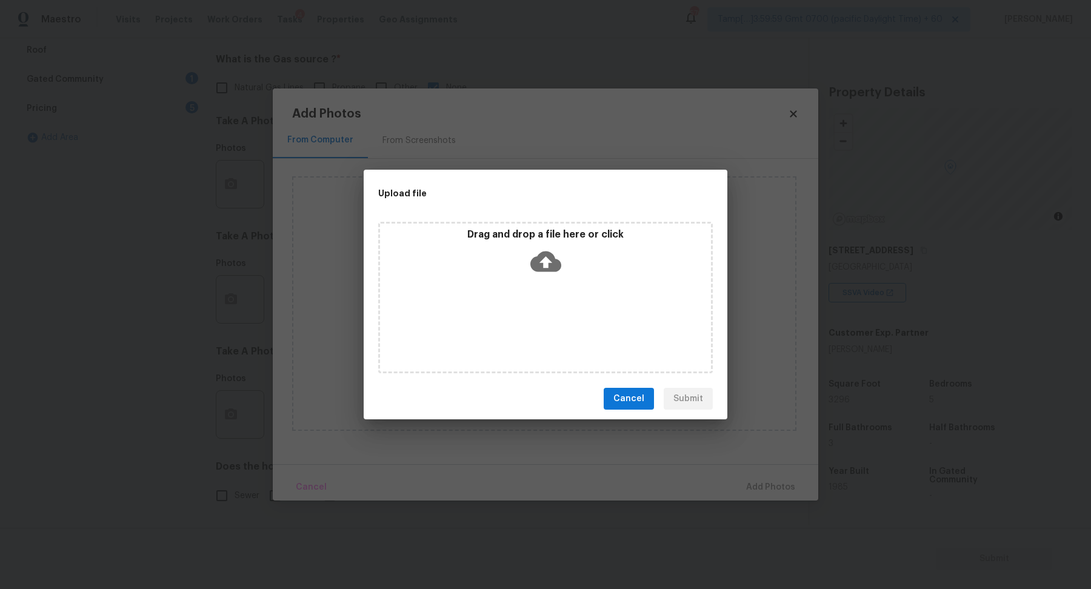
click at [546, 274] on icon at bounding box center [545, 261] width 31 height 31
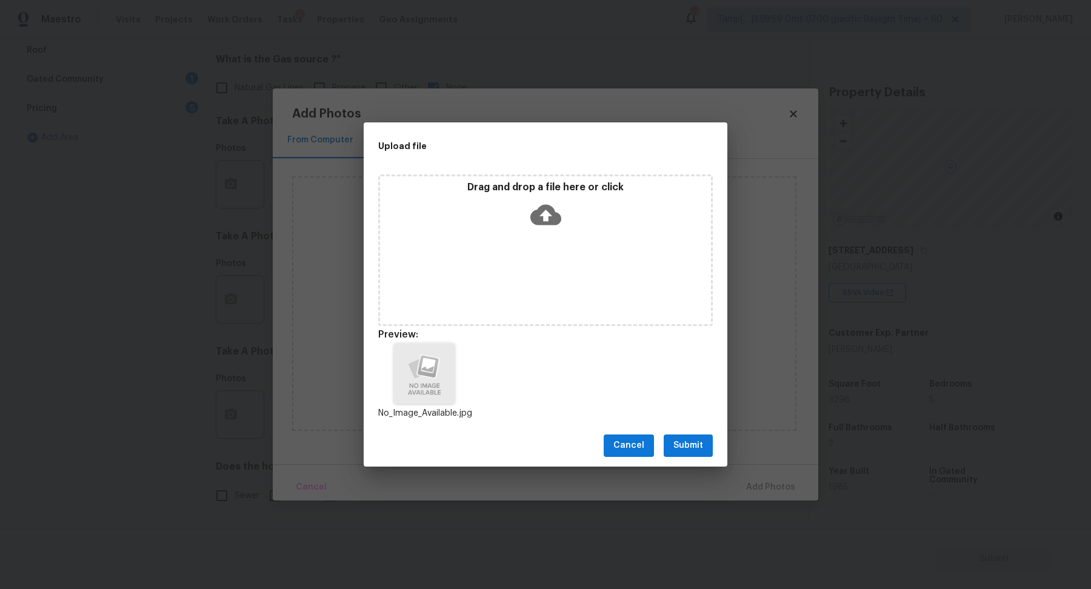
click at [698, 449] on span "Submit" at bounding box center [688, 445] width 30 height 15
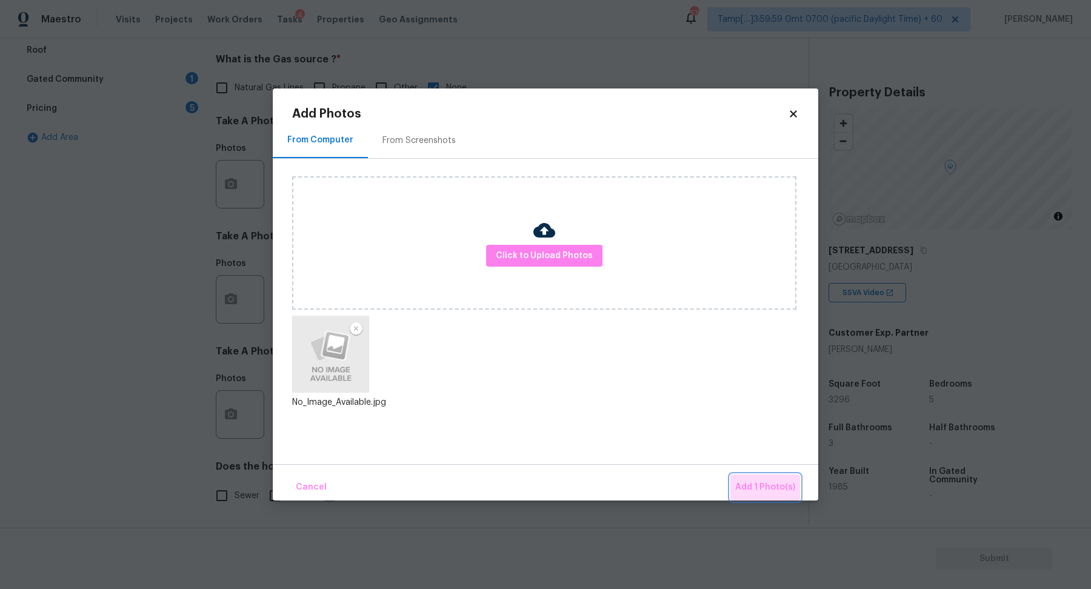
click at [785, 494] on span "Add 1 Photo(s)" at bounding box center [765, 487] width 60 height 15
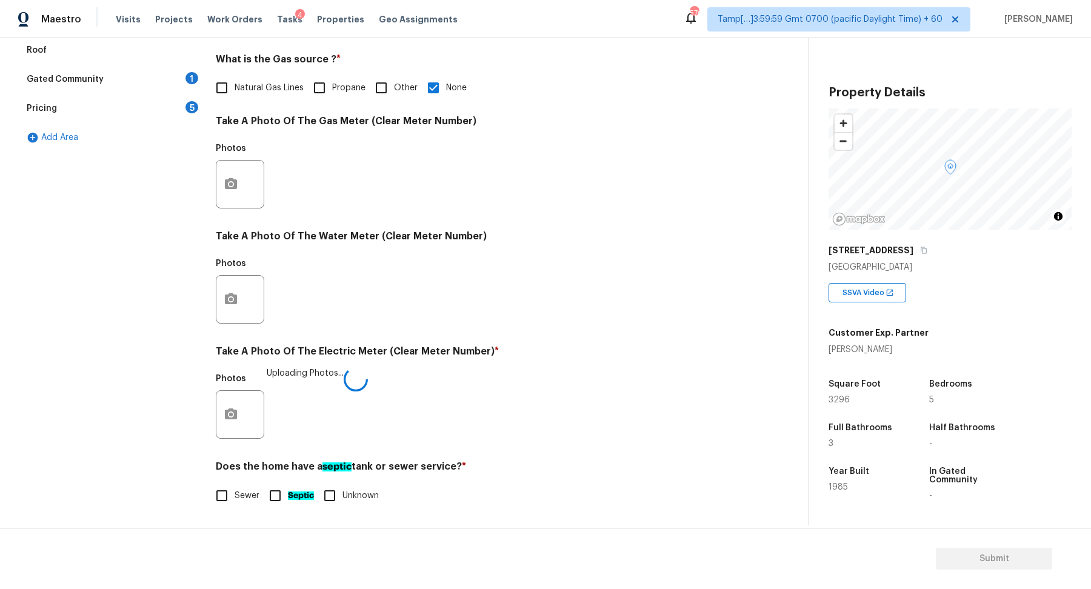
click at [225, 498] on input "Sewer" at bounding box center [221, 495] width 25 height 25
checkbox input "true"
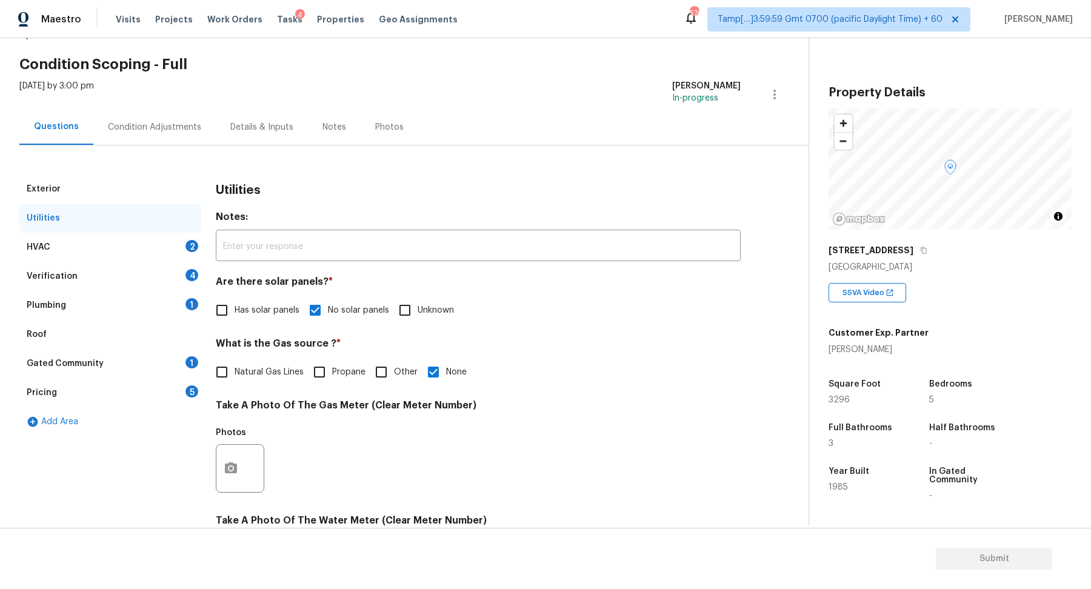
click at [179, 240] on div "HVAC 2" at bounding box center [110, 247] width 182 height 29
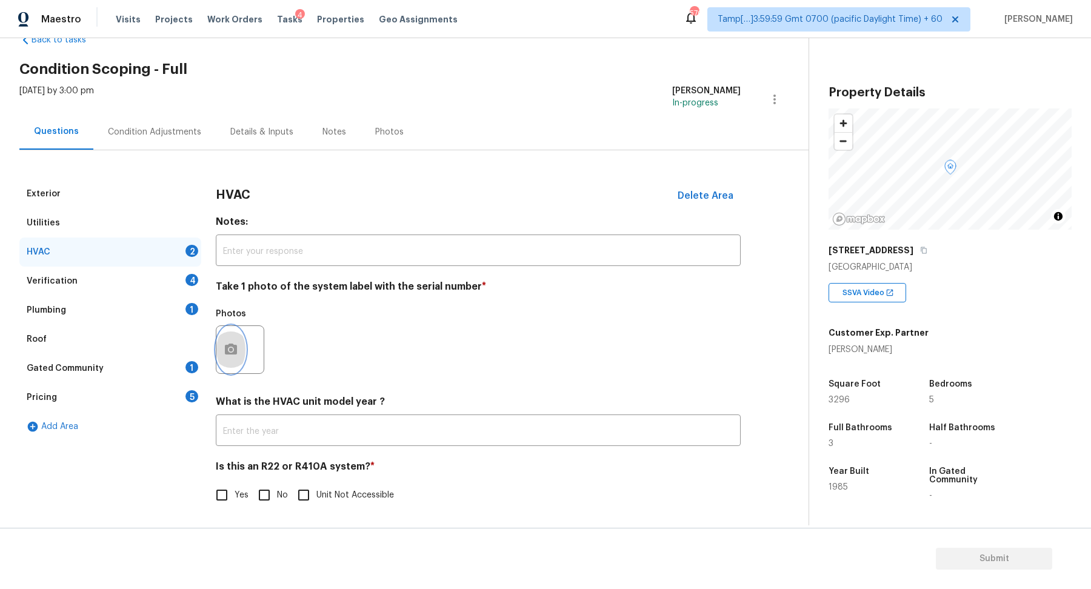
click at [220, 351] on button "button" at bounding box center [230, 349] width 29 height 47
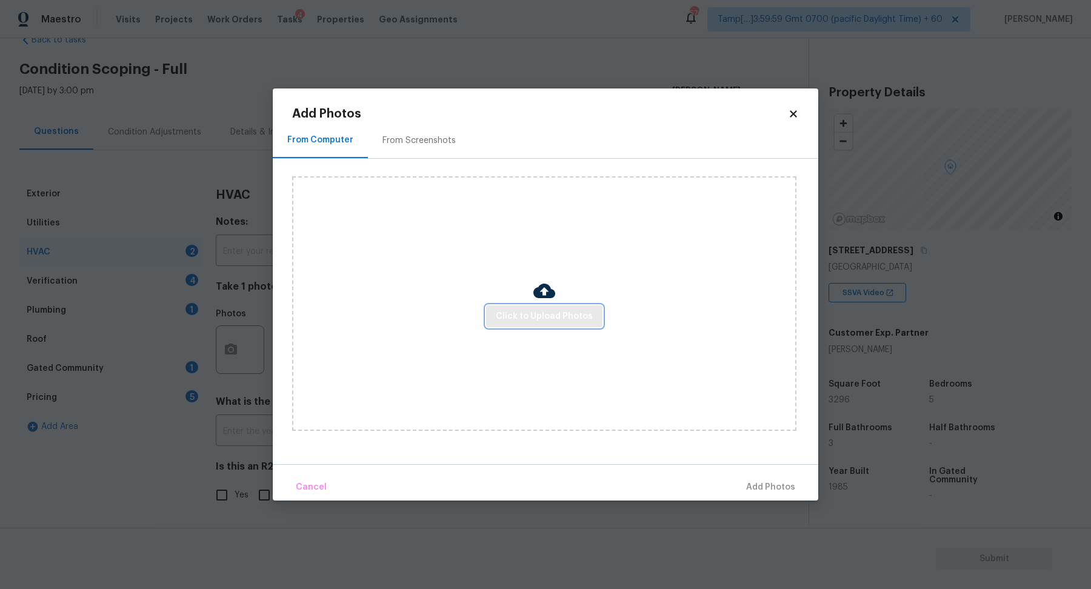
click at [543, 316] on span "Click to Upload Photos" at bounding box center [544, 316] width 97 height 15
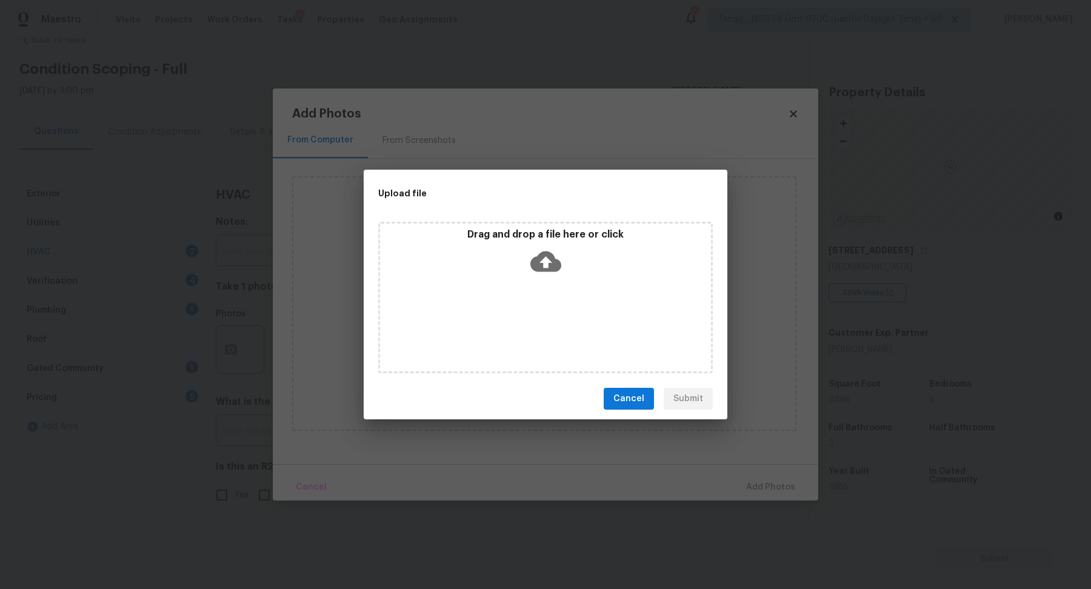
click at [553, 252] on icon at bounding box center [545, 261] width 31 height 31
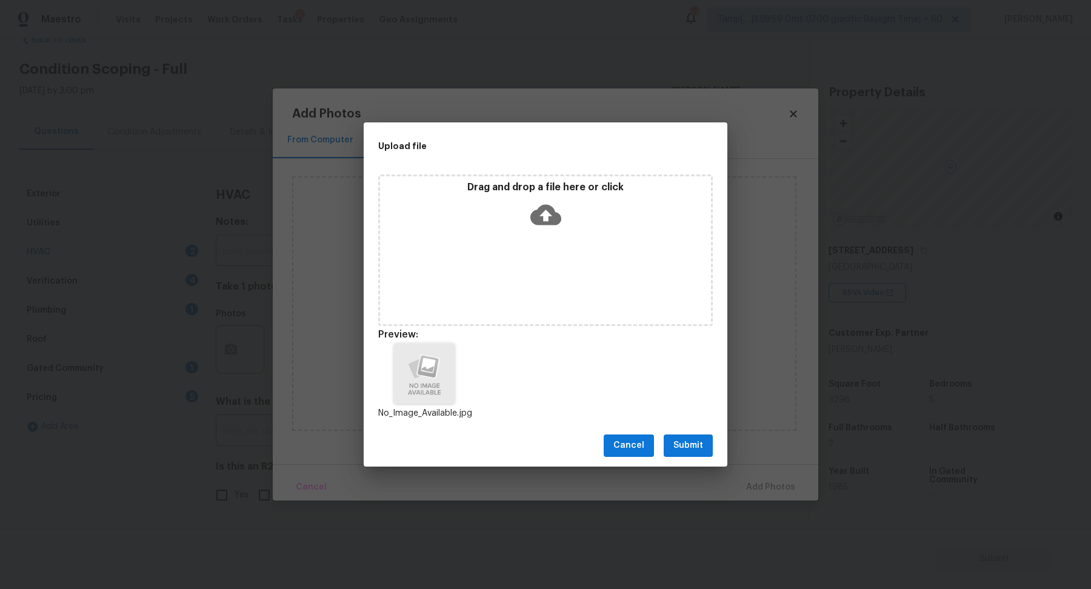
click at [705, 456] on button "Submit" at bounding box center [688, 446] width 49 height 22
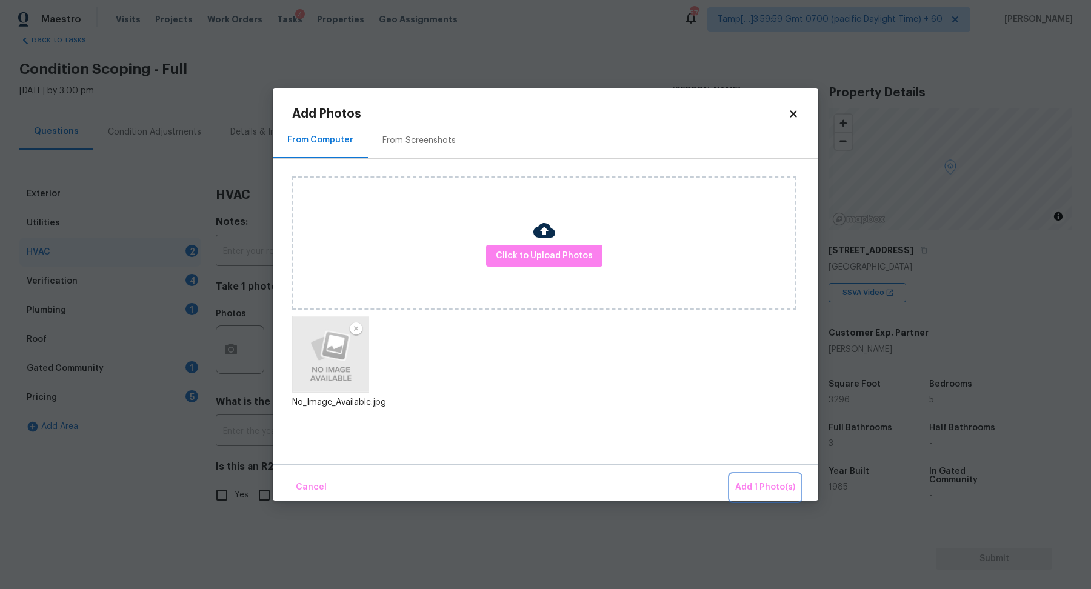
click at [767, 484] on span "Add 1 Photo(s)" at bounding box center [765, 487] width 60 height 15
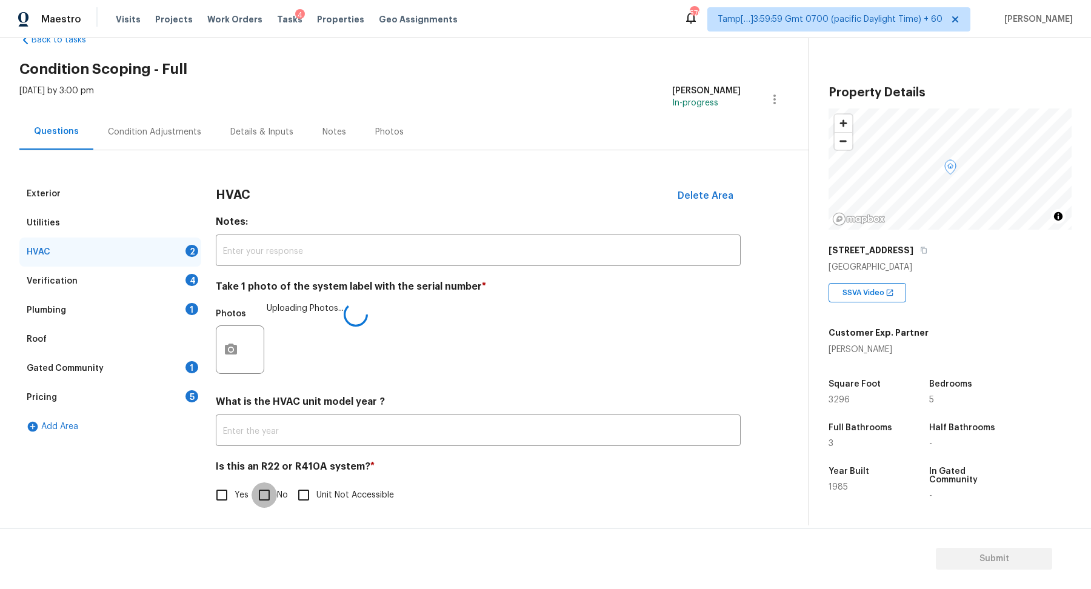
click at [255, 499] on input "No" at bounding box center [264, 494] width 25 height 25
checkbox input "true"
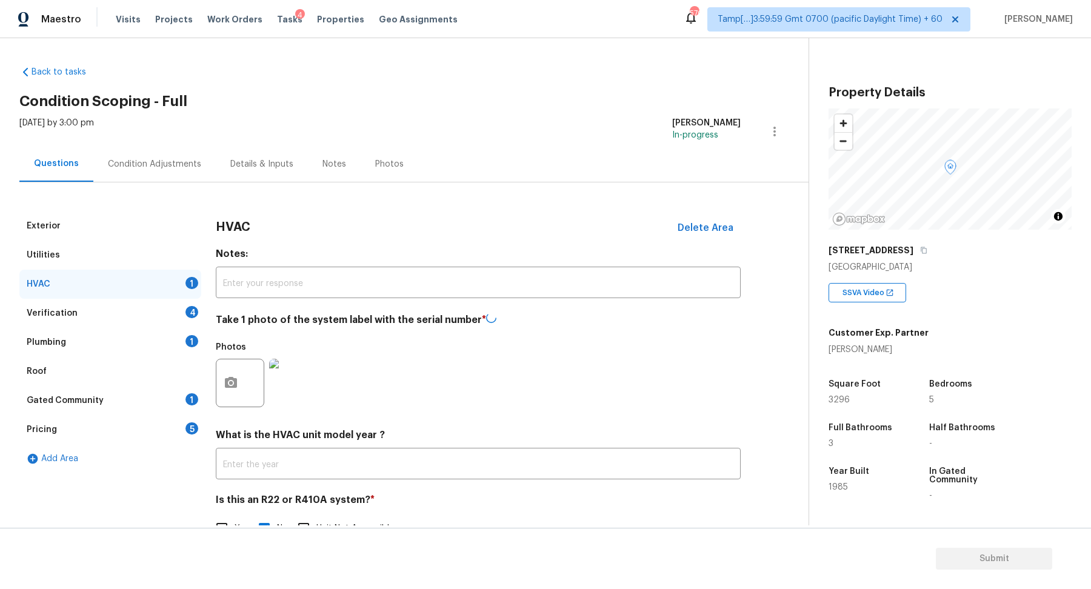
scroll to position [0, 0]
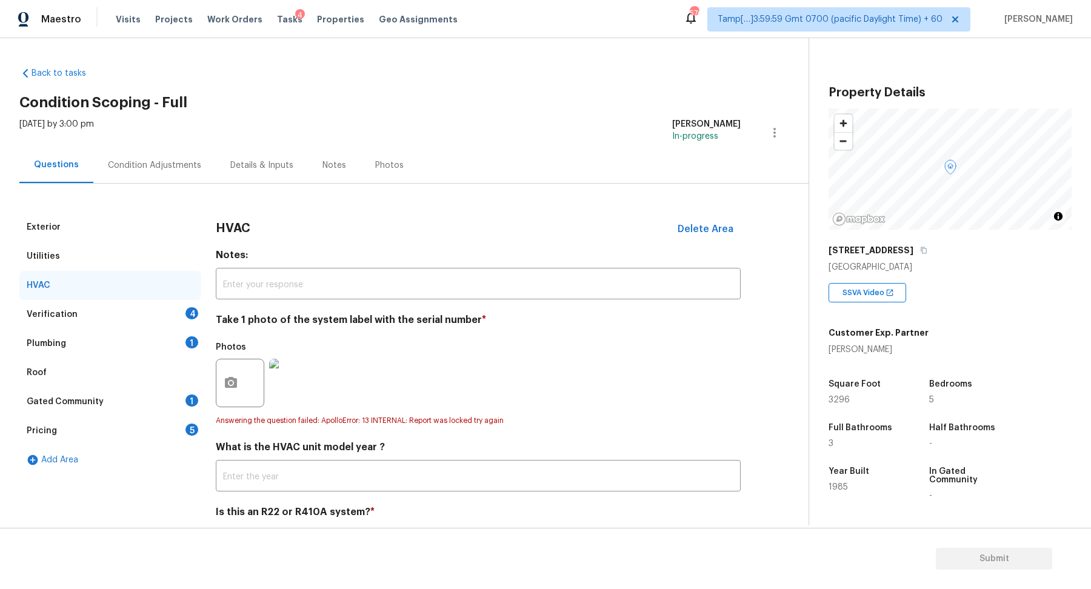
click at [179, 307] on div "Verification 4" at bounding box center [110, 314] width 182 height 29
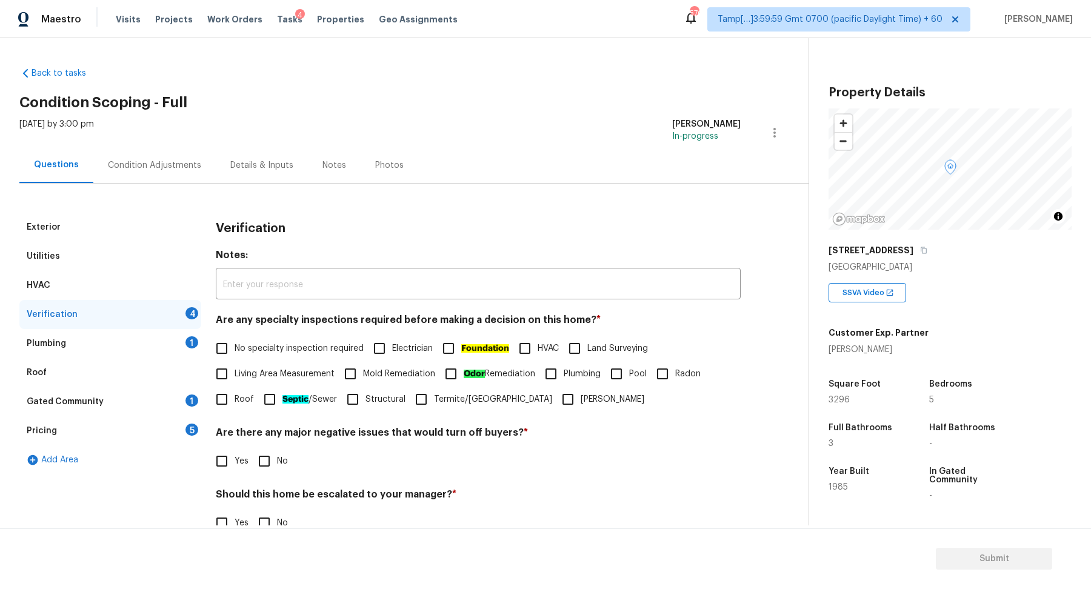
click at [273, 337] on label "No specialty inspection required" at bounding box center [286, 348] width 155 height 25
click at [235, 337] on input "No specialty inspection required" at bounding box center [221, 348] width 25 height 25
checkbox input "true"
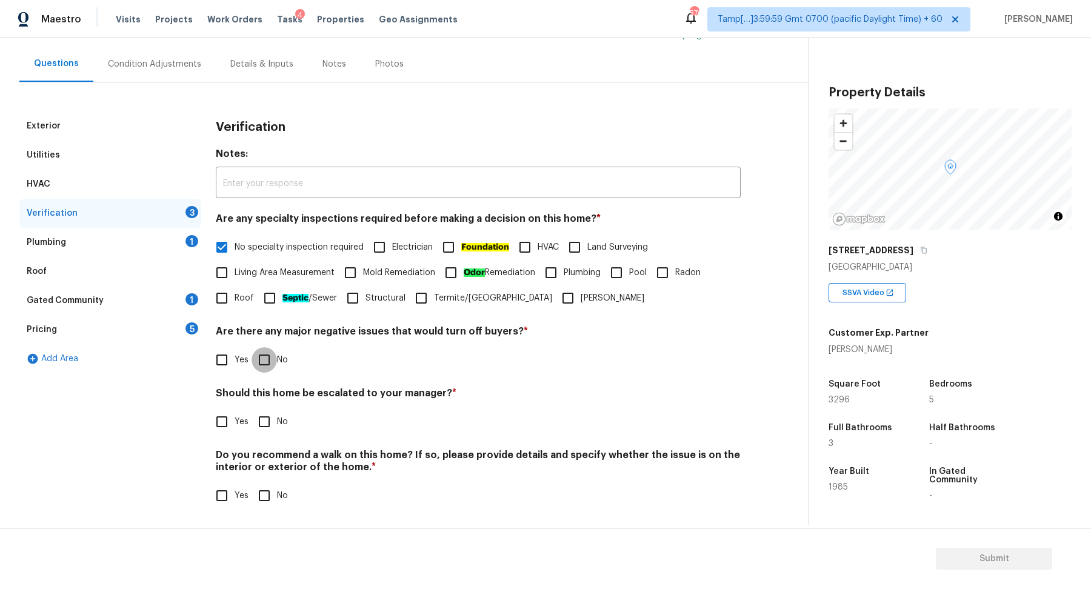
click at [255, 347] on input "No" at bounding box center [264, 359] width 25 height 25
checkbox input "true"
click at [227, 402] on h4 "Should this home be escalated to your manager? *" at bounding box center [478, 395] width 525 height 17
click at [227, 429] on input "Yes" at bounding box center [221, 421] width 25 height 25
checkbox input "true"
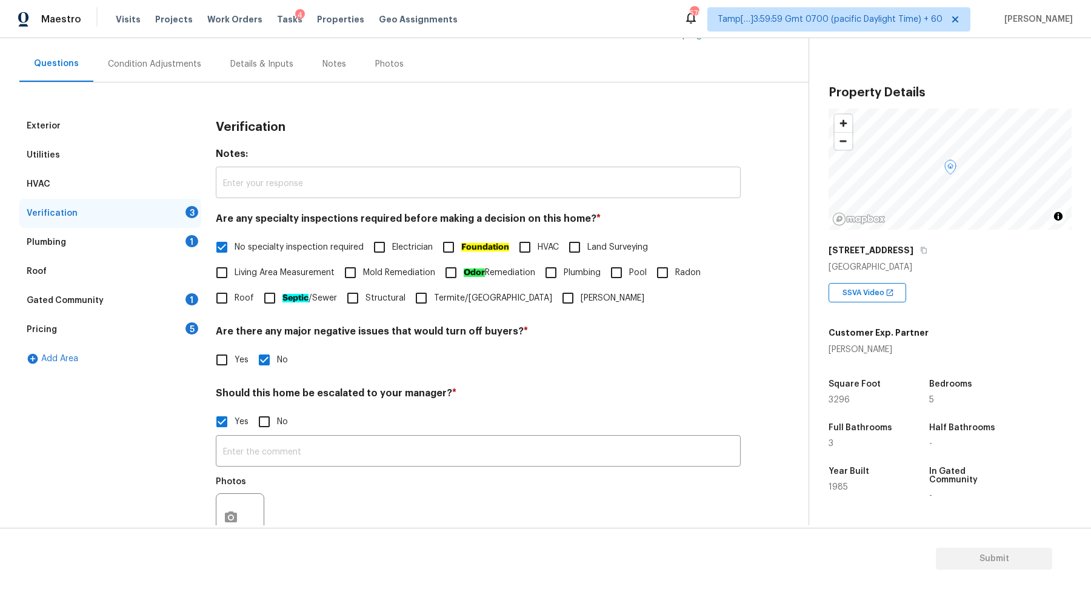
scroll to position [216, 0]
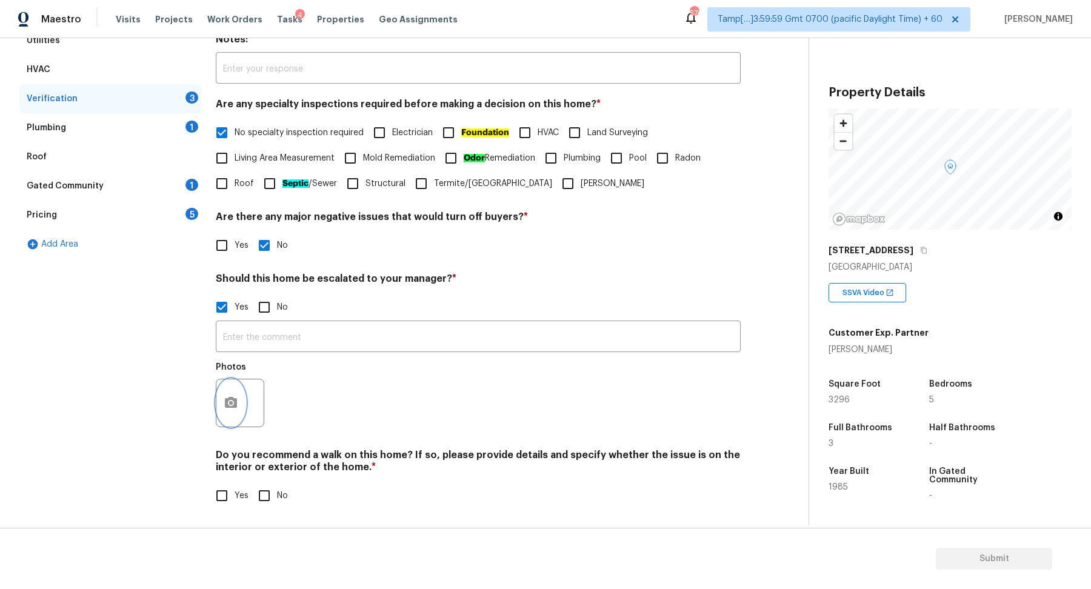
click at [226, 418] on button "button" at bounding box center [230, 402] width 29 height 47
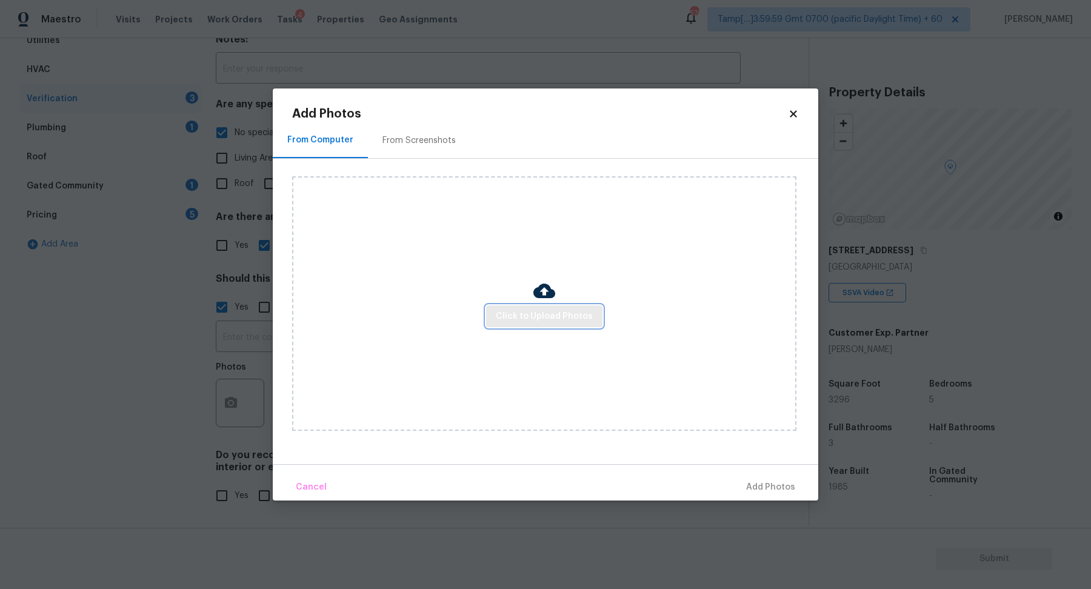
click at [553, 310] on span "Click to Upload Photos" at bounding box center [544, 316] width 97 height 15
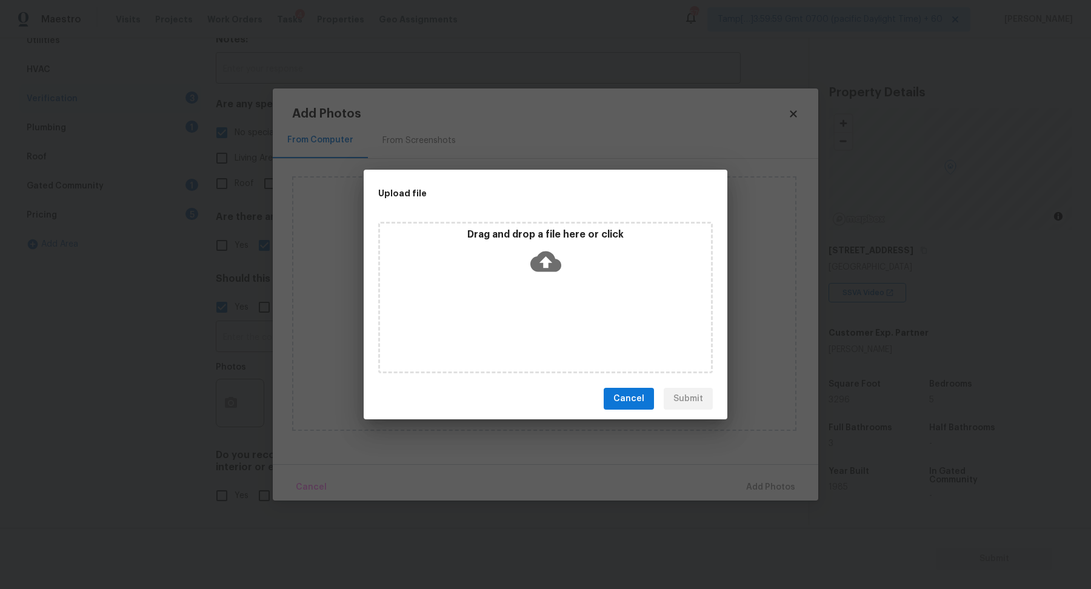
click at [553, 277] on div "Drag and drop a file here or click" at bounding box center [545, 254] width 331 height 52
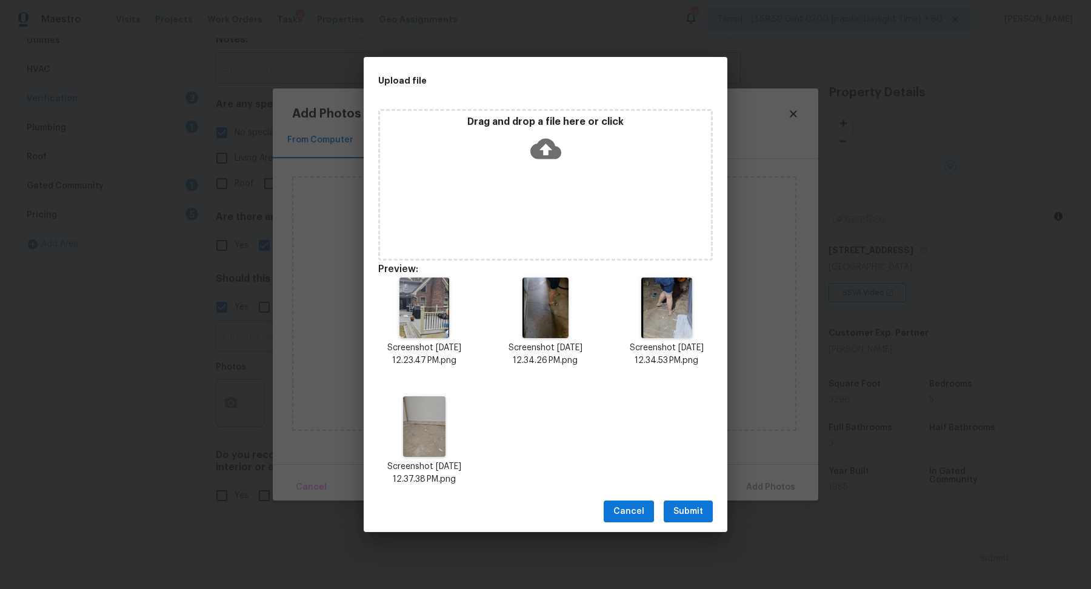
click at [703, 510] on button "Submit" at bounding box center [688, 512] width 49 height 22
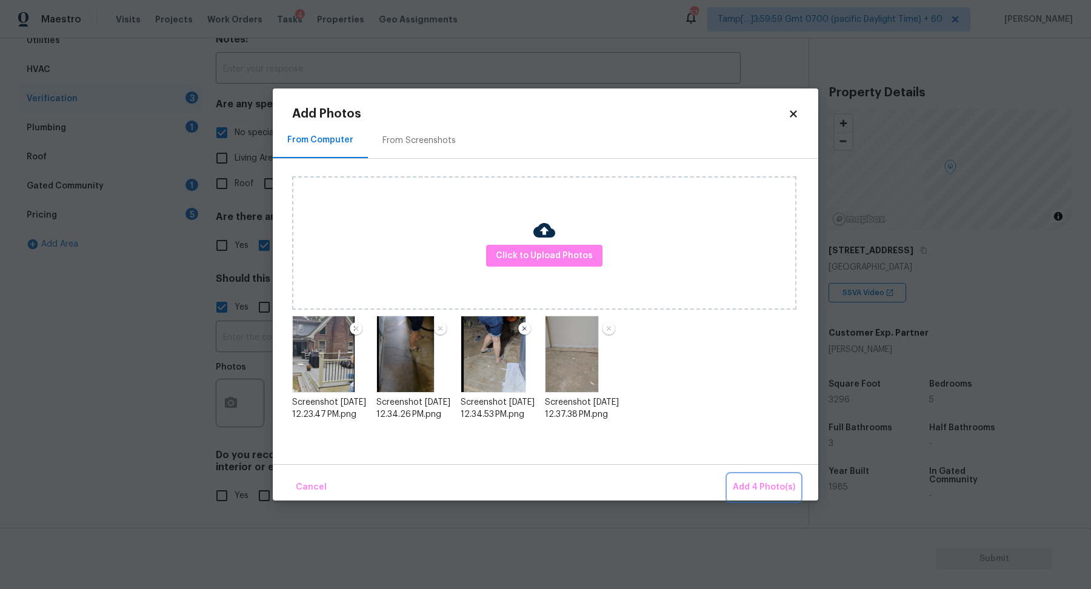
click at [752, 491] on span "Add 4 Photo(s)" at bounding box center [764, 487] width 62 height 15
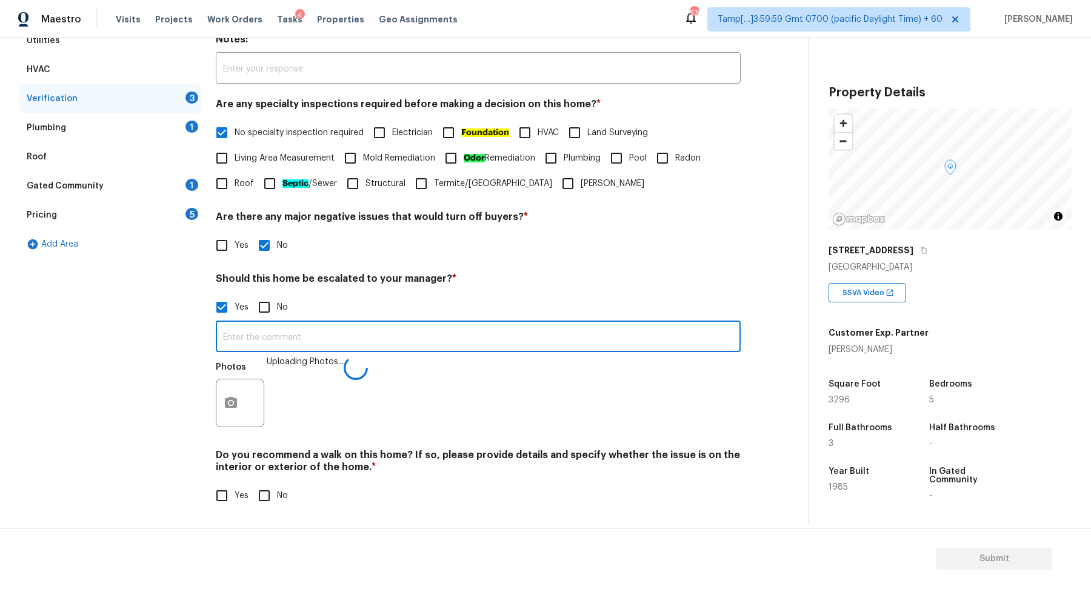
click at [415, 337] on input "text" at bounding box center [478, 338] width 525 height 28
type input "The house has foundation issues and some parts of the basement is partially fin…"
click at [270, 506] on input "No" at bounding box center [264, 495] width 25 height 25
checkbox input "true"
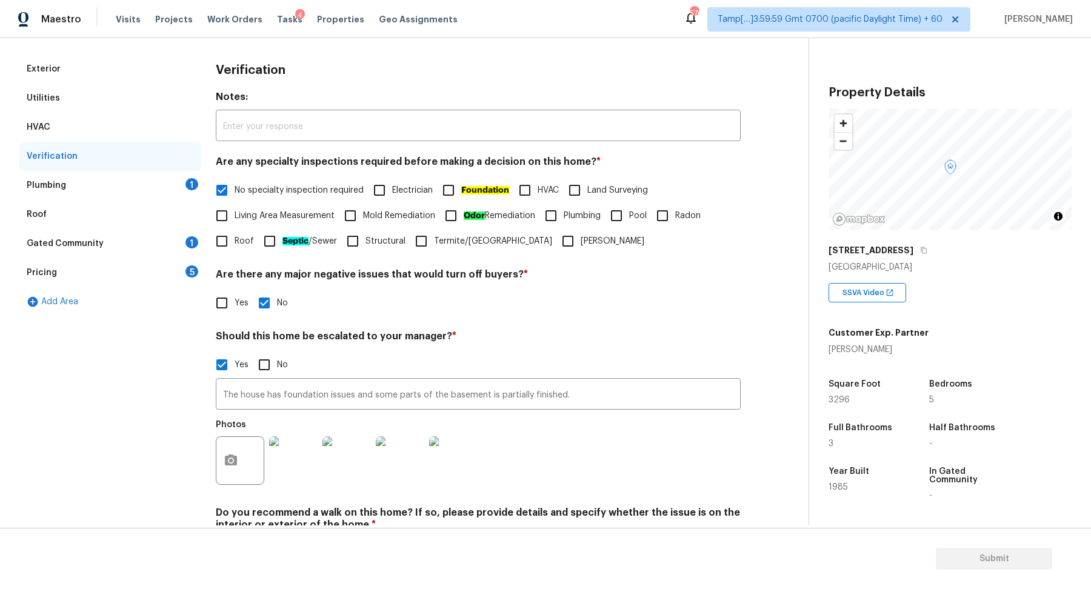
scroll to position [88, 0]
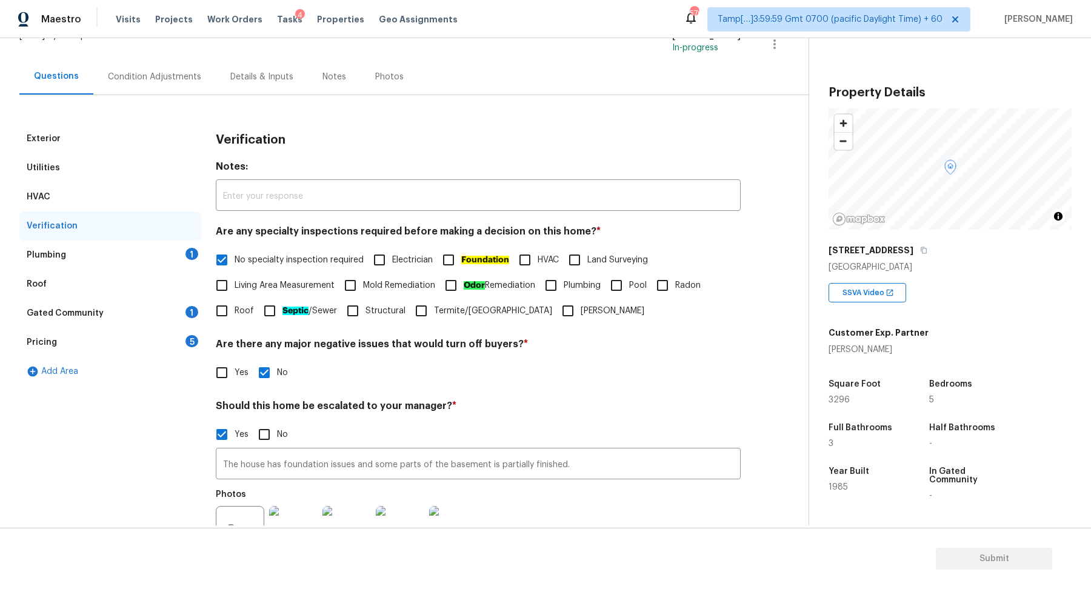
click at [172, 265] on div "Plumbing 1" at bounding box center [110, 255] width 182 height 29
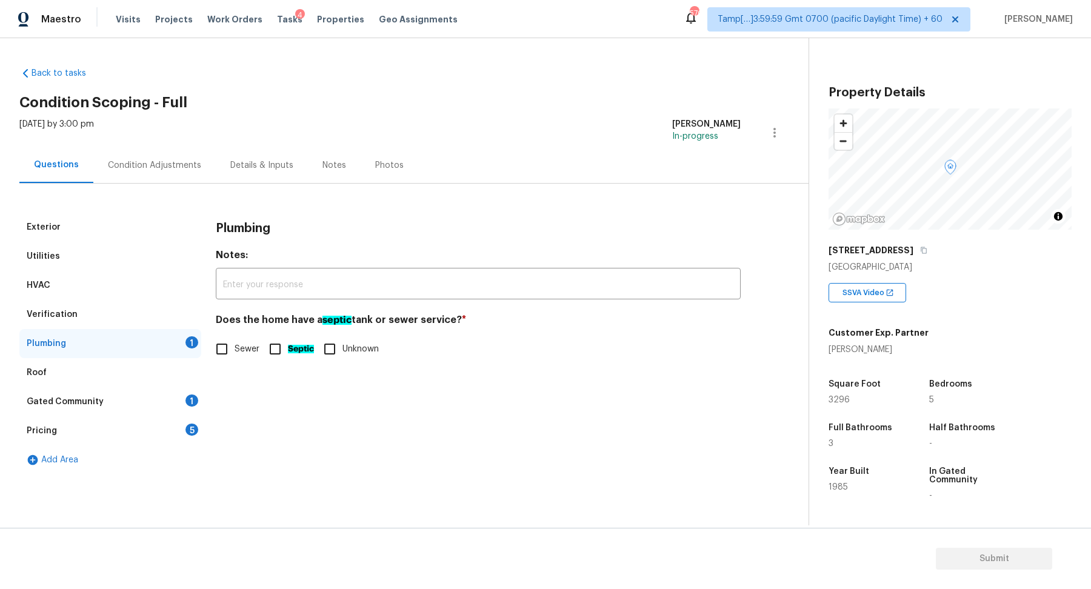
scroll to position [0, 0]
click at [241, 351] on span "Sewer" at bounding box center [247, 349] width 25 height 13
click at [235, 351] on input "Sewer" at bounding box center [221, 348] width 25 height 25
checkbox input "true"
click at [151, 412] on div "Gated Community 1" at bounding box center [110, 401] width 182 height 29
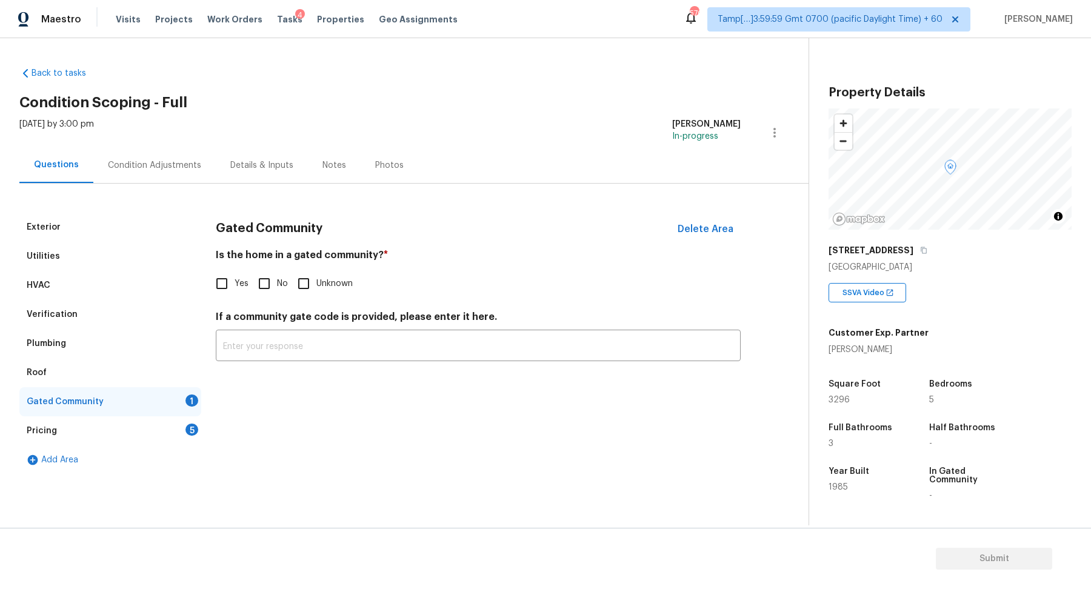
click at [265, 297] on div "Gated Community Delete Area Is the home in a gated community? * Yes No Unknown …" at bounding box center [478, 294] width 525 height 163
click at [267, 292] on input "No" at bounding box center [264, 283] width 25 height 25
checkbox input "true"
click at [184, 429] on div "Pricing 5" at bounding box center [110, 430] width 182 height 29
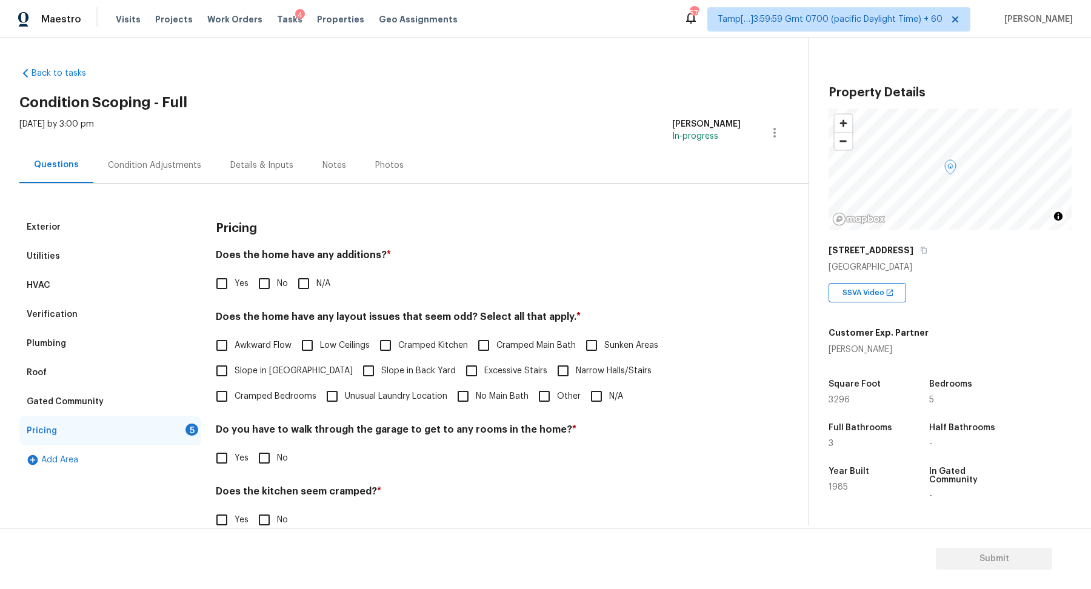
click at [261, 289] on input "No" at bounding box center [264, 283] width 25 height 25
checkbox input "true"
click at [258, 372] on span "Slope in Front Yard" at bounding box center [294, 371] width 118 height 13
click at [235, 372] on input "Slope in Front Yard" at bounding box center [221, 370] width 25 height 25
checkbox input "true"
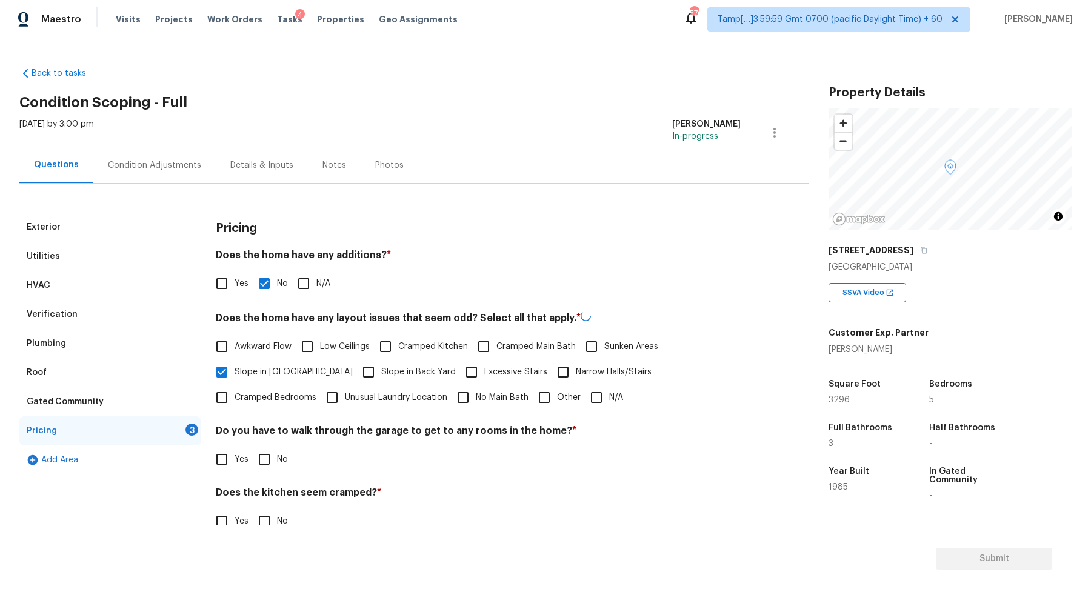
click at [381, 372] on span "Slope in Back Yard" at bounding box center [418, 372] width 75 height 13
click at [358, 372] on input "Slope in Back Yard" at bounding box center [368, 371] width 25 height 25
checkbox input "true"
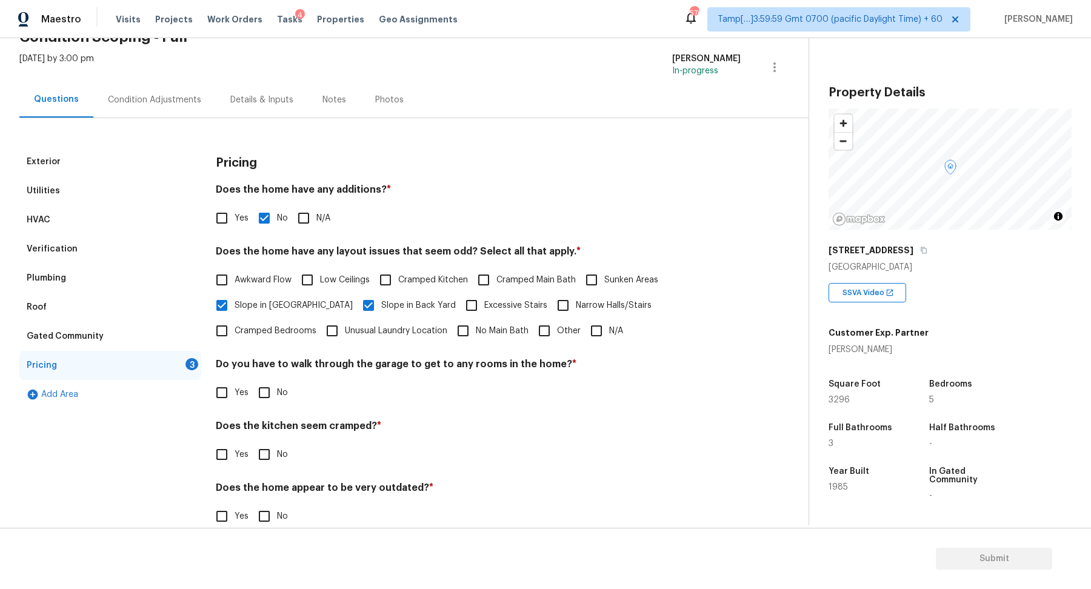
scroll to position [86, 0]
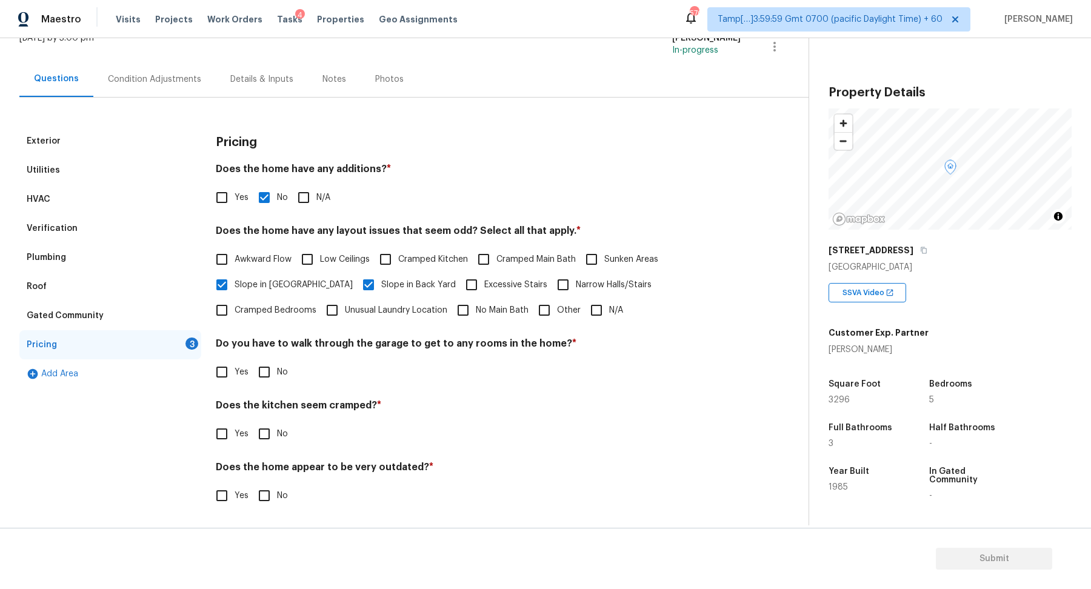
click at [273, 376] on input "No" at bounding box center [264, 371] width 25 height 25
checkbox input "true"
click at [252, 421] on input "No" at bounding box center [264, 433] width 25 height 25
checkbox input "true"
click at [252, 484] on input "No" at bounding box center [264, 496] width 25 height 25
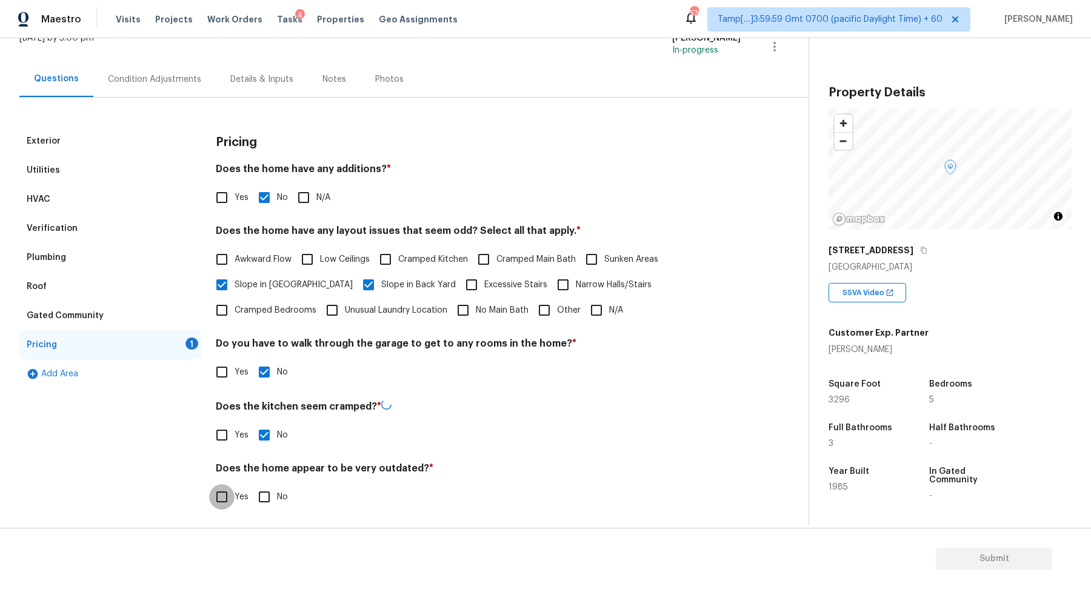
checkbox input "true"
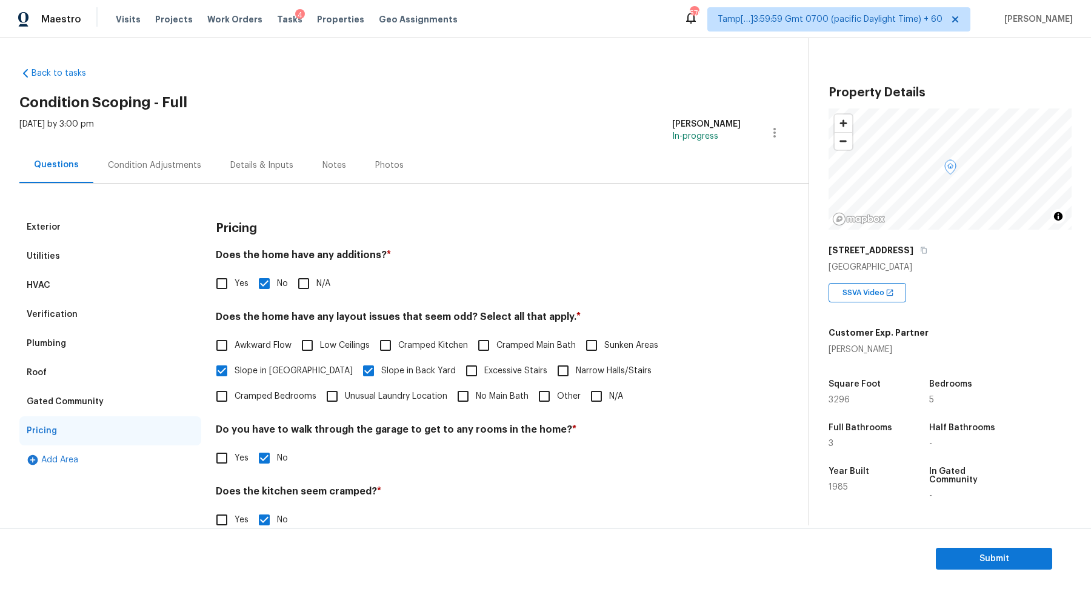
click at [172, 155] on div "Condition Adjustments" at bounding box center [154, 165] width 122 height 36
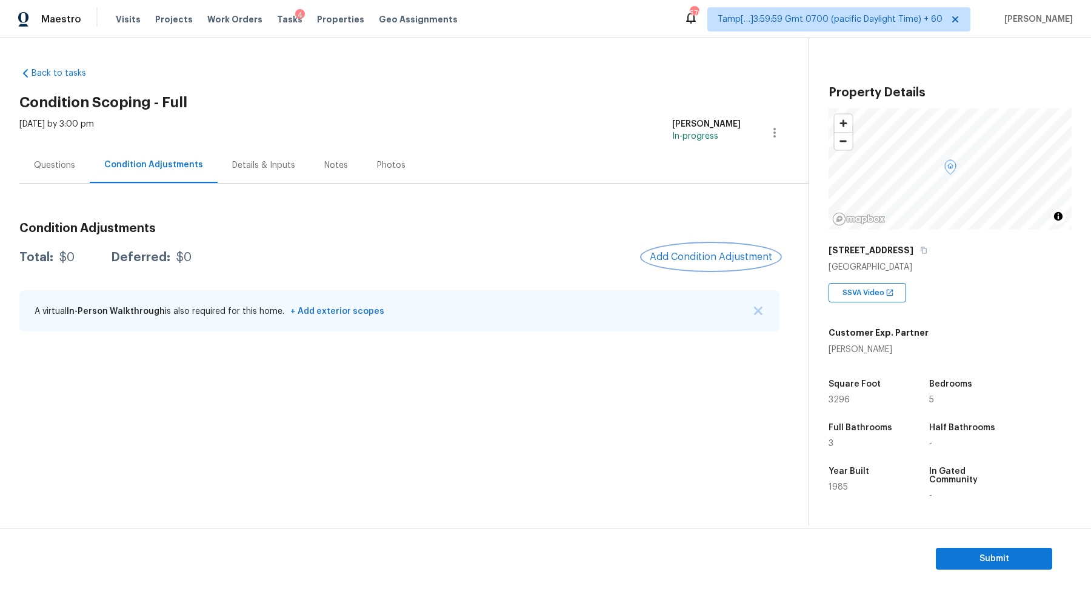
click at [666, 260] on span "Add Condition Adjustment" at bounding box center [711, 257] width 122 height 11
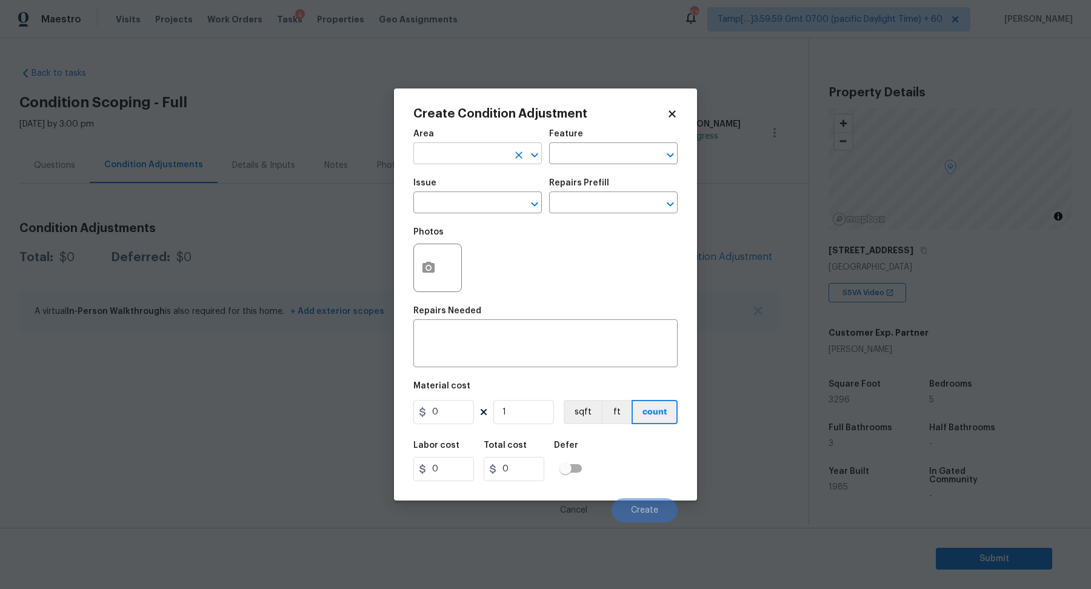
click at [465, 150] on input "text" at bounding box center [460, 154] width 95 height 19
click at [445, 212] on ul "Interior Addition Interior Overall" at bounding box center [477, 192] width 128 height 50
click at [457, 207] on li "Interior Overall" at bounding box center [477, 202] width 128 height 20
type input "Interior Overall"
click at [457, 207] on input "text" at bounding box center [460, 204] width 95 height 19
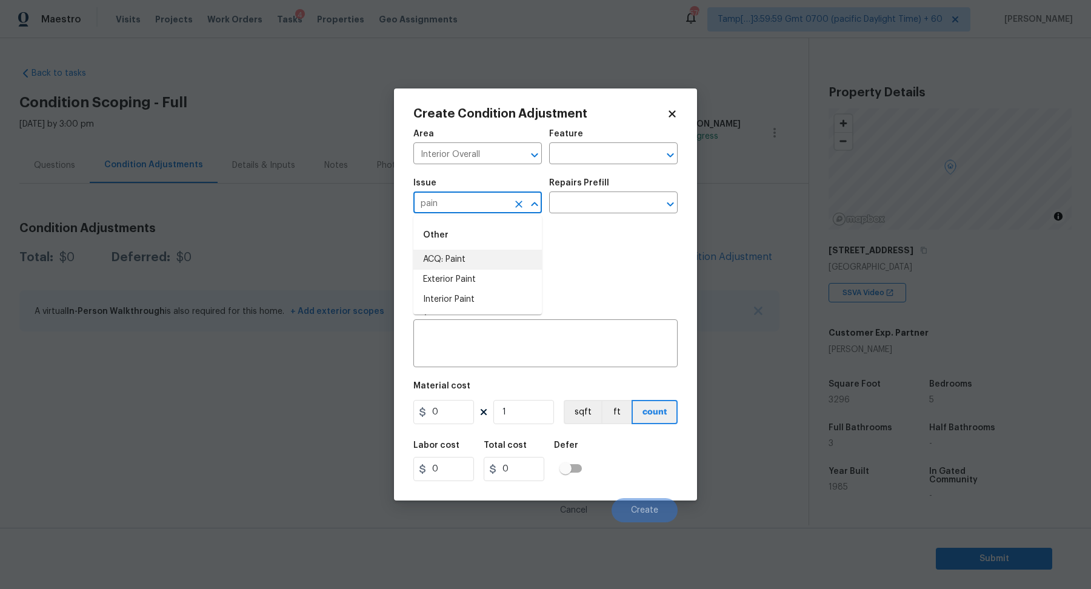
click at [450, 250] on li "ACQ: Paint" at bounding box center [477, 260] width 128 height 20
type input "ACQ: Paint"
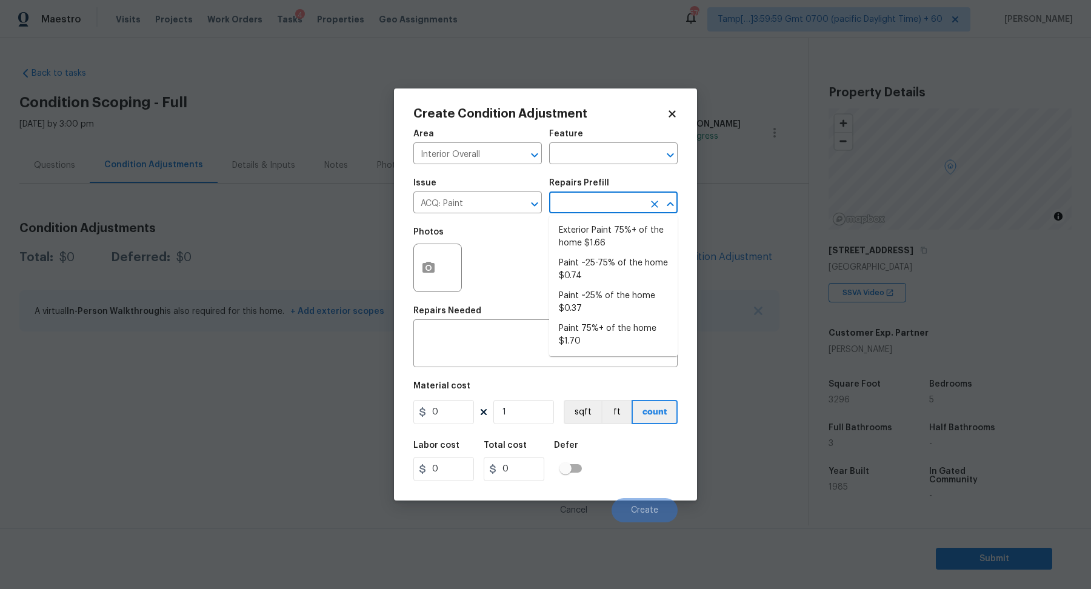
click at [580, 197] on input "text" at bounding box center [596, 204] width 95 height 19
click at [633, 340] on li "Paint 75%+ of the home $1.70" at bounding box center [613, 335] width 128 height 33
type input "Acquisition"
type textarea "Acquisition Scope: 75%+ of the home will likely require interior paint"
type input "1.7"
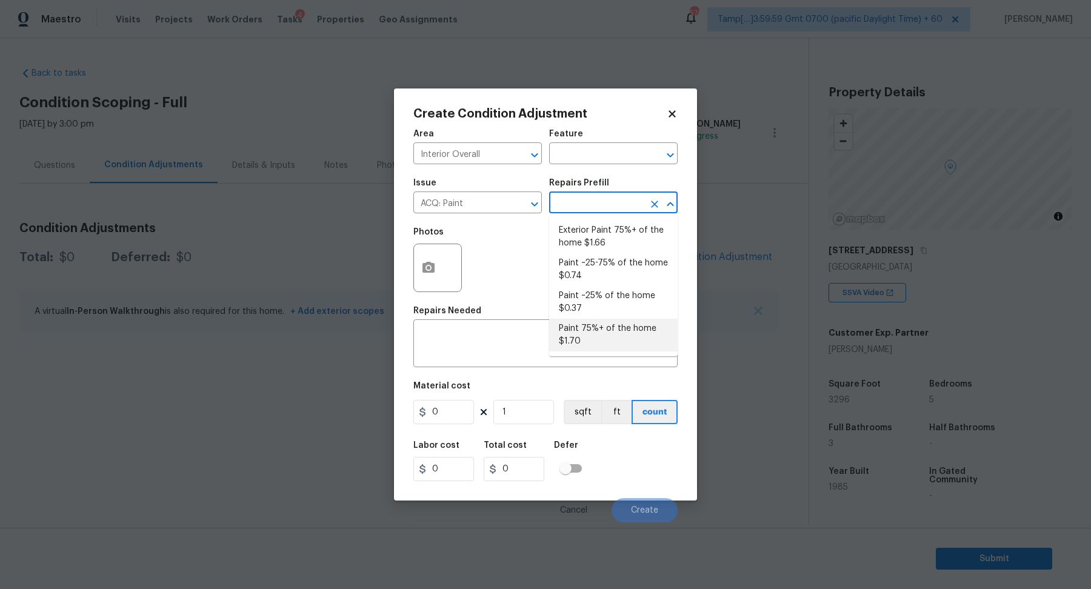
type input "1.7"
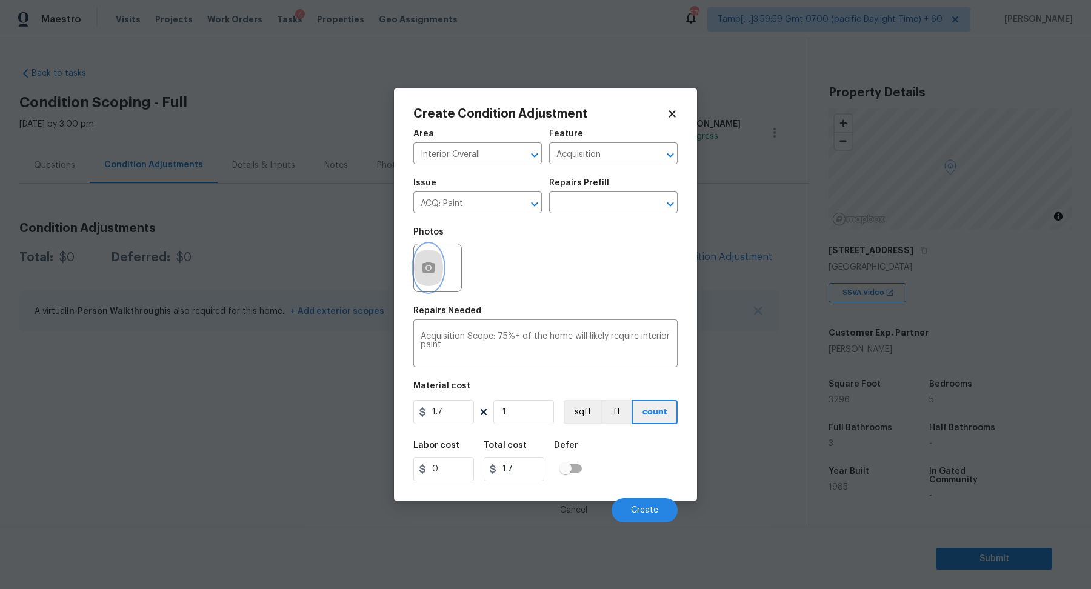
click at [422, 275] on icon "button" at bounding box center [428, 268] width 15 height 15
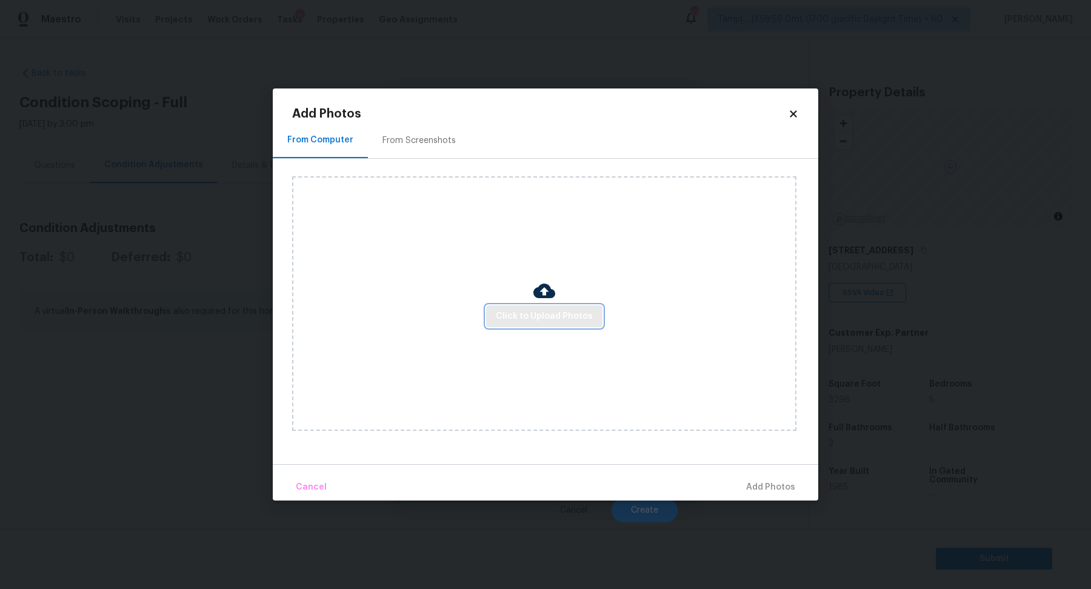
click at [527, 314] on span "Click to Upload Photos" at bounding box center [544, 316] width 97 height 15
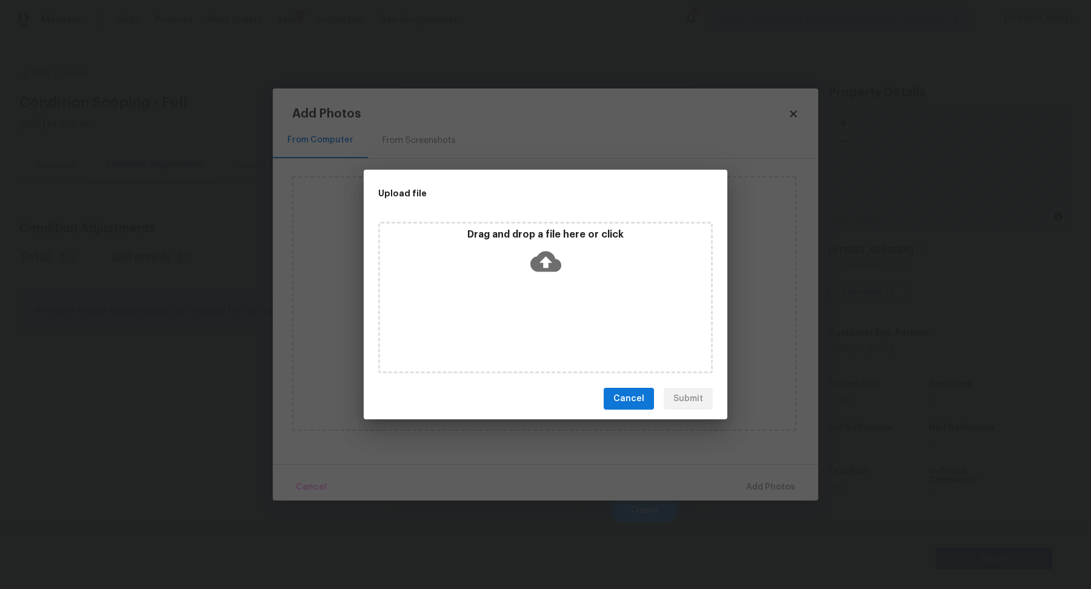
click at [565, 284] on div "Drag and drop a file here or click" at bounding box center [545, 298] width 335 height 152
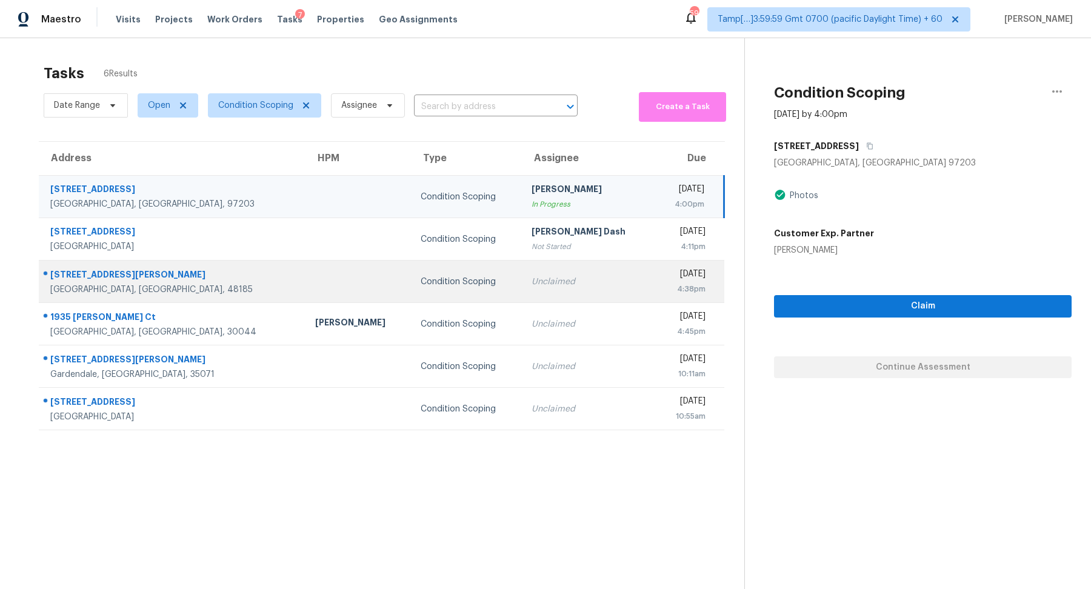
click at [563, 282] on div "Unclaimed" at bounding box center [588, 282] width 113 height 12
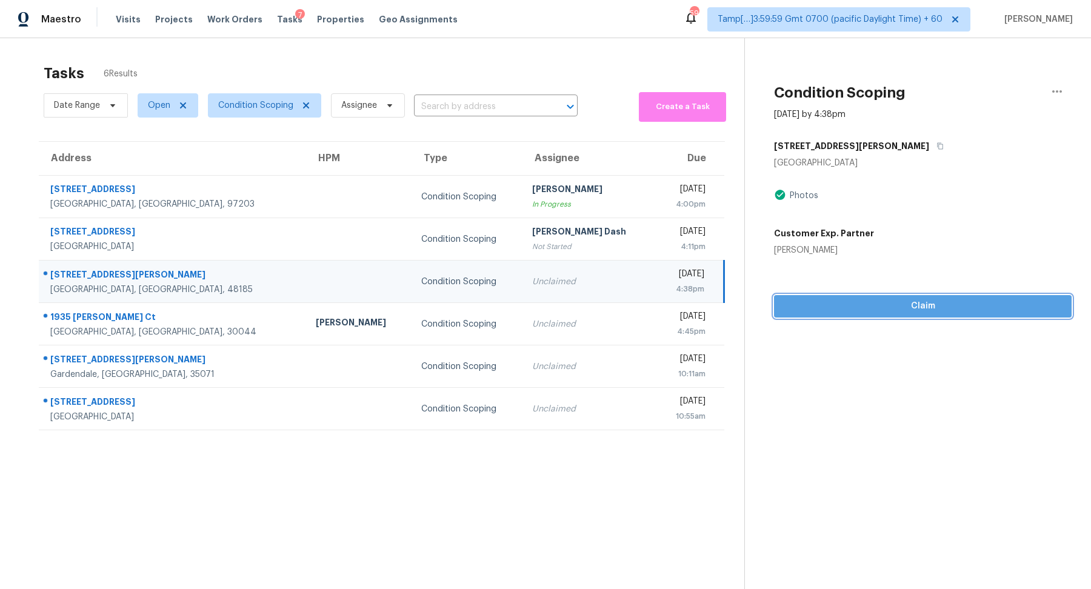
click at [831, 301] on span "Claim" at bounding box center [923, 306] width 278 height 15
click at [851, 172] on div "[STREET_ADDRESS][PERSON_NAME][PERSON_NAME] Photos Customer Exp. Partner [PERSON…" at bounding box center [923, 195] width 298 height 121
